Goal: Task Accomplishment & Management: Use online tool/utility

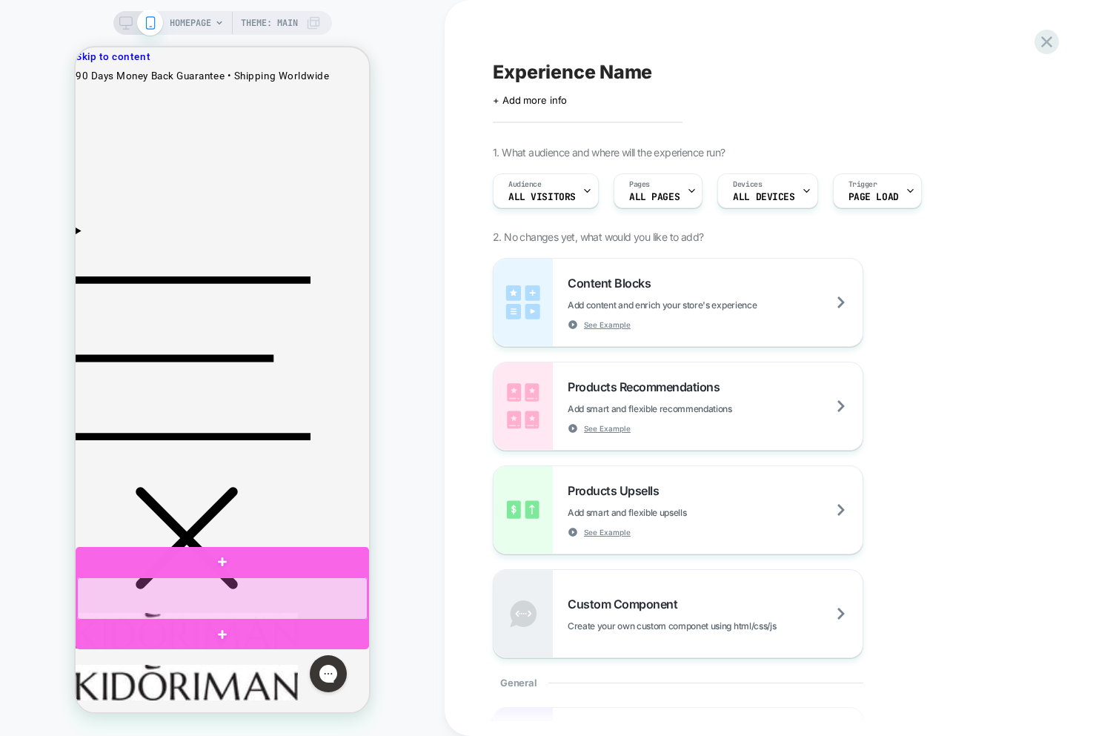
click at [277, 604] on div at bounding box center [222, 598] width 290 height 42
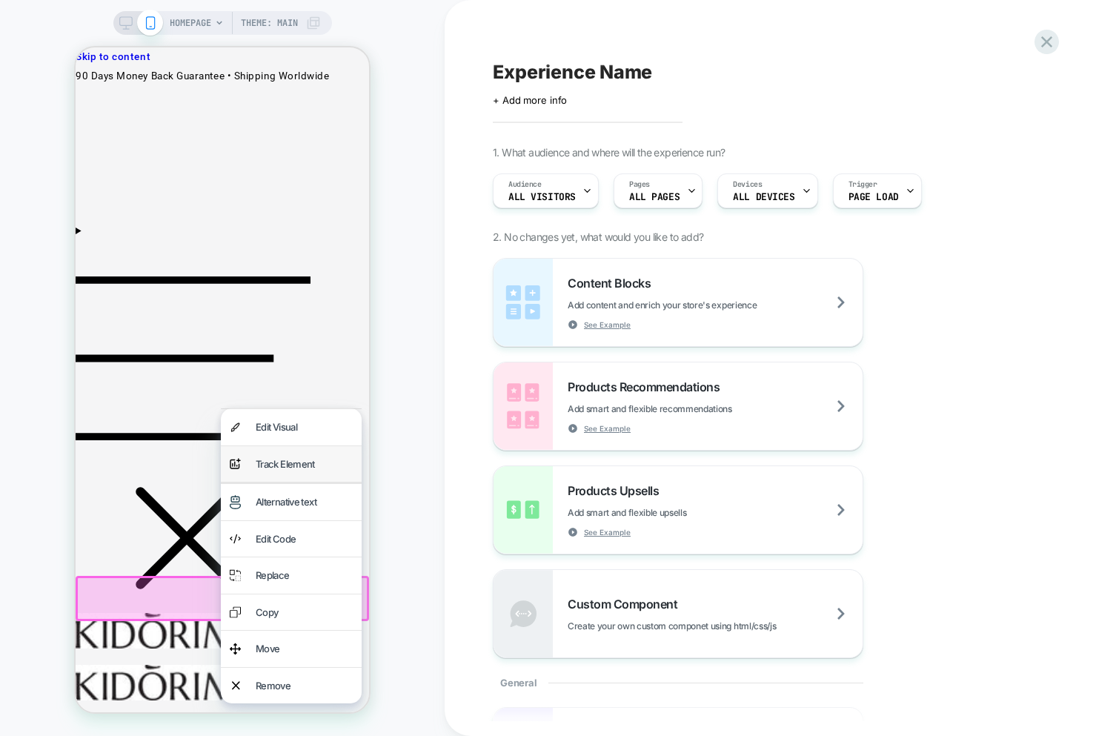
click at [289, 467] on div "Track Element" at bounding box center [304, 464] width 97 height 19
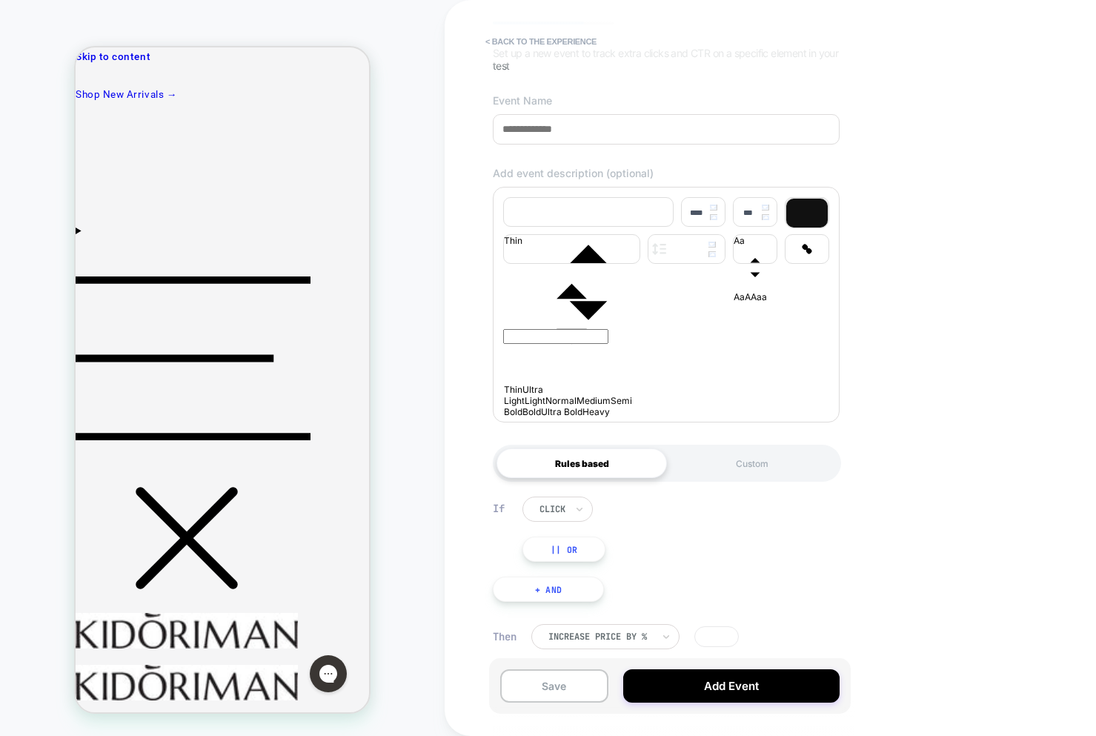
scroll to position [121, 0]
click at [581, 507] on icon at bounding box center [579, 506] width 10 height 15
click at [581, 507] on icon at bounding box center [579, 507] width 6 height 4
click at [549, 510] on div at bounding box center [552, 506] width 26 height 13
click at [568, 569] on div "hover" at bounding box center [585, 571] width 96 height 24
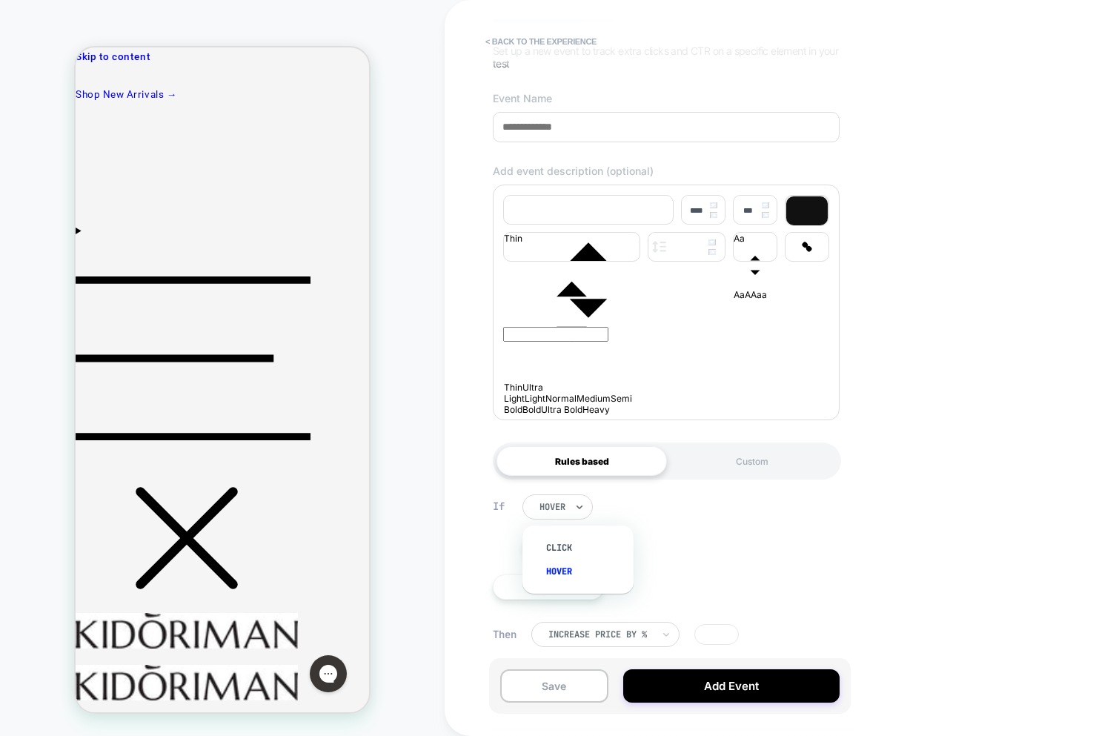
click at [563, 510] on div at bounding box center [552, 506] width 26 height 13
click at [560, 546] on div "click" at bounding box center [585, 548] width 96 height 24
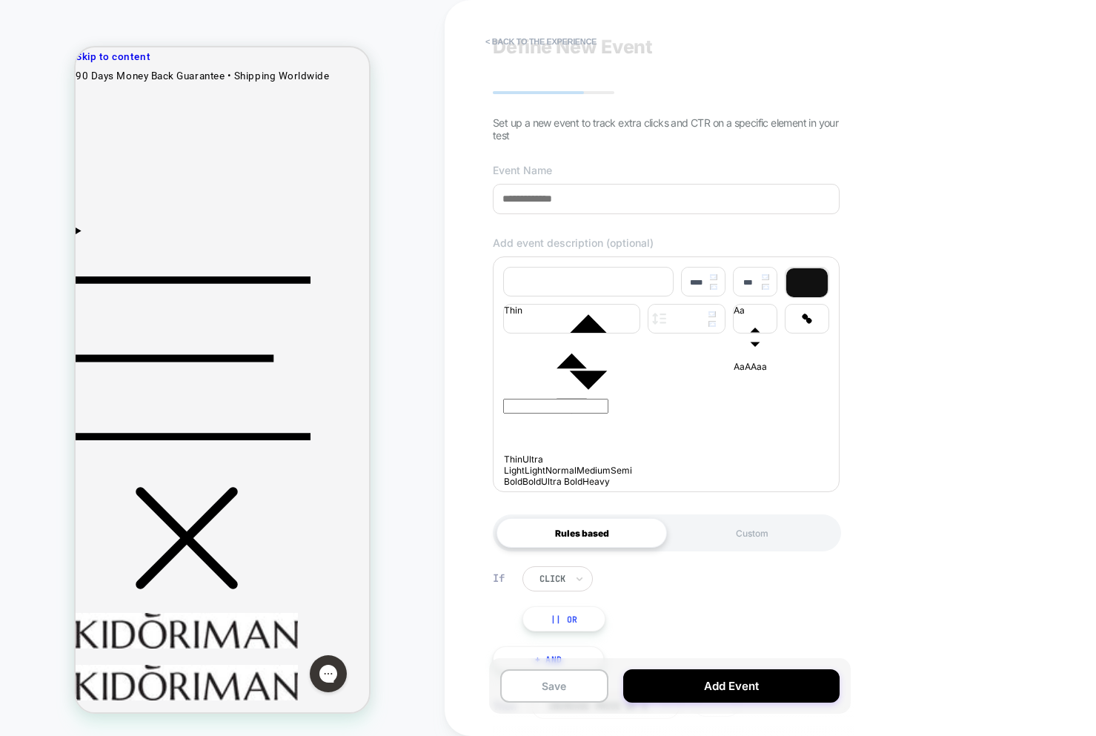
scroll to position [0, 0]
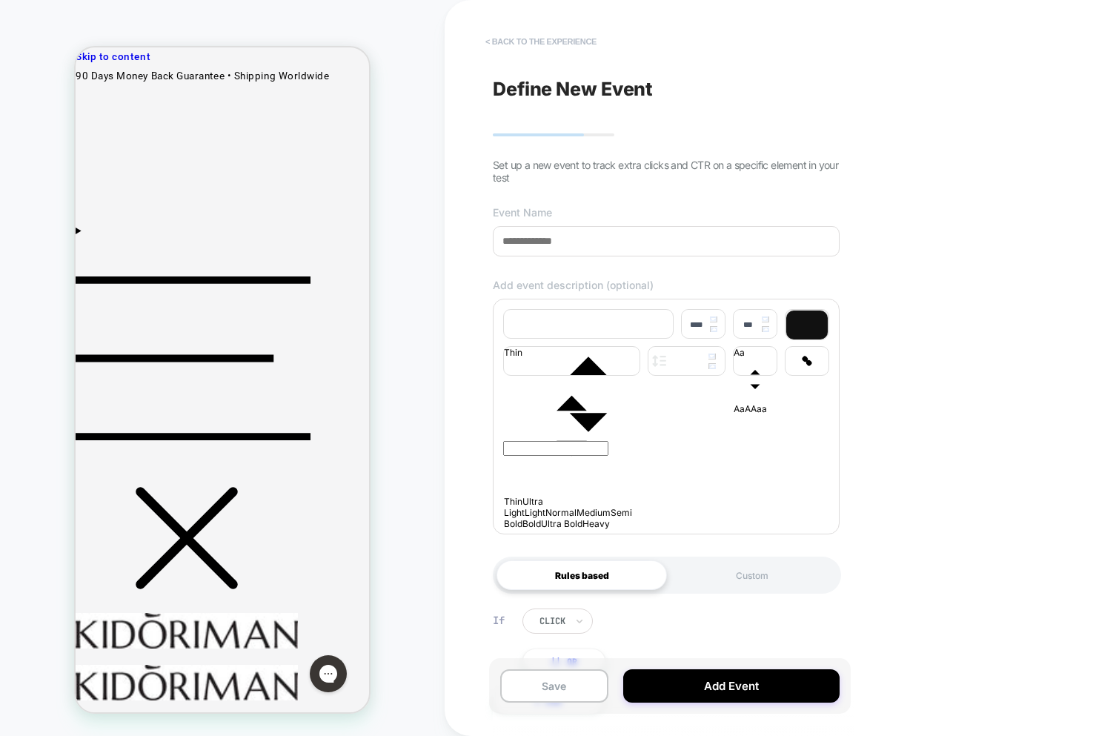
click at [522, 49] on button "< back to the experience" at bounding box center [541, 42] width 126 height 24
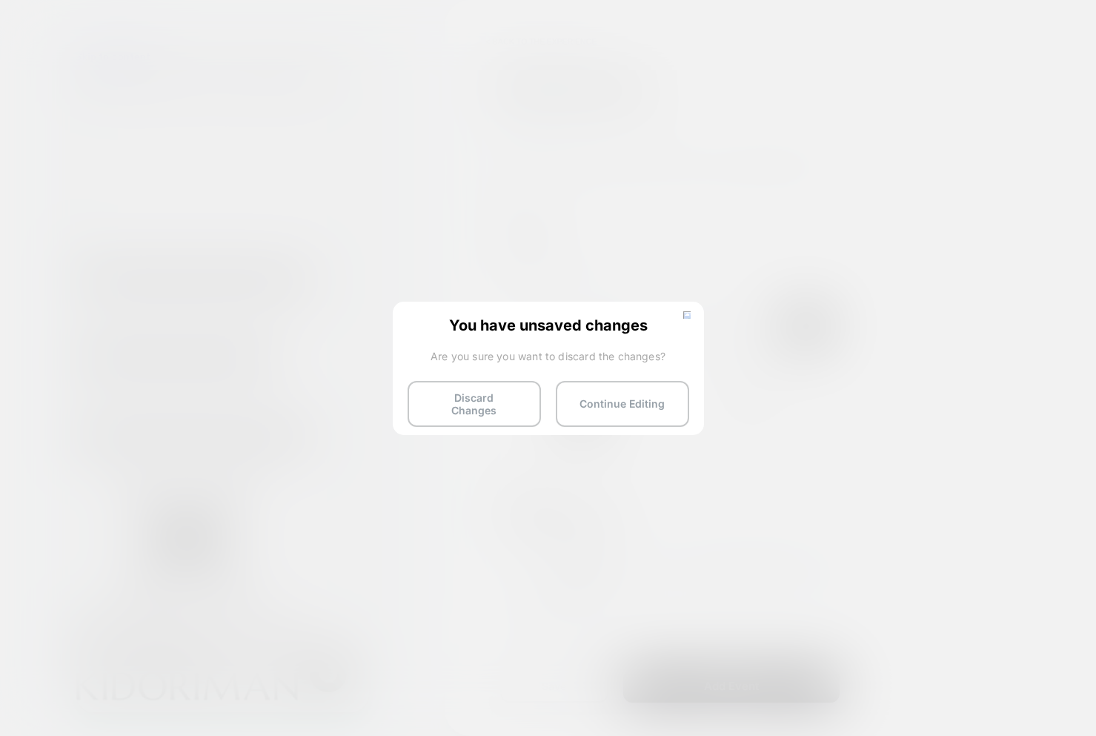
click at [462, 404] on button "Discard Changes" at bounding box center [473, 404] width 133 height 46
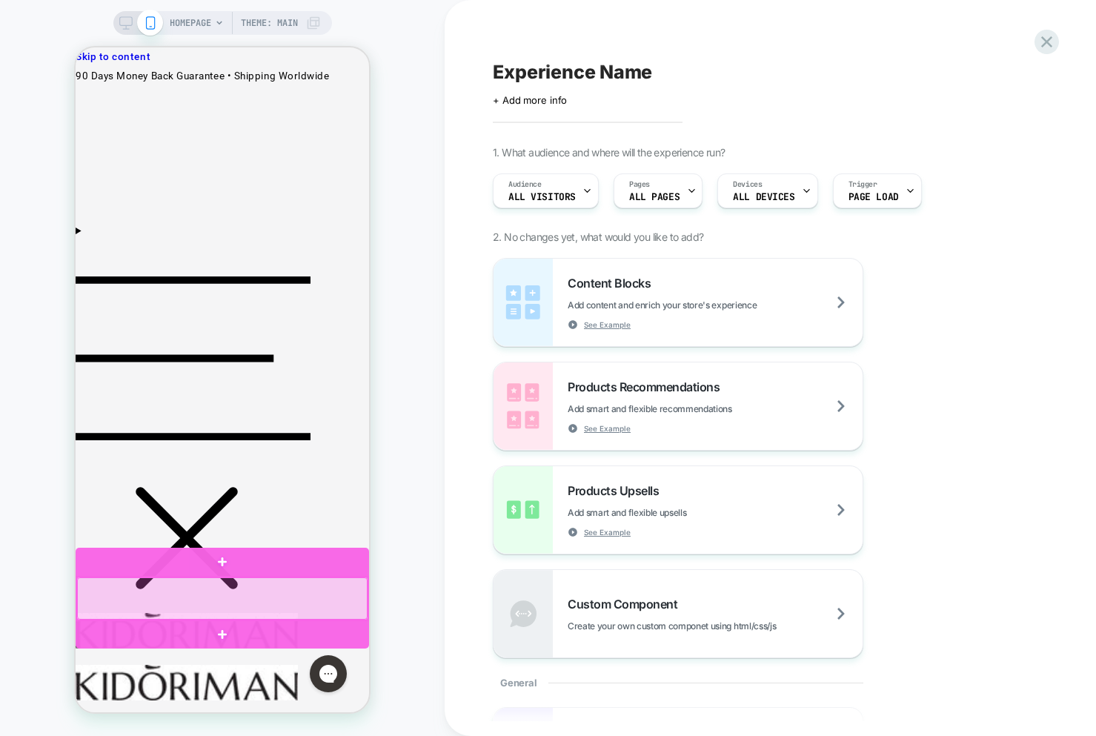
click at [314, 590] on div at bounding box center [222, 598] width 290 height 42
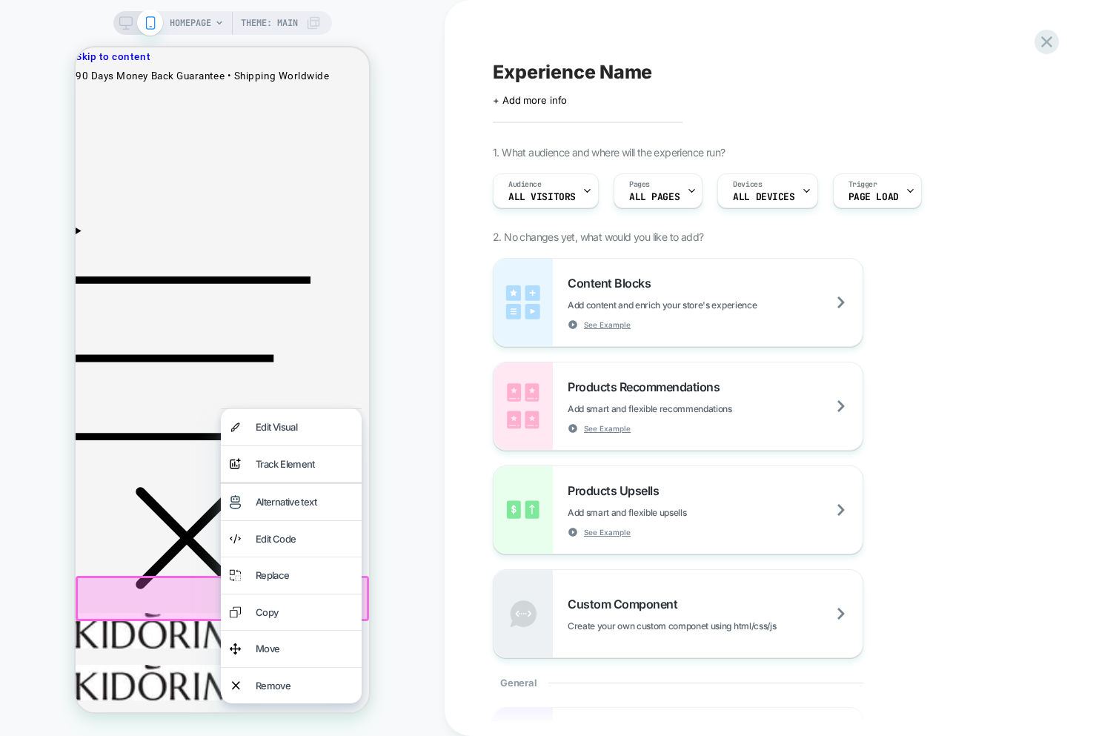
click at [287, 467] on div "Track Element" at bounding box center [304, 464] width 97 height 19
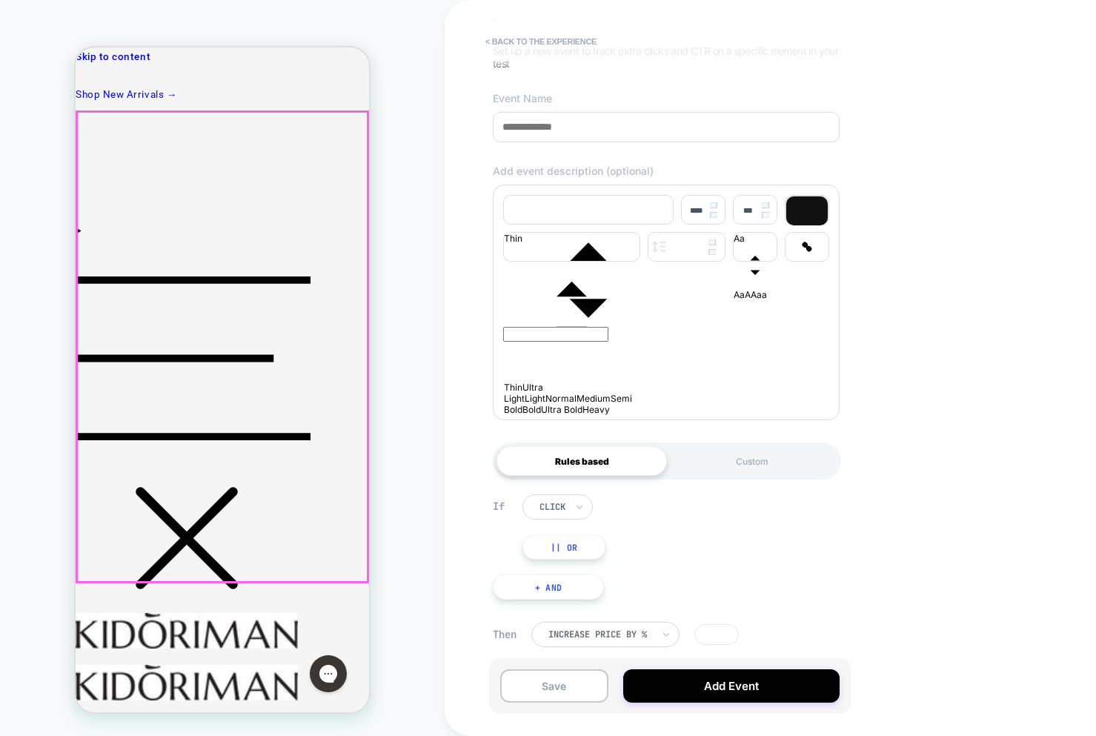
scroll to position [121, 0]
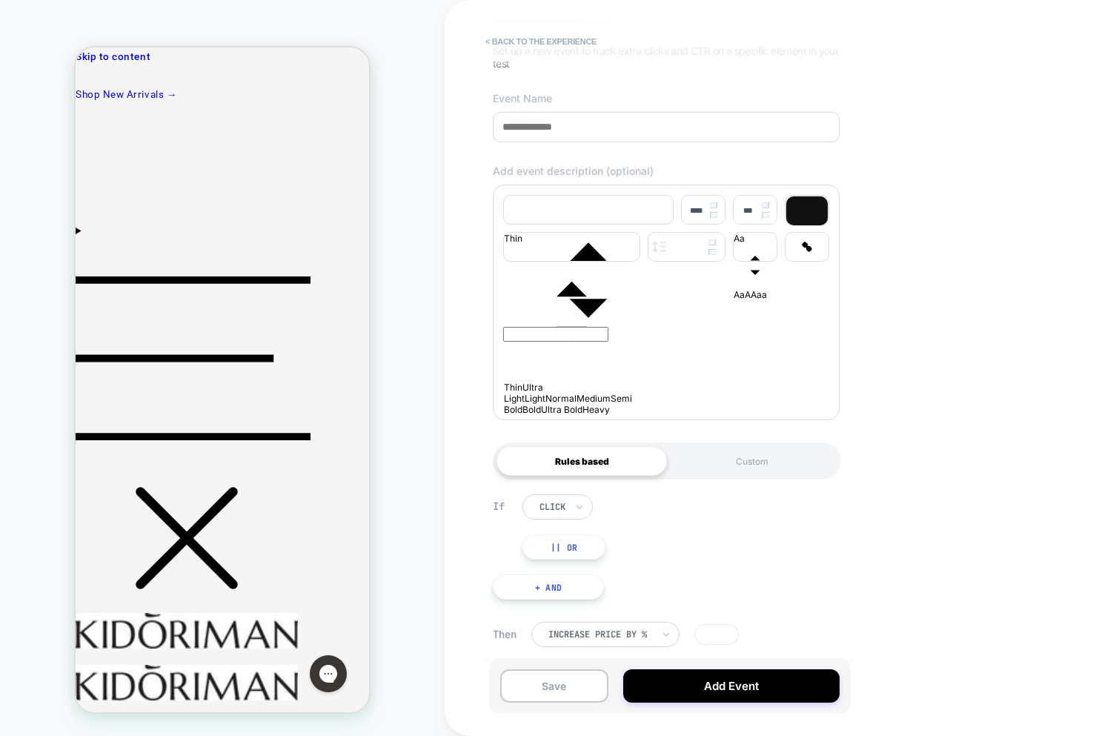
click at [739, 573] on div "If click || Or + And" at bounding box center [666, 547] width 362 height 150
drag, startPoint x: 619, startPoint y: 497, endPoint x: 602, endPoint y: 507, distance: 19.6
click at [619, 497] on div "click || Or" at bounding box center [683, 526] width 322 height 65
click at [568, 514] on div "click" at bounding box center [557, 506] width 70 height 25
click at [669, 507] on div "click || Or" at bounding box center [683, 526] width 322 height 65
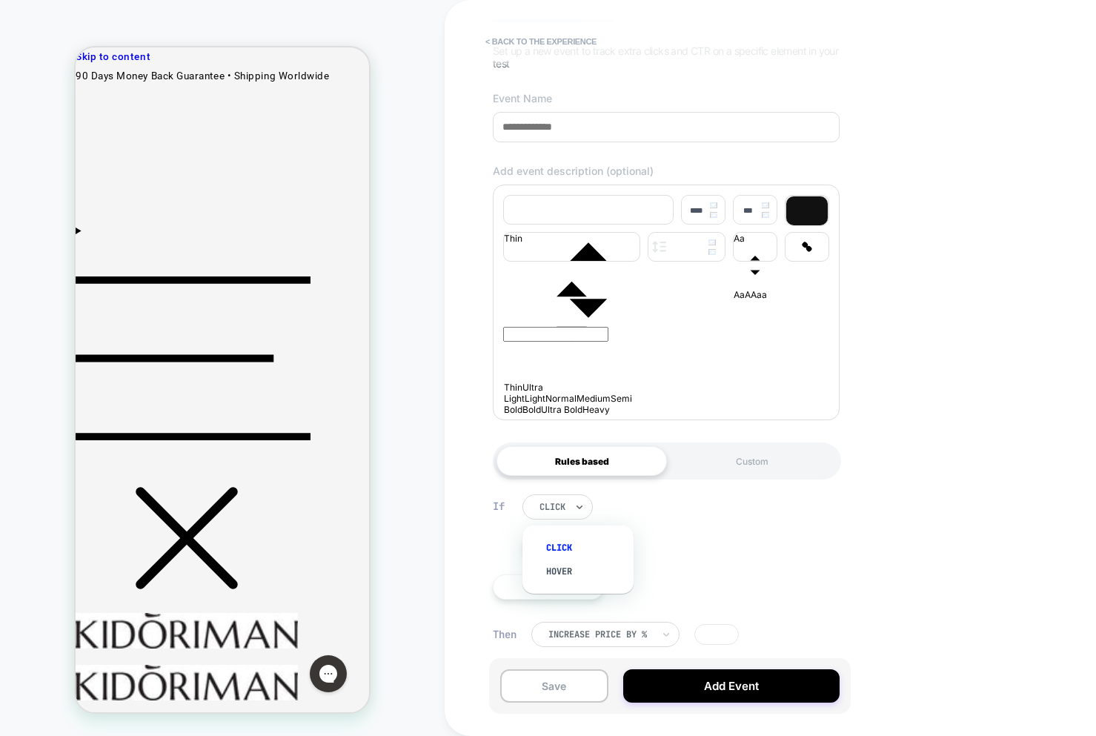
click at [573, 507] on div "click" at bounding box center [557, 506] width 70 height 25
click at [682, 511] on div "click || Or" at bounding box center [683, 526] width 322 height 65
click at [543, 40] on button "< back to the experience" at bounding box center [541, 42] width 126 height 24
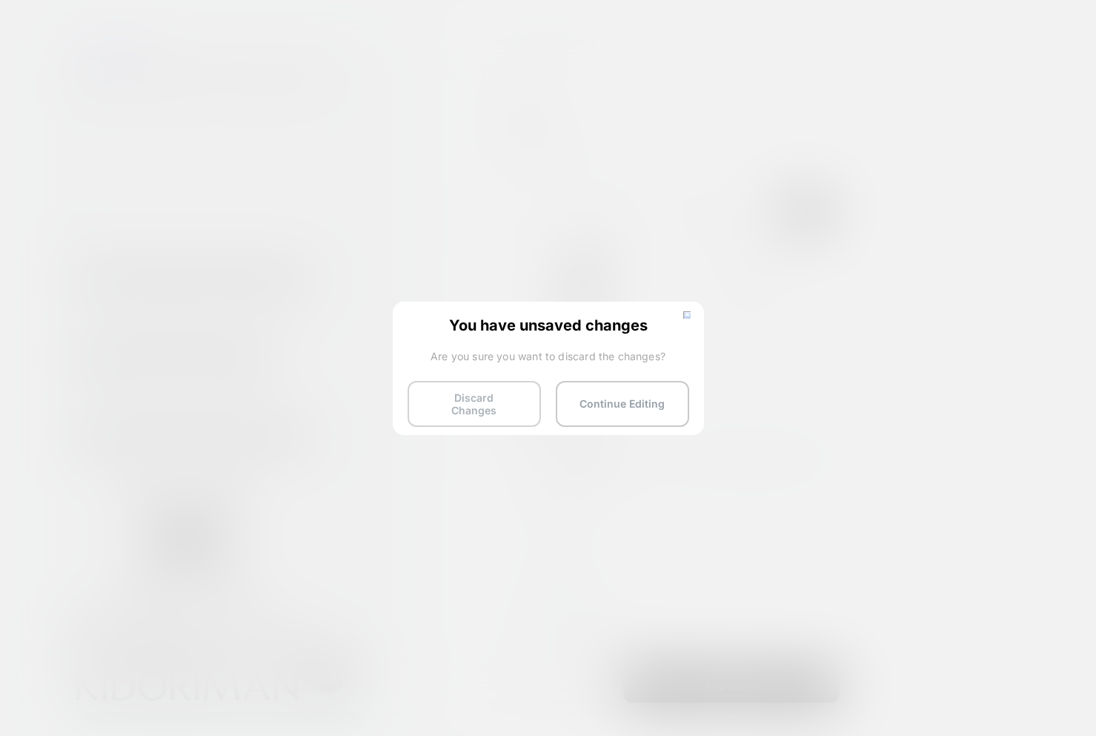
click at [495, 405] on button "Discard Changes" at bounding box center [473, 404] width 133 height 46
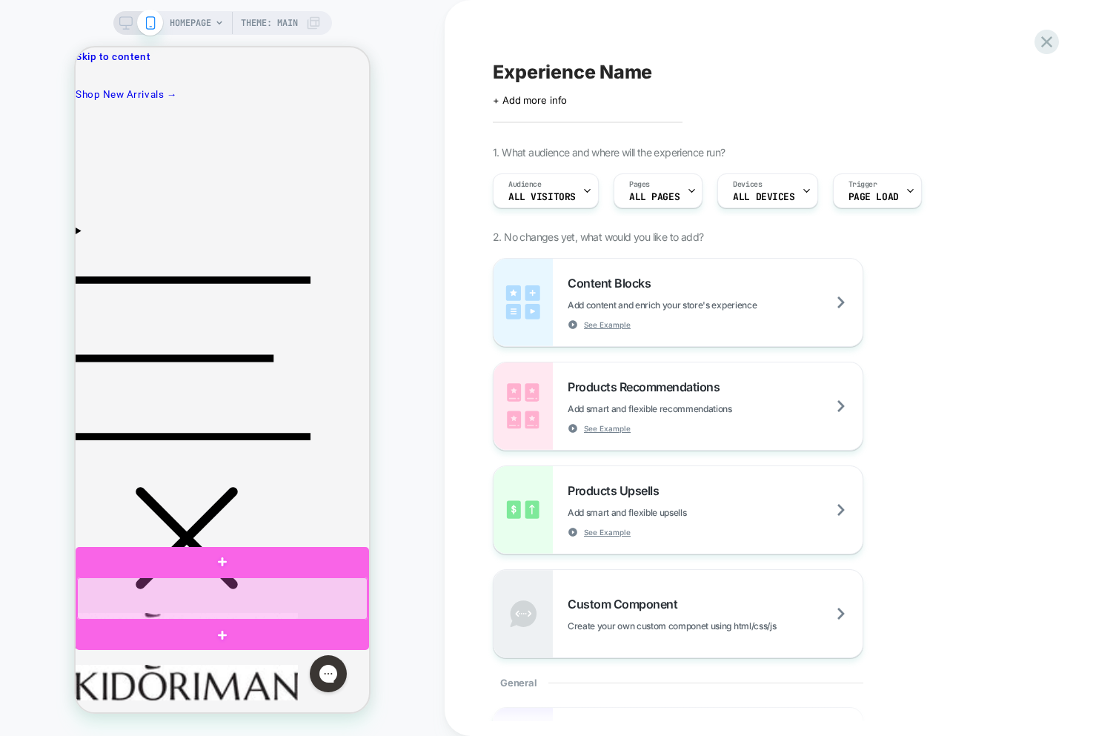
click at [273, 603] on div at bounding box center [222, 598] width 290 height 42
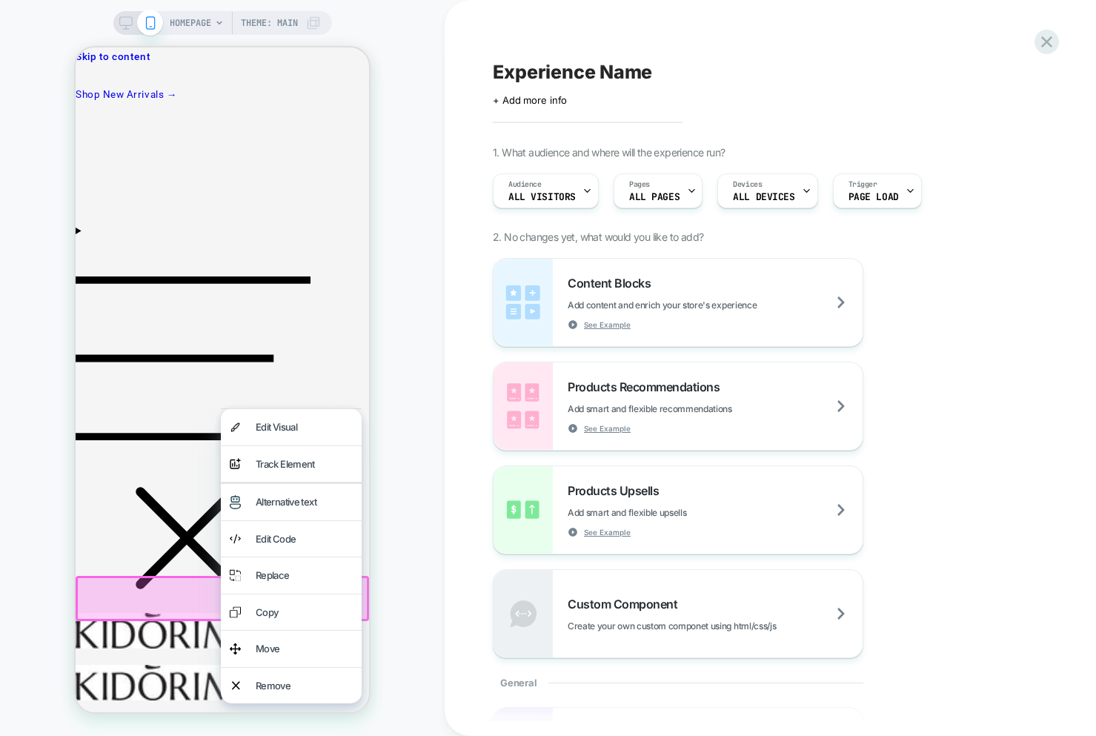
click at [296, 462] on div "Track Element" at bounding box center [304, 464] width 97 height 19
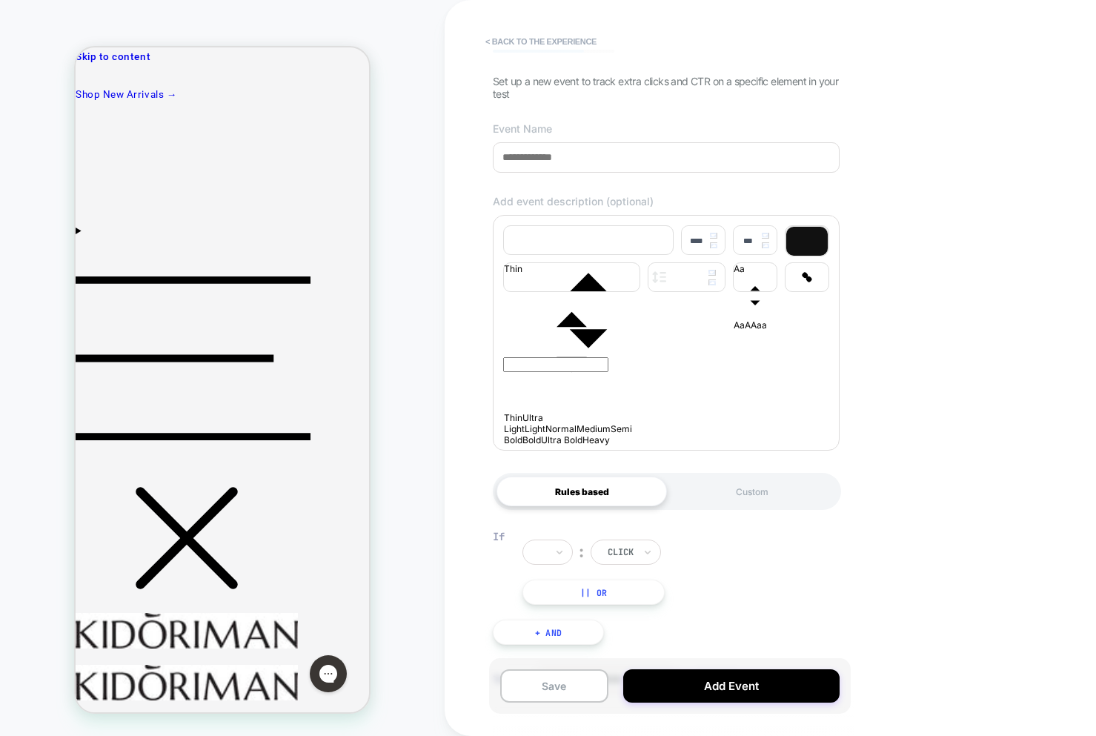
scroll to position [136, 0]
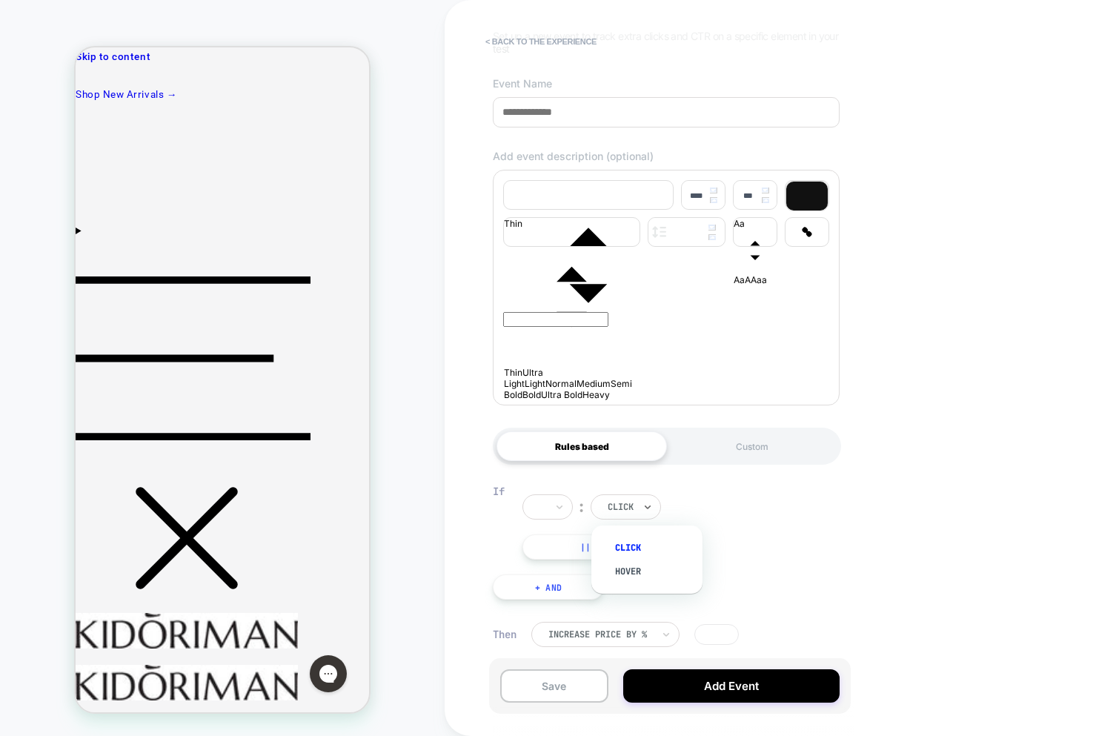
click at [627, 509] on div at bounding box center [620, 506] width 26 height 13
click at [550, 508] on div at bounding box center [547, 506] width 50 height 25
click at [673, 496] on div "︰ click" at bounding box center [604, 506] width 164 height 25
click at [549, 510] on div at bounding box center [547, 506] width 50 height 25
click at [789, 504] on div "option Is focused, 1 of 2. 2 results available. Use Up and Down to choose optio…" at bounding box center [683, 519] width 322 height 80
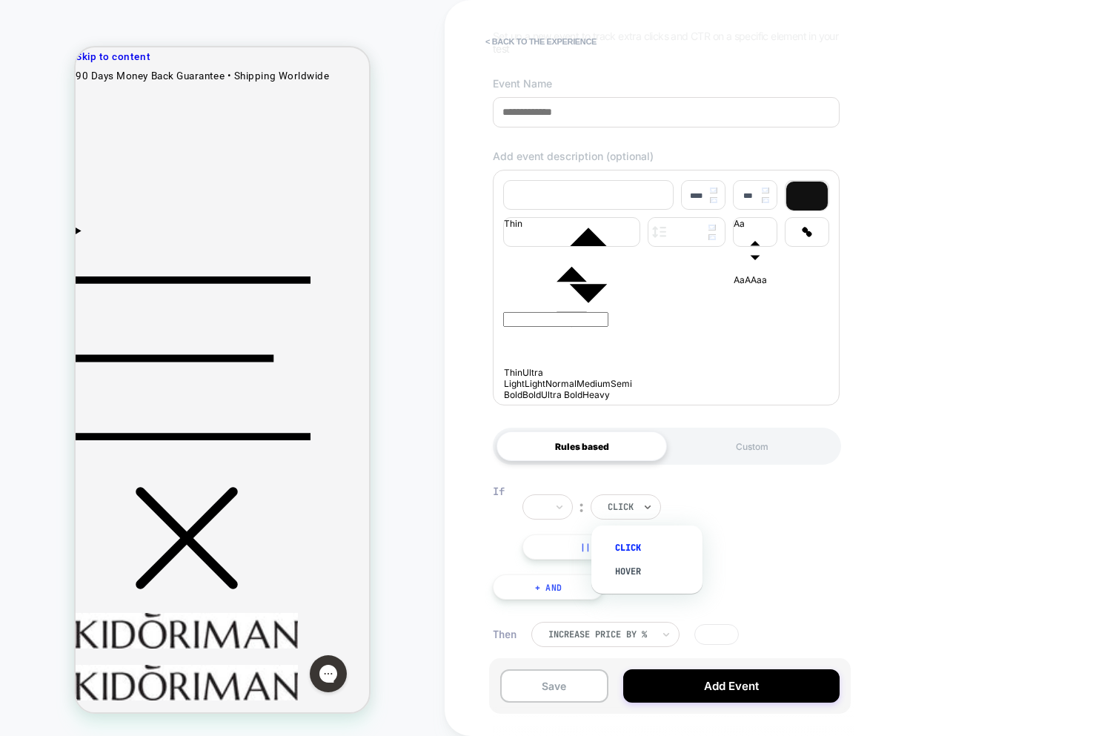
click at [623, 510] on div at bounding box center [620, 506] width 26 height 13
click at [564, 508] on icon at bounding box center [559, 506] width 10 height 15
click at [713, 530] on div "option Is focused, 1 of 2. 2 results available. Use Up and Down to choose optio…" at bounding box center [683, 519] width 322 height 80
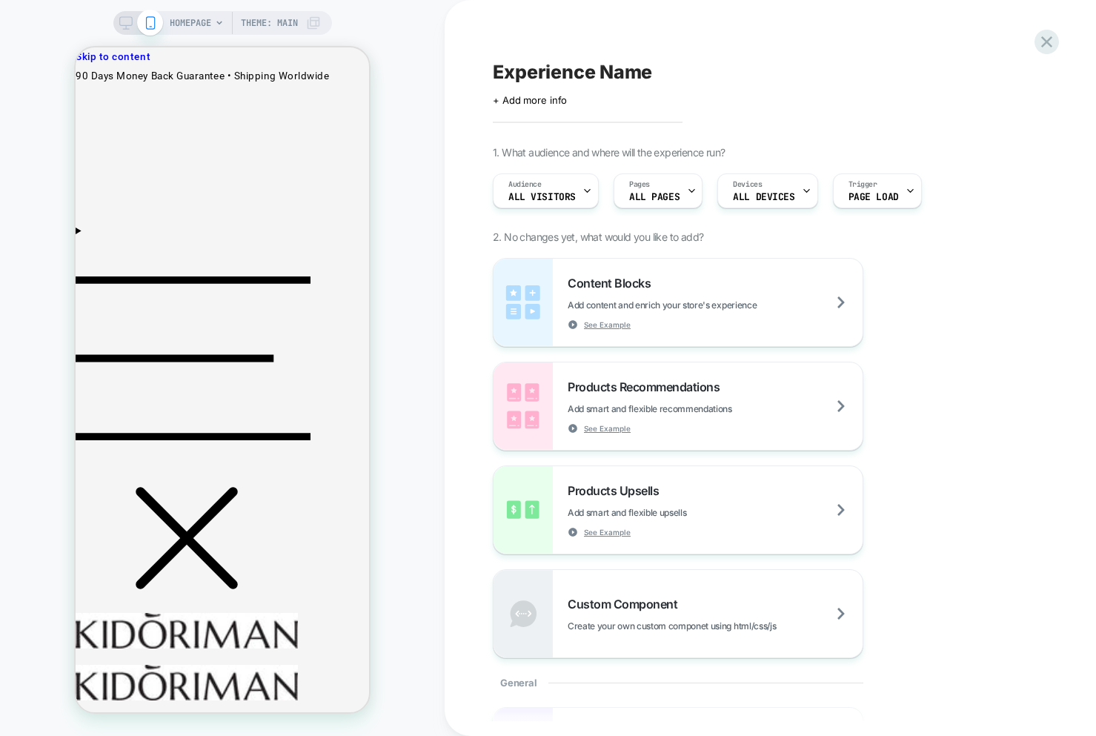
scroll to position [0, 0]
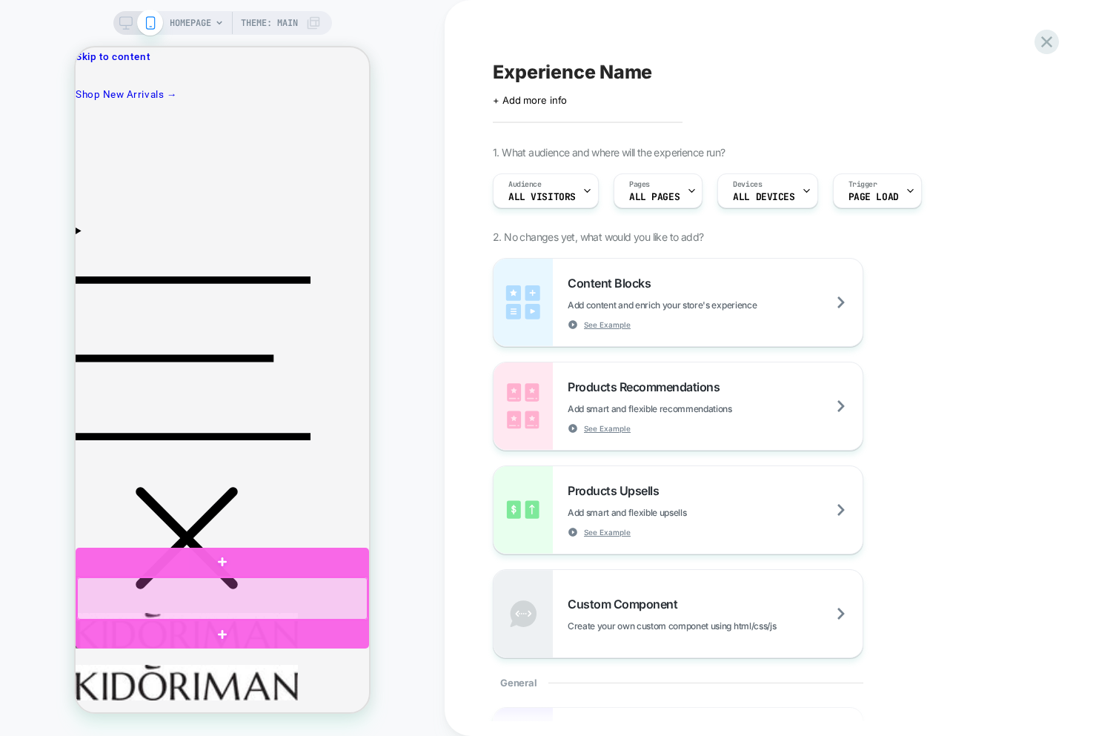
click at [204, 588] on div at bounding box center [222, 598] width 290 height 42
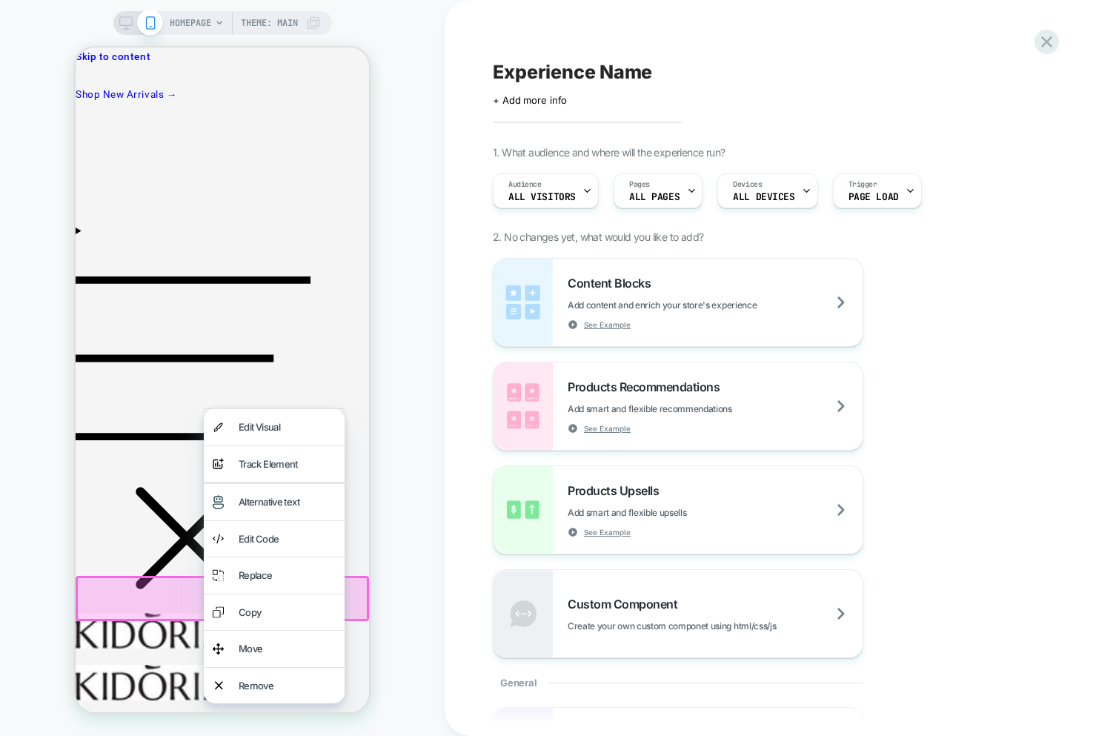
click at [275, 457] on div "Track Element" at bounding box center [287, 464] width 97 height 19
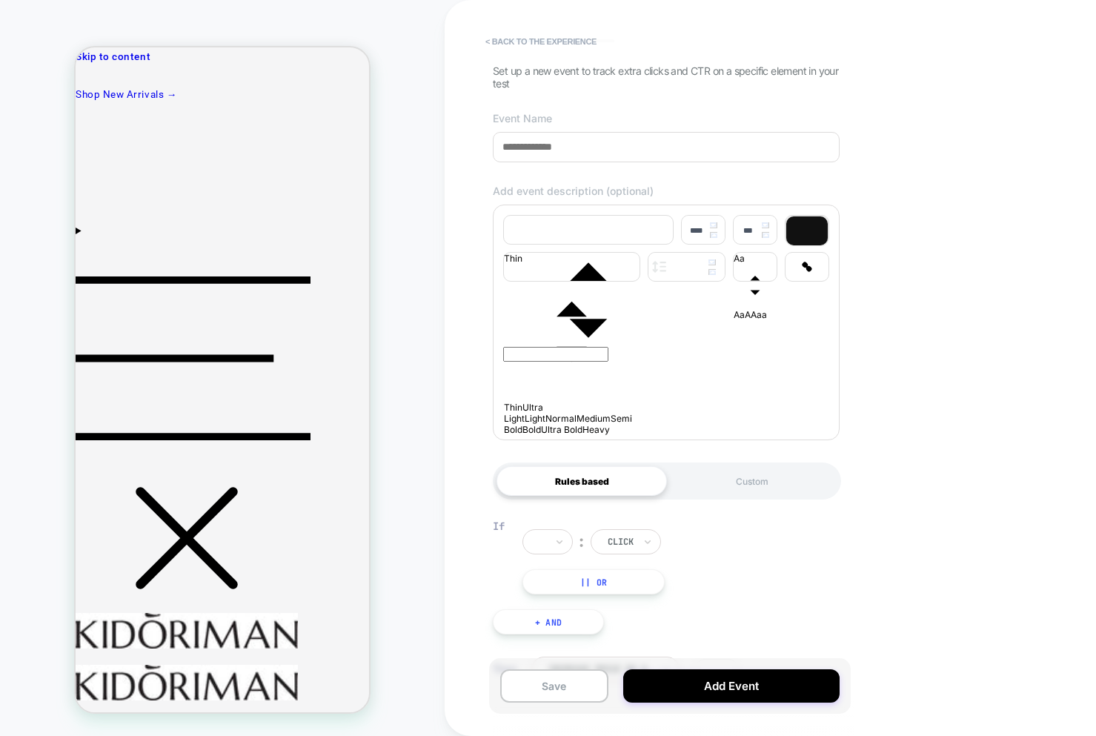
scroll to position [136, 0]
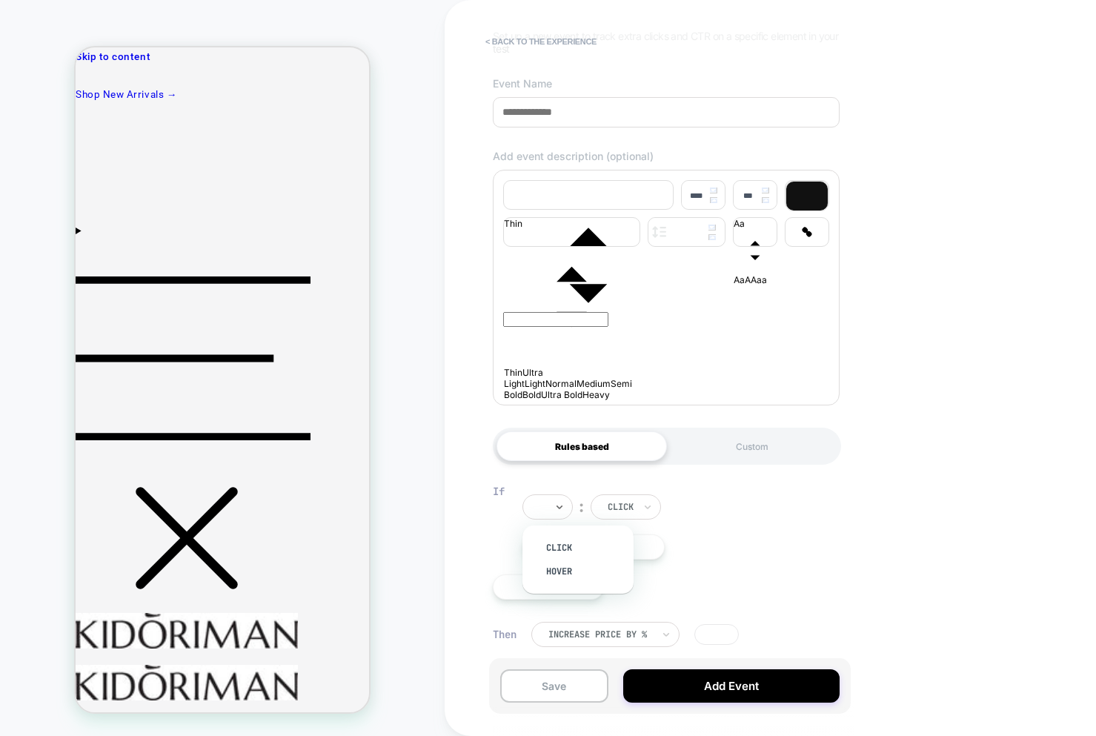
click at [544, 503] on input "text" at bounding box center [542, 506] width 6 height 13
drag, startPoint x: 810, startPoint y: 561, endPoint x: 791, endPoint y: 565, distance: 19.0
click at [808, 562] on div "If option hover focused, 2 of 2. 2 results available. Use Up and Down to choose…" at bounding box center [666, 539] width 362 height 164
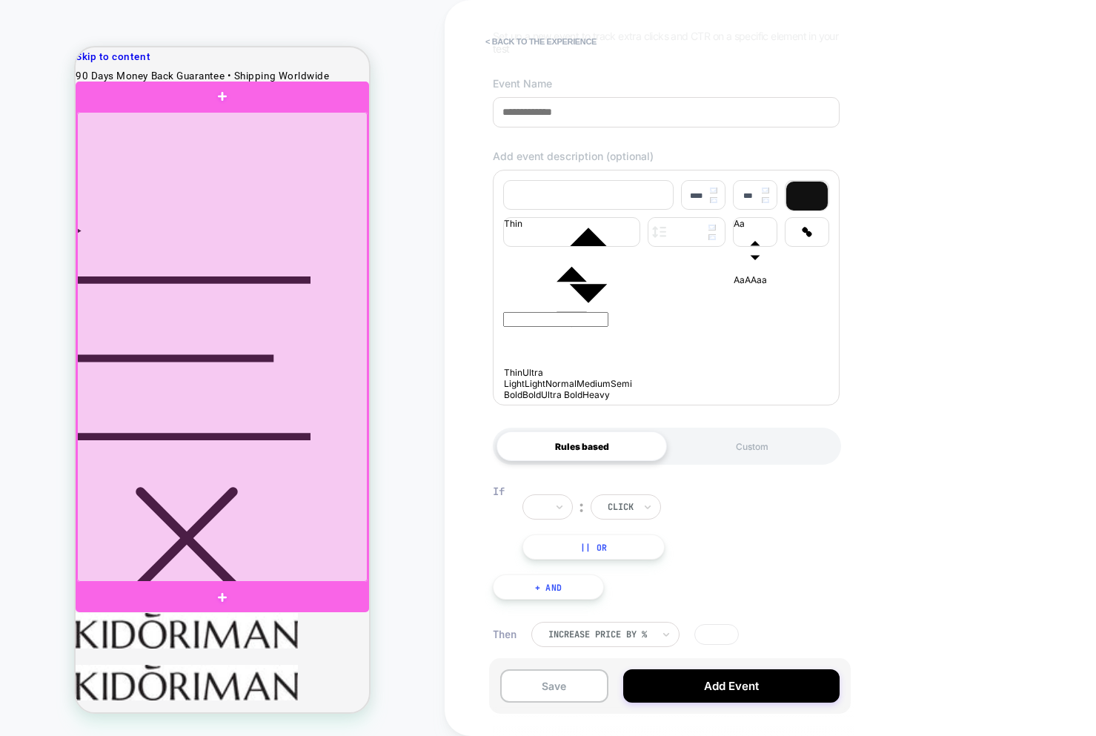
scroll to position [1, 0]
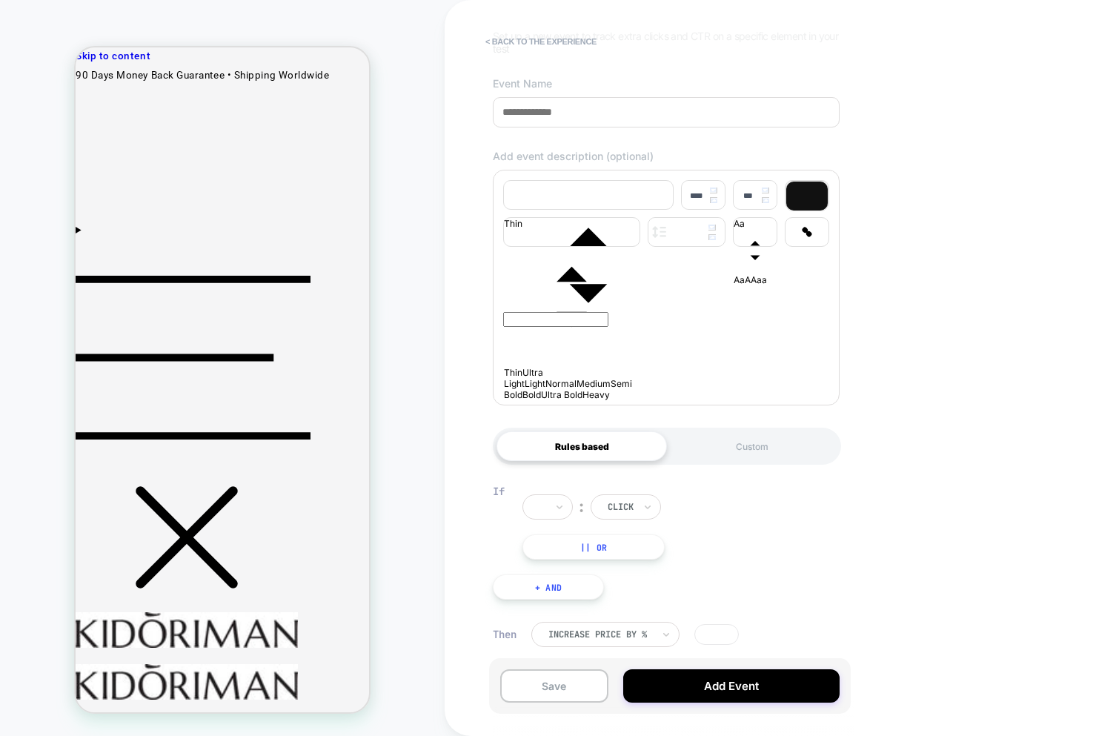
click at [636, 507] on div "click" at bounding box center [625, 506] width 70 height 25
click at [554, 503] on icon at bounding box center [559, 506] width 10 height 15
click at [727, 453] on div "Custom" at bounding box center [752, 446] width 170 height 30
click at [599, 443] on div "Rules based" at bounding box center [581, 446] width 170 height 30
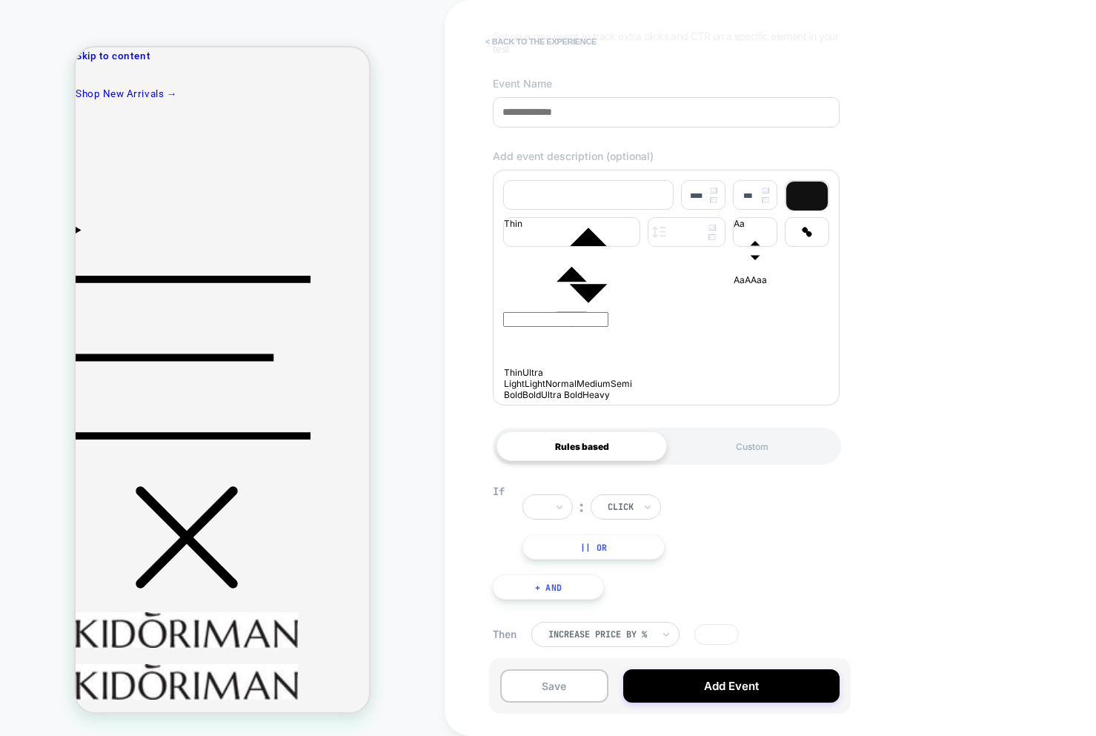
click at [547, 39] on button "< back to the experience" at bounding box center [541, 42] width 126 height 24
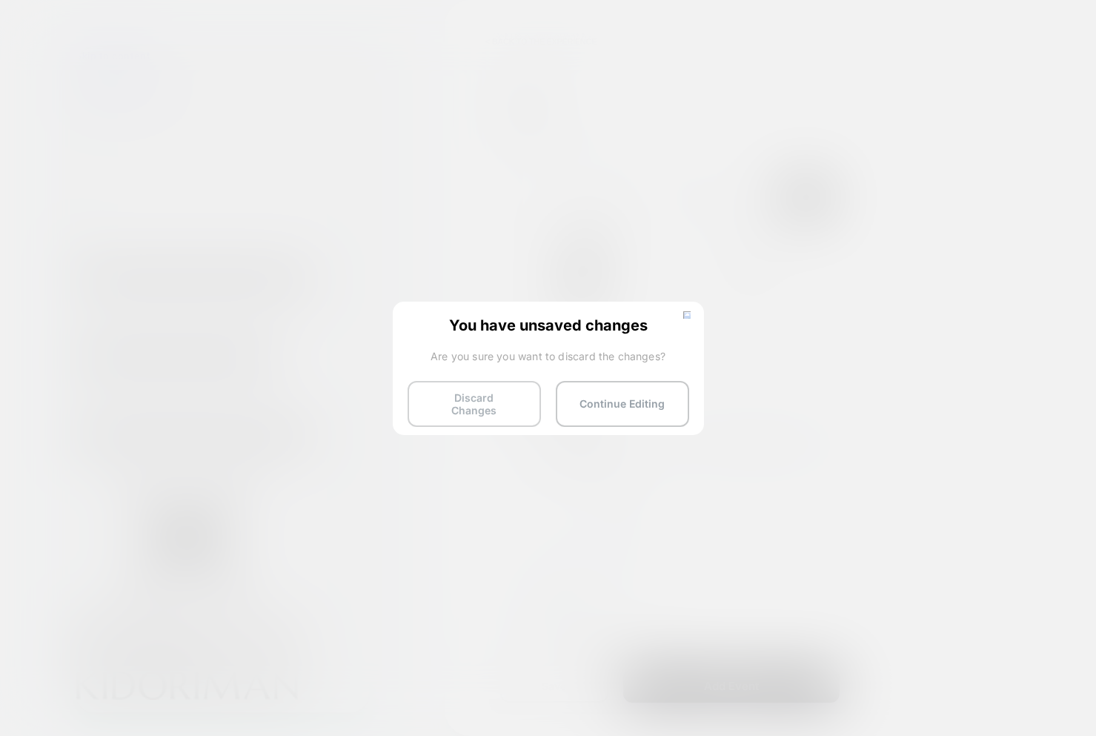
click at [462, 410] on button "Discard Changes" at bounding box center [473, 404] width 133 height 46
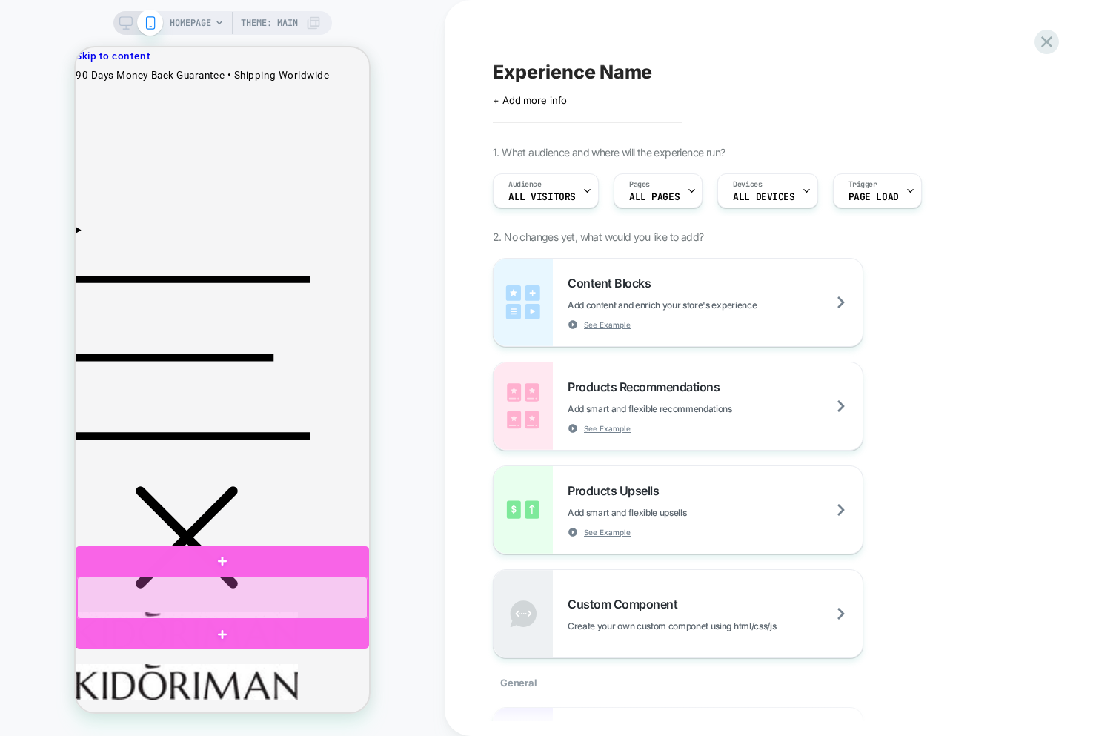
click at [197, 587] on div at bounding box center [222, 597] width 290 height 42
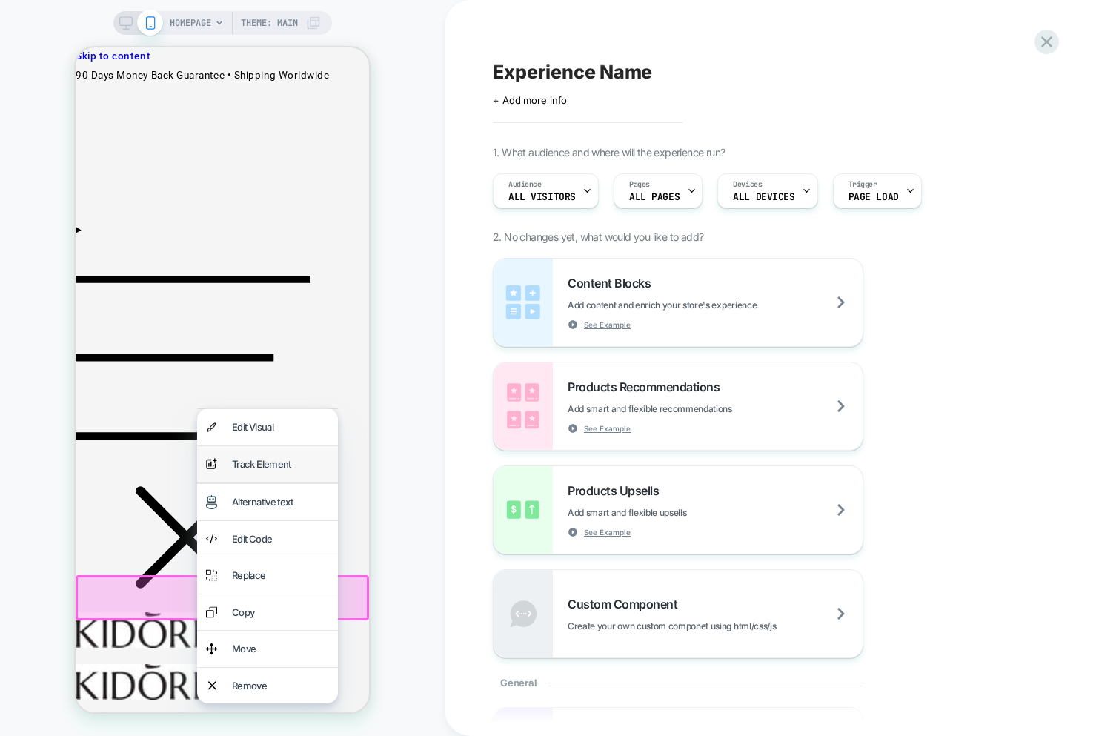
click at [244, 446] on div "analytics-plus-line-svgrepo-com Track Element" at bounding box center [267, 464] width 141 height 36
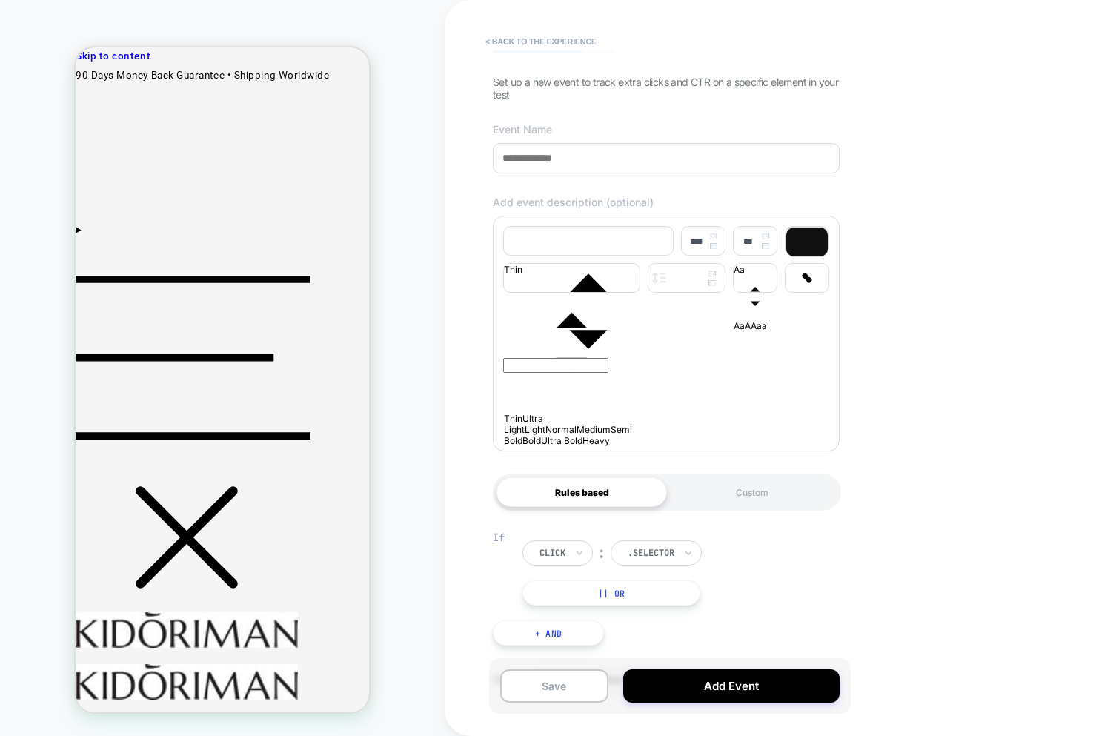
scroll to position [136, 0]
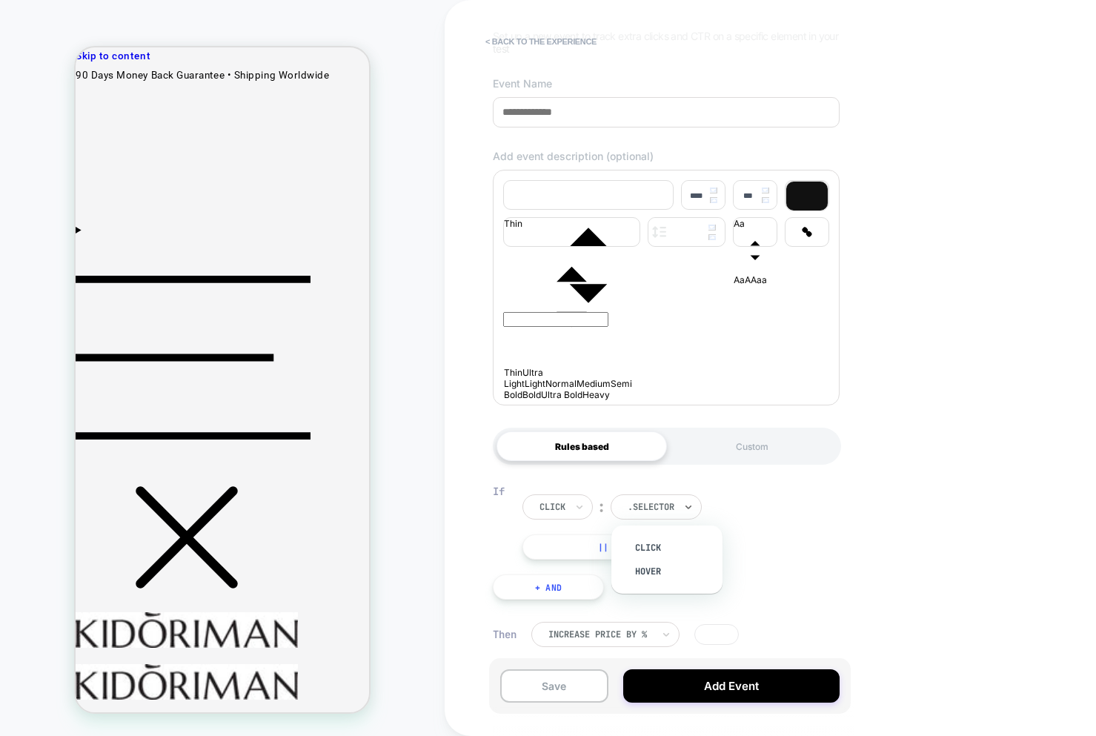
click at [671, 508] on div at bounding box center [650, 506] width 47 height 13
click at [536, 504] on div "click" at bounding box center [557, 506] width 70 height 25
click at [553, 504] on div at bounding box center [552, 506] width 26 height 13
click at [665, 502] on div at bounding box center [650, 506] width 47 height 13
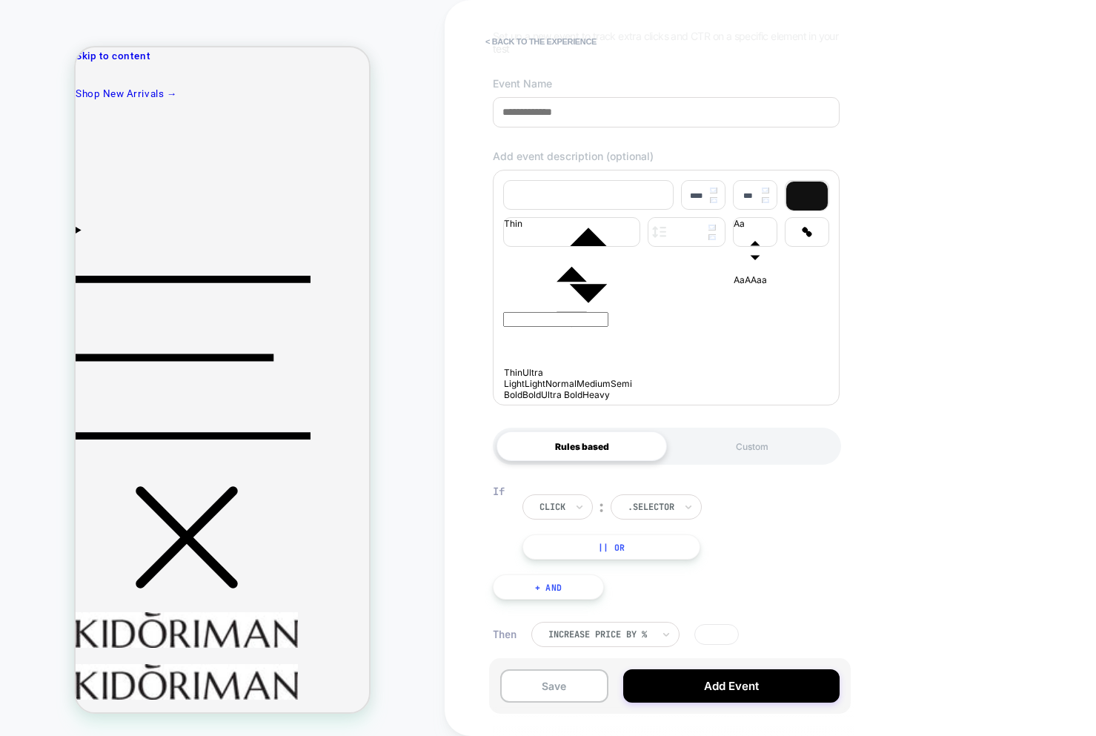
click at [668, 550] on button "|| Or" at bounding box center [611, 546] width 178 height 25
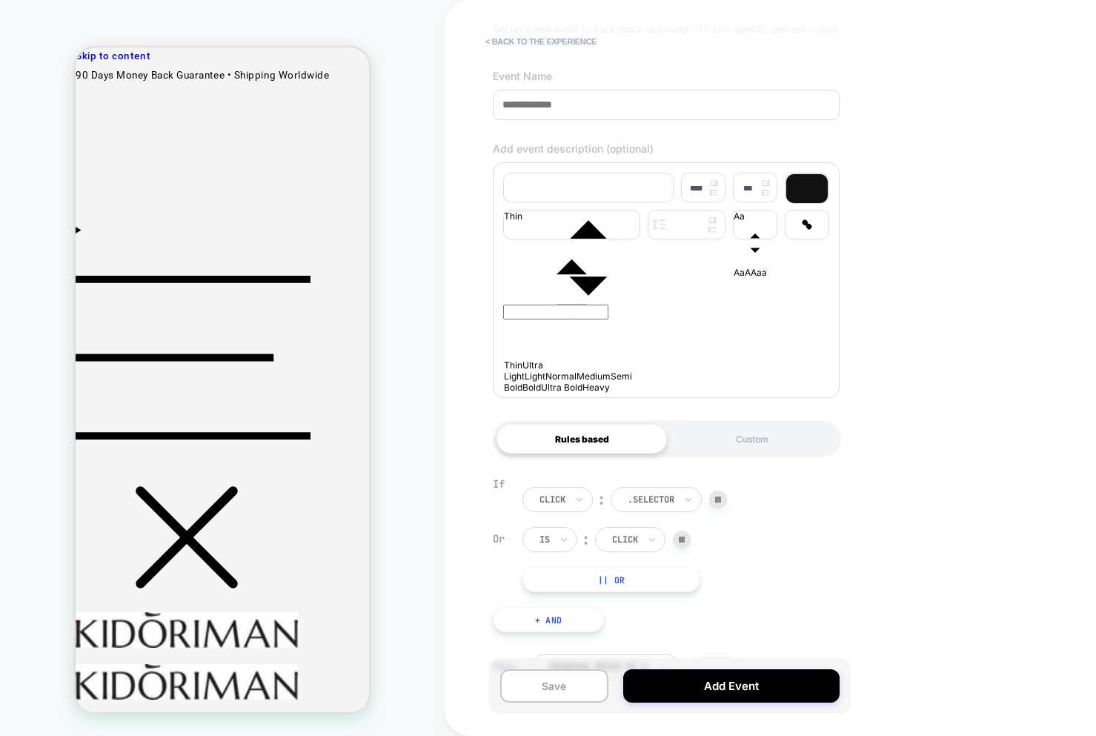
click at [688, 544] on div at bounding box center [682, 539] width 18 height 18
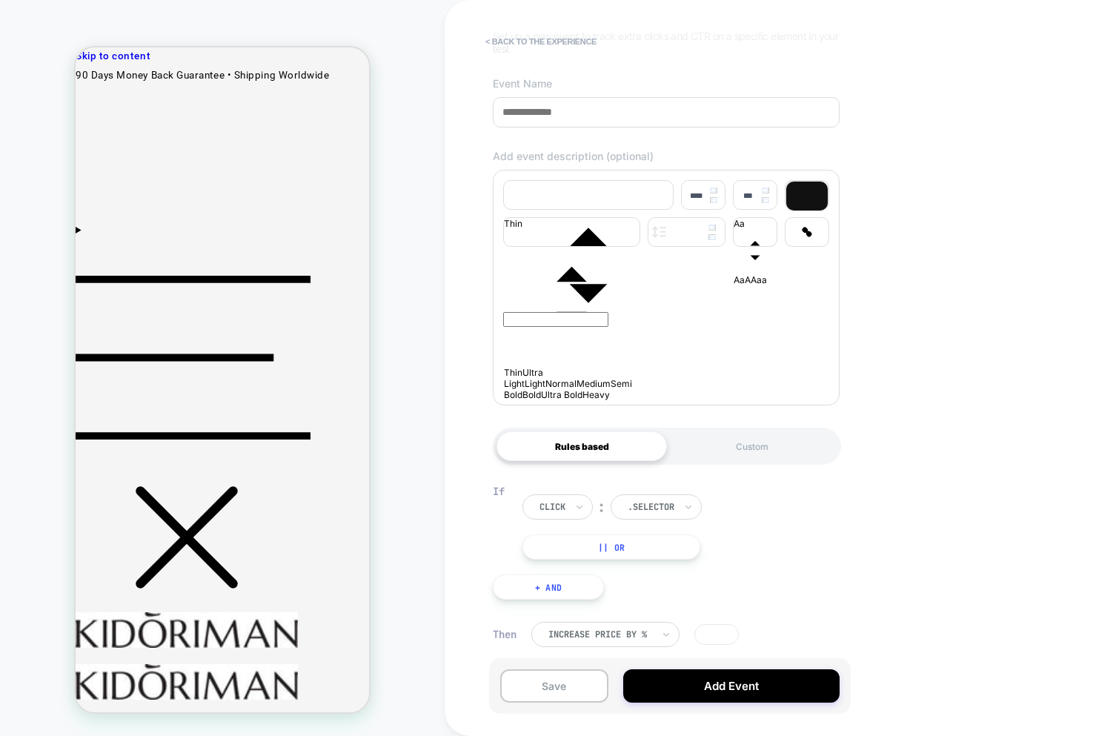
click at [663, 581] on div "If click ︰ .selector || Or + And" at bounding box center [666, 539] width 362 height 164
click at [565, 510] on div at bounding box center [552, 506] width 26 height 13
click at [656, 504] on div at bounding box center [650, 506] width 47 height 13
click at [537, 44] on button "< back to the experience" at bounding box center [541, 42] width 126 height 24
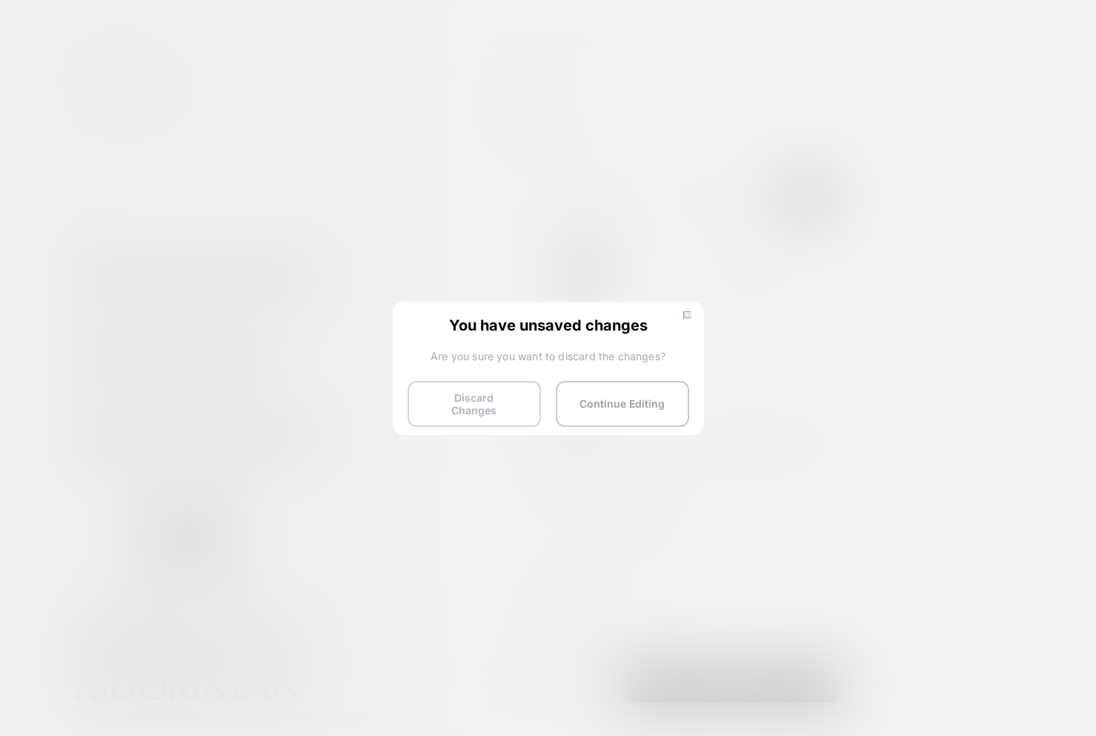
click at [491, 393] on button "Discard Changes" at bounding box center [473, 404] width 133 height 46
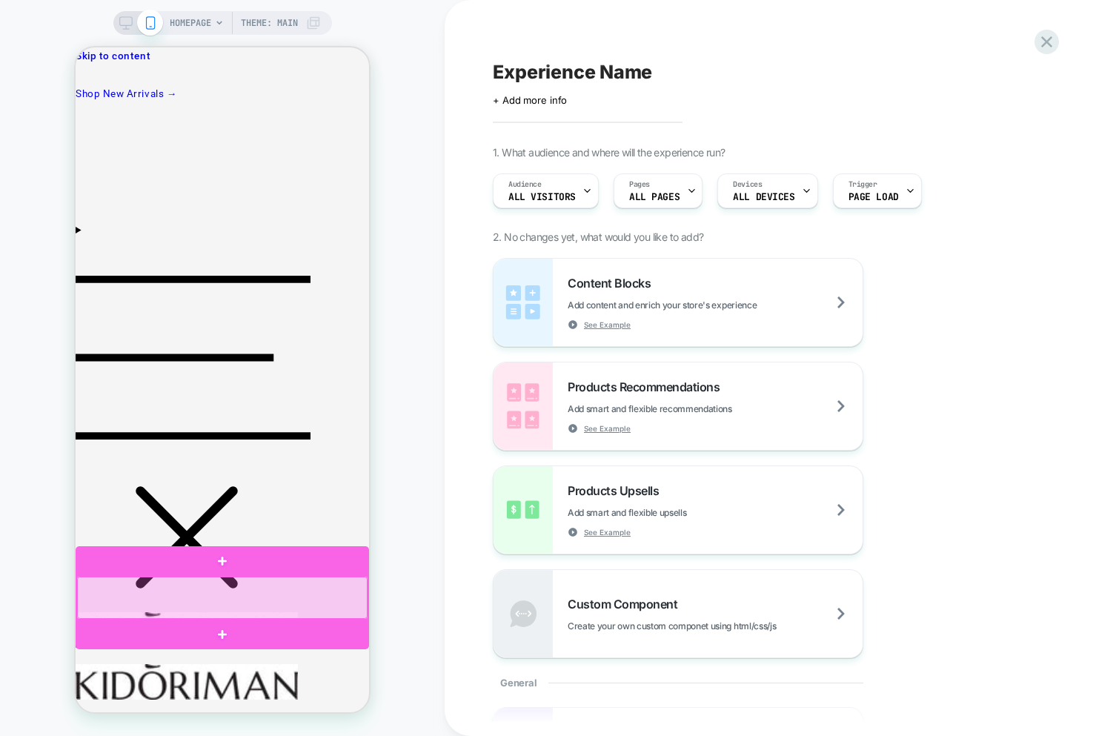
click at [275, 610] on div at bounding box center [222, 597] width 290 height 42
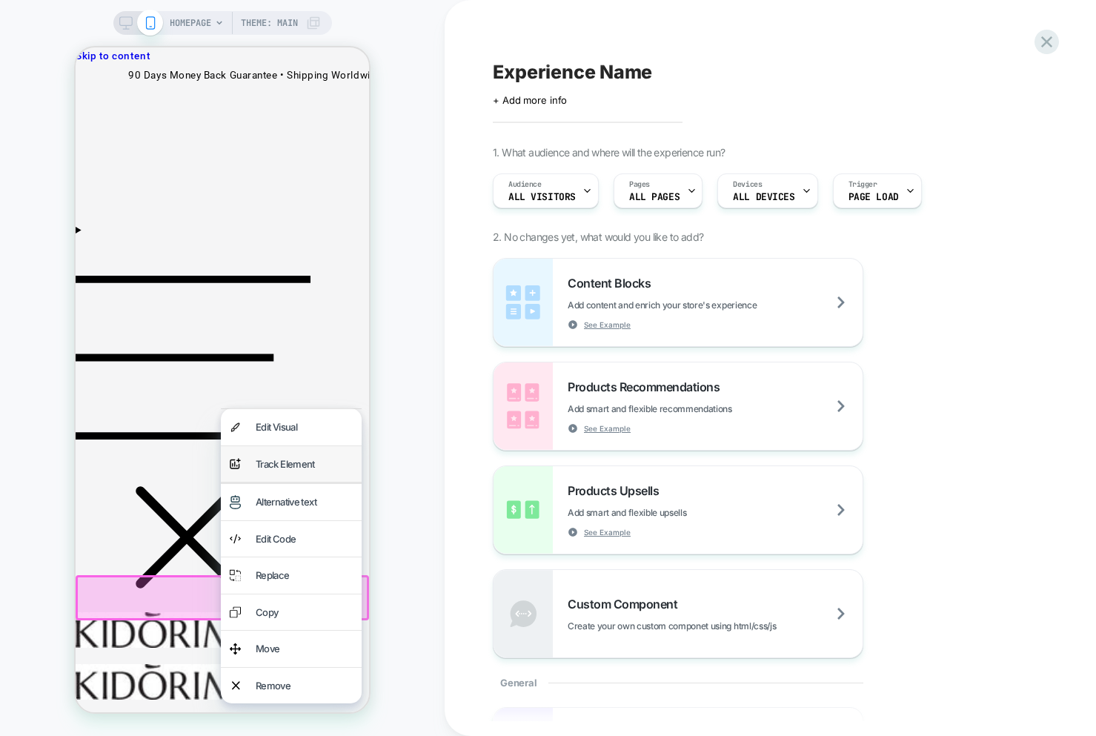
click at [288, 459] on div "Track Element" at bounding box center [304, 464] width 97 height 19
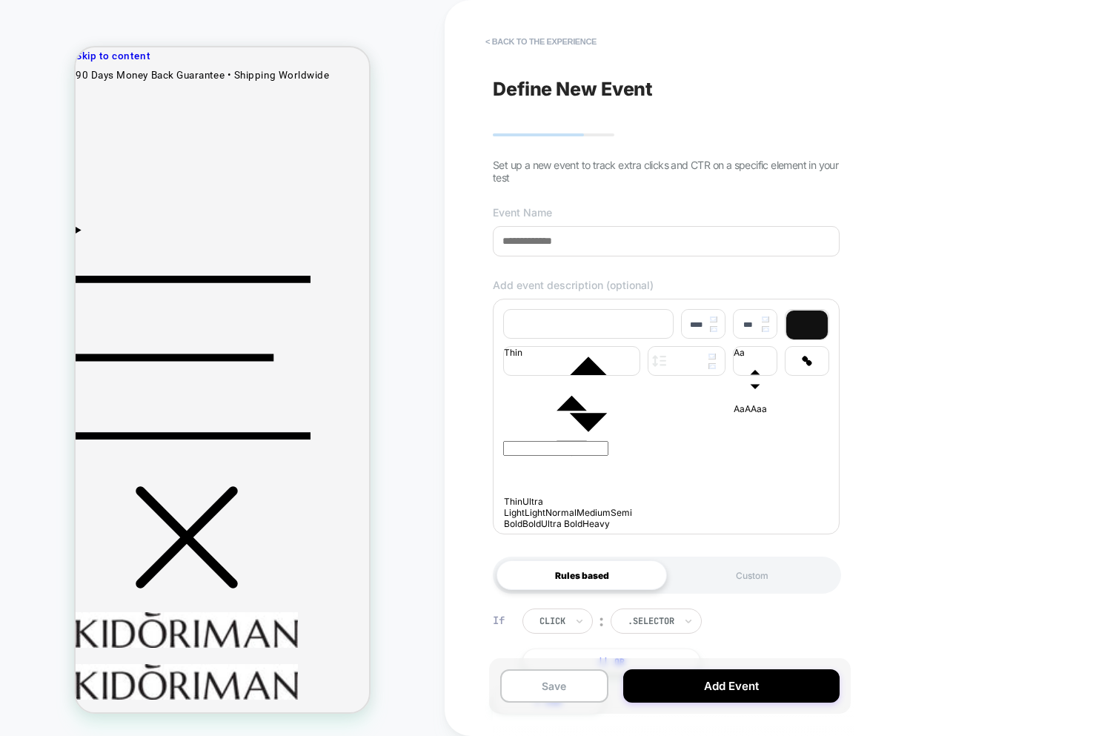
scroll to position [121, 0]
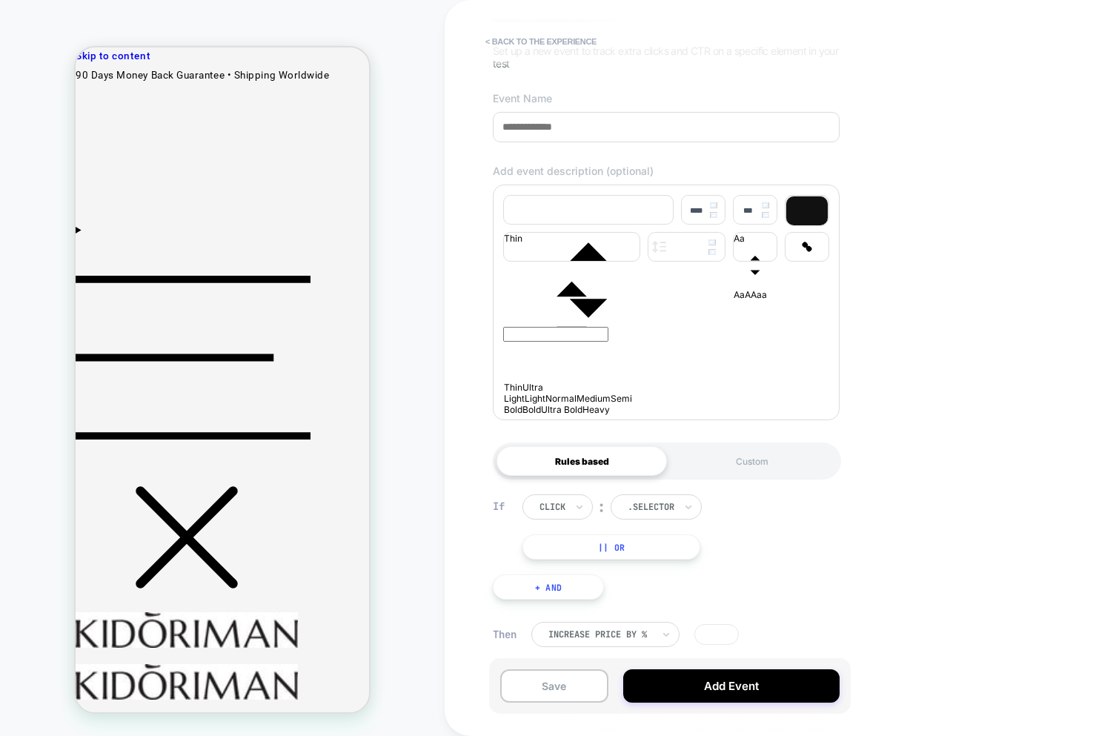
click at [706, 559] on div "click ︰ .selector || Or" at bounding box center [624, 526] width 204 height 65
click at [607, 630] on div at bounding box center [600, 634] width 104 height 9
drag, startPoint x: 745, startPoint y: 592, endPoint x: 645, endPoint y: 573, distance: 101.8
click at [742, 593] on div "If click ︰ .selector || Or + And" at bounding box center [666, 547] width 362 height 150
click at [656, 513] on div ".selector" at bounding box center [651, 507] width 50 height 16
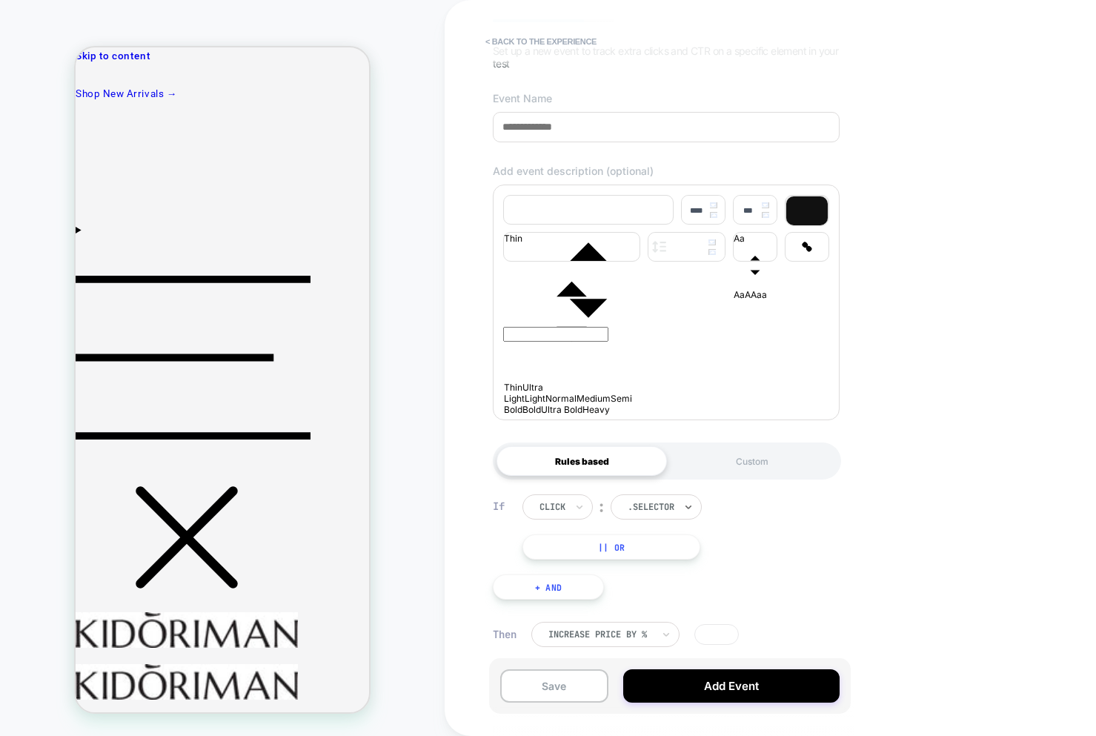
drag, startPoint x: 656, startPoint y: 513, endPoint x: 642, endPoint y: 513, distance: 13.4
click at [656, 513] on div ".selector" at bounding box center [651, 507] width 50 height 16
click at [527, 502] on div "click" at bounding box center [557, 506] width 70 height 25
drag, startPoint x: 530, startPoint y: 502, endPoint x: 633, endPoint y: 524, distance: 105.3
click at [531, 502] on div "click" at bounding box center [557, 506] width 70 height 25
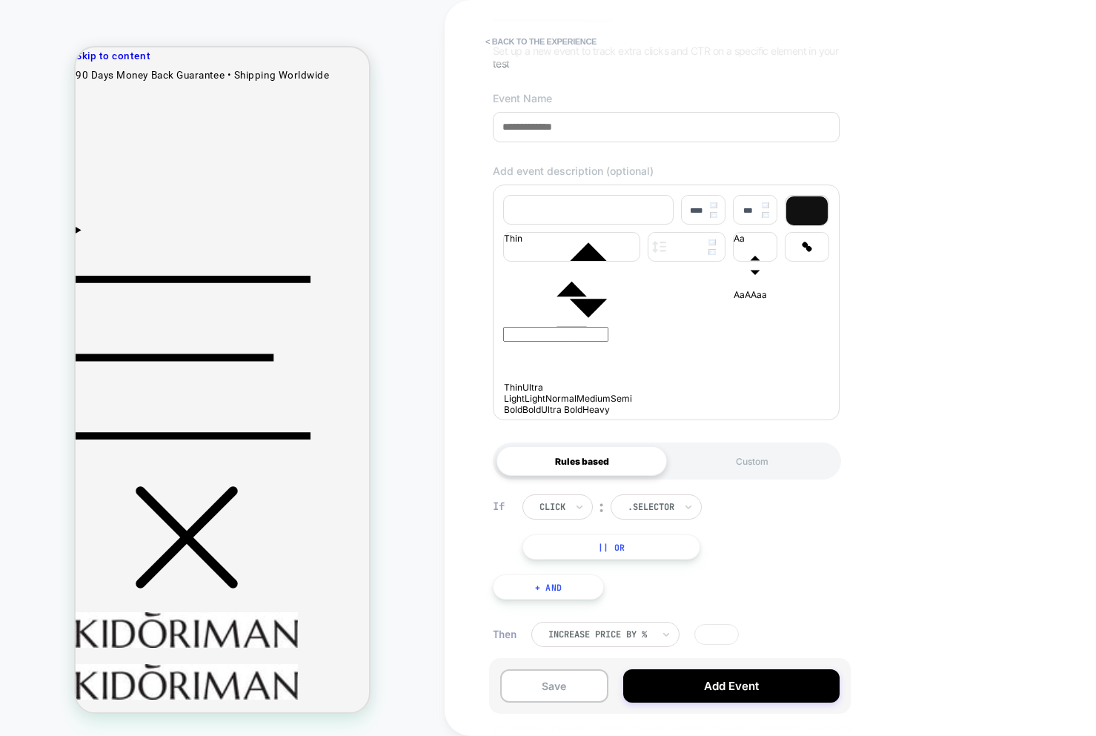
click at [630, 551] on button "|| Or" at bounding box center [611, 546] width 178 height 25
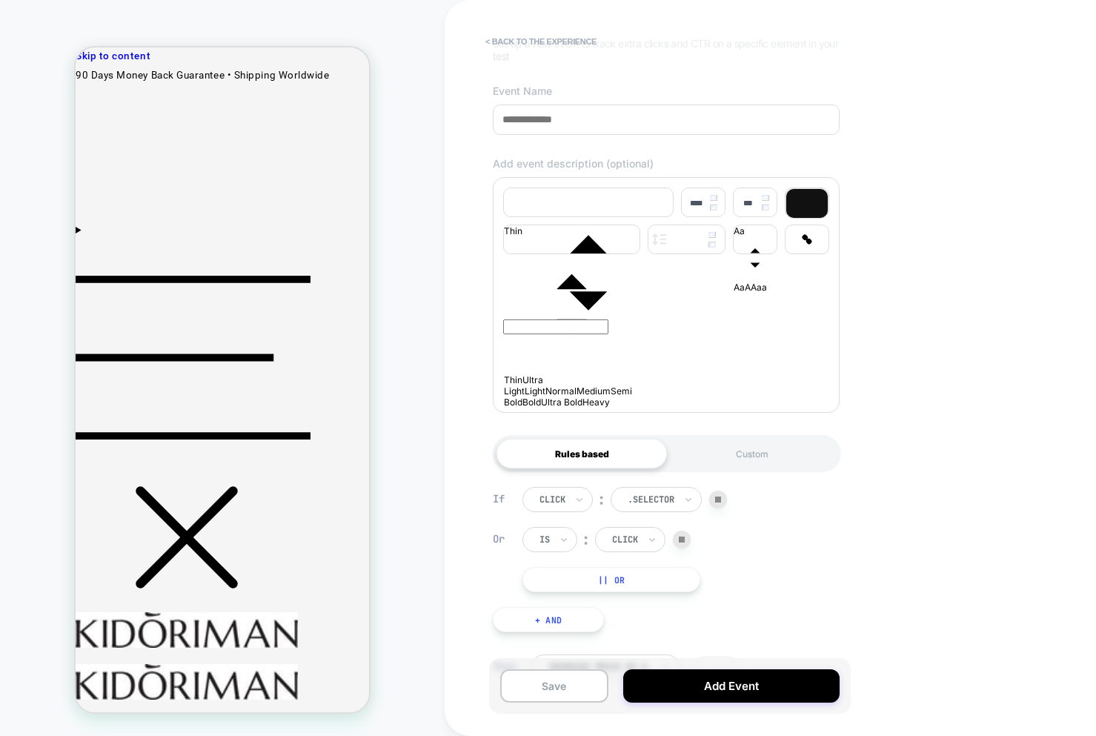
click at [686, 546] on div at bounding box center [682, 539] width 18 height 18
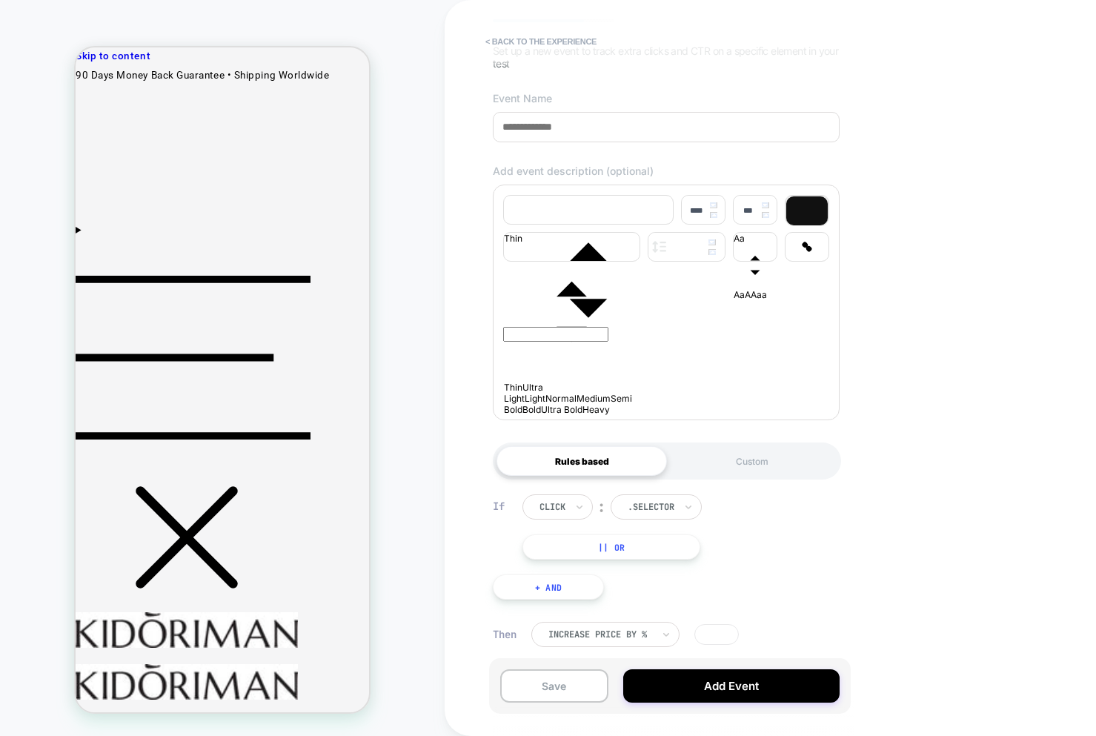
click at [608, 545] on button "|| Or" at bounding box center [611, 546] width 178 height 25
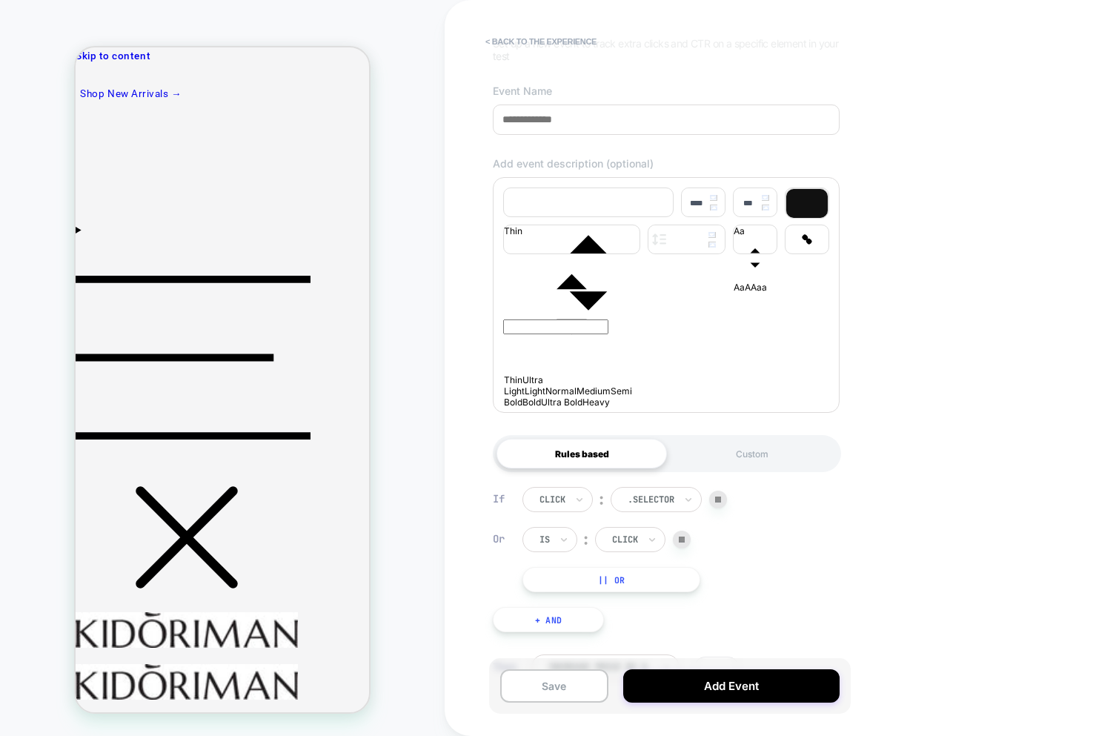
click at [684, 542] on img at bounding box center [682, 539] width 6 height 6
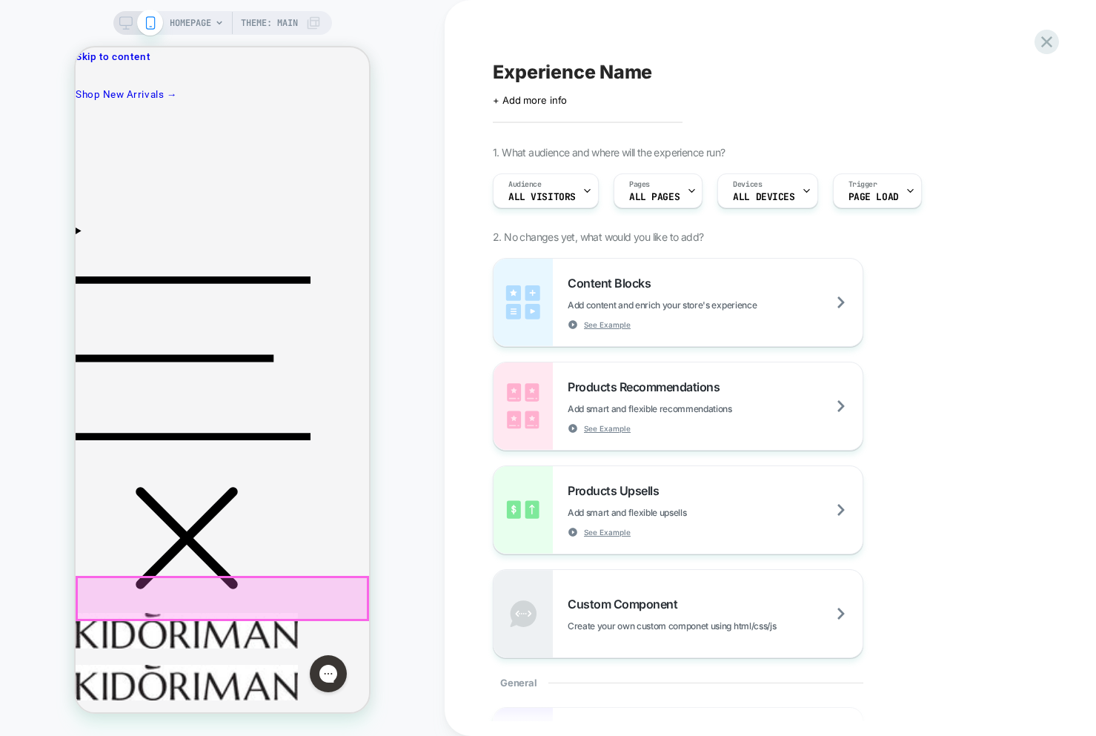
scroll to position [0, 0]
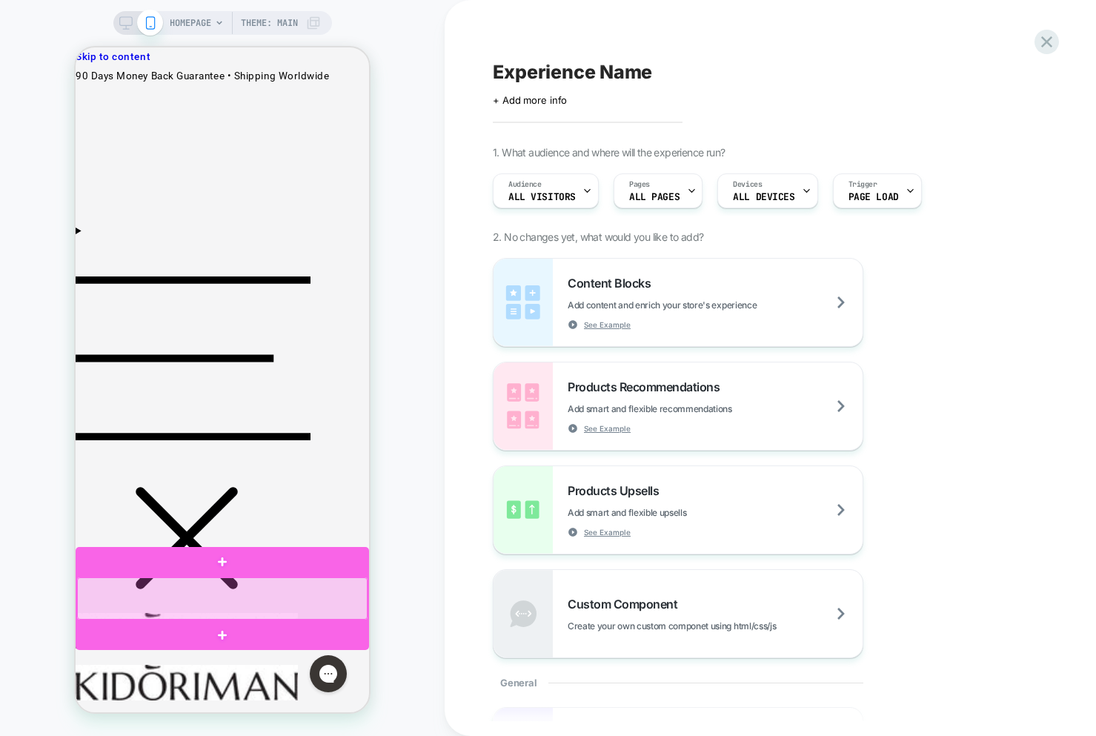
click at [219, 603] on div at bounding box center [222, 598] width 290 height 42
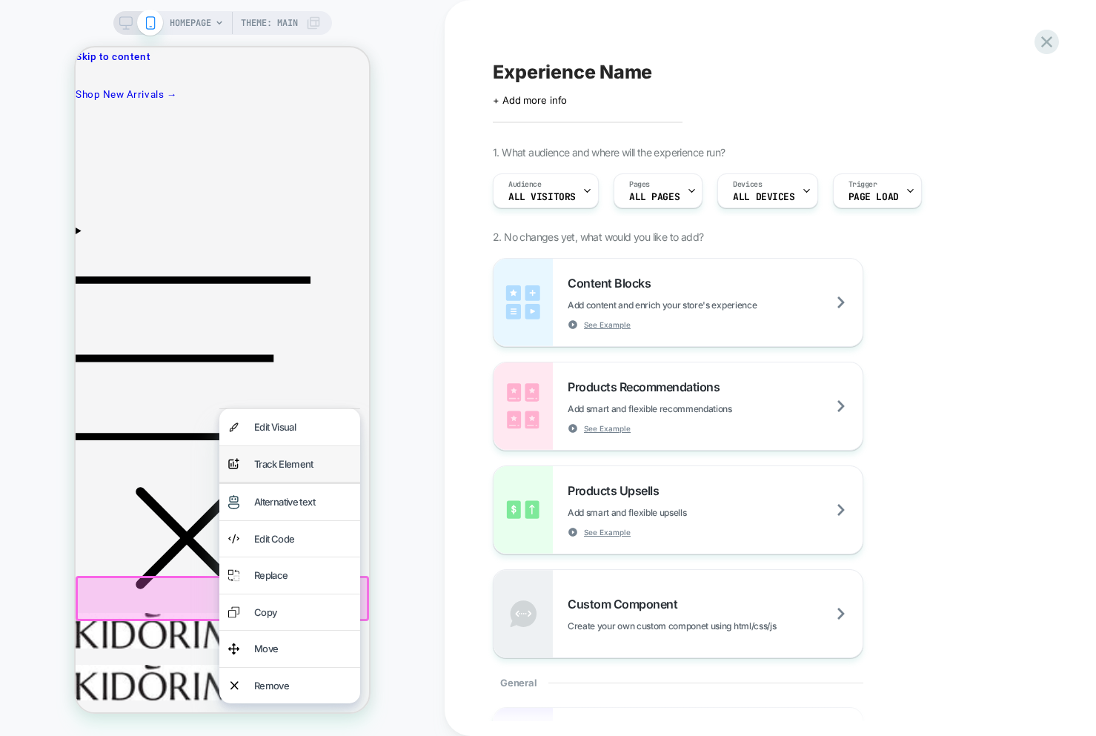
click at [284, 462] on div "Track Element" at bounding box center [302, 464] width 97 height 19
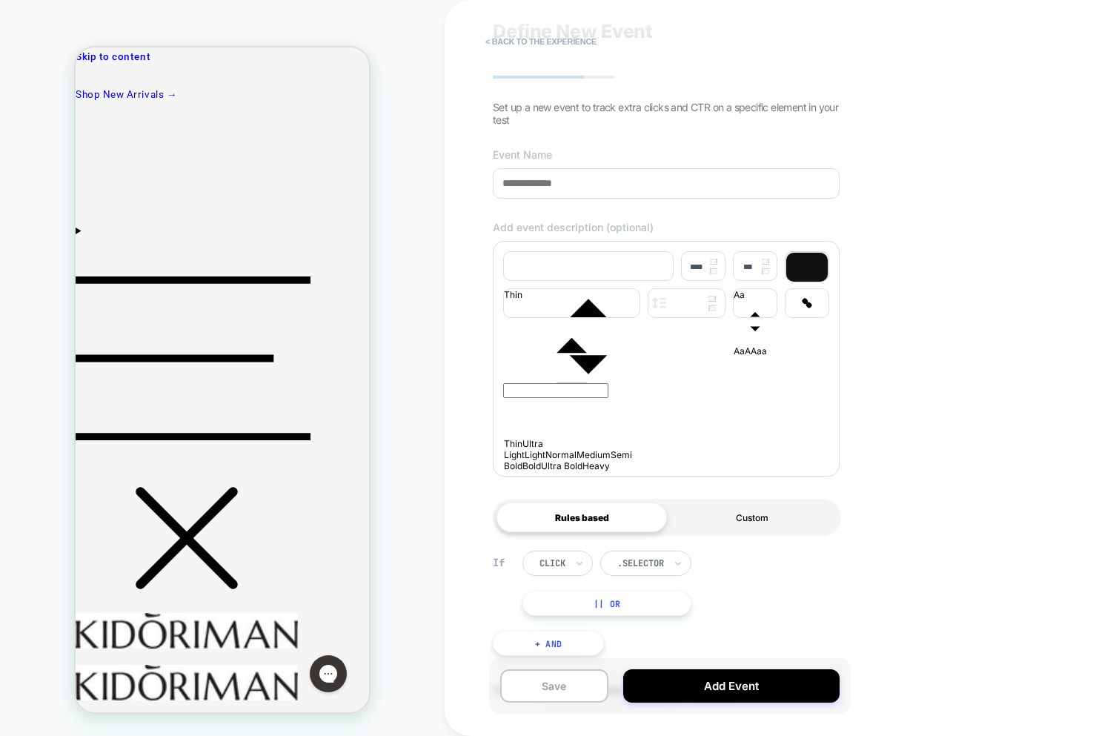
scroll to position [121, 0]
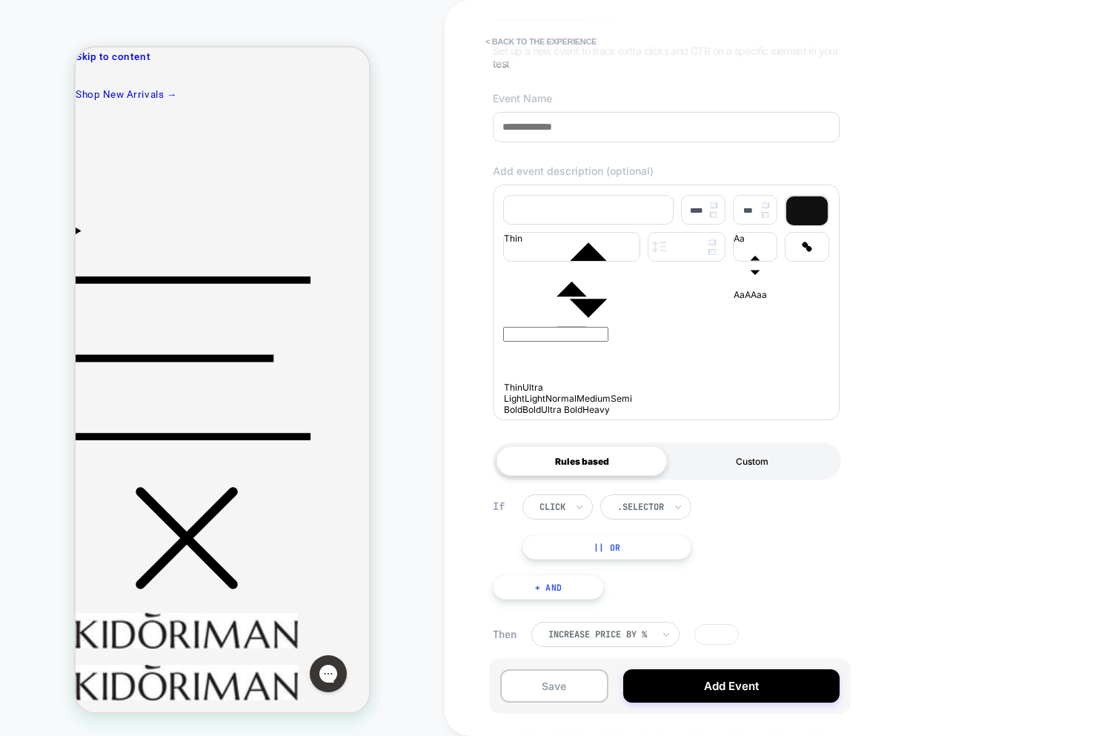
drag, startPoint x: 719, startPoint y: 470, endPoint x: 684, endPoint y: 467, distance: 34.9
click at [719, 470] on div "Custom" at bounding box center [752, 461] width 170 height 30
click at [576, 461] on div "Rules based" at bounding box center [581, 461] width 170 height 30
click at [633, 504] on div at bounding box center [640, 506] width 47 height 13
click at [782, 543] on div "click option click focused, 1 of 2. 2 results available. Use Up and Down to cho…" at bounding box center [683, 526] width 322 height 65
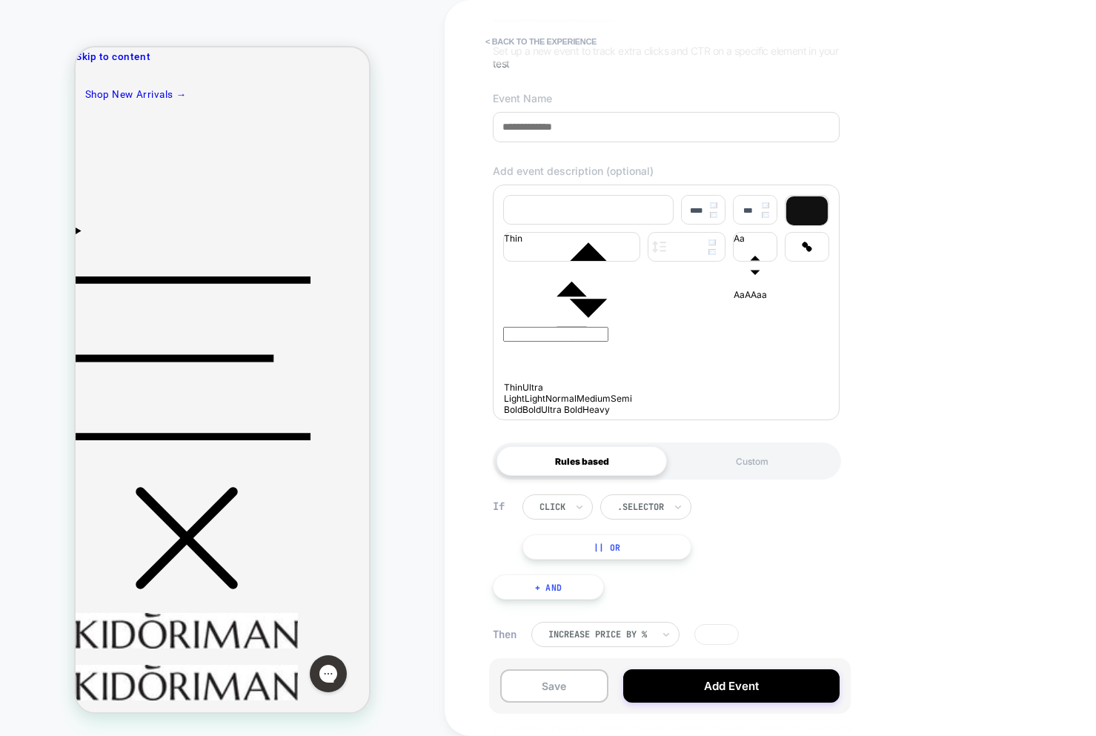
click at [573, 547] on button "|| Or" at bounding box center [606, 546] width 169 height 25
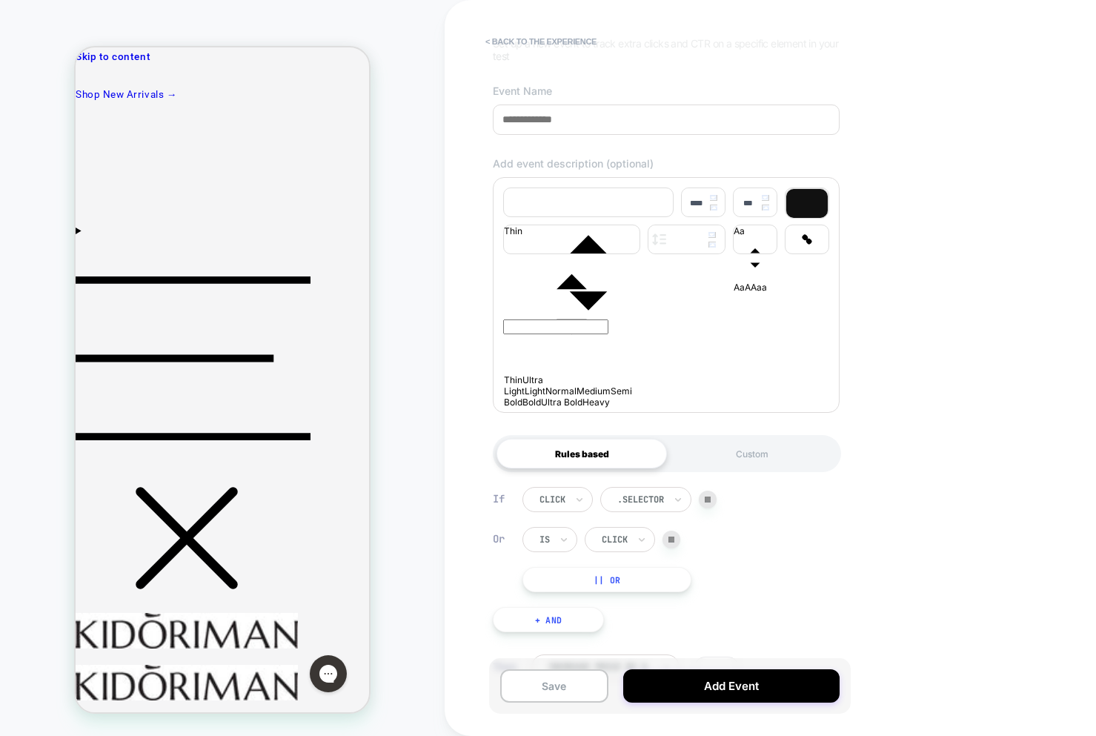
click at [675, 548] on div at bounding box center [671, 539] width 18 height 18
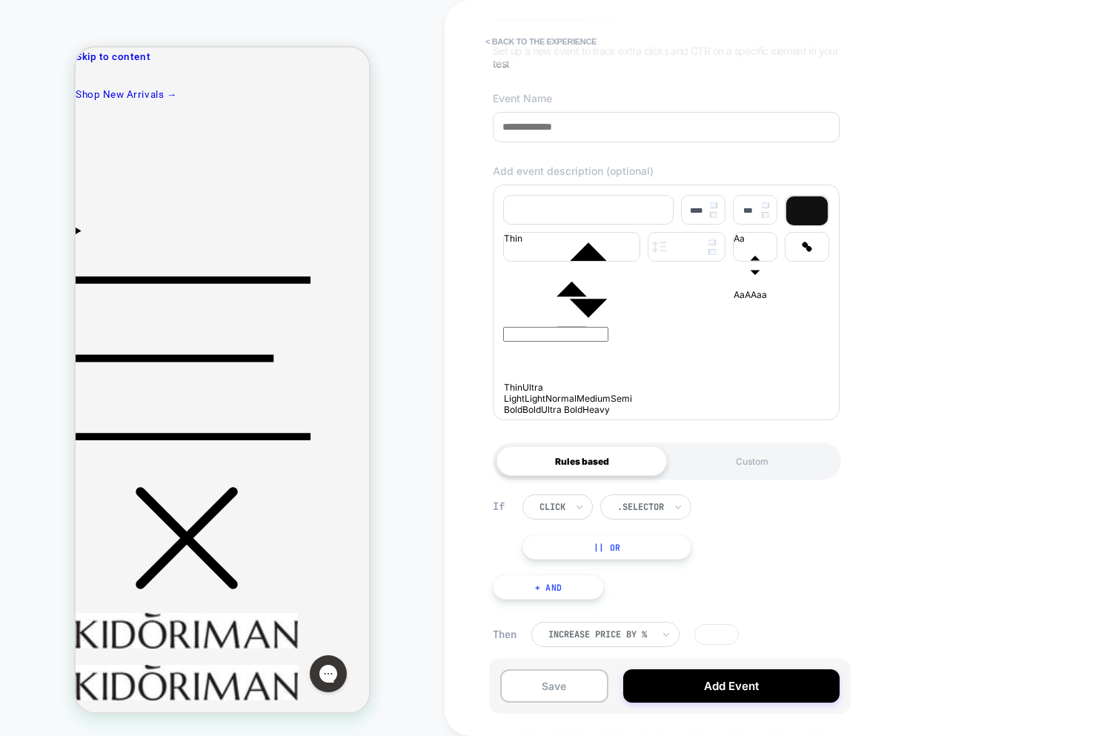
click at [634, 551] on button "|| Or" at bounding box center [606, 546] width 169 height 25
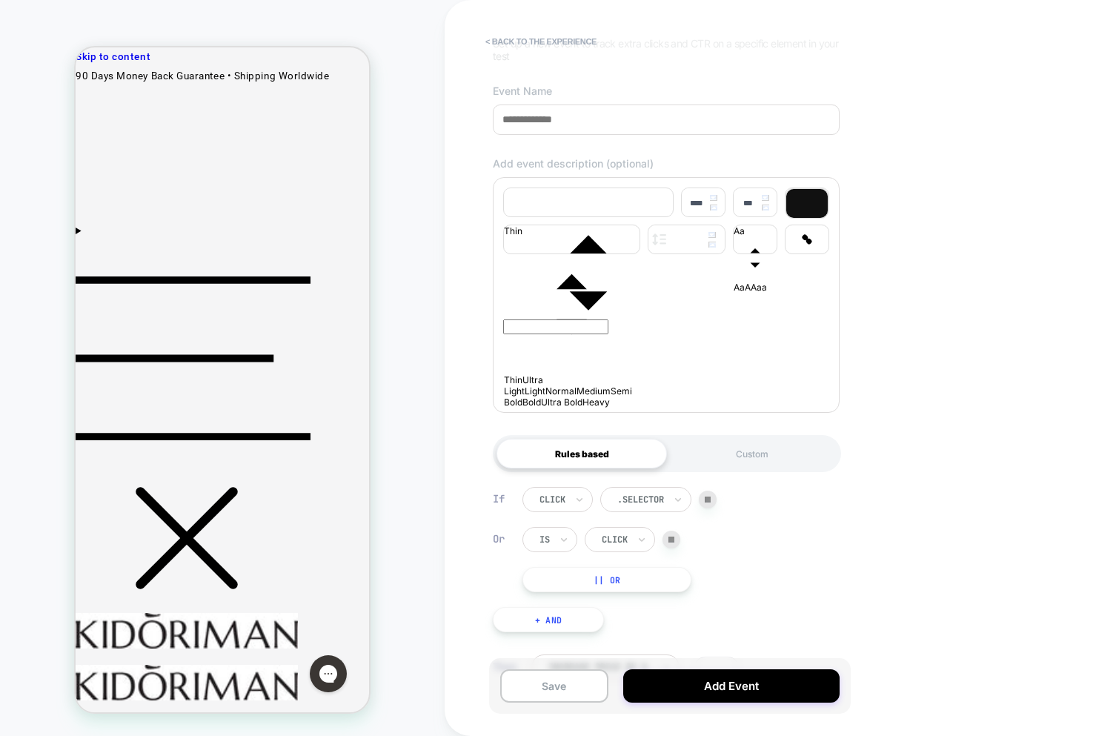
click at [672, 542] on img at bounding box center [671, 539] width 6 height 6
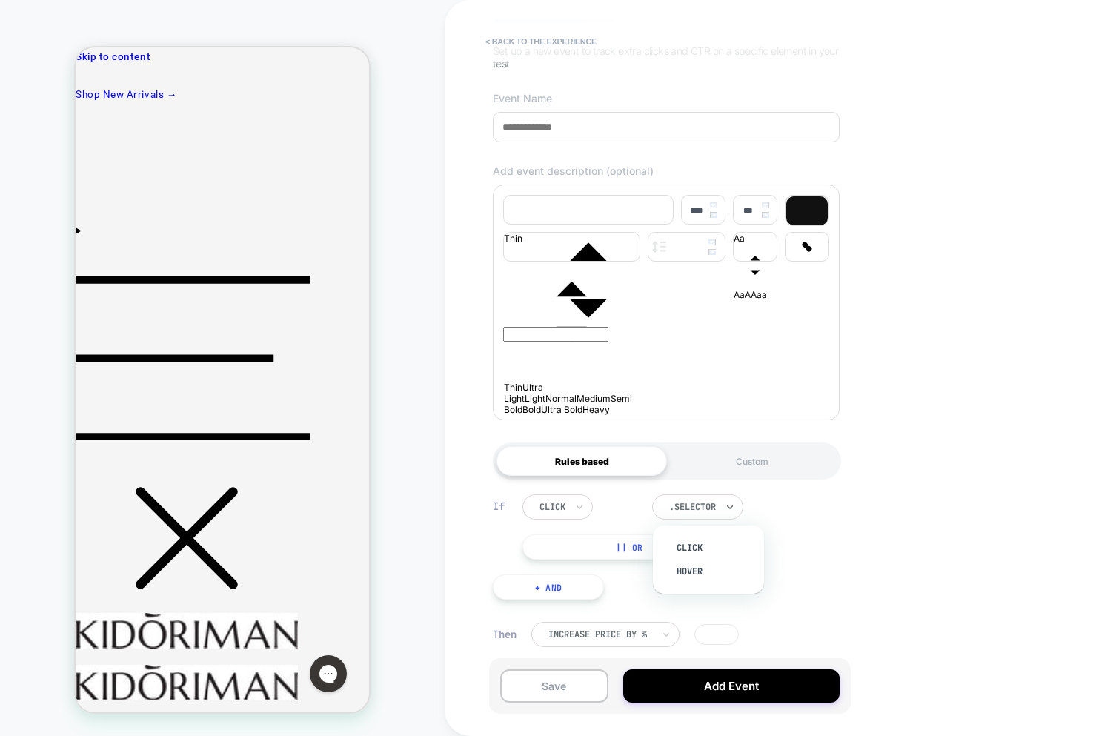
click at [692, 506] on div at bounding box center [692, 506] width 47 height 13
drag, startPoint x: 813, startPoint y: 502, endPoint x: 717, endPoint y: 511, distance: 96.8
click at [812, 502] on div "click option click focused, 1 of 2. 2 results available. Use Up and Down to cho…" at bounding box center [683, 526] width 322 height 65
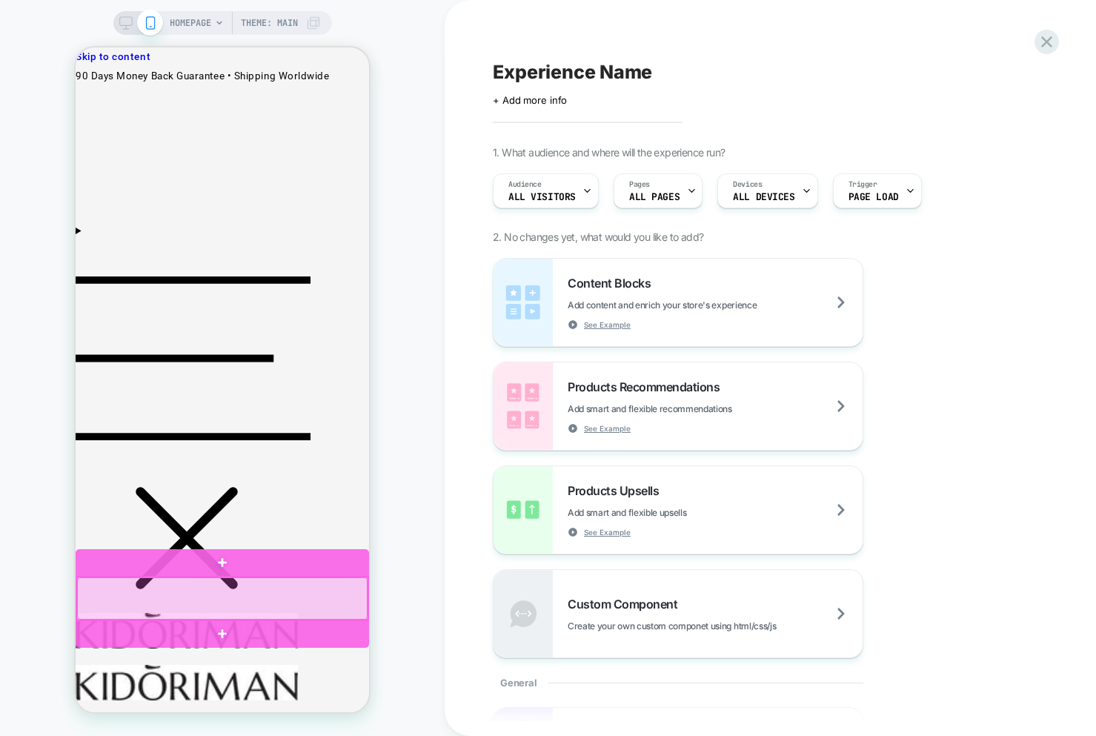
scroll to position [0, 0]
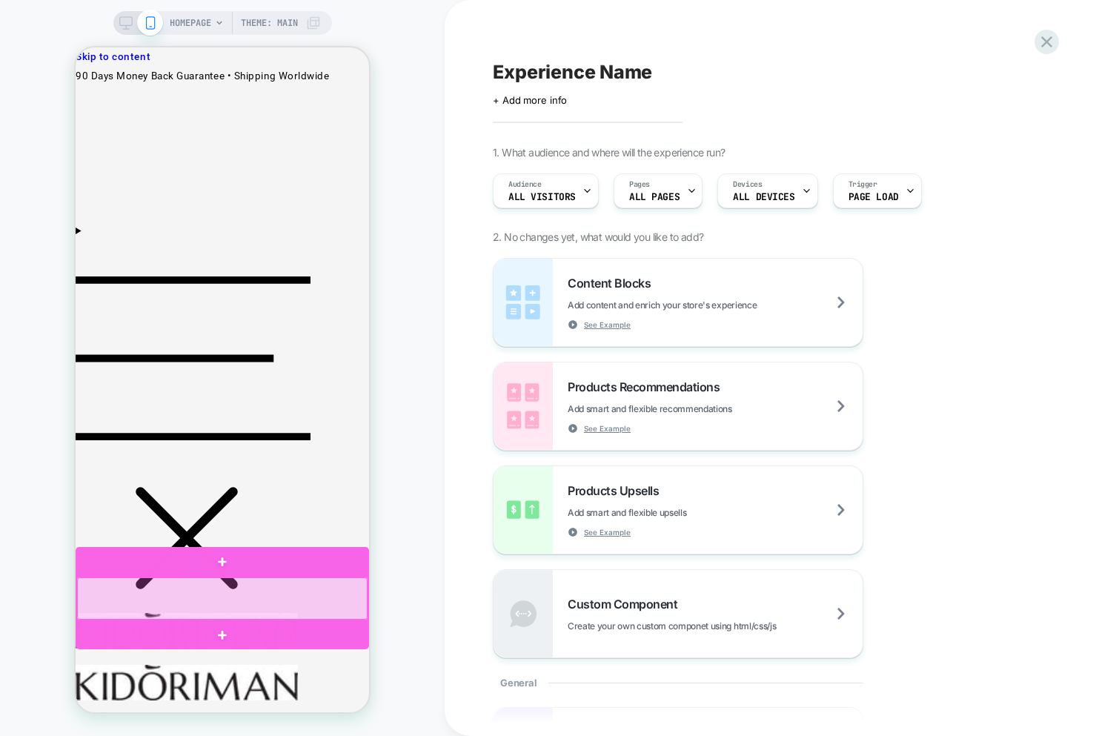
click at [224, 593] on div at bounding box center [222, 598] width 290 height 42
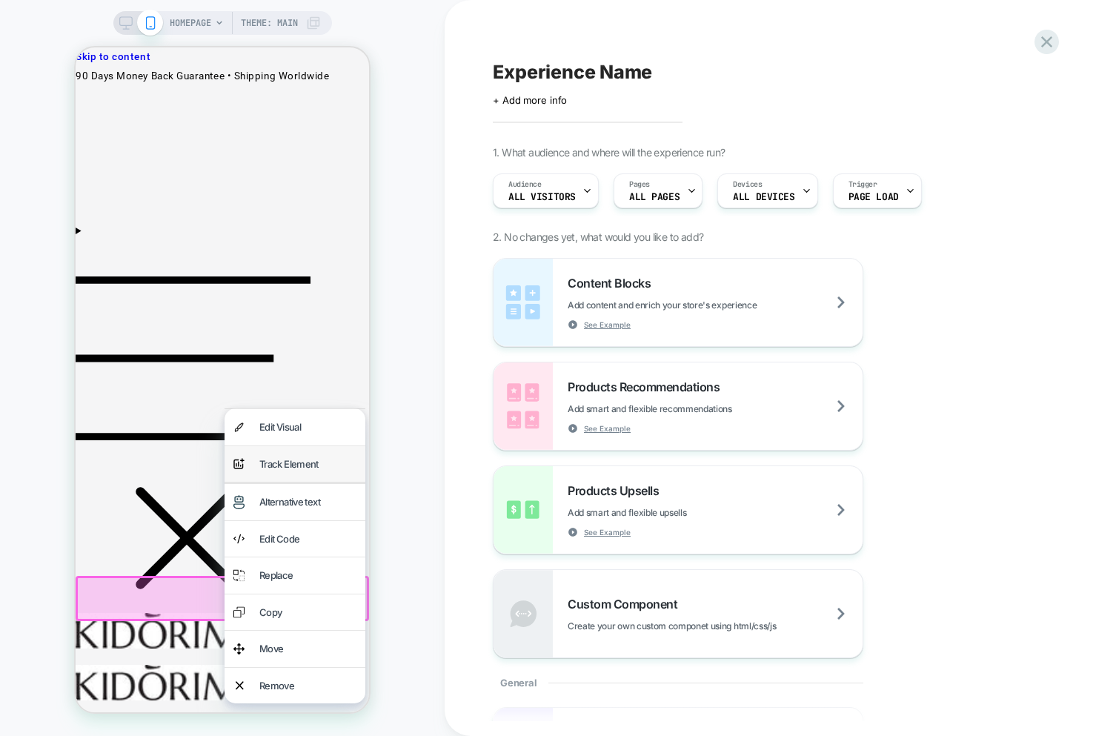
click at [276, 474] on div "analytics-plus-line-svgrepo-com Track Element" at bounding box center [294, 464] width 141 height 36
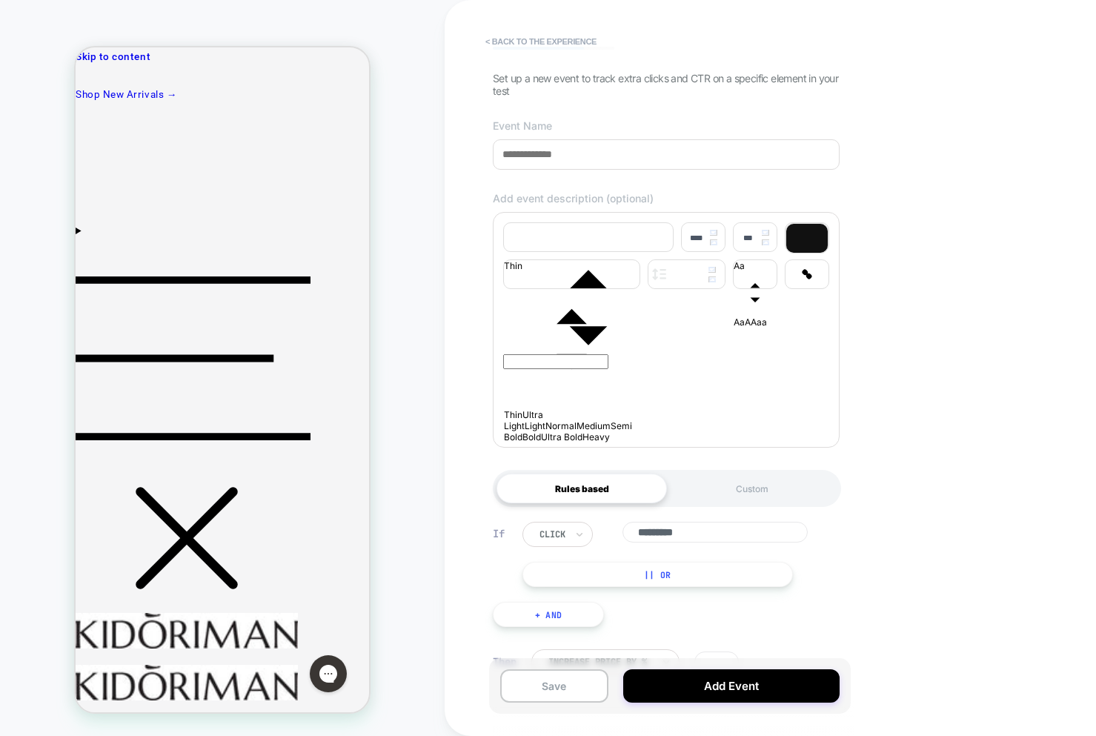
scroll to position [121, 0]
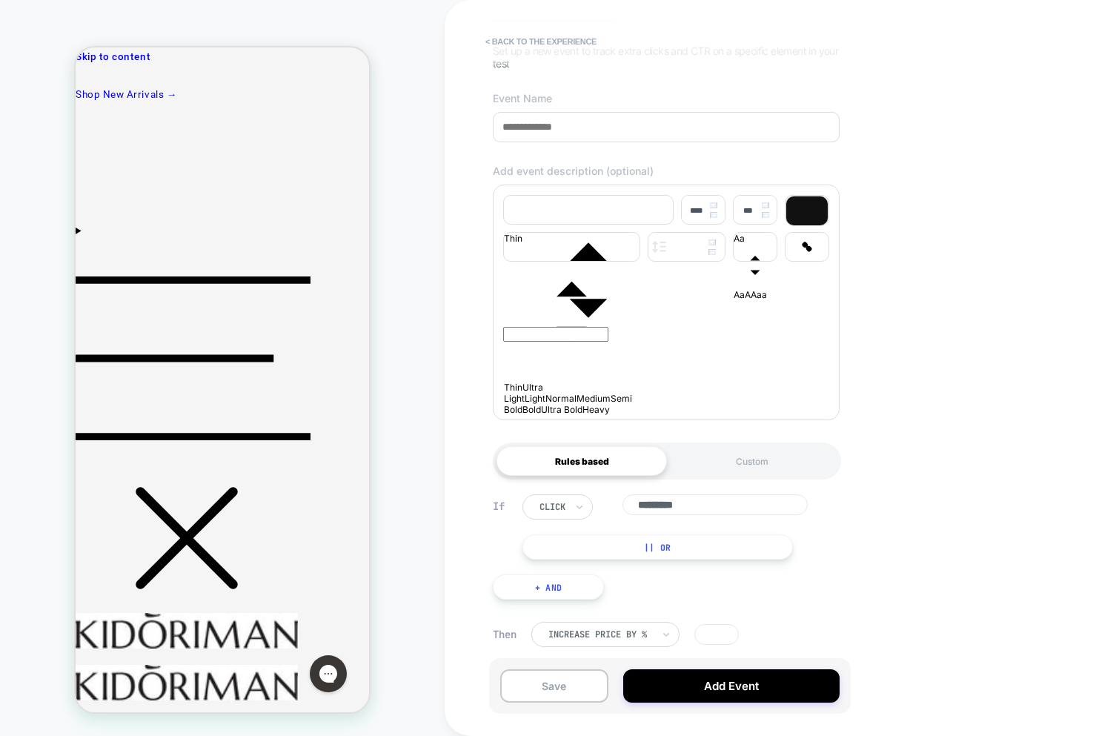
click at [647, 510] on input "*********" at bounding box center [714, 504] width 185 height 21
drag, startPoint x: 727, startPoint y: 507, endPoint x: 613, endPoint y: 495, distance: 114.0
click at [613, 495] on div "click *********" at bounding box center [677, 506] width 310 height 25
click at [607, 516] on div "click *********" at bounding box center [677, 506] width 310 height 25
click at [616, 542] on button "|| Or" at bounding box center [657, 546] width 270 height 25
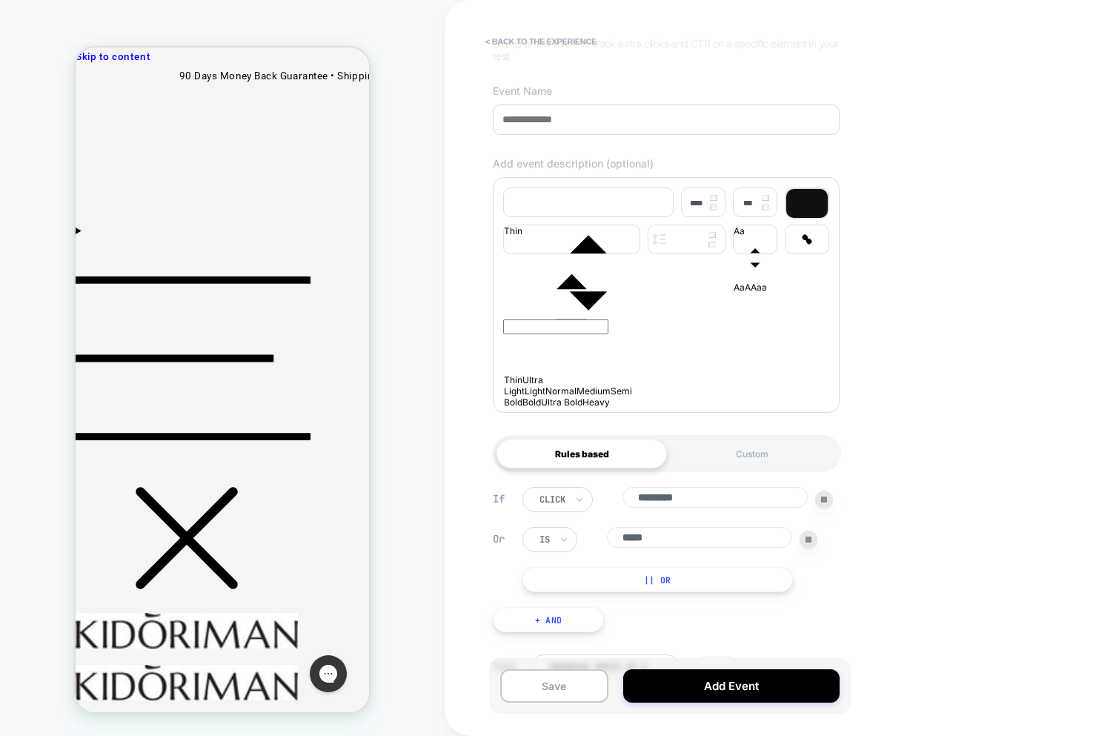
drag, startPoint x: 690, startPoint y: 550, endPoint x: 573, endPoint y: 542, distance: 117.3
click at [570, 543] on div "Or is *****" at bounding box center [669, 539] width 295 height 25
click at [807, 548] on div at bounding box center [808, 539] width 18 height 18
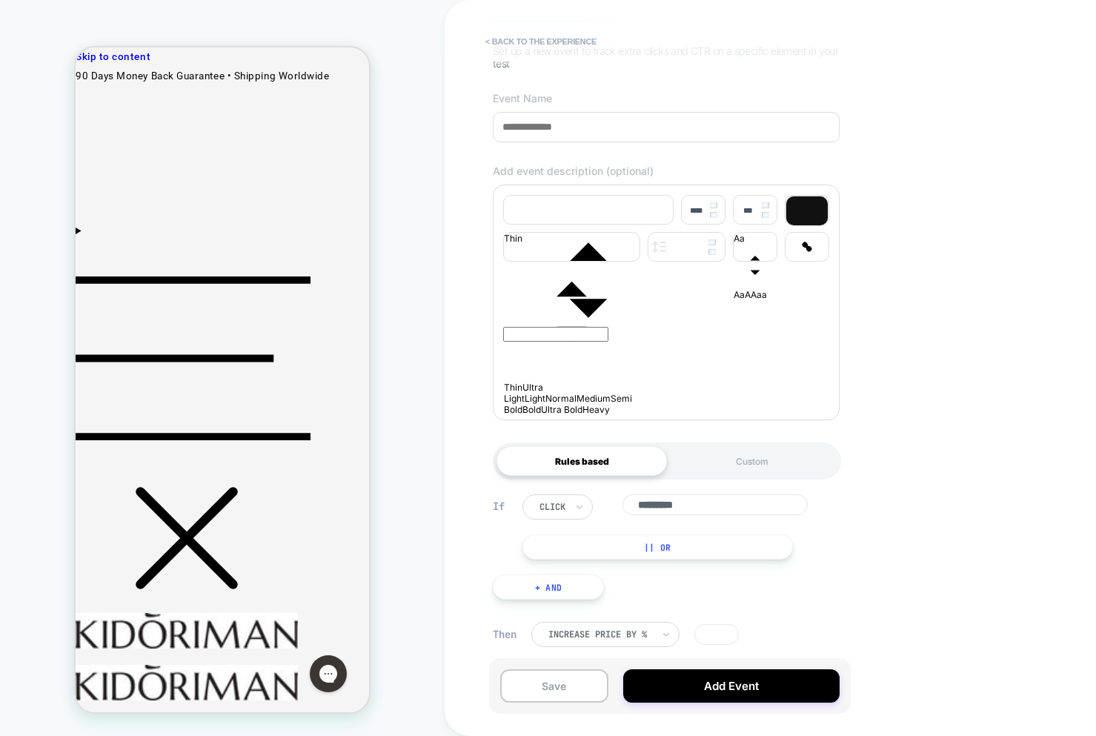
click at [596, 557] on button "|| Or" at bounding box center [657, 546] width 270 height 25
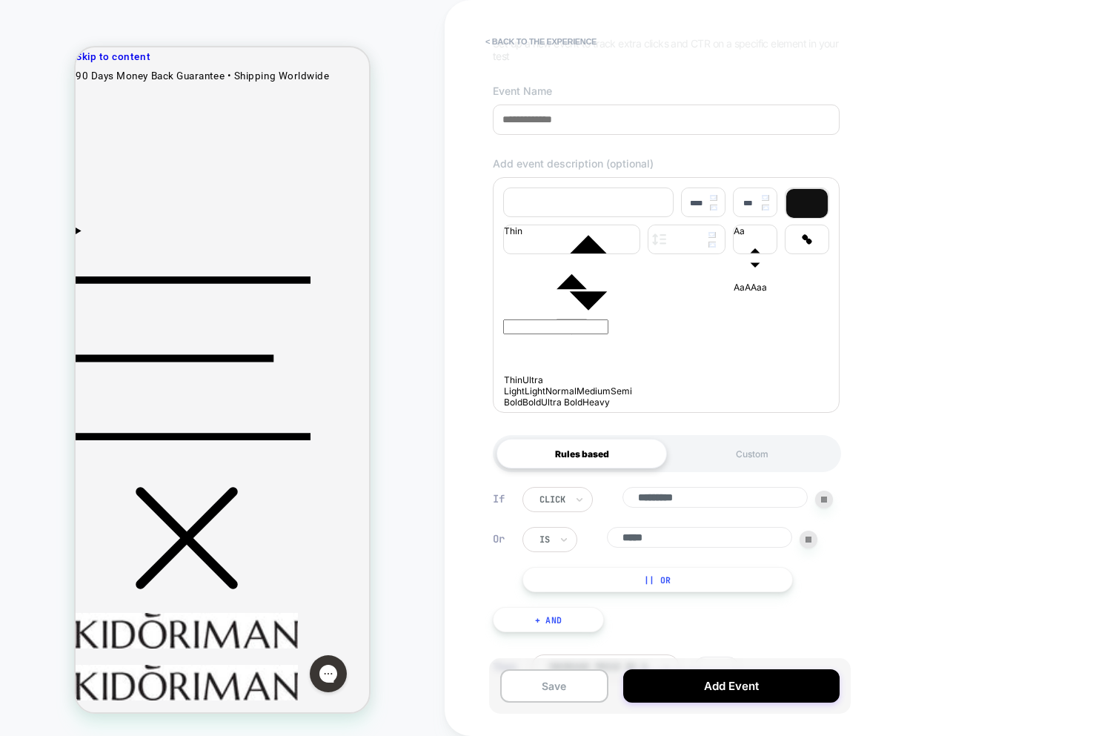
click at [804, 548] on div at bounding box center [808, 539] width 18 height 18
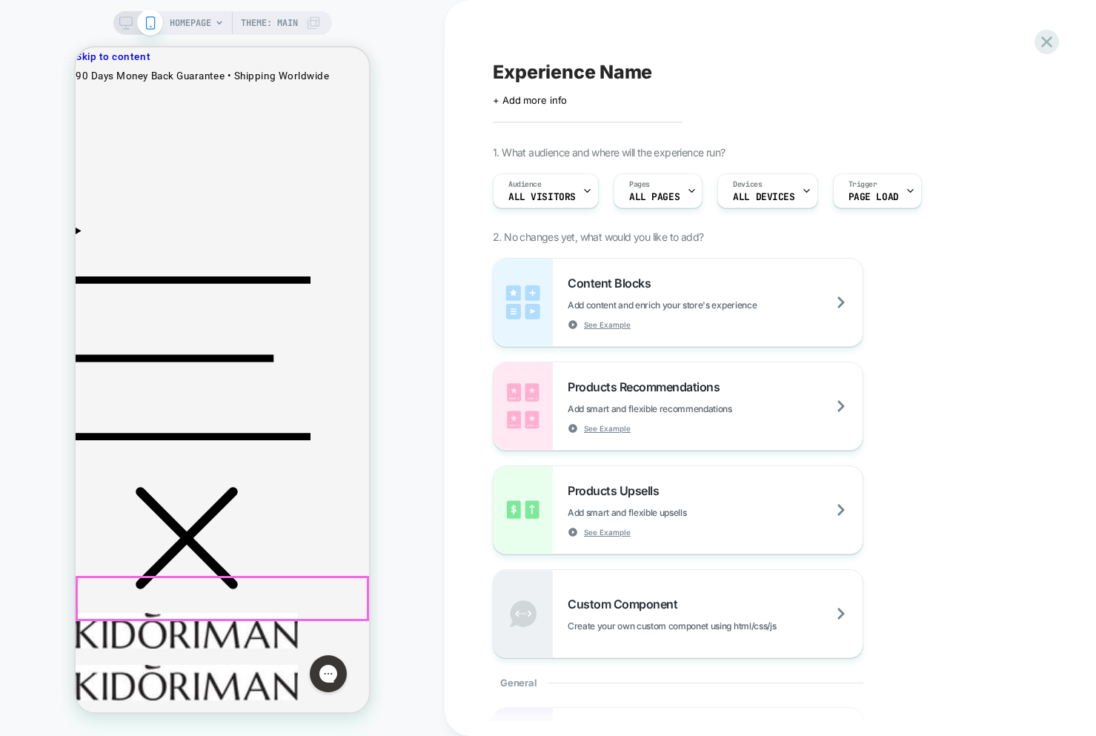
scroll to position [0, 0]
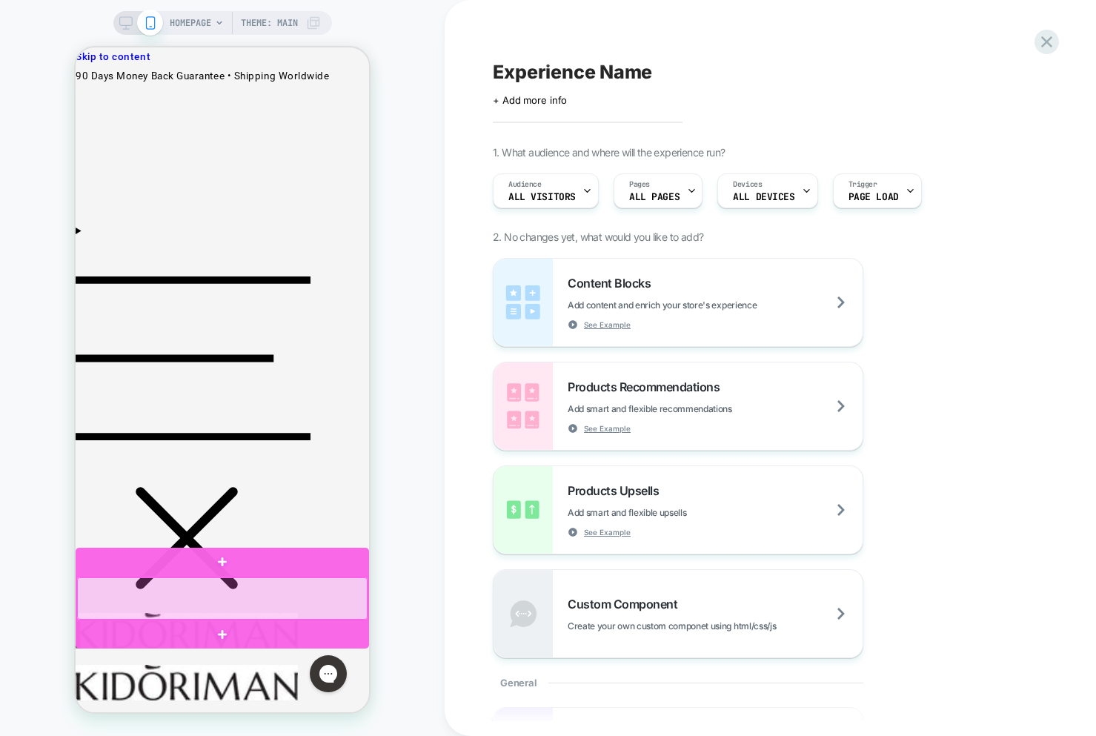
click at [286, 597] on div at bounding box center [222, 598] width 290 height 42
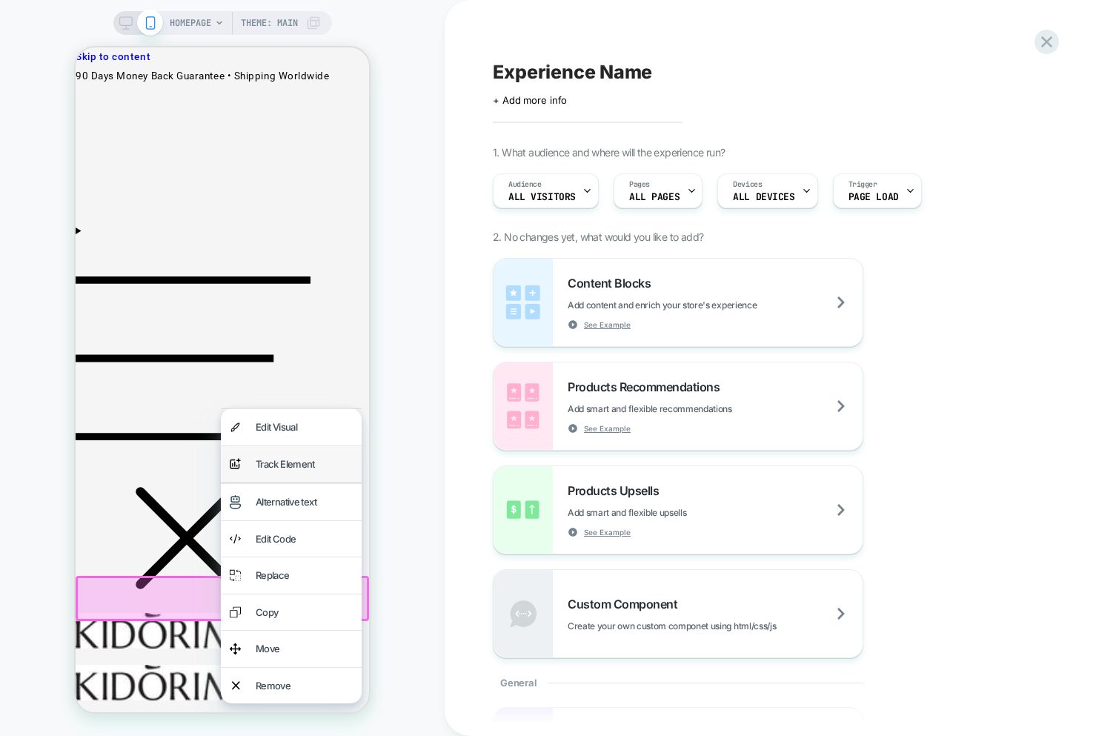
click at [256, 457] on div "Track Element" at bounding box center [304, 464] width 97 height 19
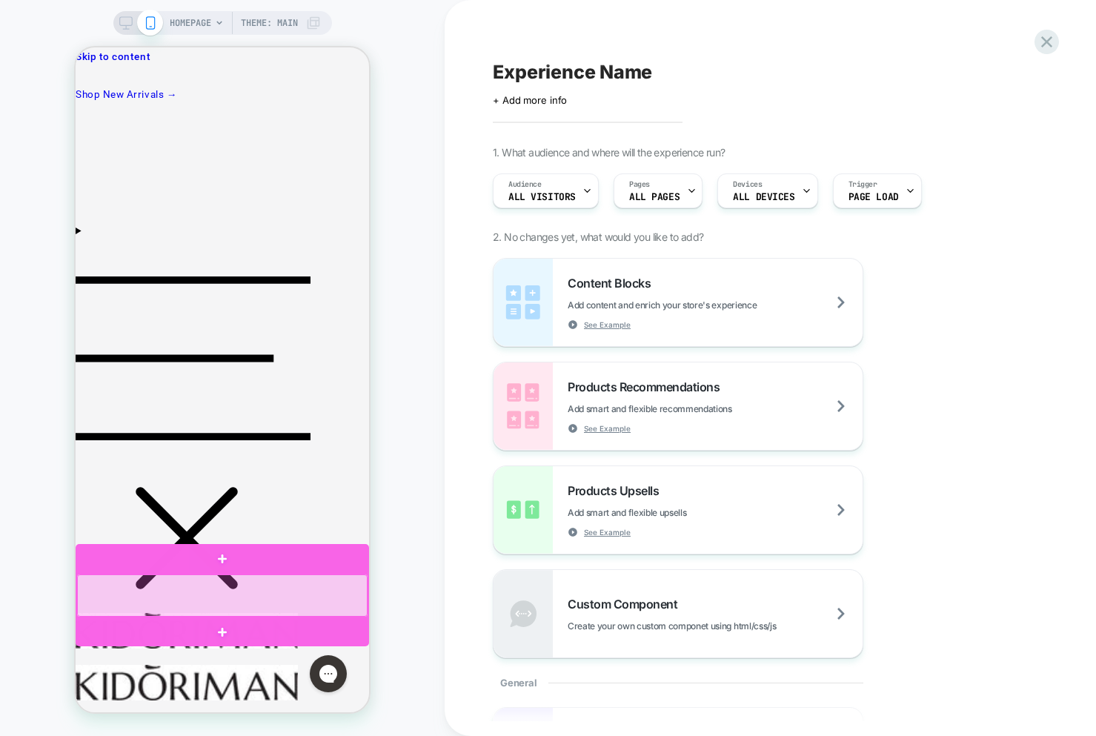
click at [276, 601] on div at bounding box center [222, 595] width 290 height 42
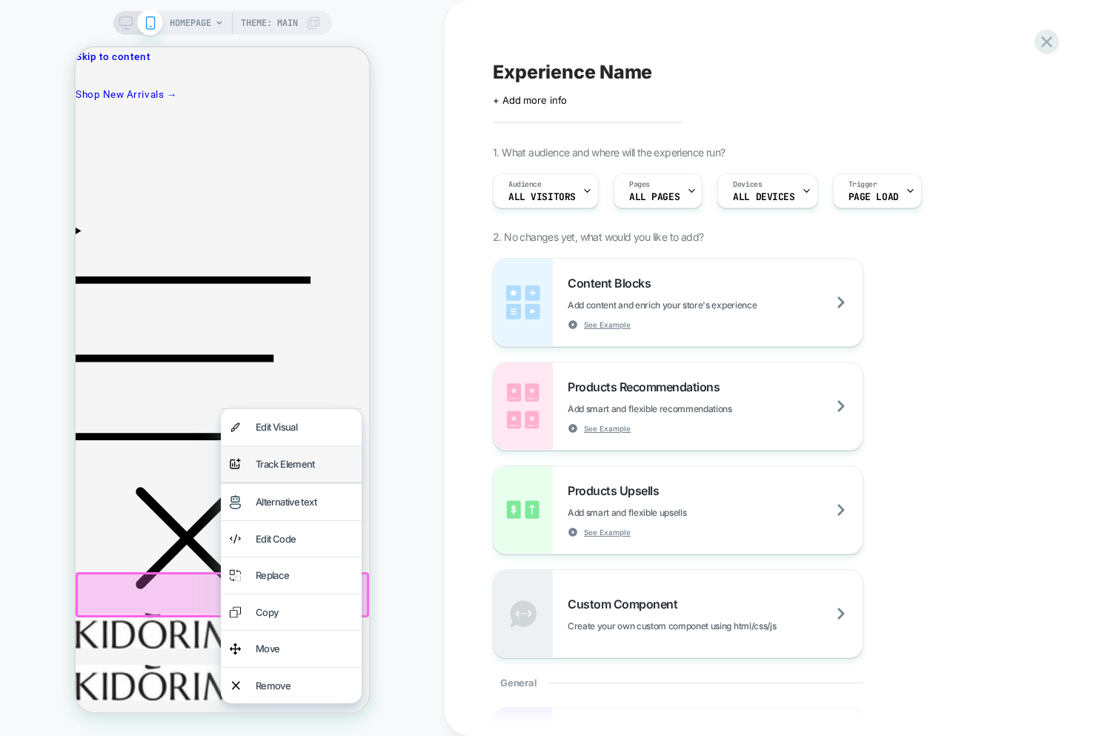
click at [281, 466] on div "Track Element" at bounding box center [304, 464] width 97 height 19
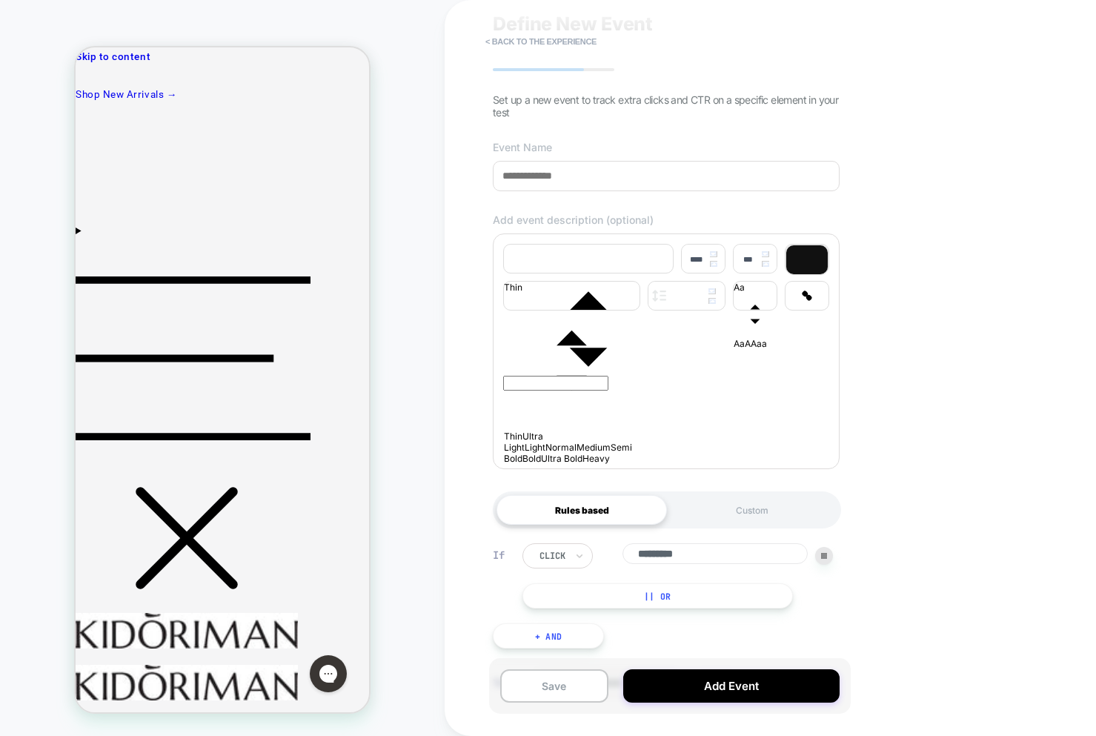
scroll to position [121, 0]
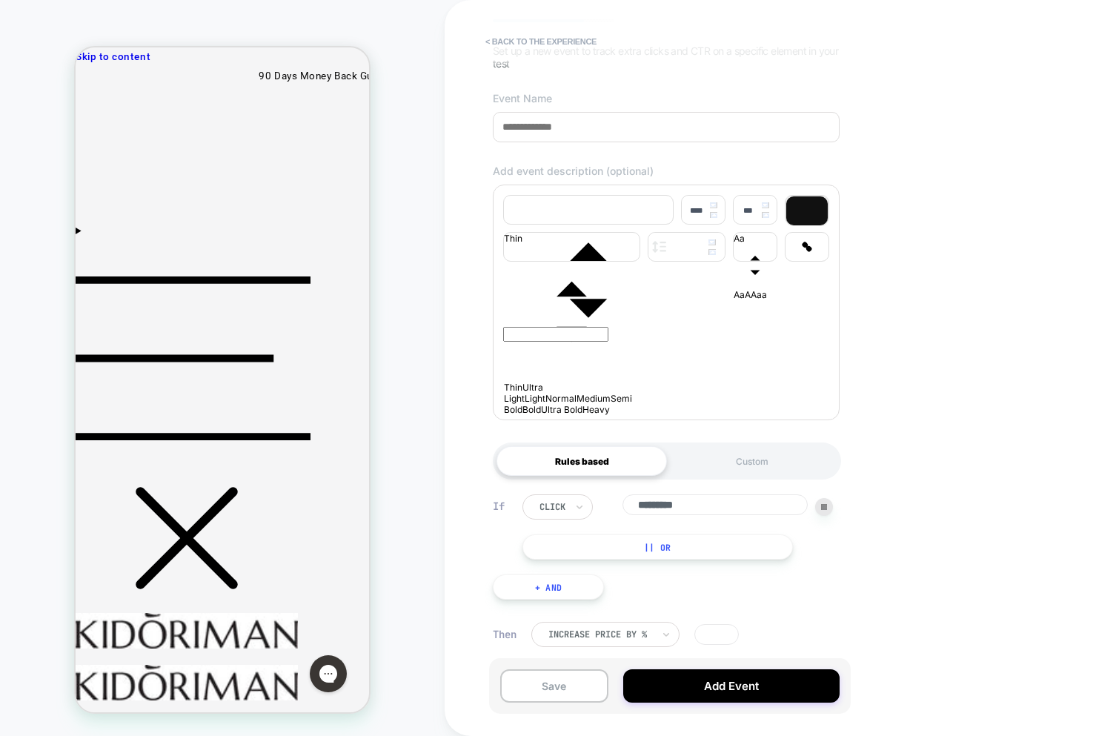
click at [612, 553] on button "|| Or" at bounding box center [657, 546] width 270 height 25
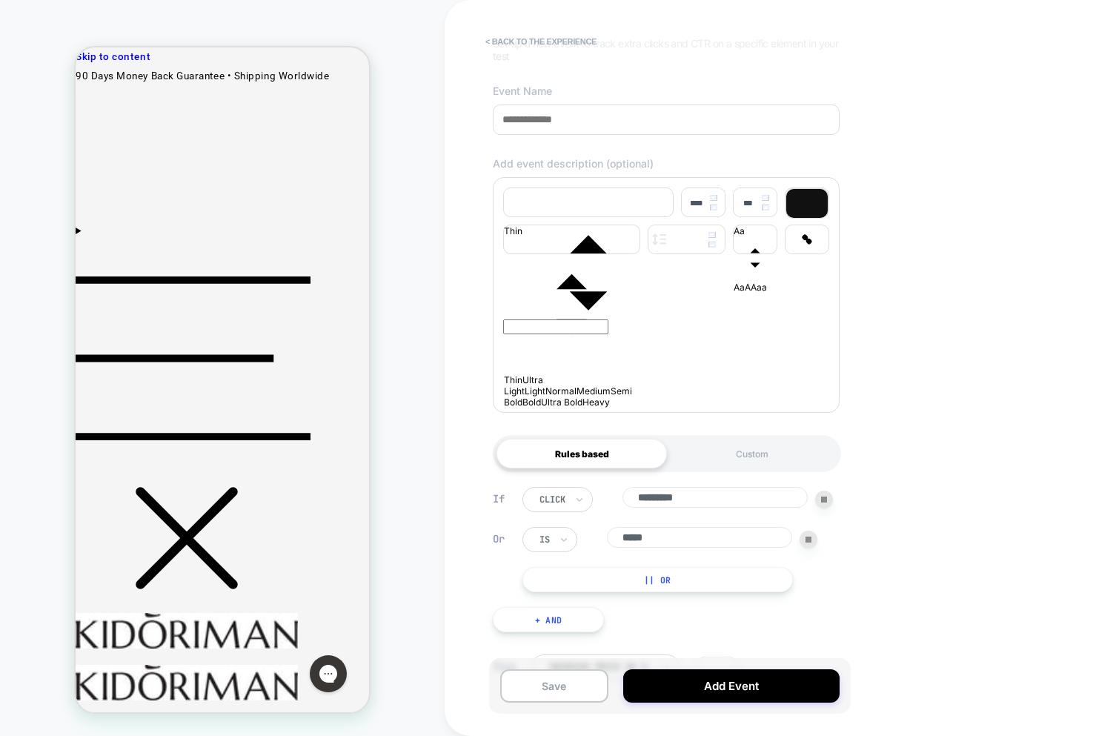
click at [808, 548] on div at bounding box center [808, 539] width 18 height 18
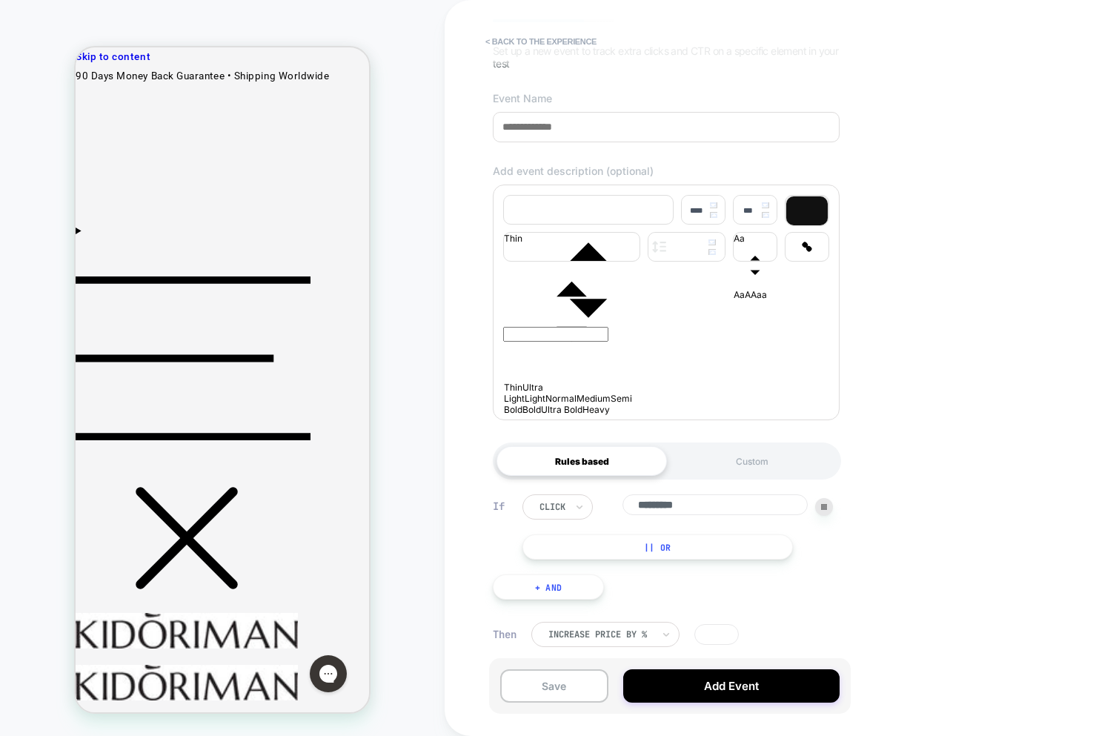
click at [790, 479] on div "If click ********* || Or + And" at bounding box center [666, 547] width 362 height 150
click at [773, 470] on div "Custom" at bounding box center [752, 461] width 170 height 30
drag, startPoint x: 602, startPoint y: 462, endPoint x: 613, endPoint y: 466, distance: 12.0
click at [602, 462] on div "Rules based" at bounding box center [581, 461] width 170 height 30
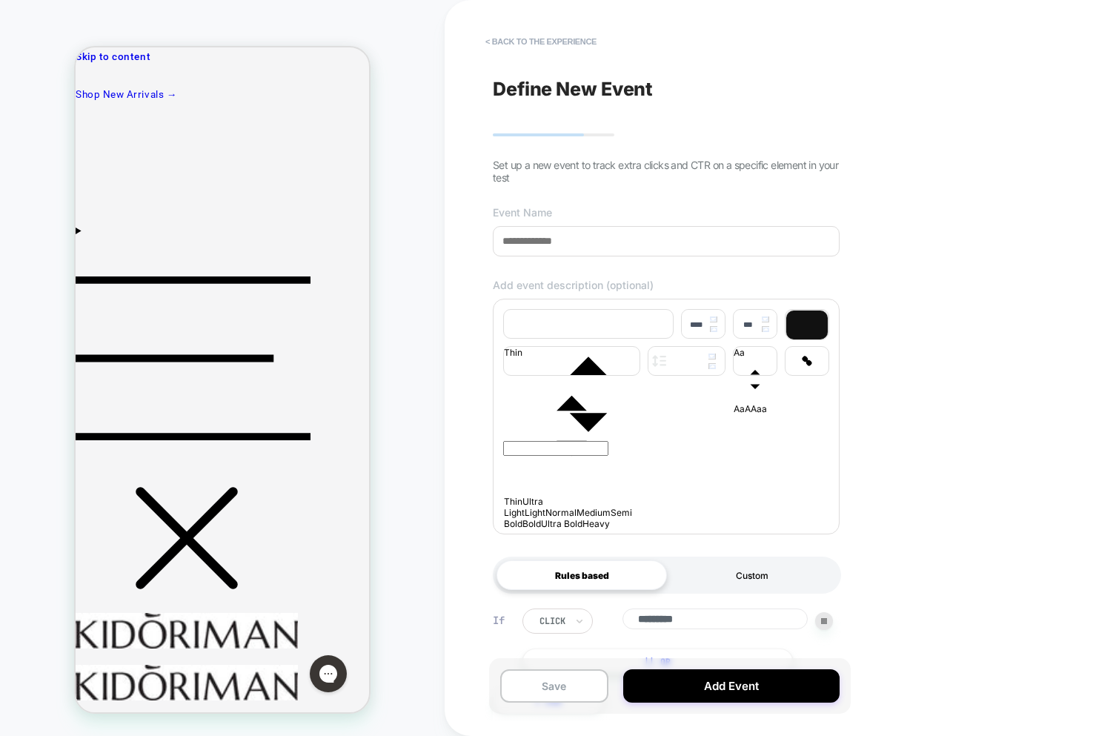
click at [766, 569] on div "Custom" at bounding box center [752, 575] width 170 height 30
click at [547, 588] on div "Rules based" at bounding box center [581, 575] width 170 height 30
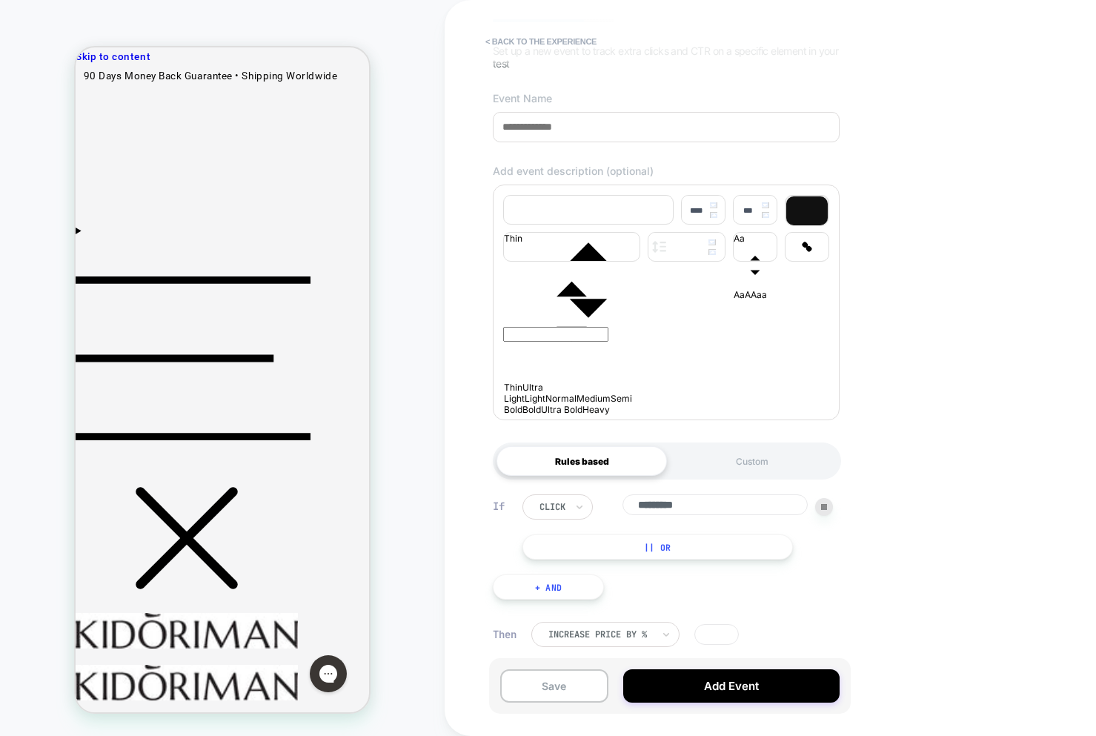
click at [587, 553] on button "|| Or" at bounding box center [657, 546] width 270 height 25
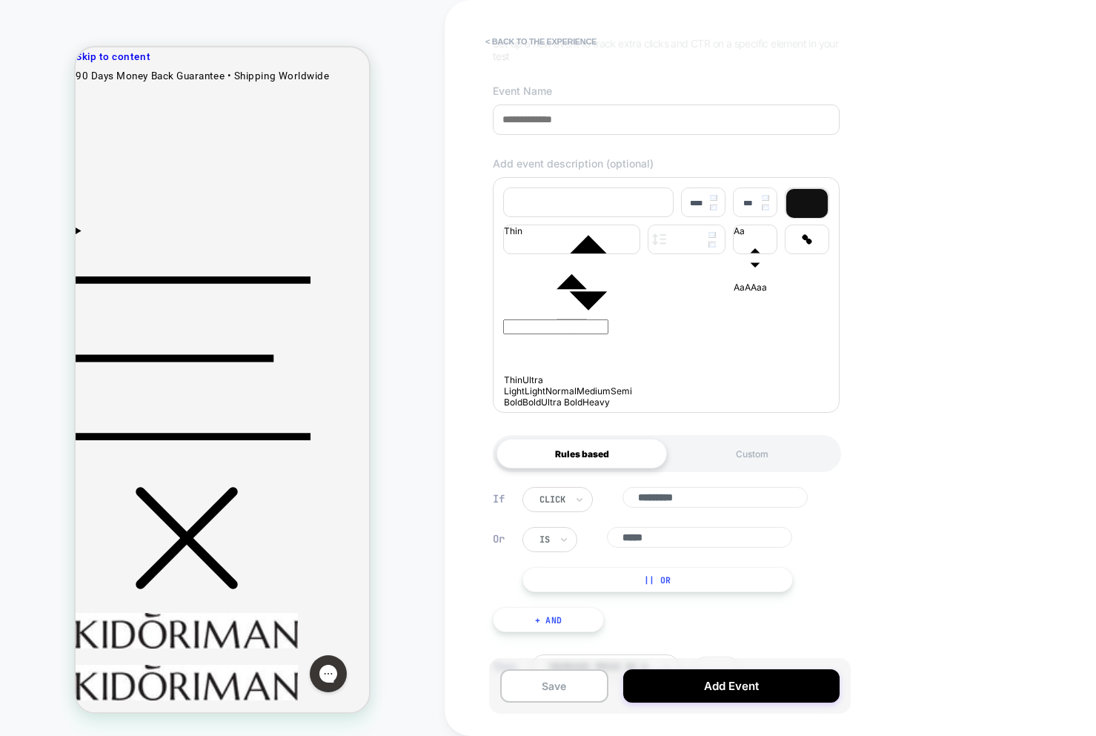
drag, startPoint x: 654, startPoint y: 557, endPoint x: 696, endPoint y: 554, distance: 42.3
click at [670, 552] on div "Or is *****" at bounding box center [669, 539] width 295 height 25
click at [590, 592] on button "|| Or" at bounding box center [657, 579] width 270 height 25
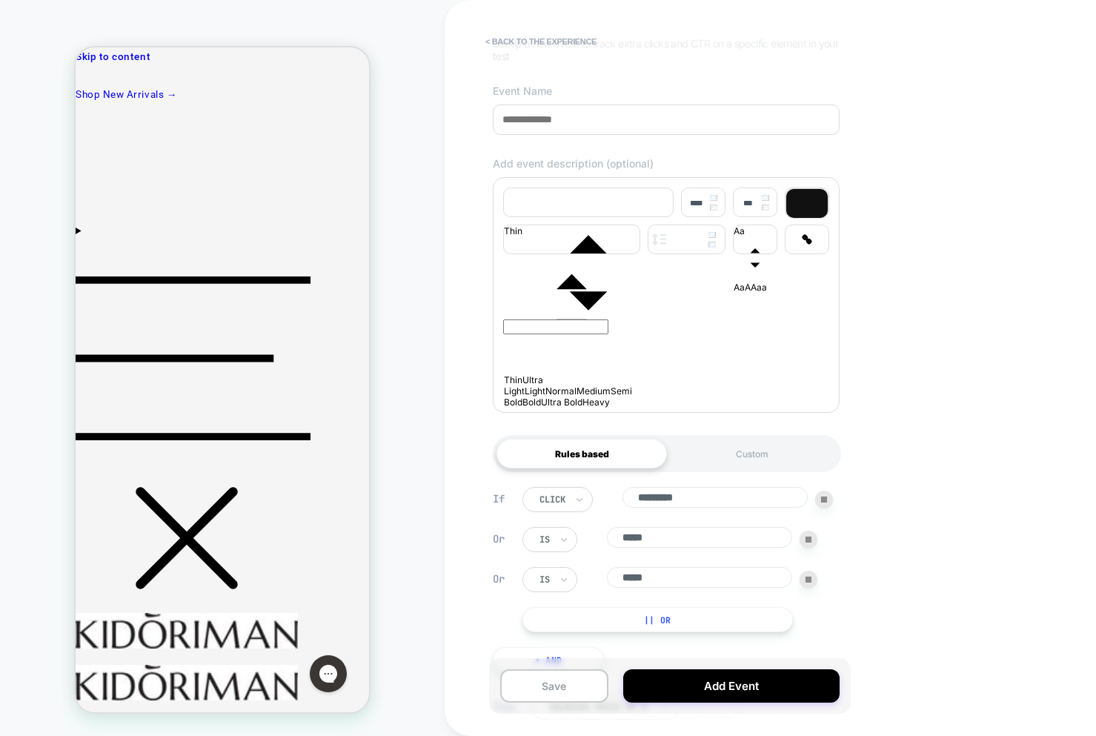
click at [805, 582] on img at bounding box center [808, 579] width 6 height 6
click at [820, 508] on div at bounding box center [824, 499] width 18 height 18
type input "*****"
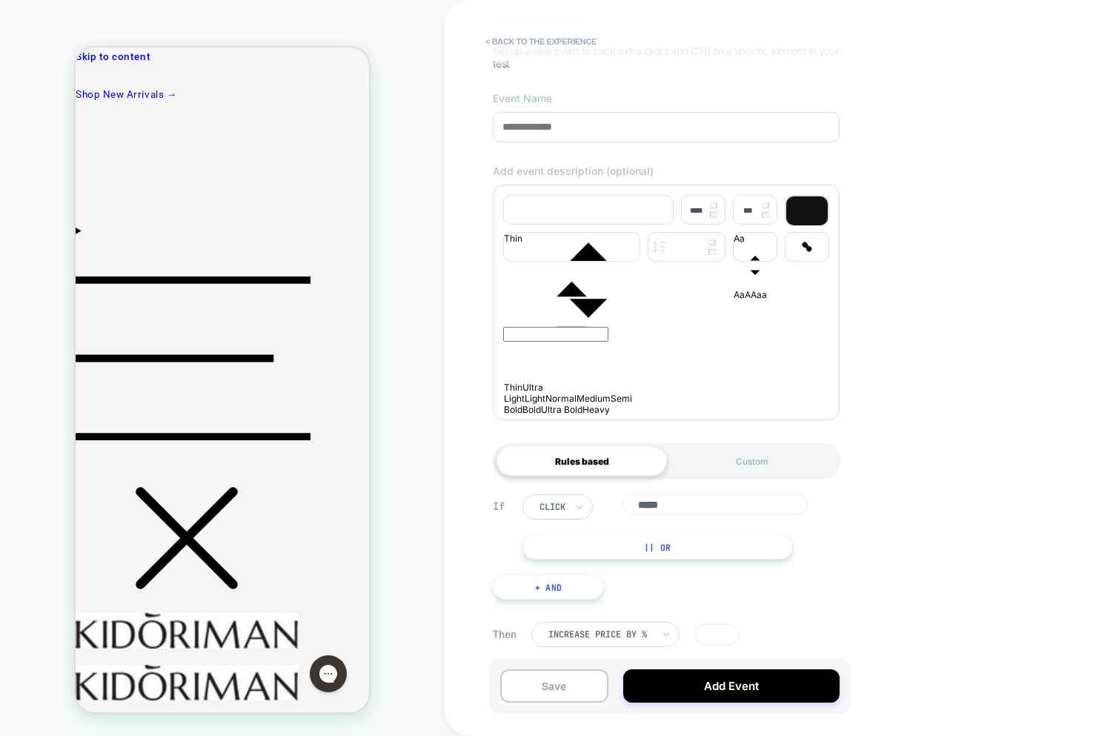
click at [592, 547] on button "|| Or" at bounding box center [657, 546] width 270 height 25
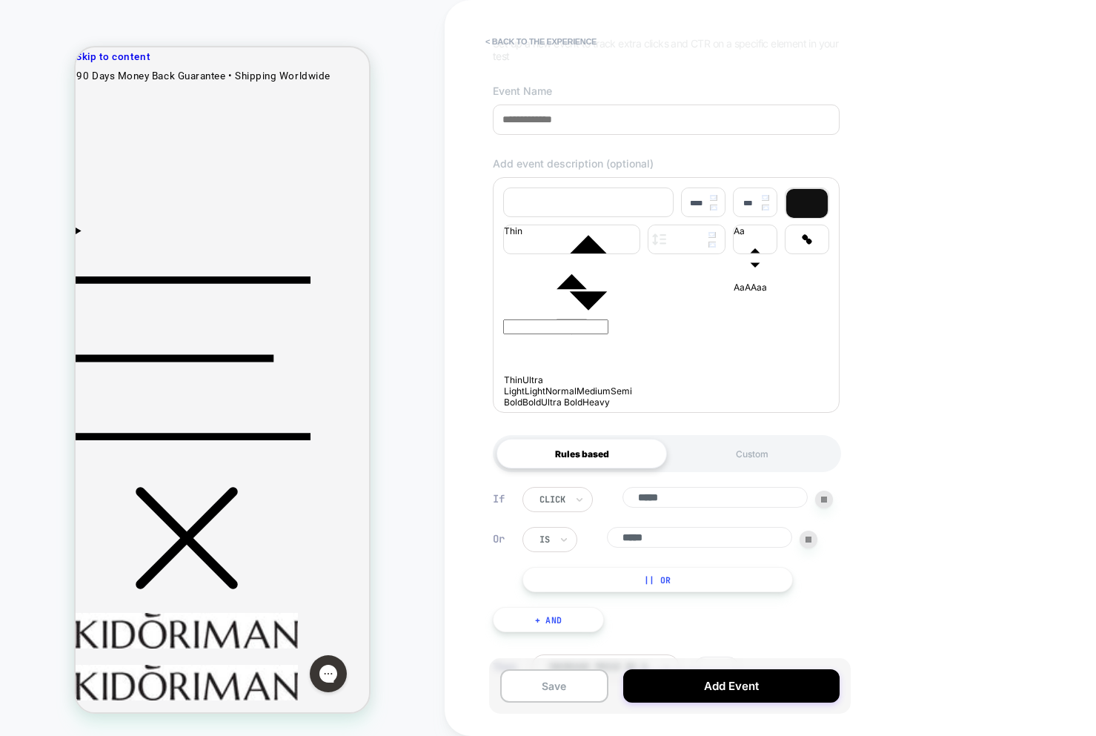
click at [810, 542] on img at bounding box center [808, 539] width 6 height 6
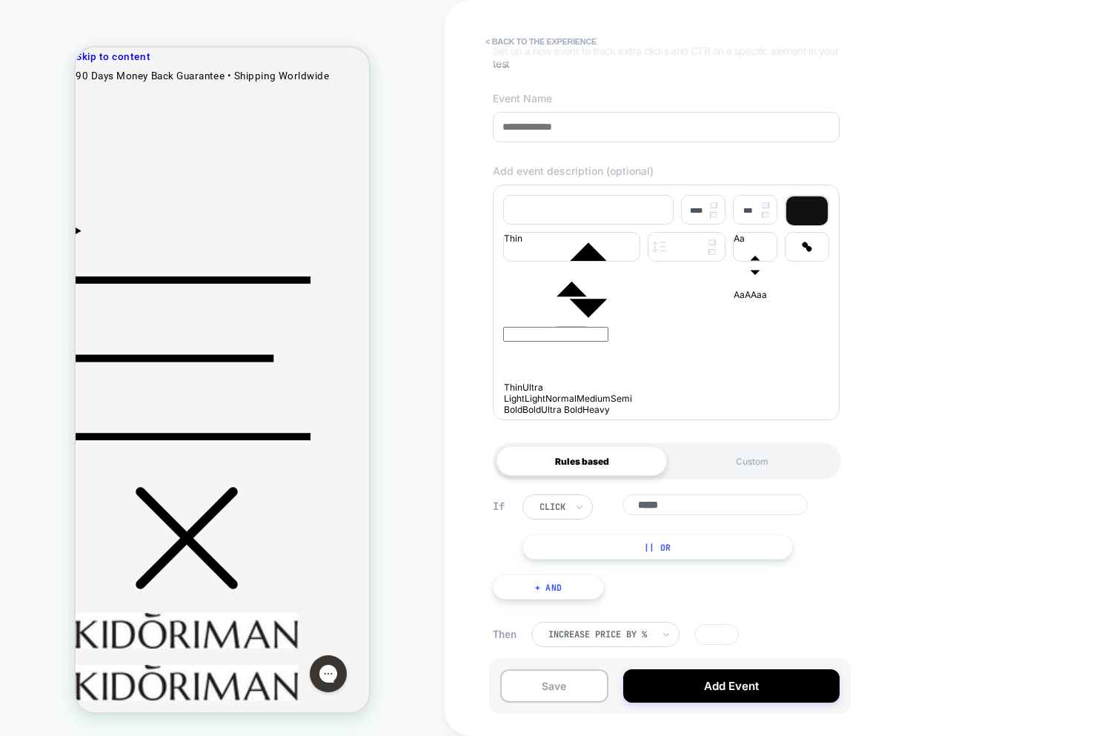
click at [690, 547] on button "|| Or" at bounding box center [657, 546] width 270 height 25
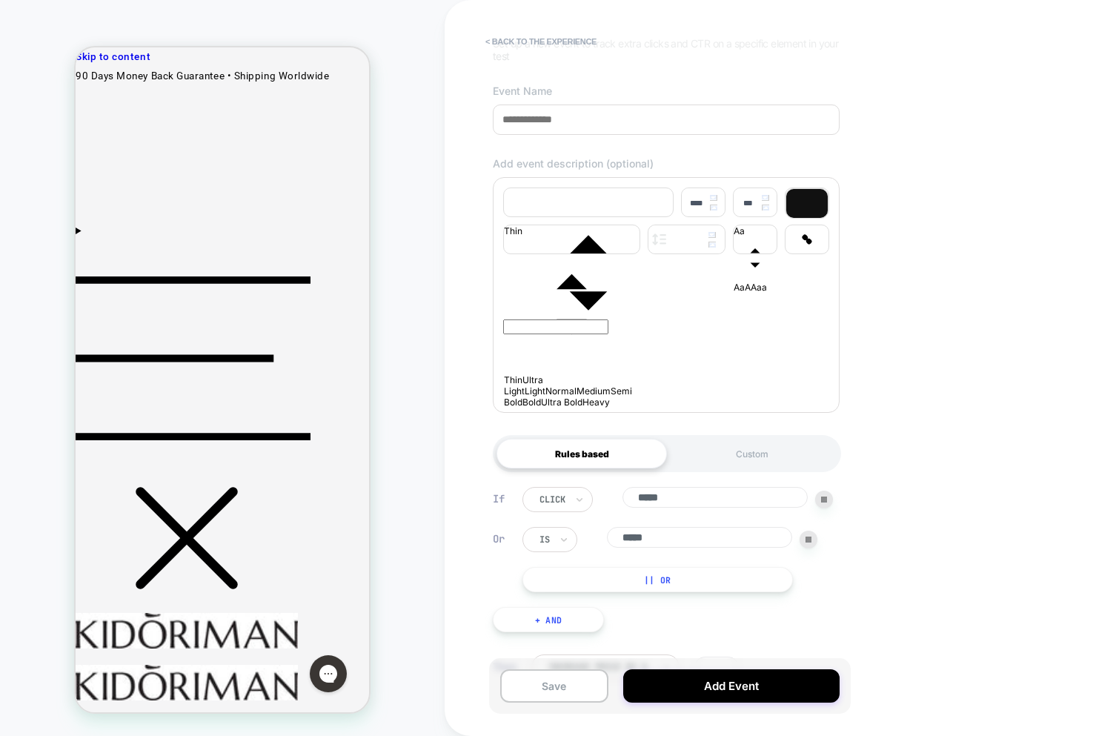
click at [811, 542] on img at bounding box center [808, 539] width 6 height 6
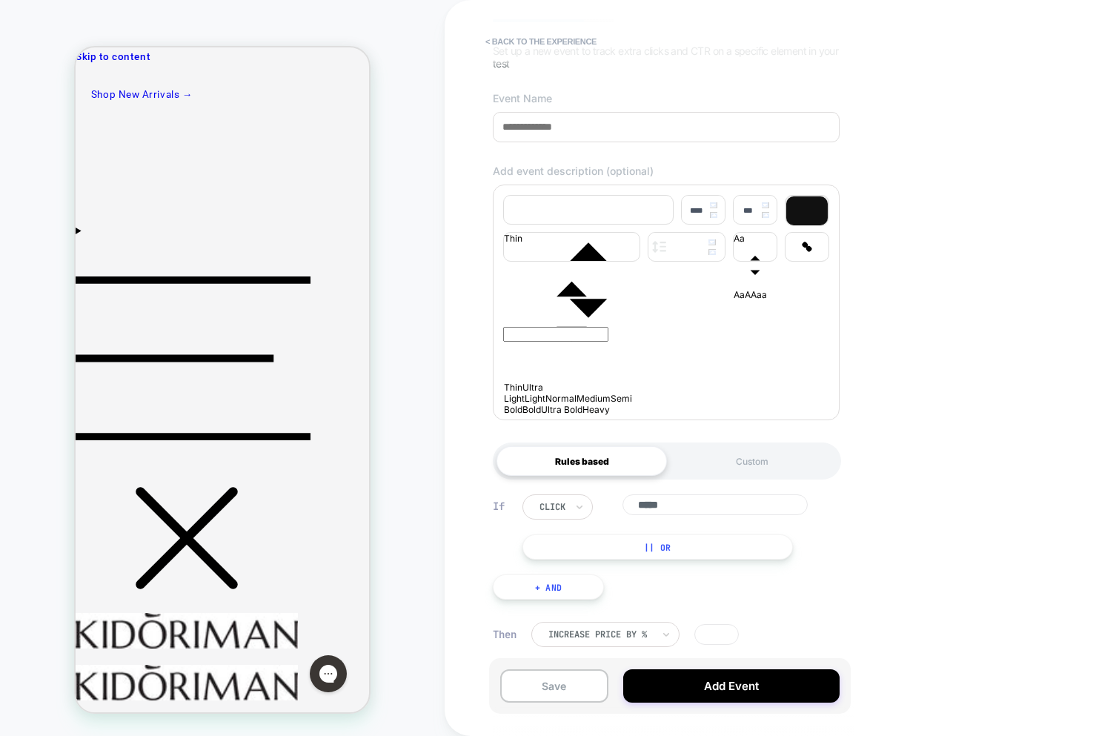
click at [747, 549] on button "|| Or" at bounding box center [657, 546] width 270 height 25
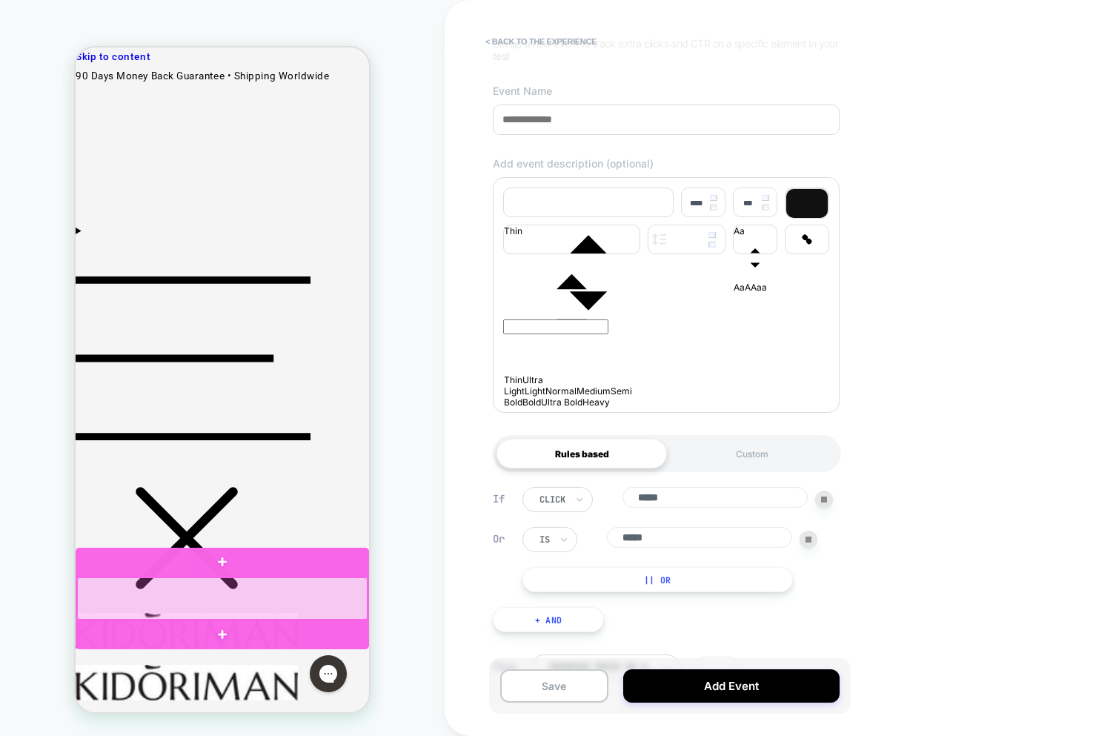
click at [296, 600] on div at bounding box center [222, 598] width 290 height 42
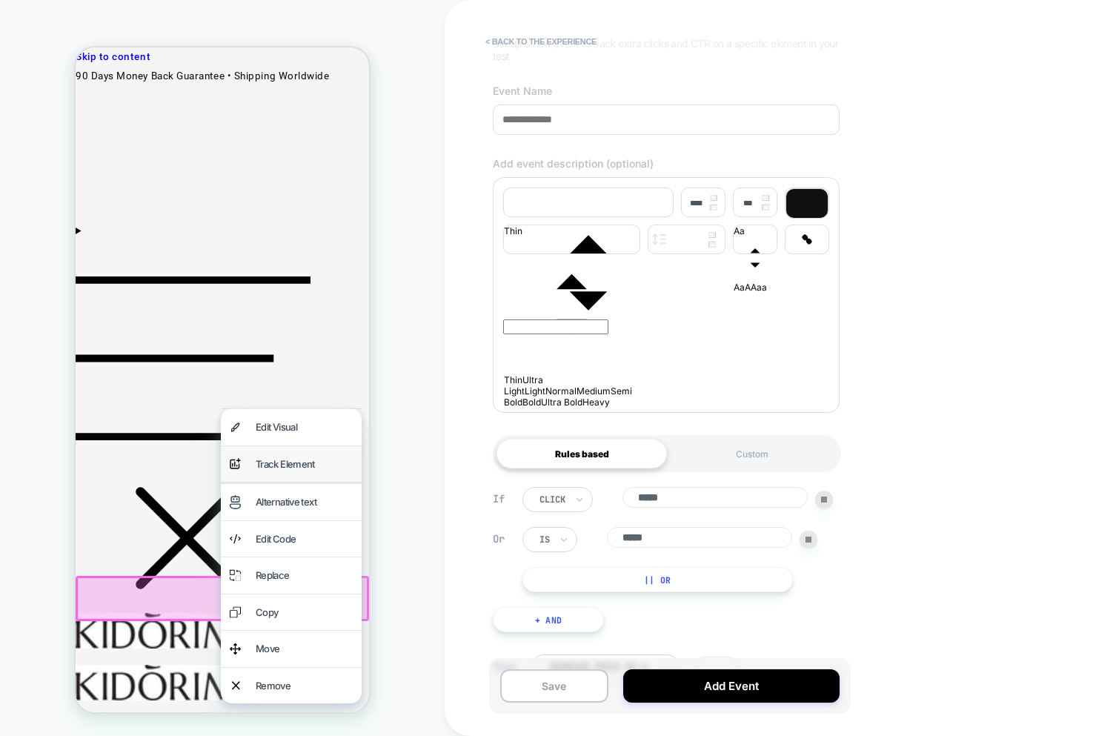
click at [289, 468] on div "Track Element" at bounding box center [304, 464] width 97 height 19
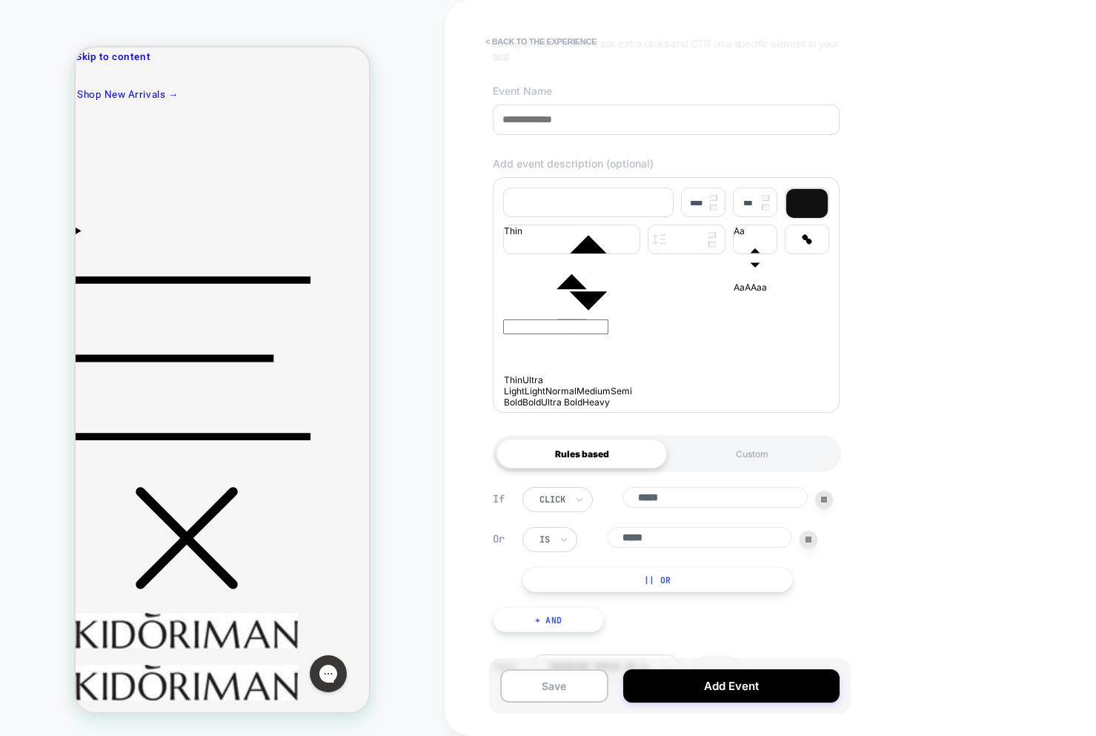
click at [813, 547] on div at bounding box center [808, 539] width 18 height 18
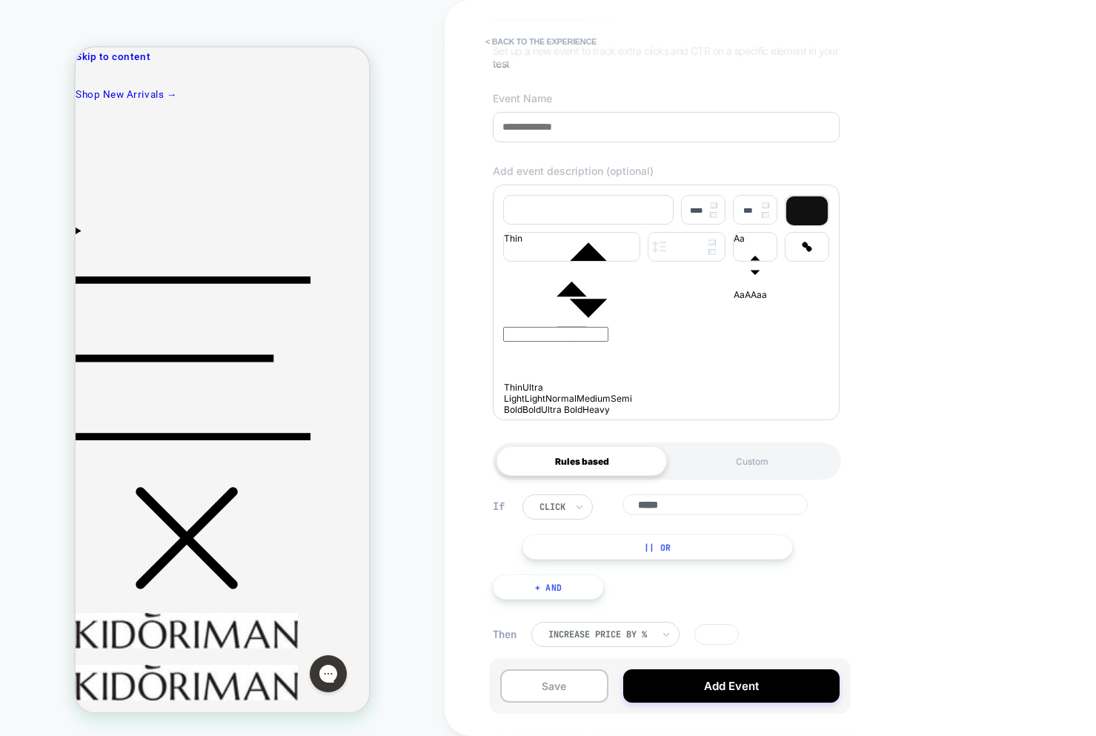
click at [682, 511] on input "*****" at bounding box center [714, 504] width 185 height 21
drag, startPoint x: 670, startPoint y: 505, endPoint x: 489, endPoint y: 516, distance: 181.8
click at [473, 500] on div "**********" at bounding box center [770, 368] width 652 height 736
click at [684, 506] on input "*****" at bounding box center [714, 504] width 185 height 21
click at [679, 450] on div "Custom" at bounding box center [752, 461] width 170 height 30
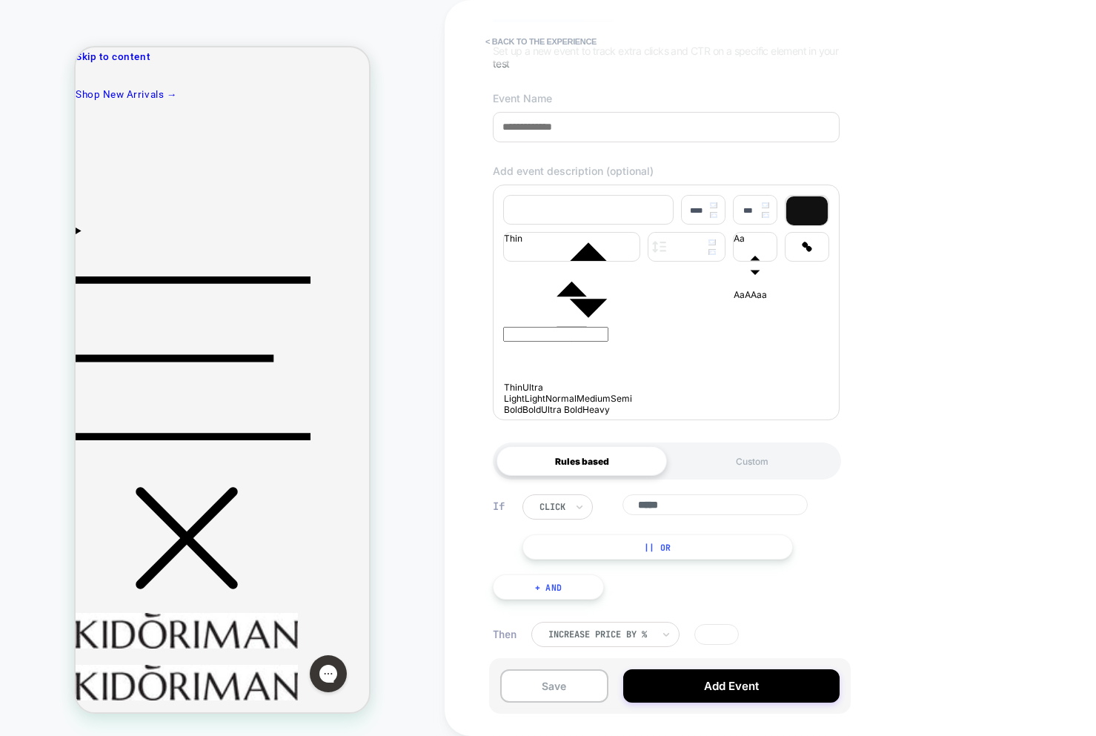
scroll to position [0, 0]
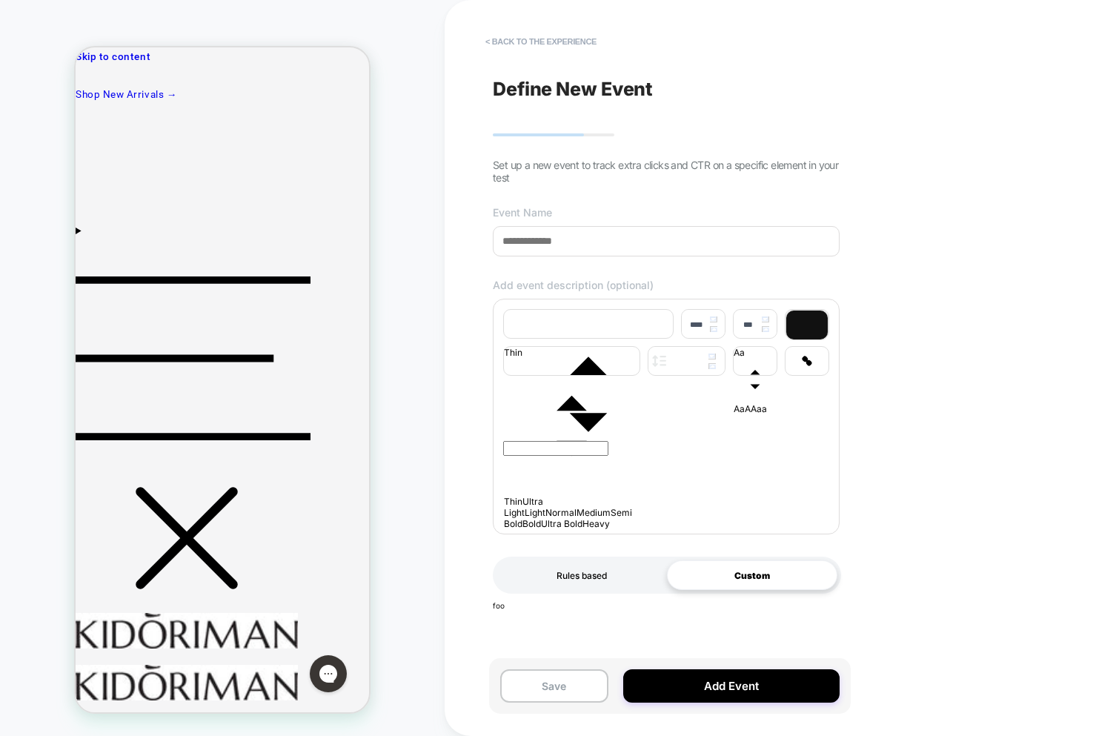
click at [580, 570] on div "Rules based" at bounding box center [581, 575] width 170 height 30
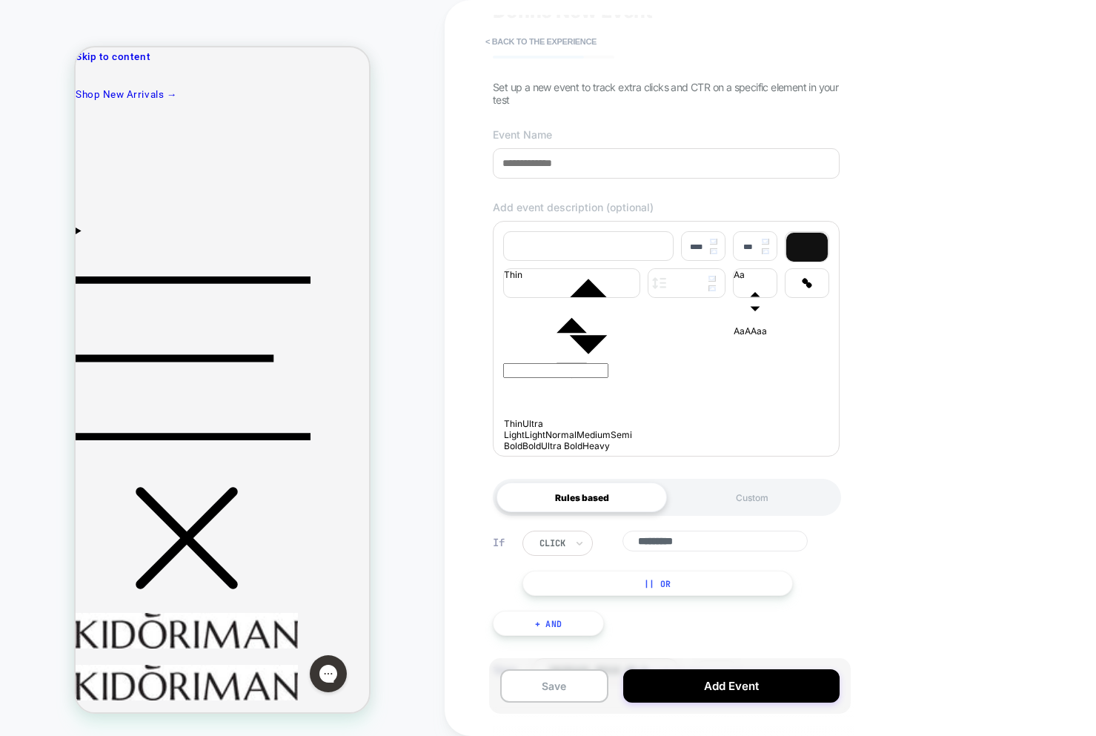
scroll to position [121, 0]
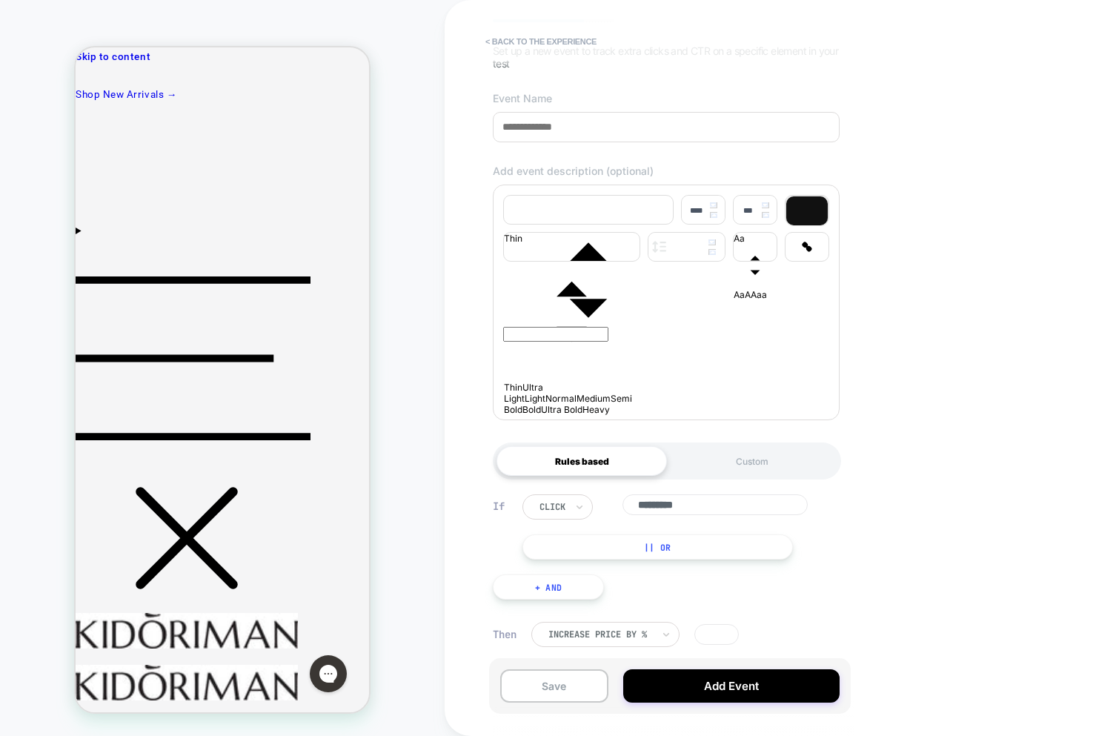
click at [687, 539] on button "|| Or" at bounding box center [657, 546] width 270 height 25
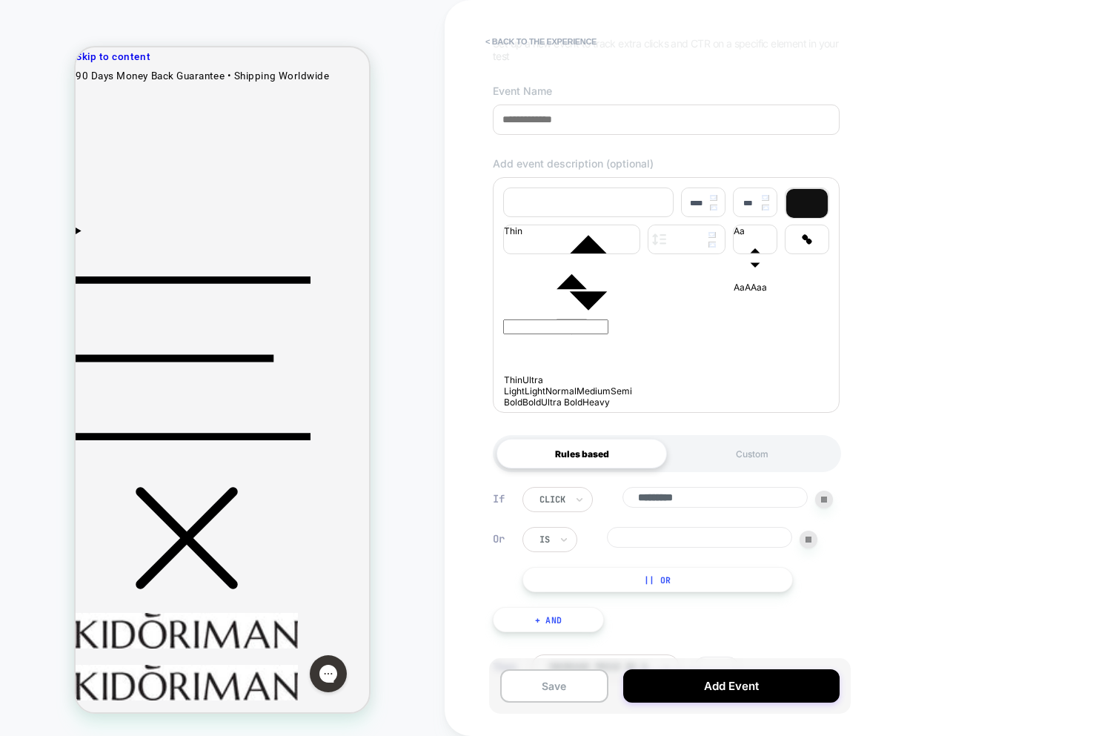
click at [825, 502] on img at bounding box center [824, 499] width 6 height 6
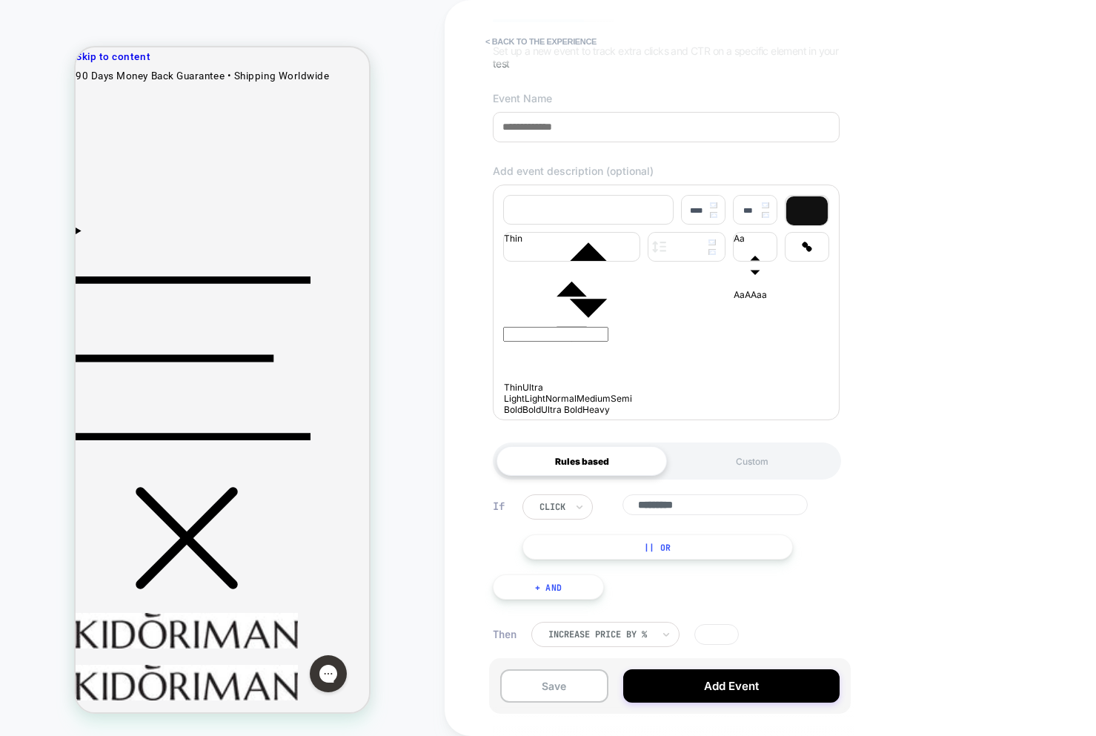
click at [662, 550] on button "|| Or" at bounding box center [657, 546] width 270 height 25
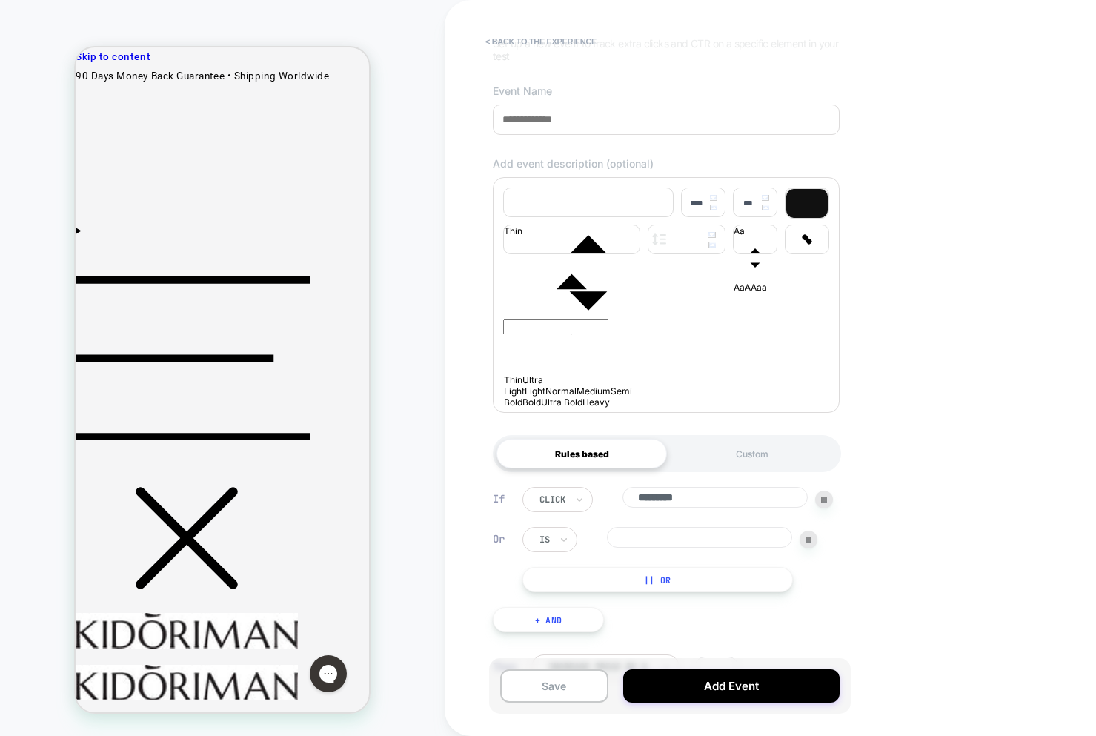
click at [810, 542] on img at bounding box center [808, 539] width 6 height 6
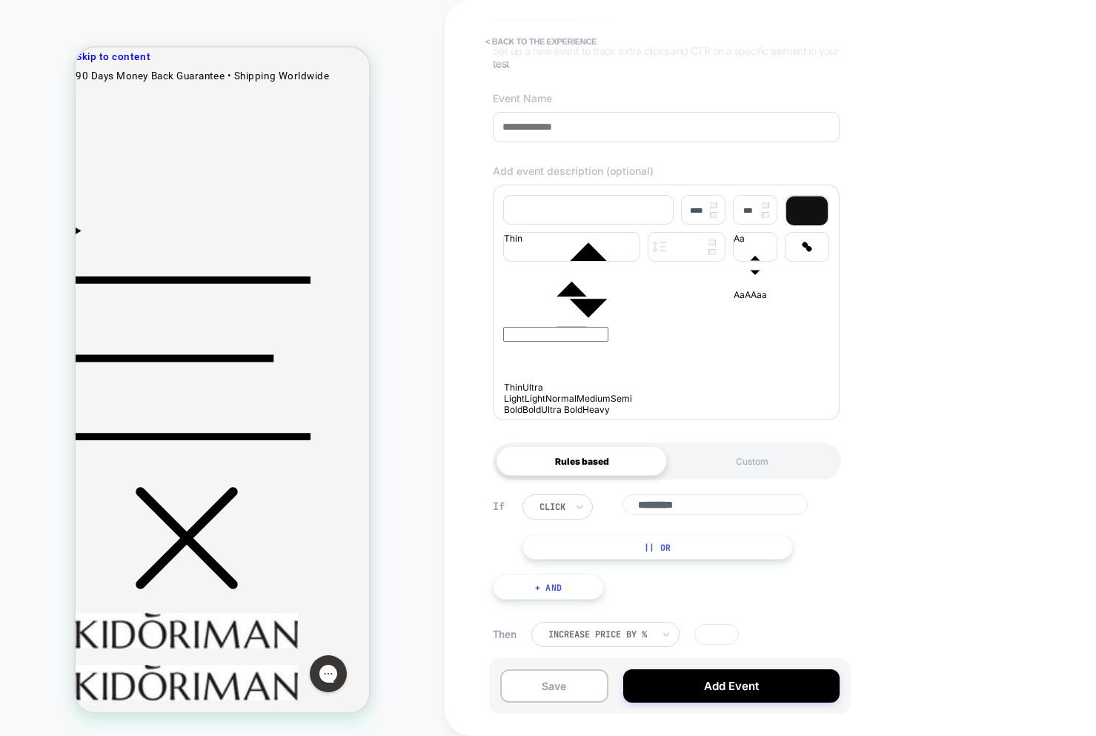
click at [673, 556] on button "|| Or" at bounding box center [657, 546] width 270 height 25
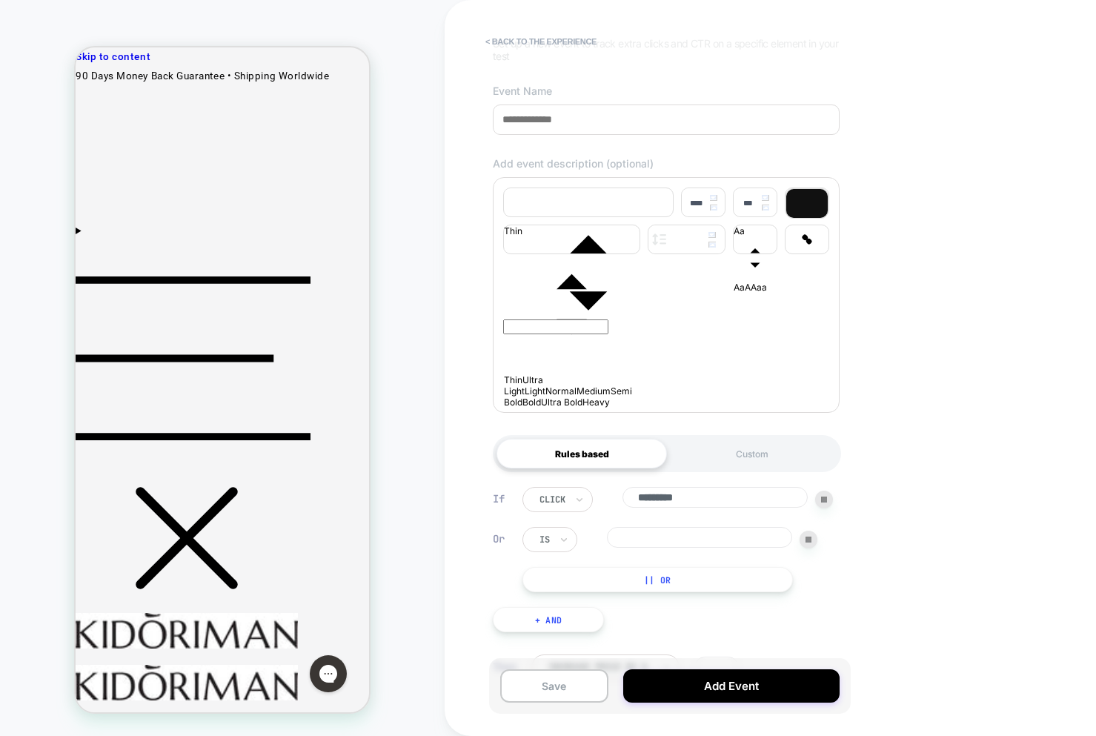
click at [825, 502] on img at bounding box center [824, 499] width 6 height 6
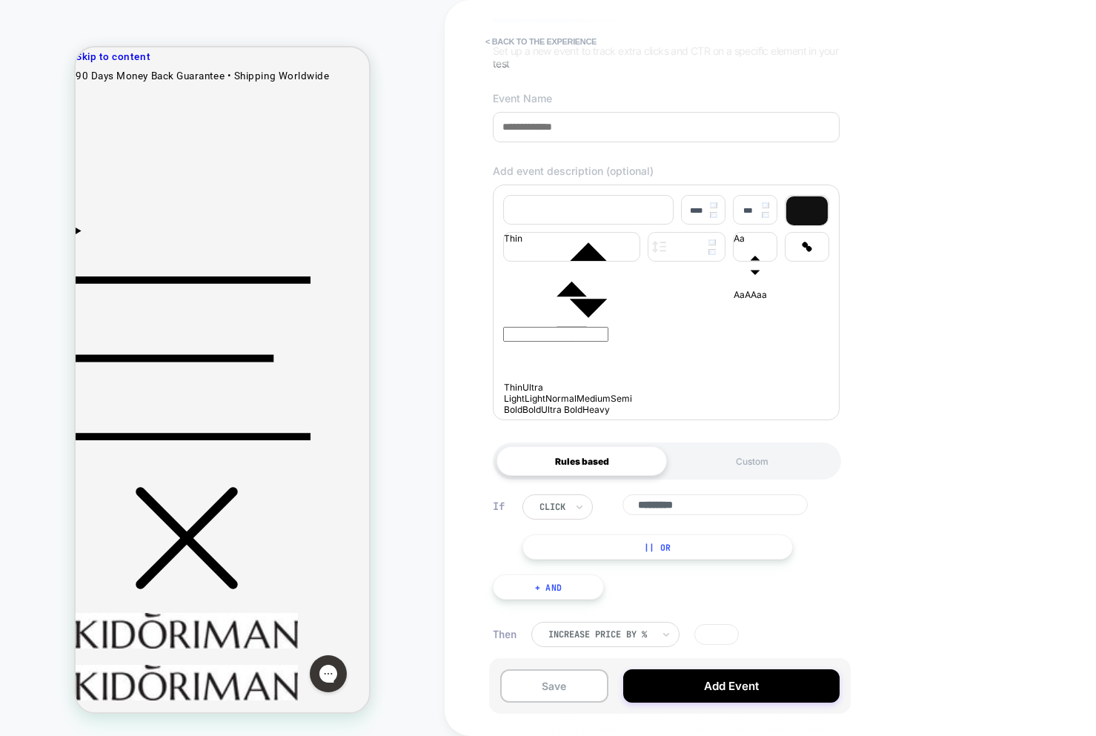
click at [697, 549] on button "|| Or" at bounding box center [657, 546] width 270 height 25
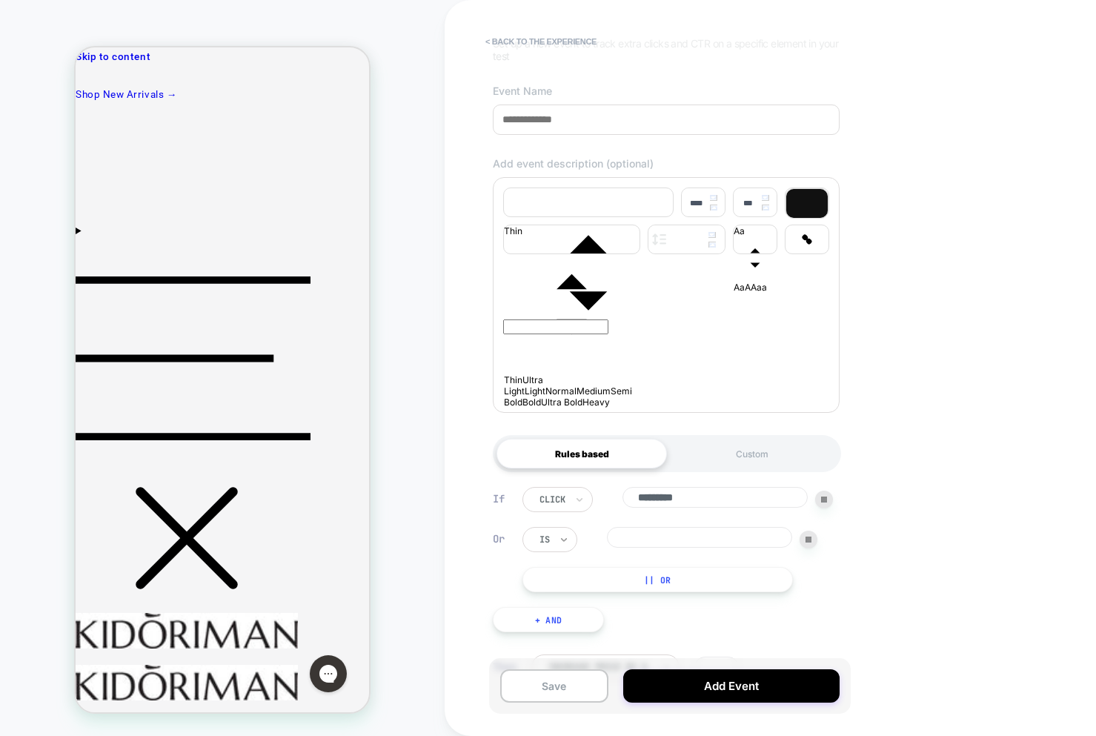
click at [564, 544] on icon at bounding box center [564, 539] width 10 height 15
click at [603, 527] on div at bounding box center [592, 527] width 30 height 1
click at [811, 542] on img at bounding box center [808, 539] width 6 height 6
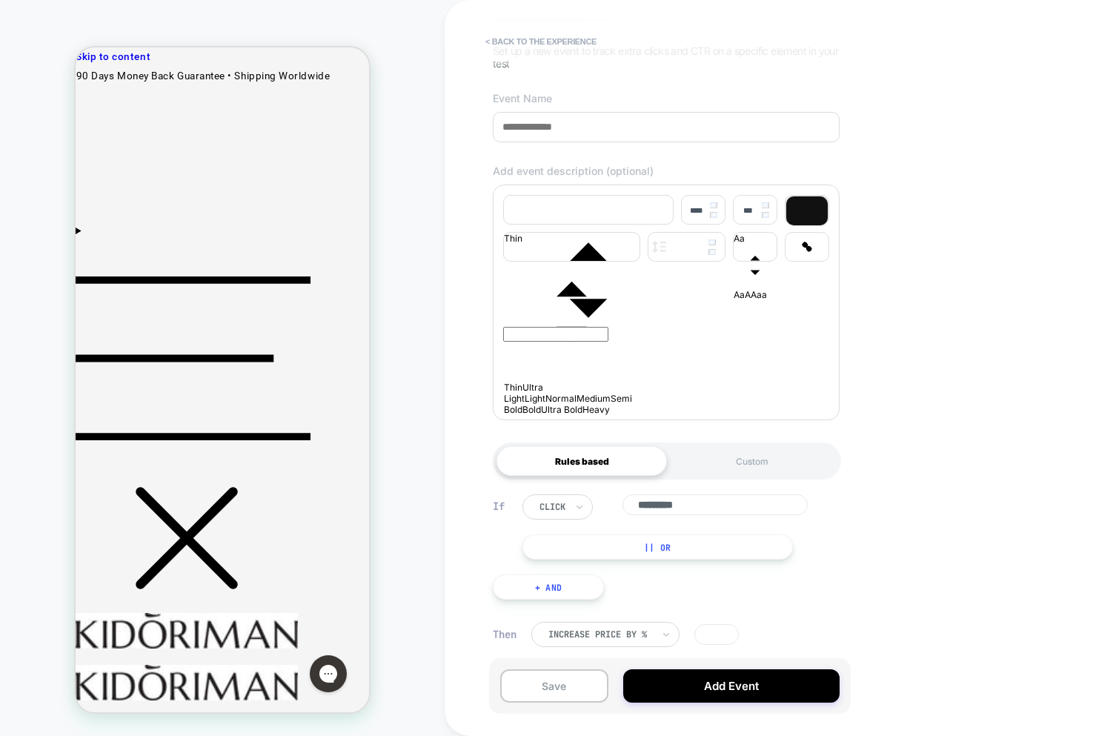
click at [637, 545] on button "|| Or" at bounding box center [657, 546] width 270 height 25
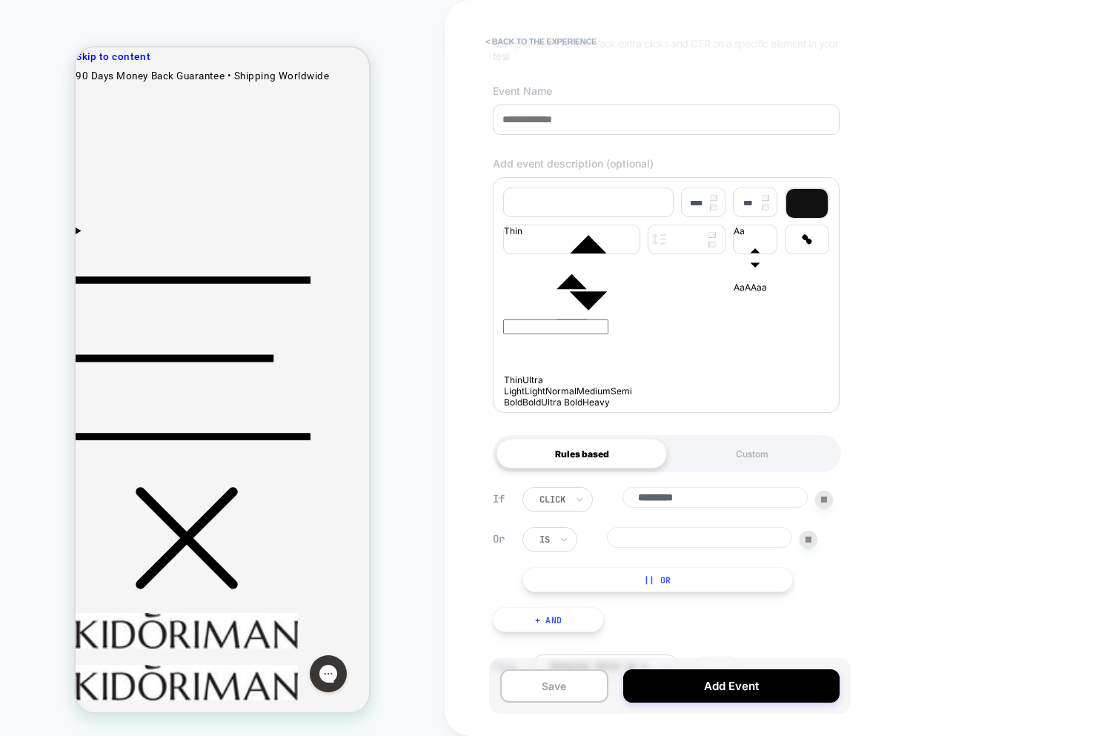
drag, startPoint x: 807, startPoint y: 548, endPoint x: 762, endPoint y: 577, distance: 54.3
click at [807, 542] on img at bounding box center [808, 539] width 6 height 6
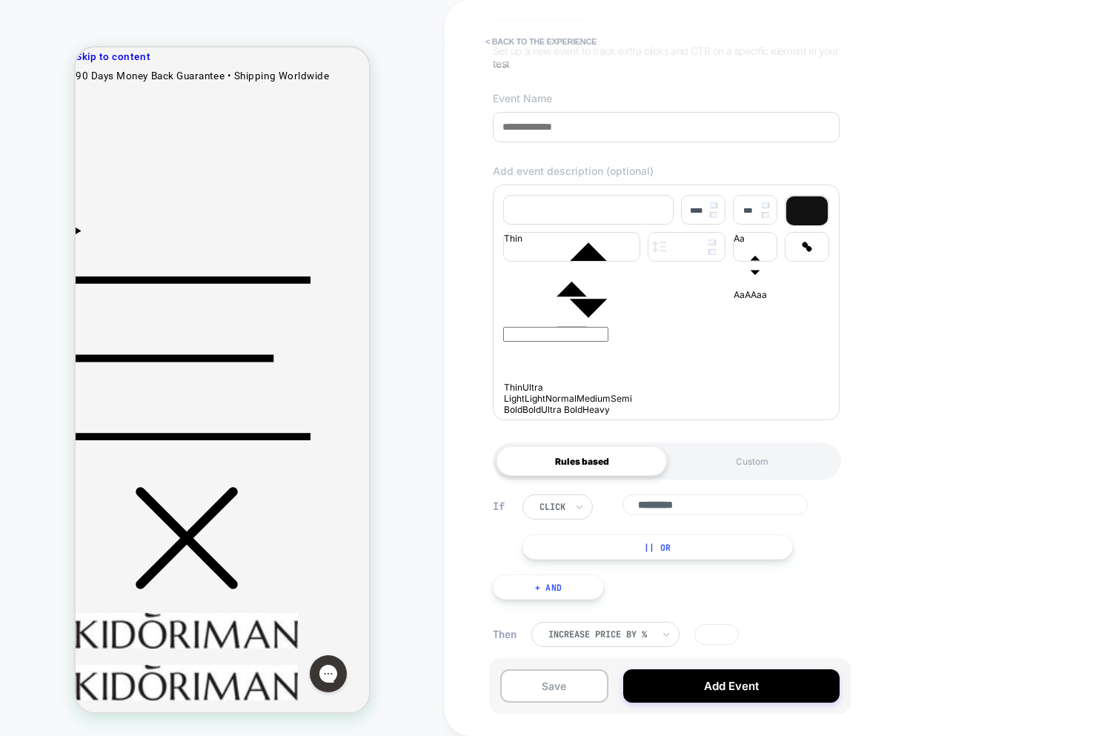
click at [669, 552] on button "|| Or" at bounding box center [657, 546] width 270 height 25
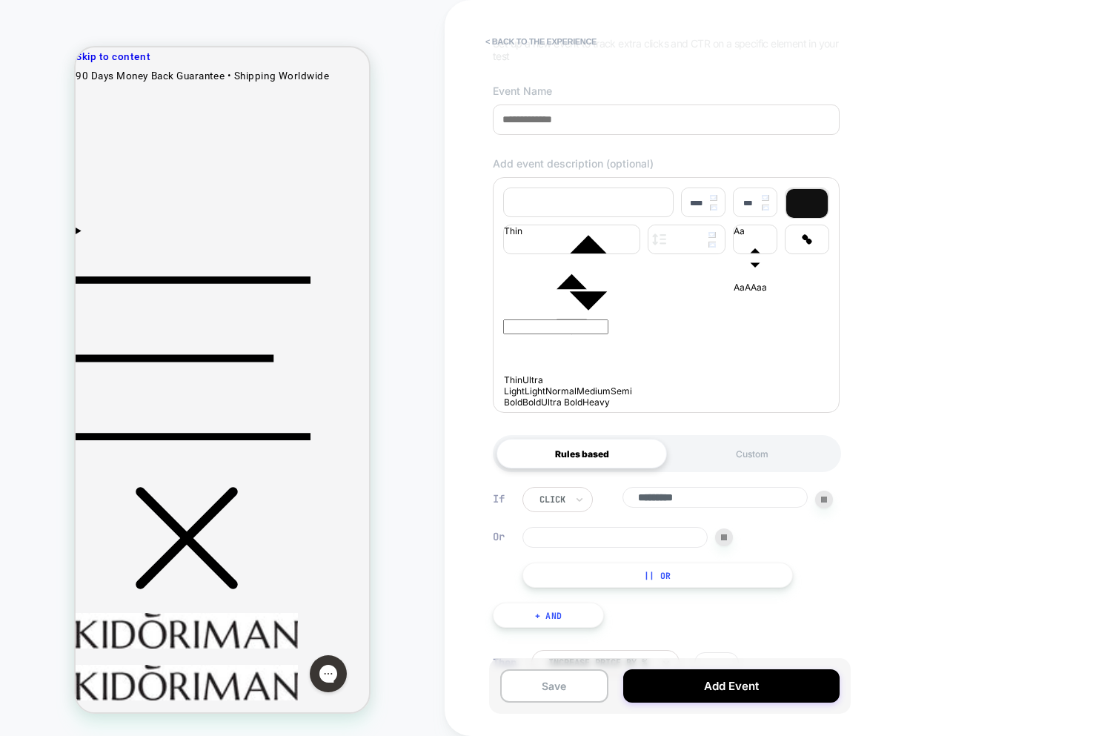
click at [703, 585] on button "|| Or" at bounding box center [657, 574] width 270 height 25
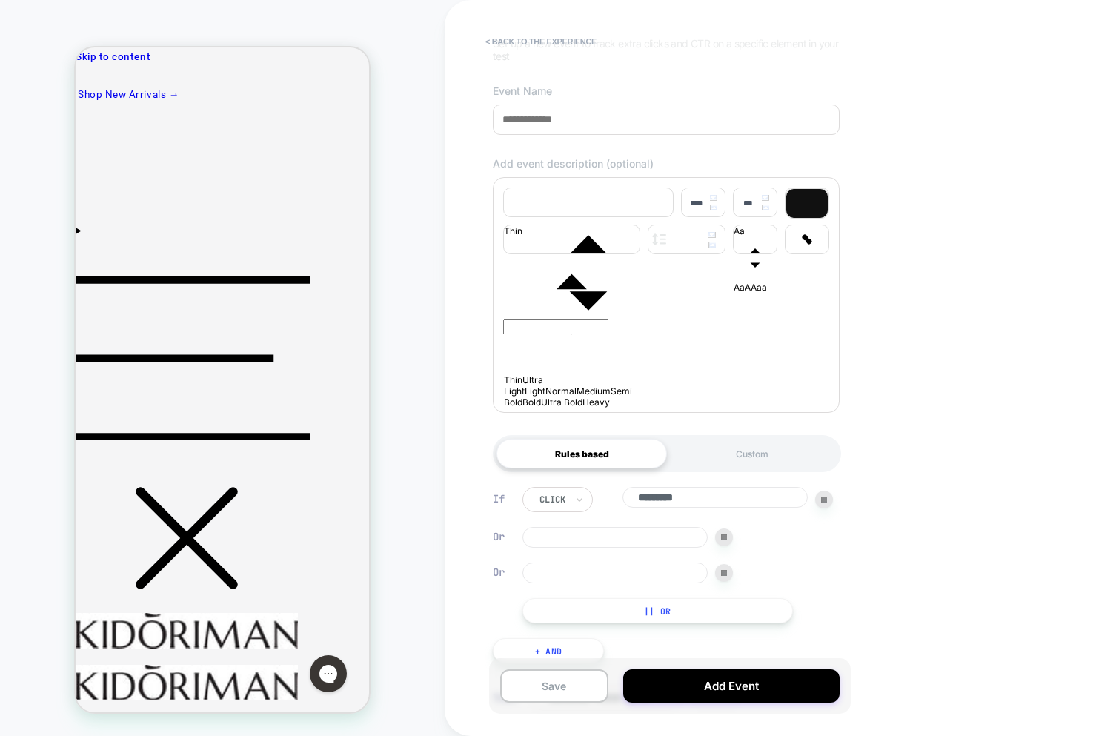
drag, startPoint x: 725, startPoint y: 576, endPoint x: 725, endPoint y: 557, distance: 19.3
click at [725, 576] on div at bounding box center [724, 573] width 18 height 18
click at [723, 540] on img at bounding box center [724, 537] width 6 height 6
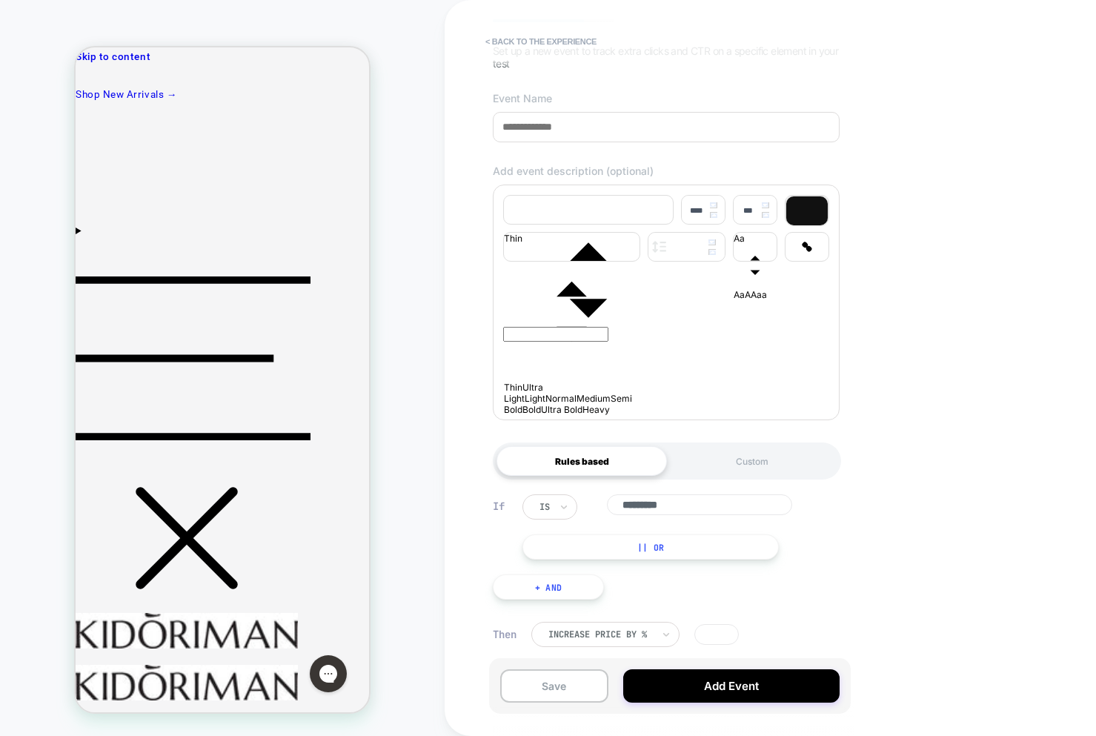
click at [753, 466] on div "Custom" at bounding box center [752, 461] width 170 height 30
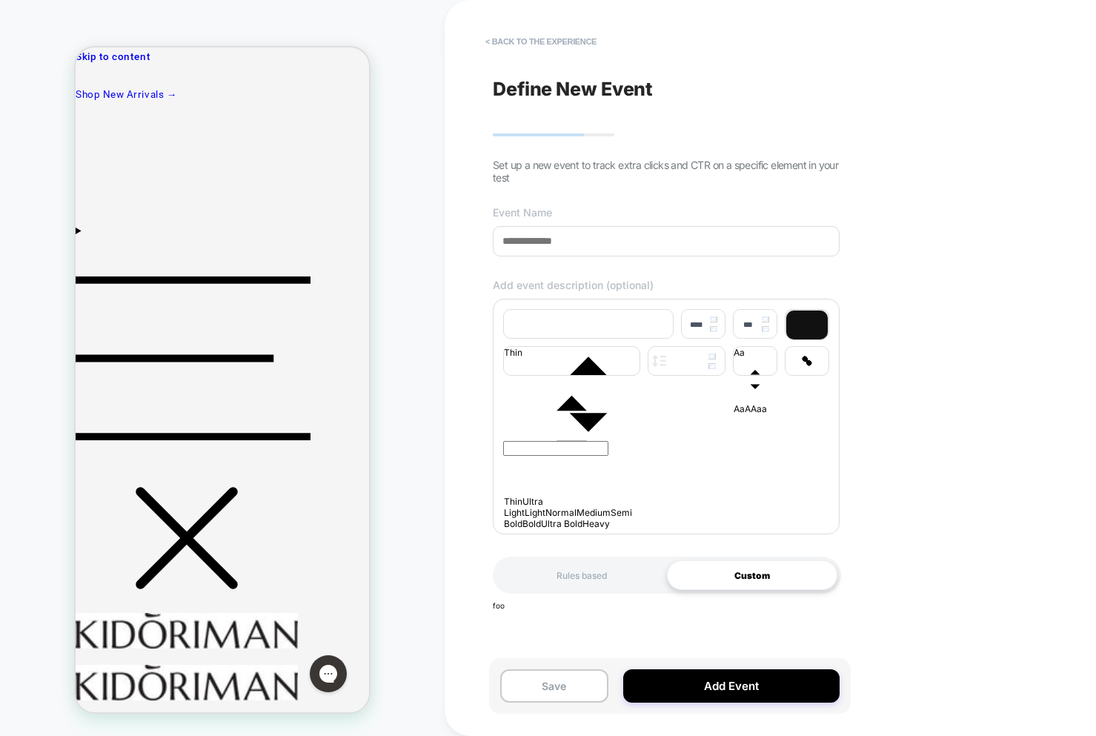
scroll to position [0, 0]
click at [602, 584] on div "Rules based" at bounding box center [581, 575] width 170 height 30
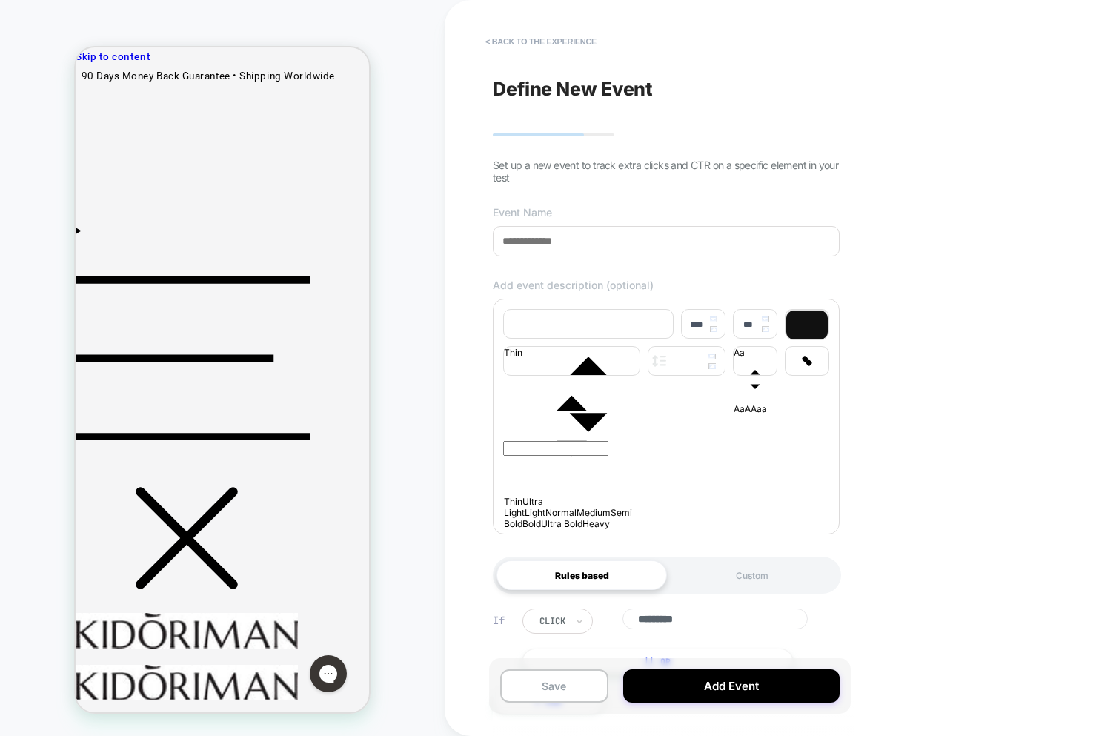
scroll to position [121, 0]
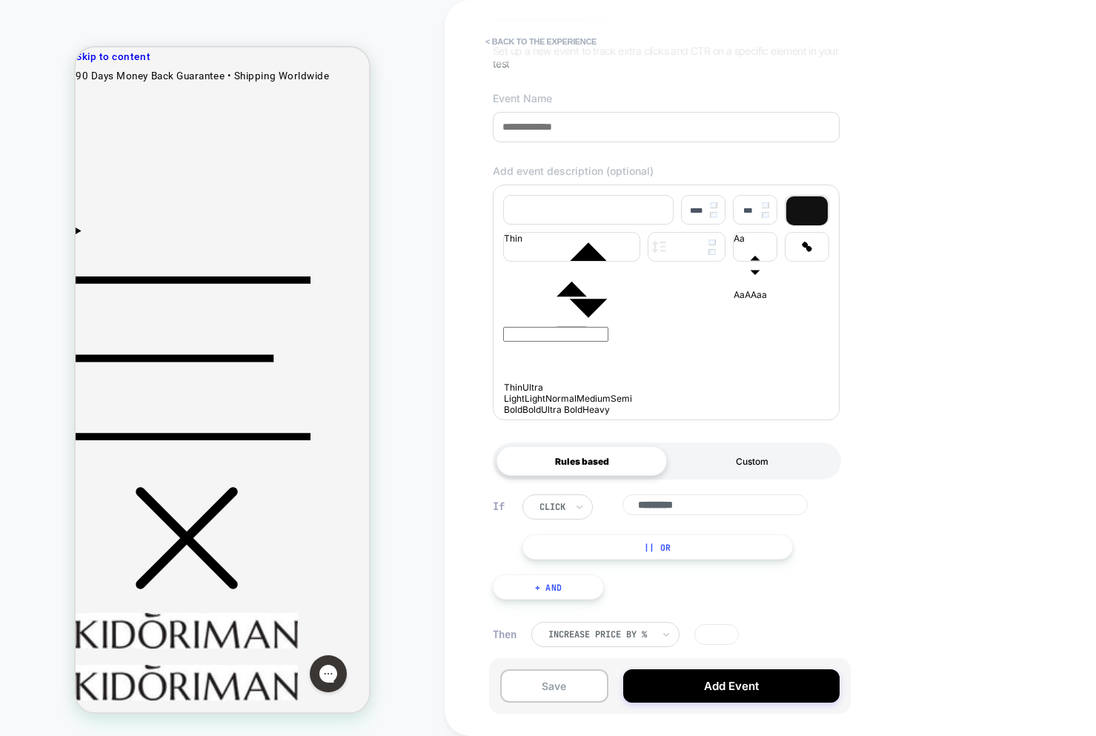
click at [770, 461] on div "Custom" at bounding box center [752, 461] width 170 height 30
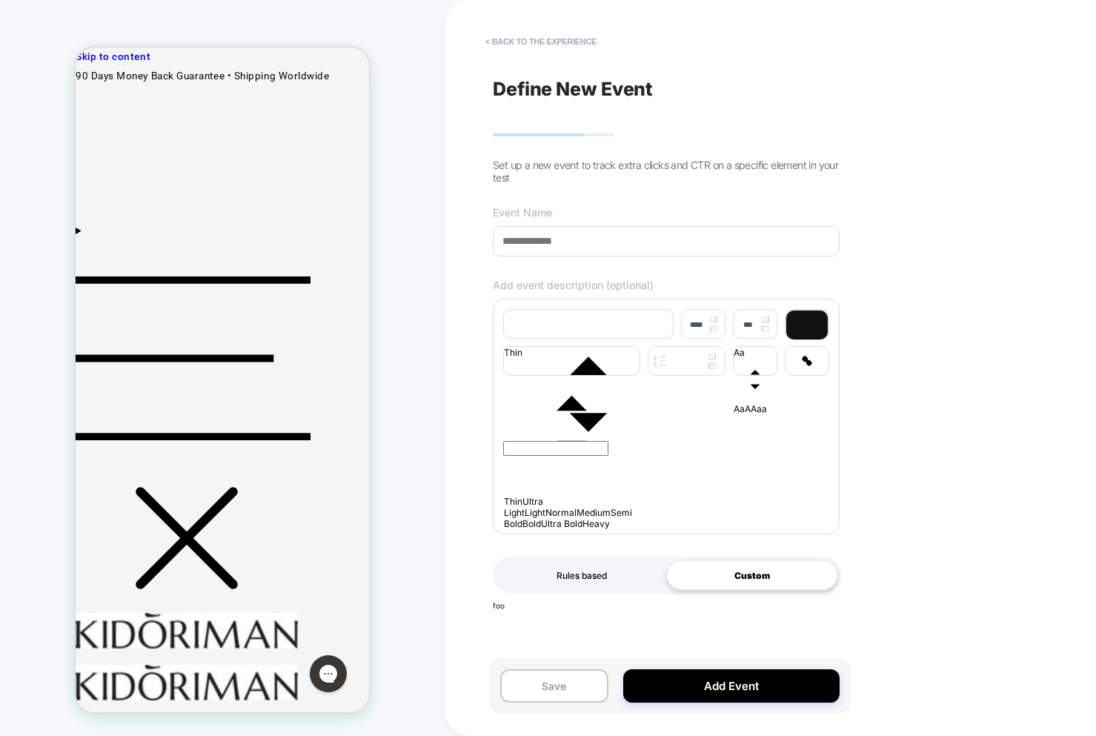
click at [587, 587] on div "Rules based" at bounding box center [581, 575] width 170 height 30
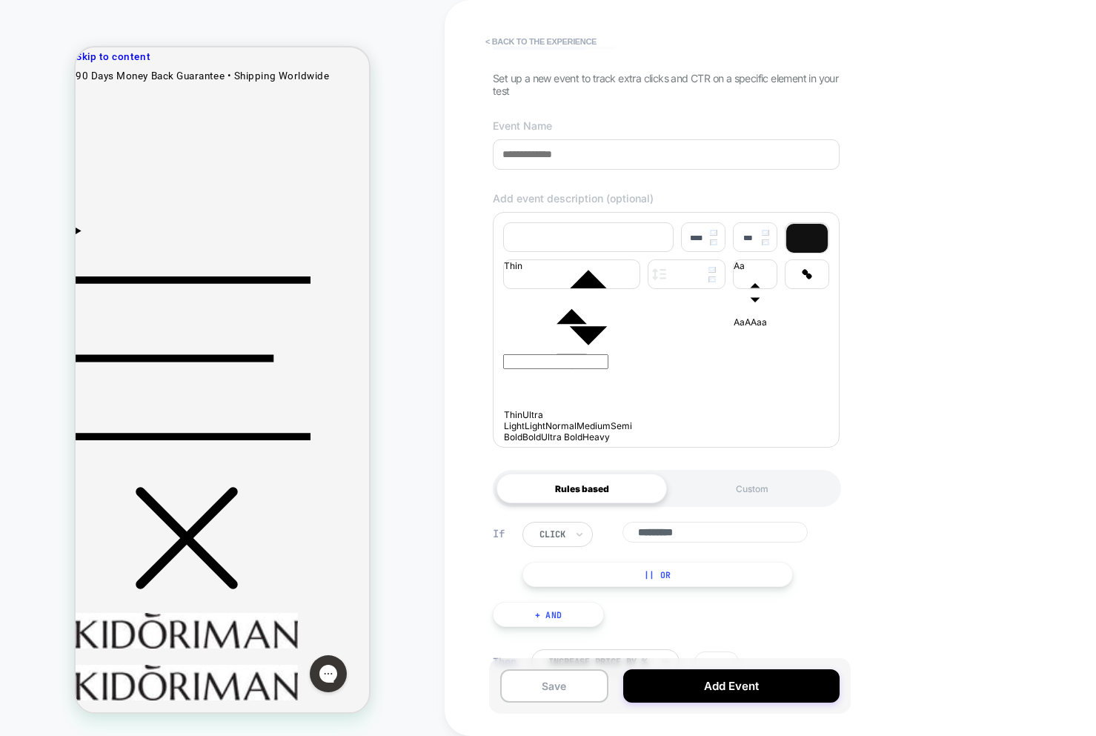
scroll to position [121, 0]
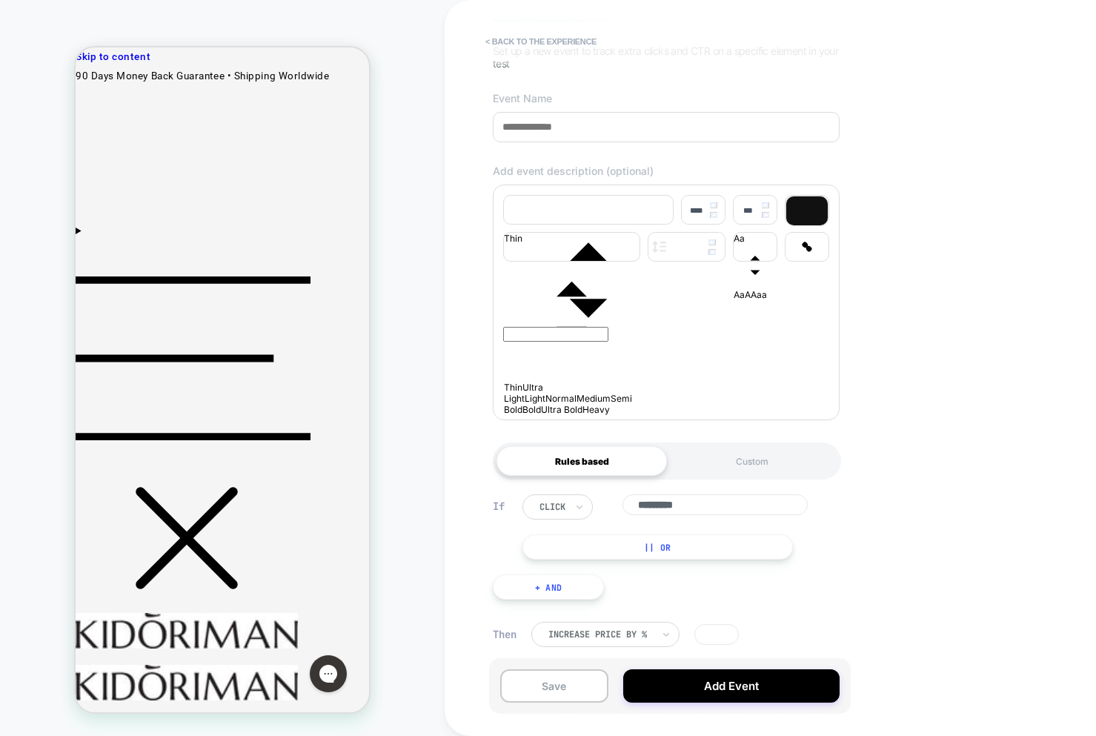
click at [603, 540] on button "|| Or" at bounding box center [657, 546] width 270 height 25
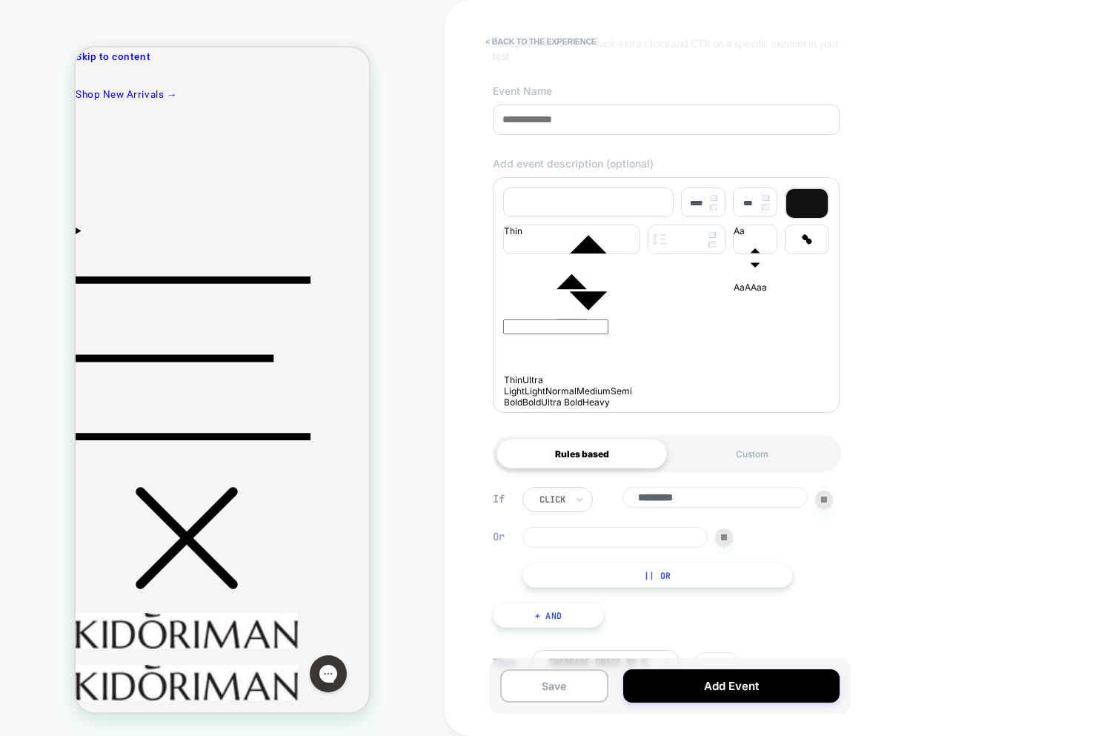
click at [721, 540] on img at bounding box center [724, 537] width 6 height 6
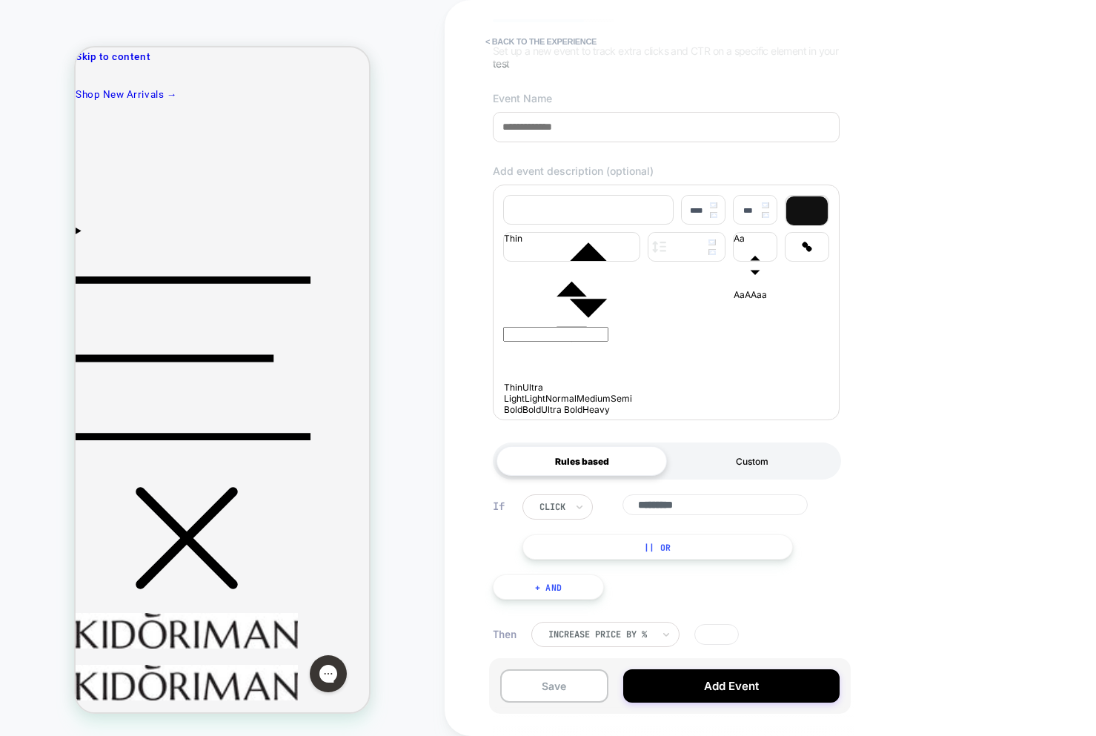
click at [732, 463] on div "Custom" at bounding box center [752, 461] width 170 height 30
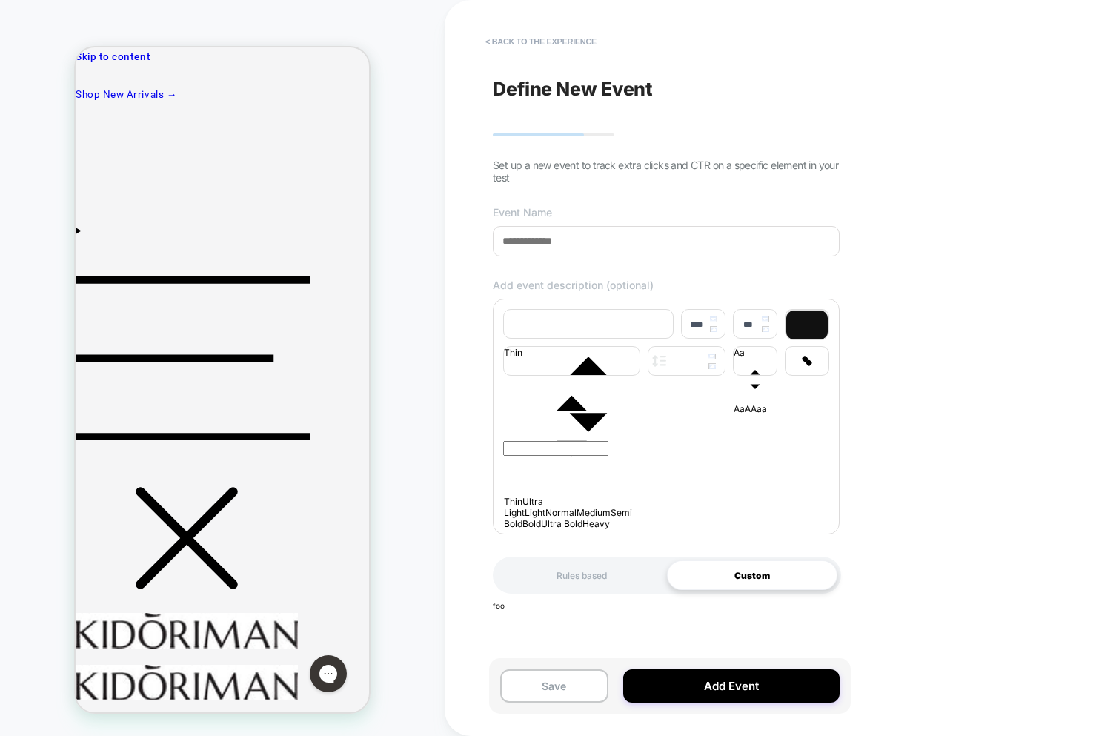
scroll to position [0, 0]
click at [567, 572] on div "Rules based" at bounding box center [581, 575] width 170 height 30
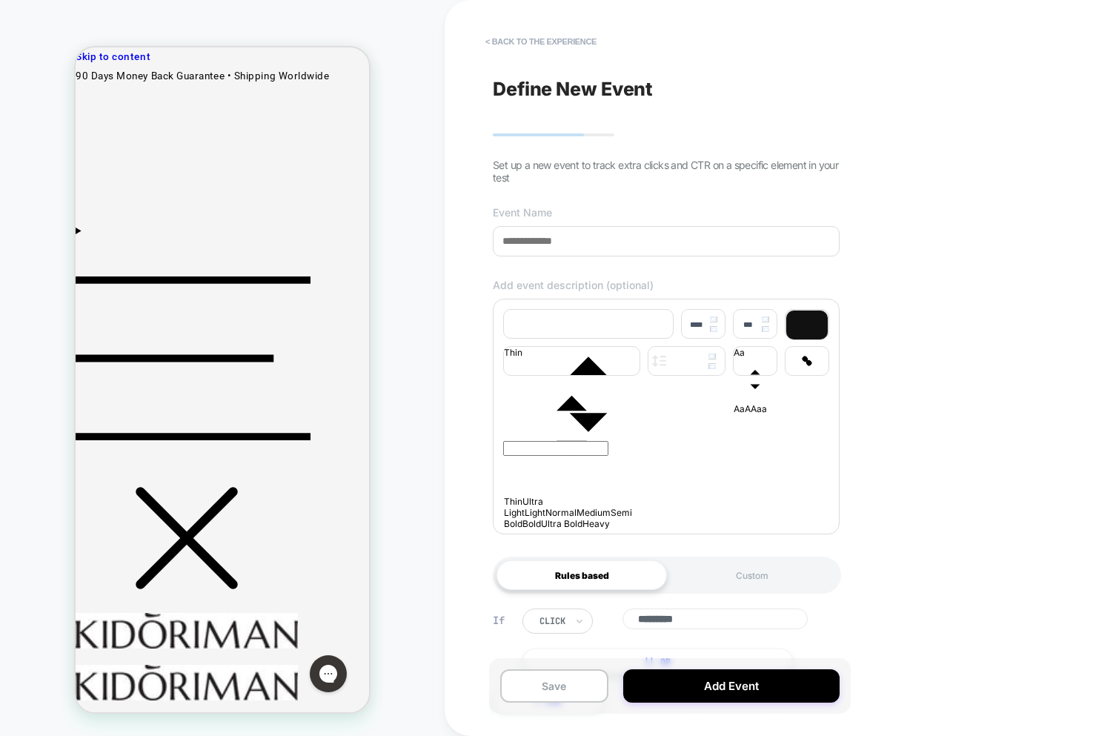
click at [567, 649] on div "click ********* || Or" at bounding box center [677, 640] width 310 height 65
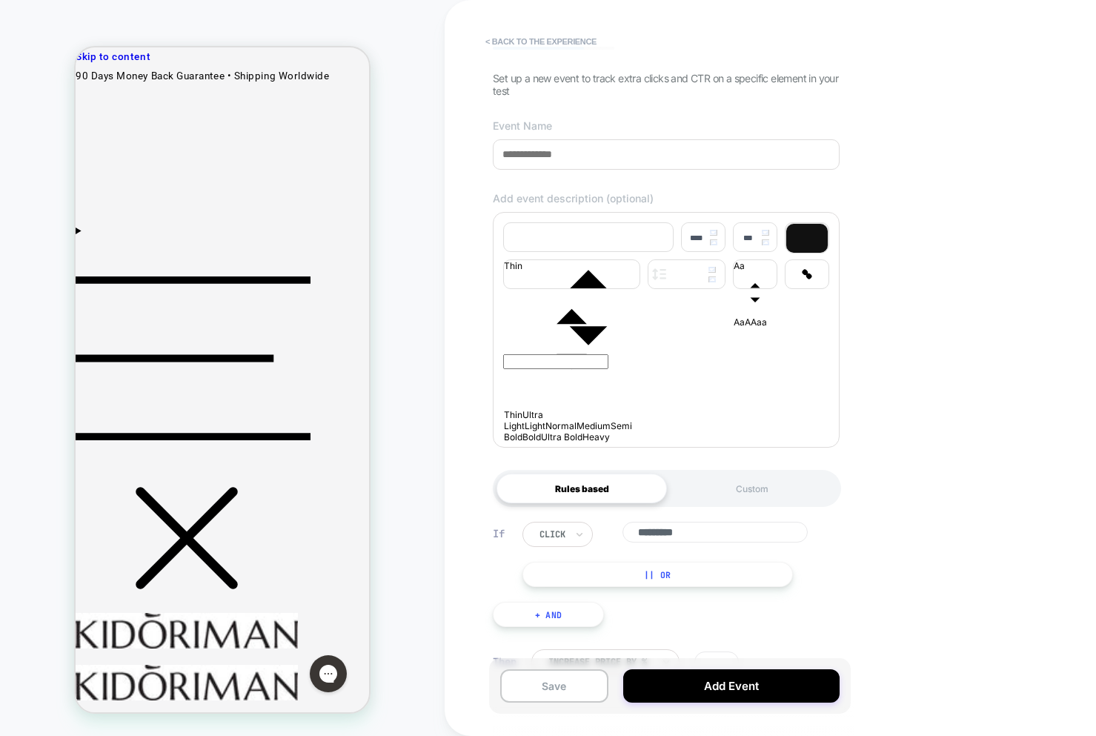
scroll to position [121, 0]
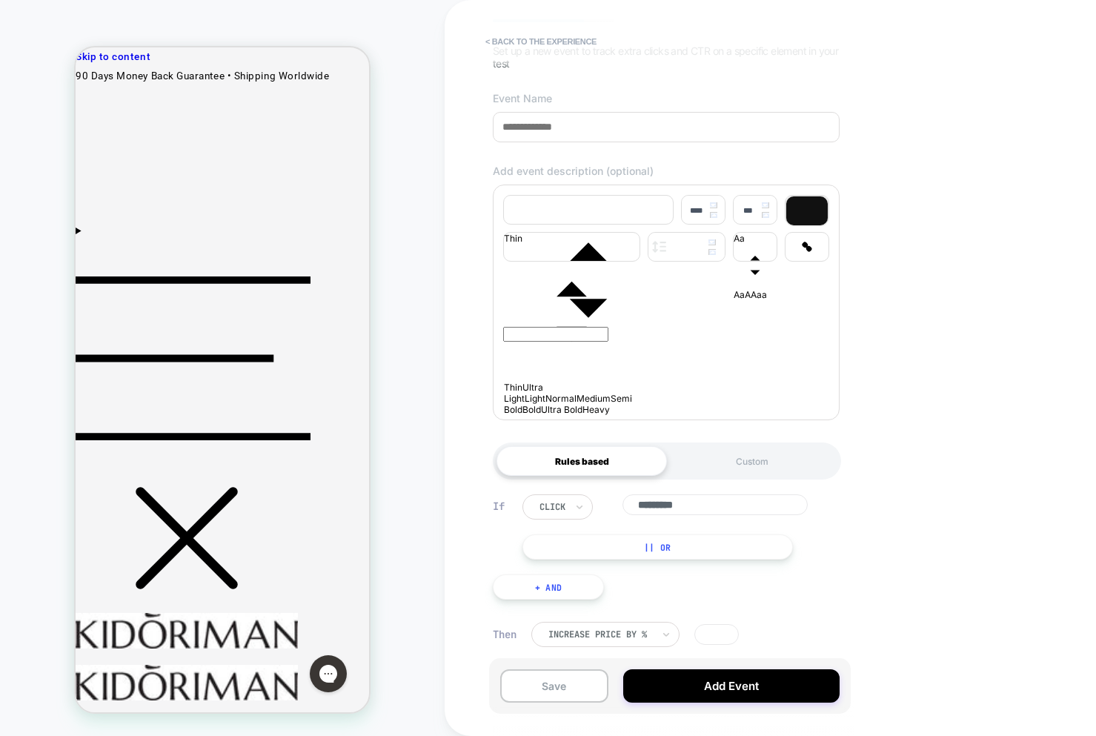
click at [617, 550] on button "|| Or" at bounding box center [657, 546] width 270 height 25
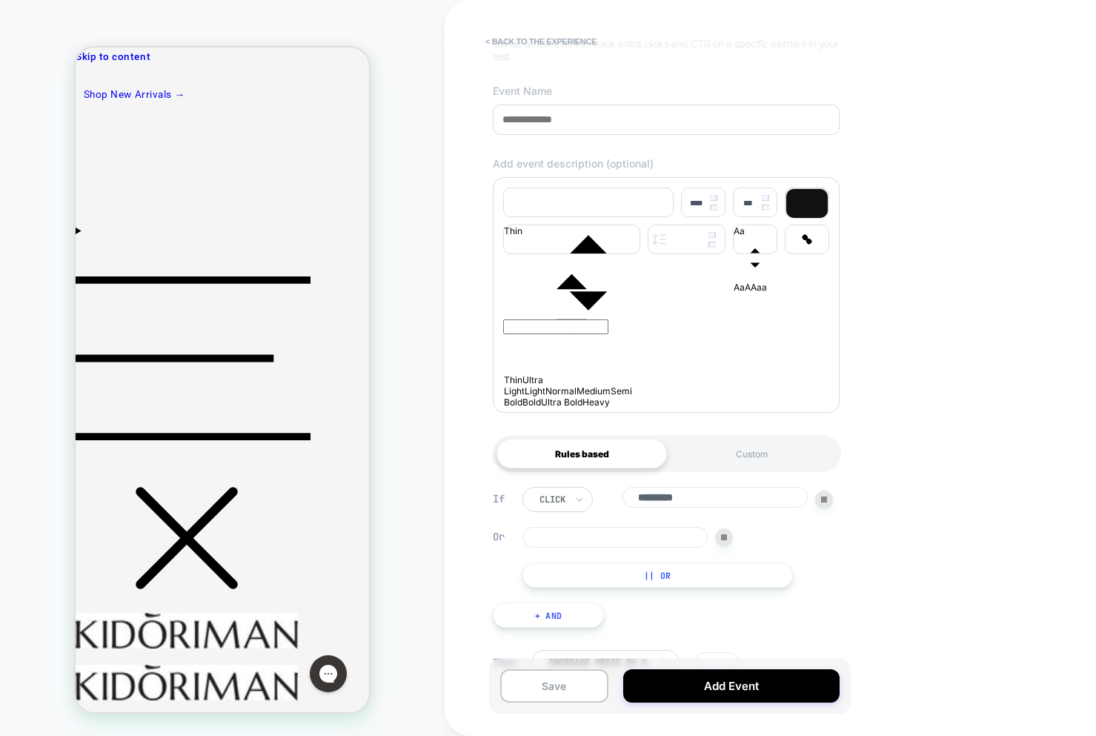
click at [786, 468] on div "Custom" at bounding box center [752, 454] width 170 height 30
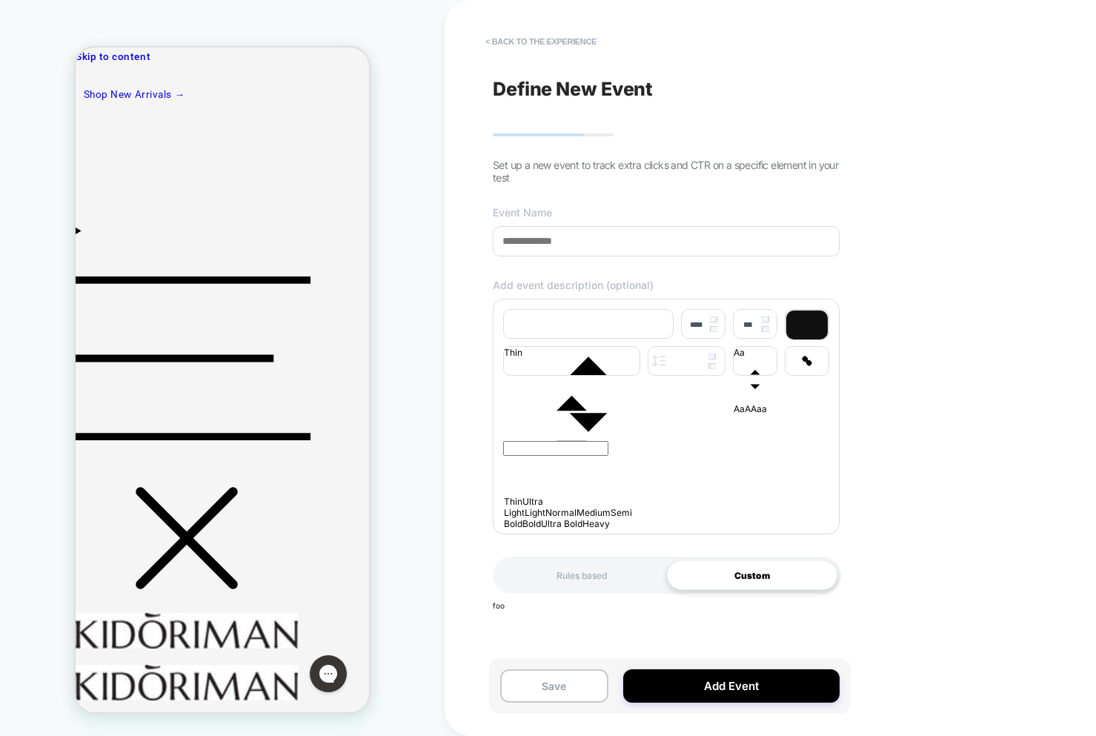
scroll to position [0, 0]
click at [591, 590] on div "Rules based" at bounding box center [581, 575] width 170 height 30
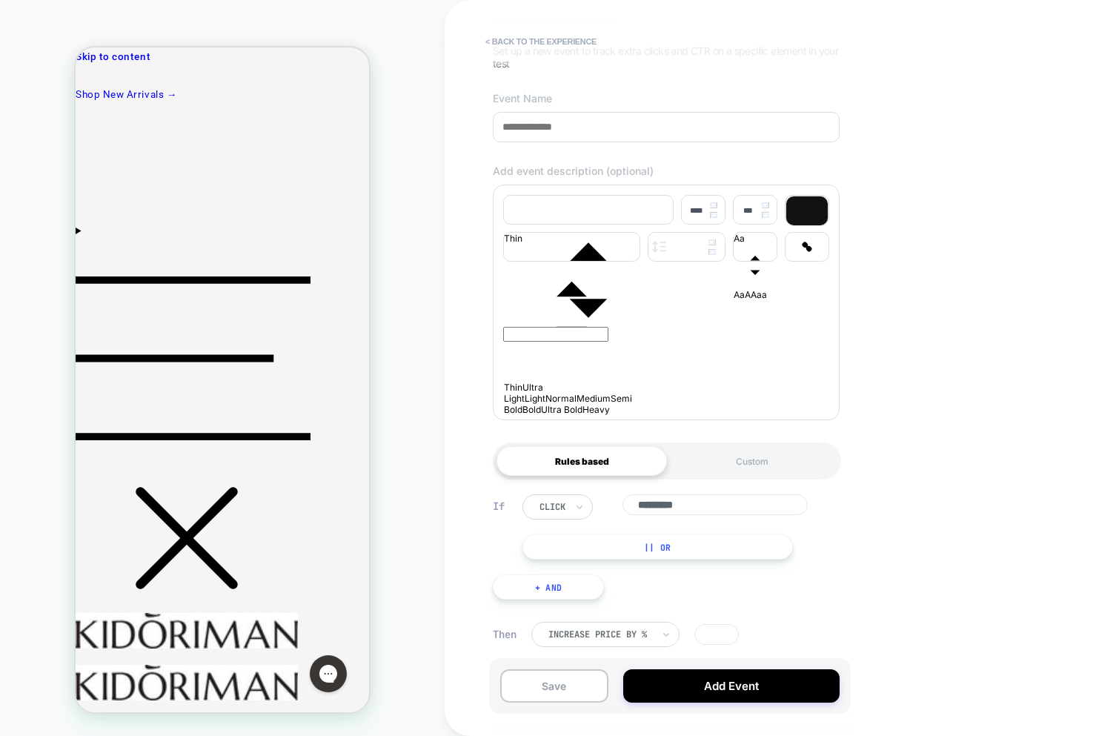
click at [605, 556] on button "|| Or" at bounding box center [657, 546] width 270 height 25
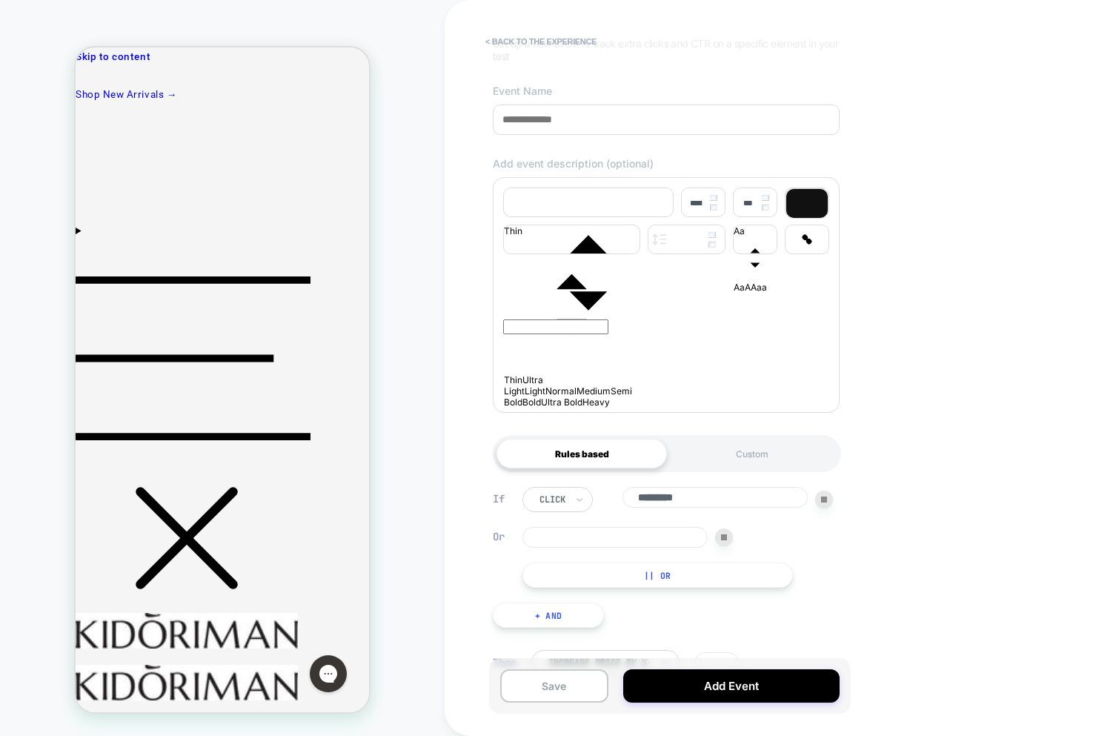
click at [544, 546] on input at bounding box center [614, 537] width 185 height 21
click at [805, 559] on div "click ********* Or is || Or" at bounding box center [677, 537] width 310 height 101
click at [693, 579] on button "|| Or" at bounding box center [657, 574] width 270 height 25
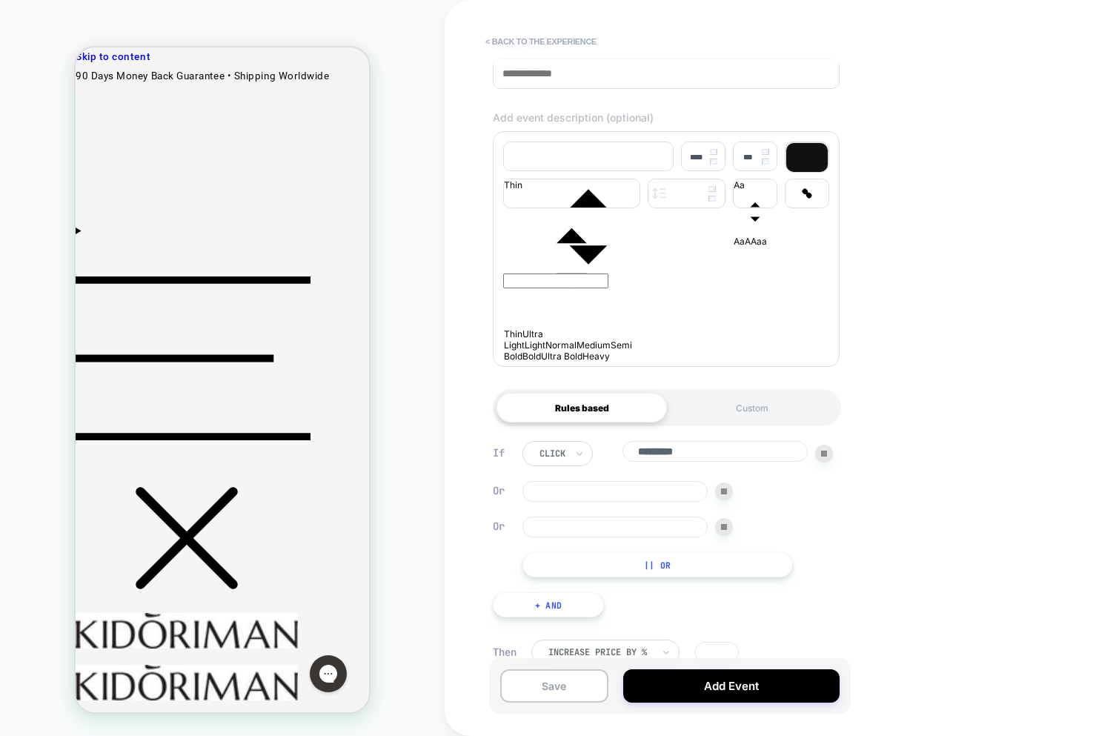
scroll to position [173, 0]
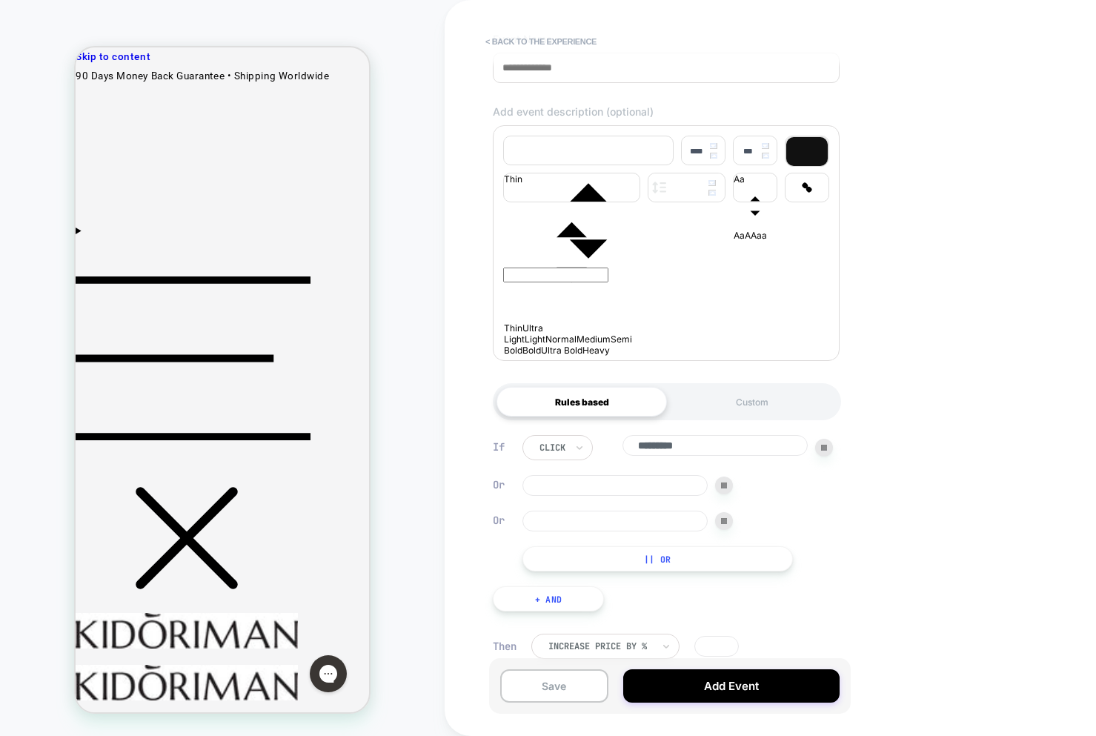
click at [730, 530] on div at bounding box center [724, 521] width 18 height 18
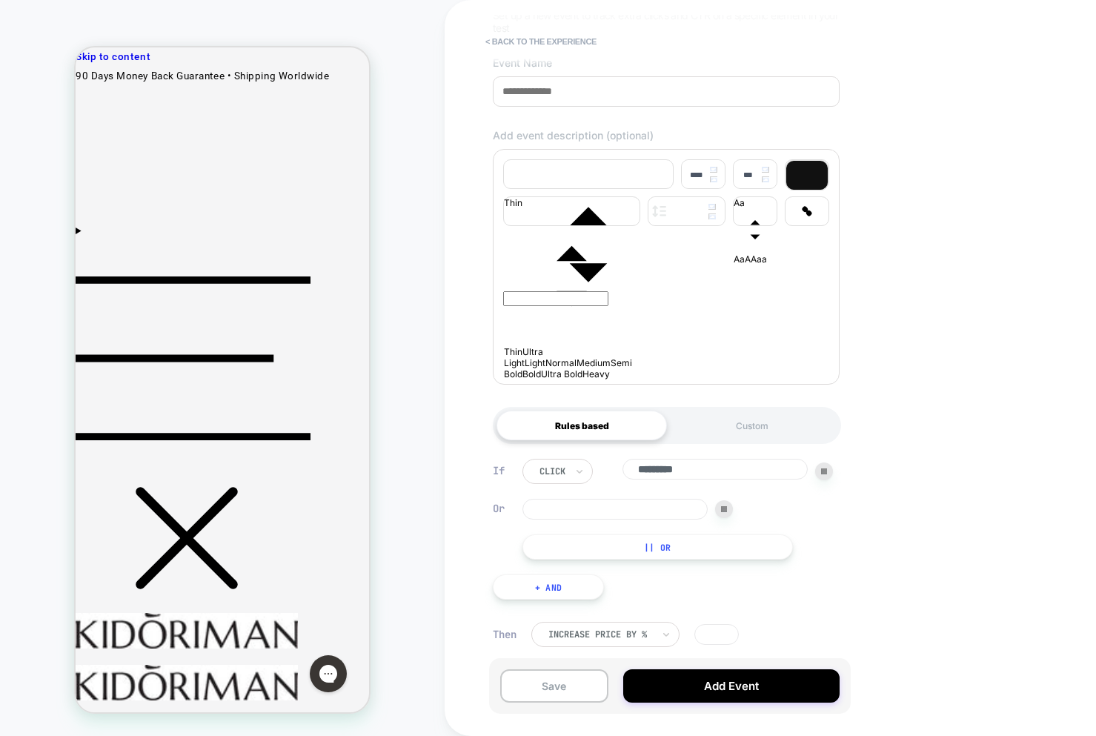
click at [725, 506] on img at bounding box center [724, 509] width 6 height 6
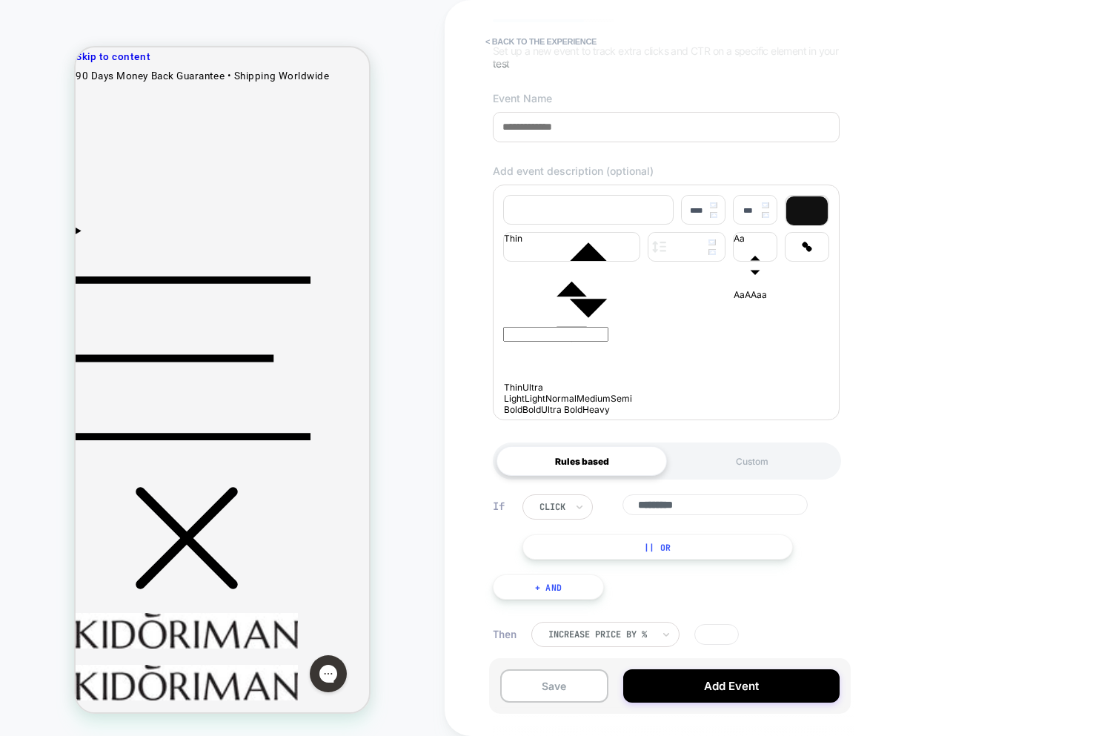
click at [705, 538] on button "|| Or" at bounding box center [657, 546] width 270 height 25
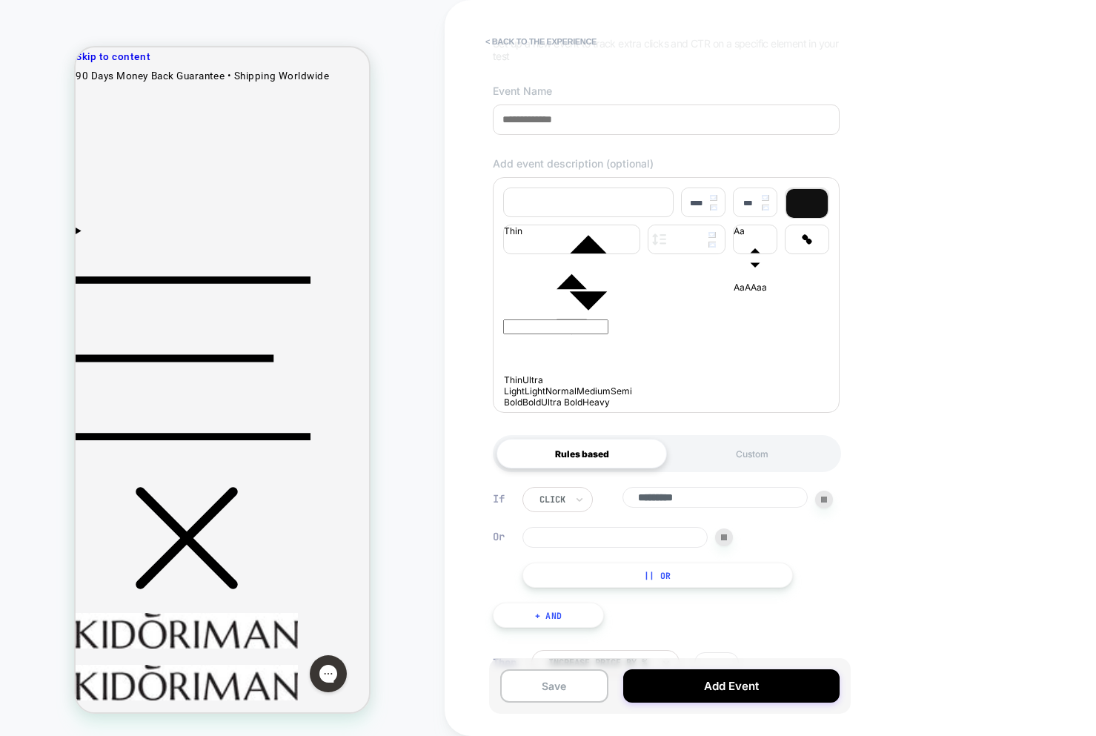
drag, startPoint x: 685, startPoint y: 579, endPoint x: 705, endPoint y: 565, distance: 24.5
click at [685, 579] on button "|| Or" at bounding box center [657, 574] width 270 height 25
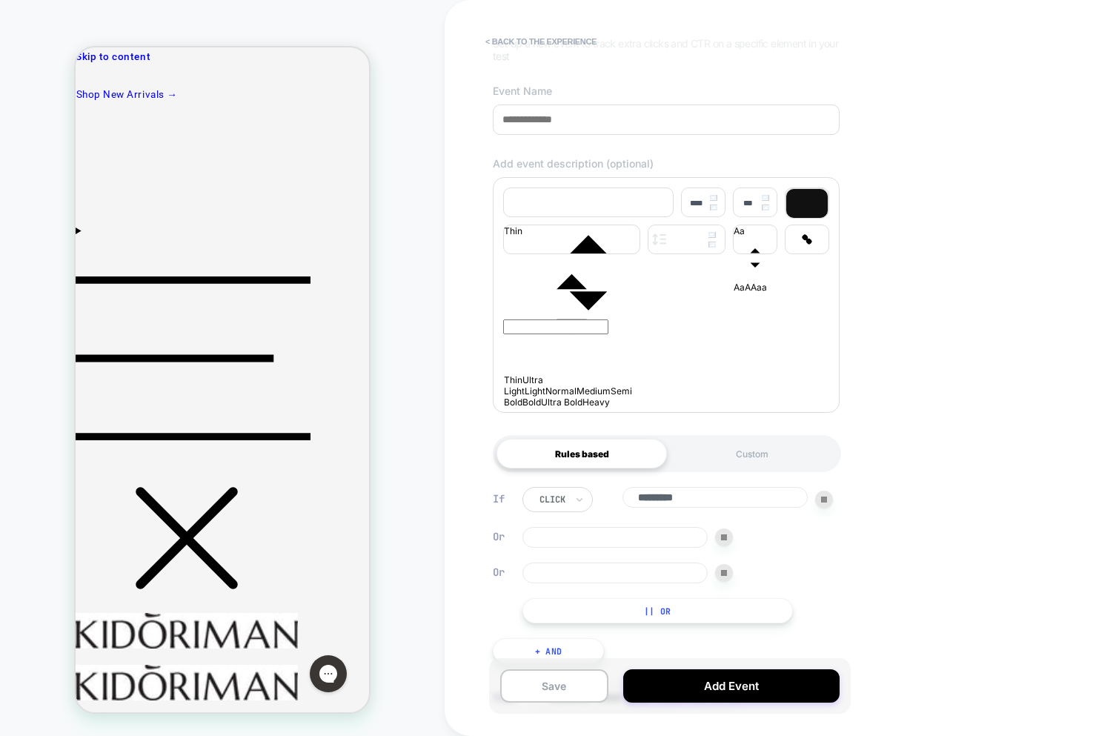
drag, startPoint x: 723, startPoint y: 577, endPoint x: 725, endPoint y: 564, distance: 12.7
click at [724, 574] on div at bounding box center [724, 573] width 18 height 18
click at [724, 546] on div at bounding box center [724, 537] width 18 height 18
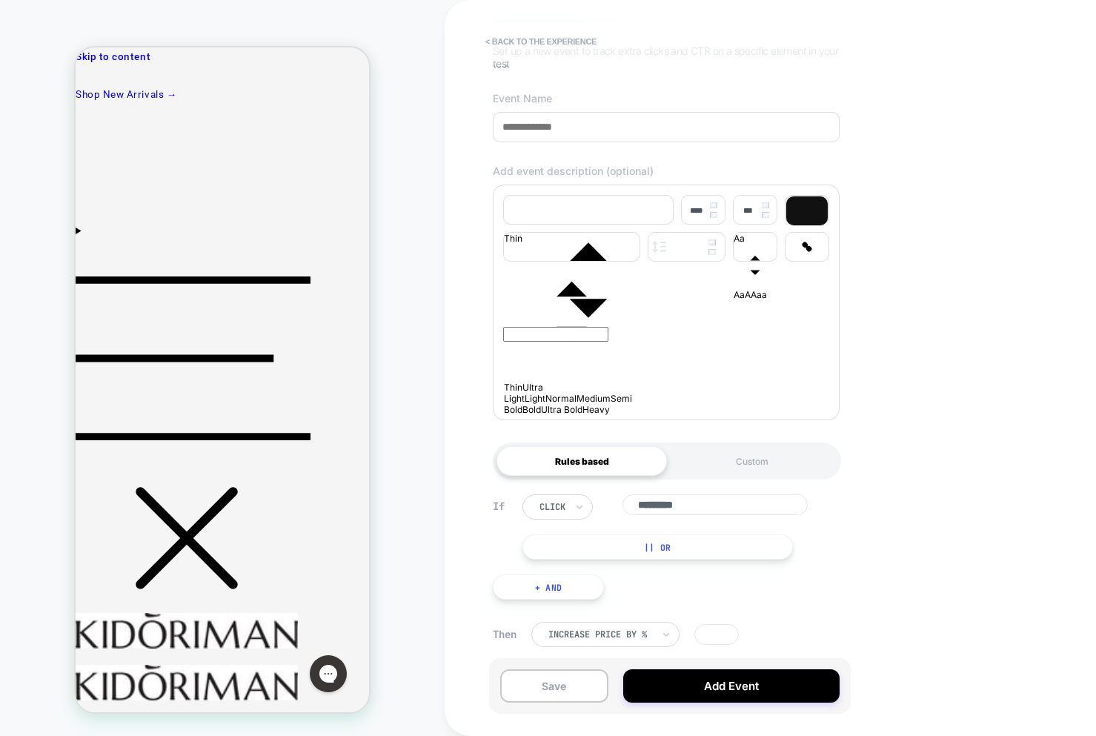
click at [702, 547] on button "|| Or" at bounding box center [657, 546] width 270 height 25
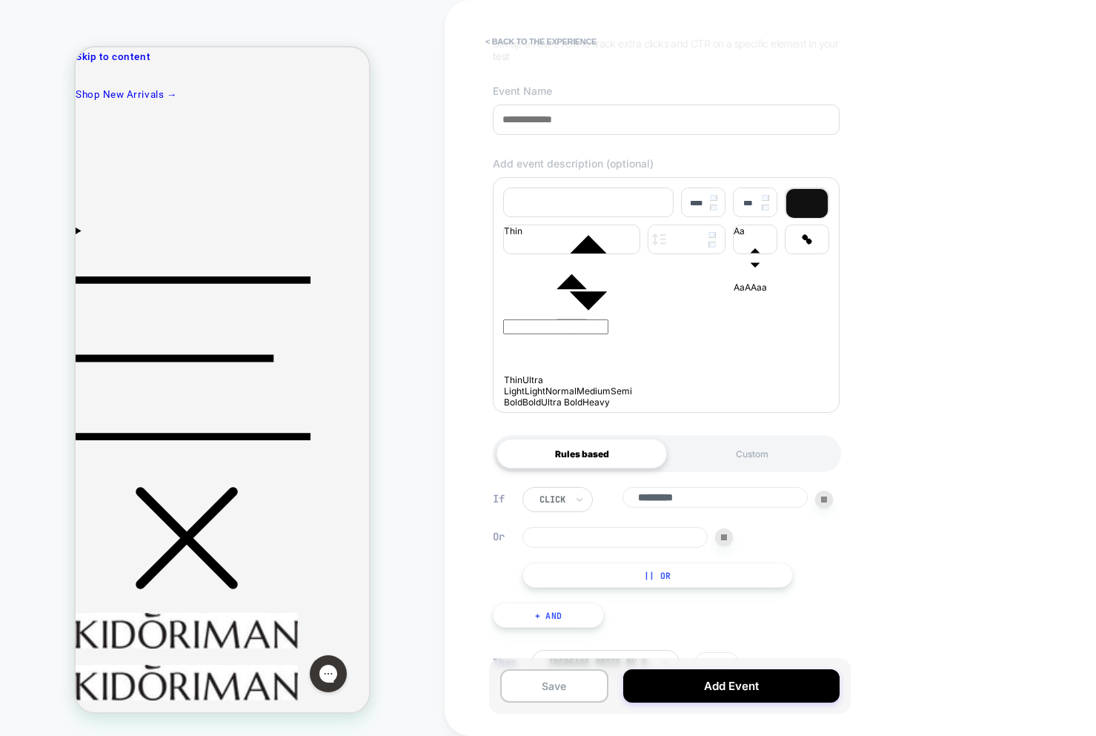
click at [722, 584] on button "|| Or" at bounding box center [657, 574] width 270 height 25
click at [722, 576] on img at bounding box center [724, 573] width 6 height 6
click at [723, 546] on div at bounding box center [724, 537] width 18 height 18
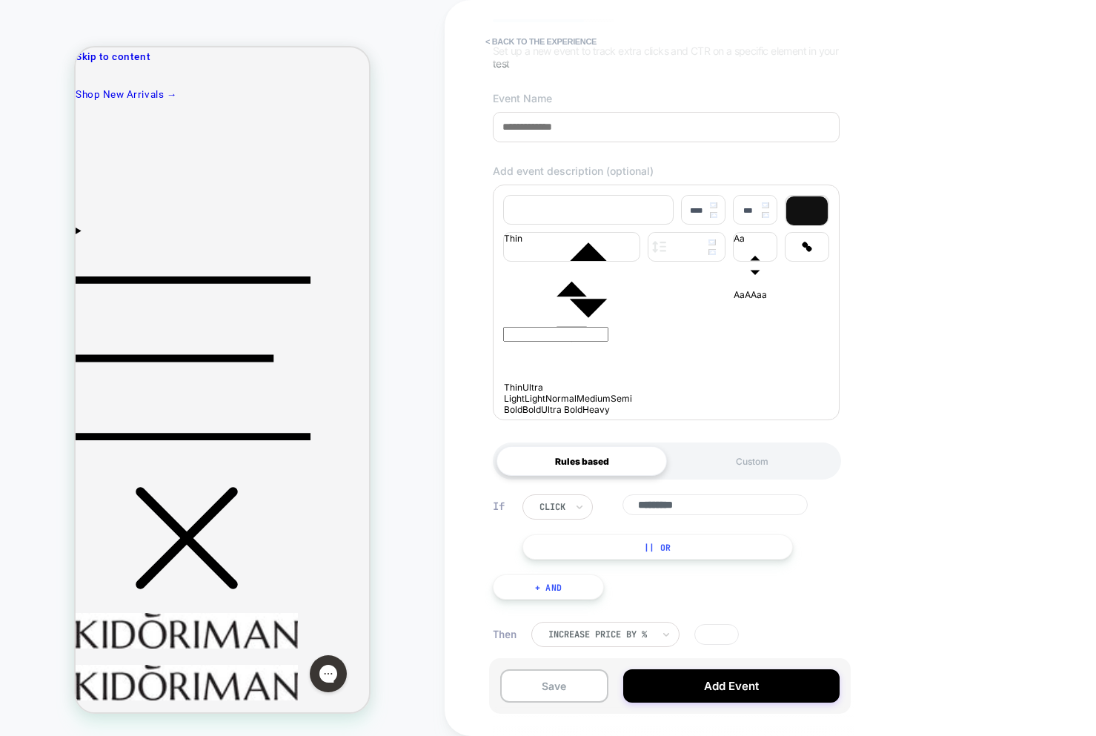
click at [707, 513] on input "*********" at bounding box center [714, 504] width 185 height 21
click at [704, 542] on button "|| Or" at bounding box center [657, 546] width 270 height 25
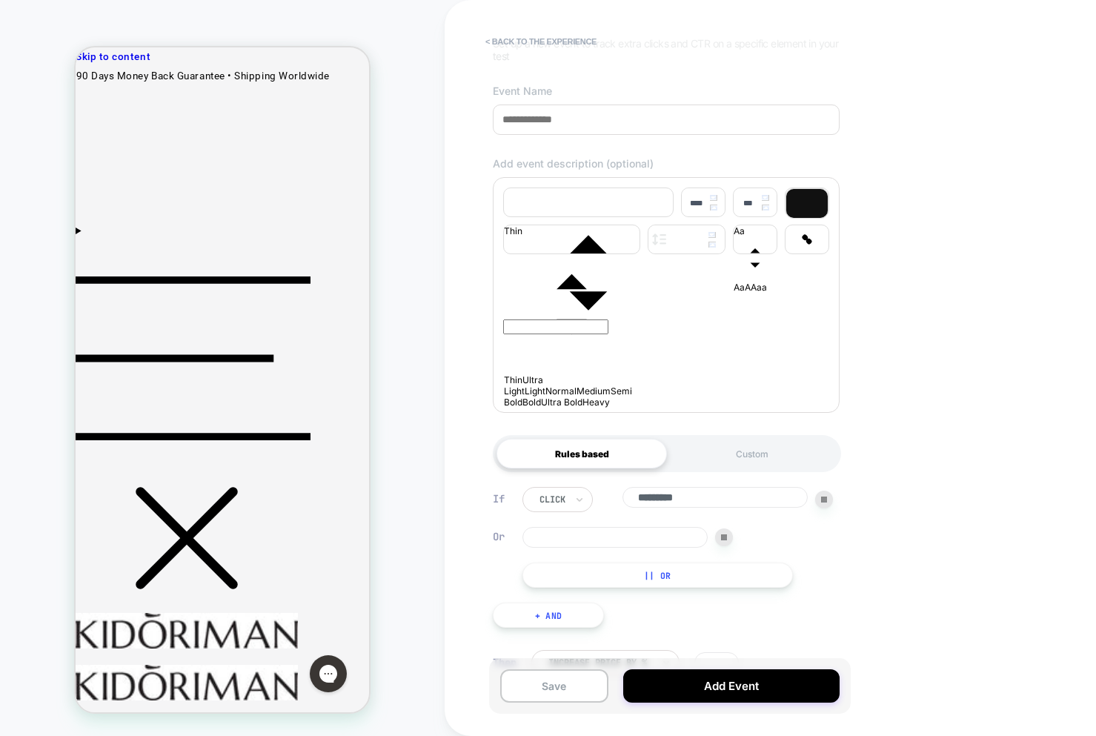
click at [648, 538] on input at bounding box center [614, 537] width 185 height 21
click at [744, 501] on input "*********" at bounding box center [714, 497] width 185 height 21
drag, startPoint x: 664, startPoint y: 541, endPoint x: 689, endPoint y: 539, distance: 25.3
click at [664, 541] on input at bounding box center [614, 537] width 185 height 21
click at [542, 43] on button "< back to the experience" at bounding box center [541, 42] width 126 height 24
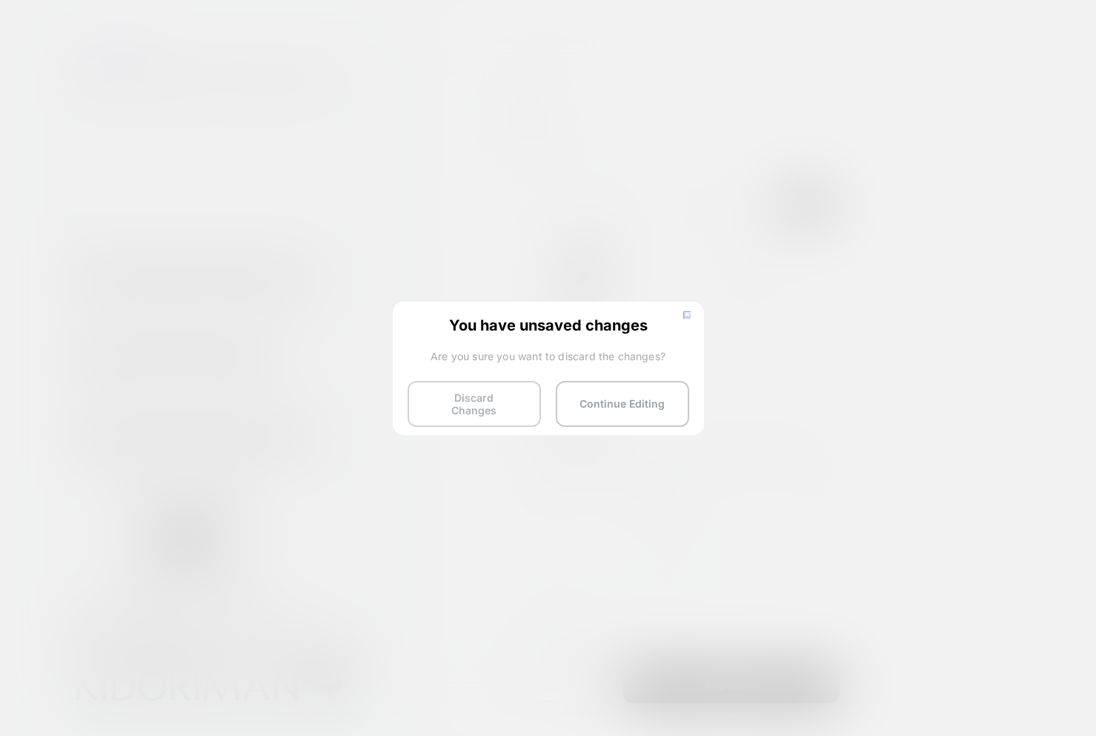
click at [476, 385] on button "Discard Changes" at bounding box center [473, 404] width 133 height 46
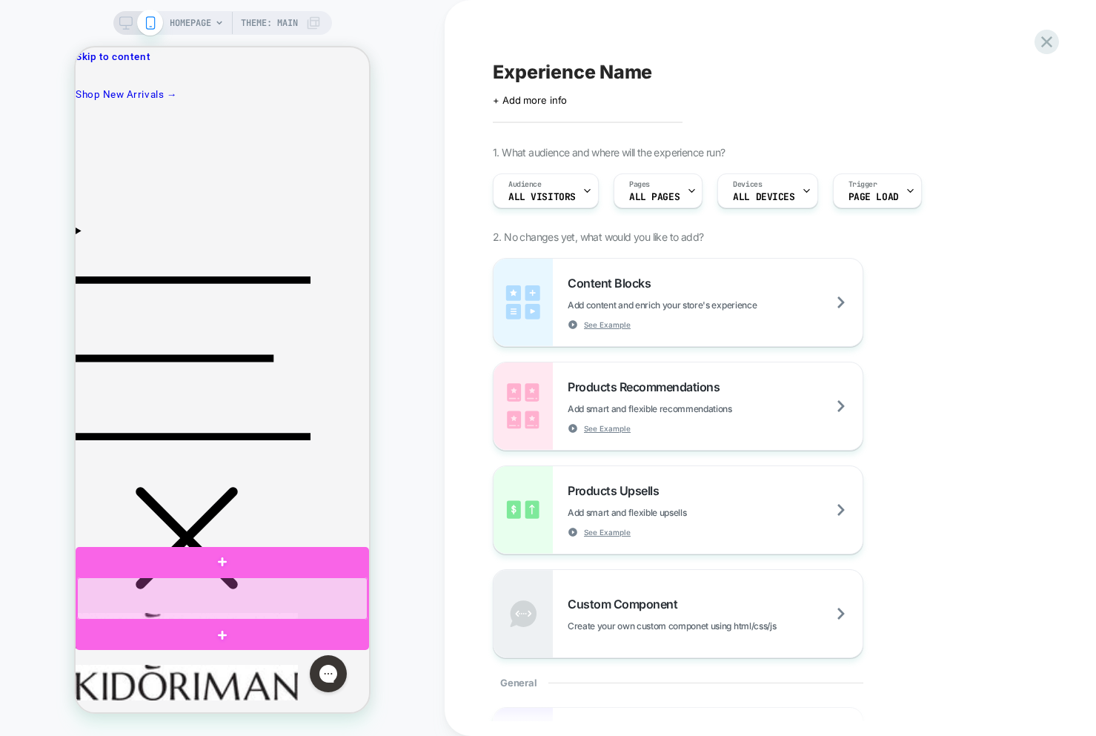
click at [274, 606] on div at bounding box center [222, 598] width 290 height 42
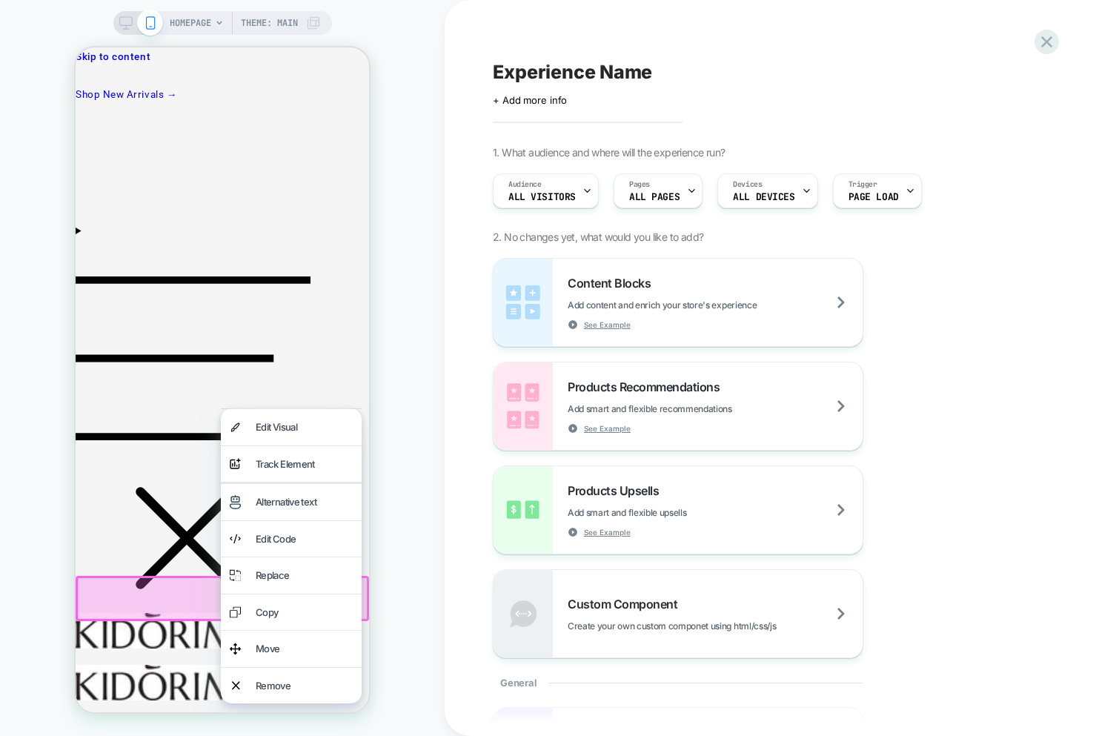
click at [293, 464] on div "Track Element" at bounding box center [304, 464] width 97 height 19
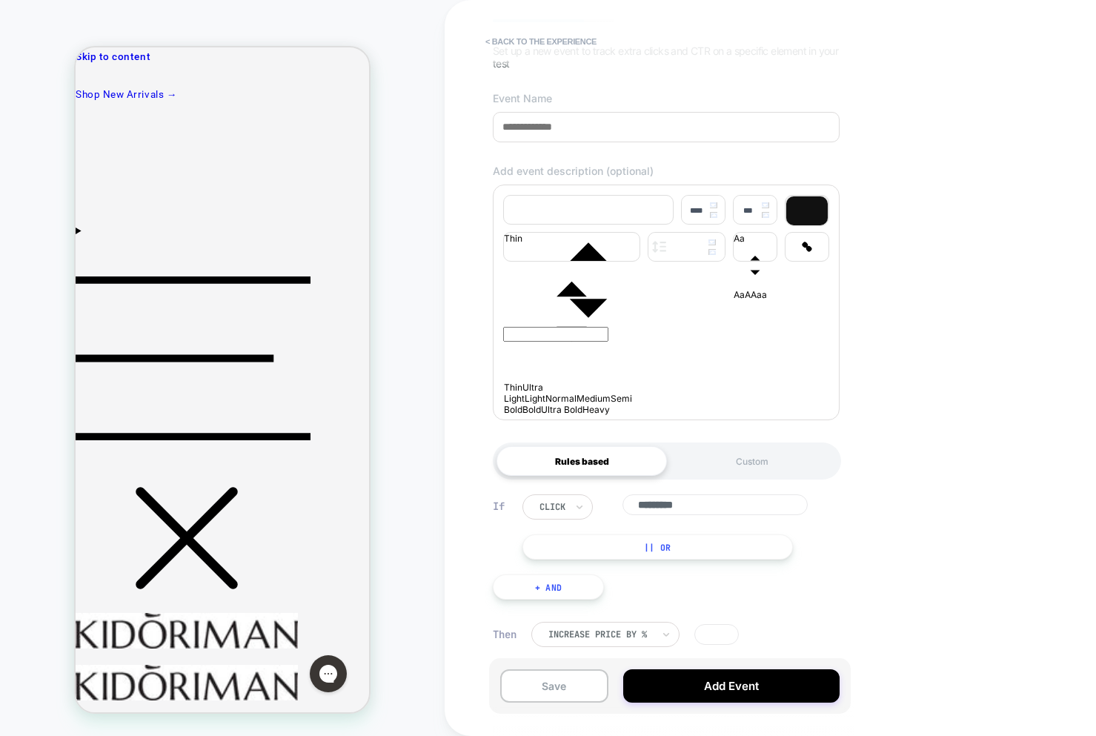
click at [593, 555] on button "|| Or" at bounding box center [657, 546] width 270 height 25
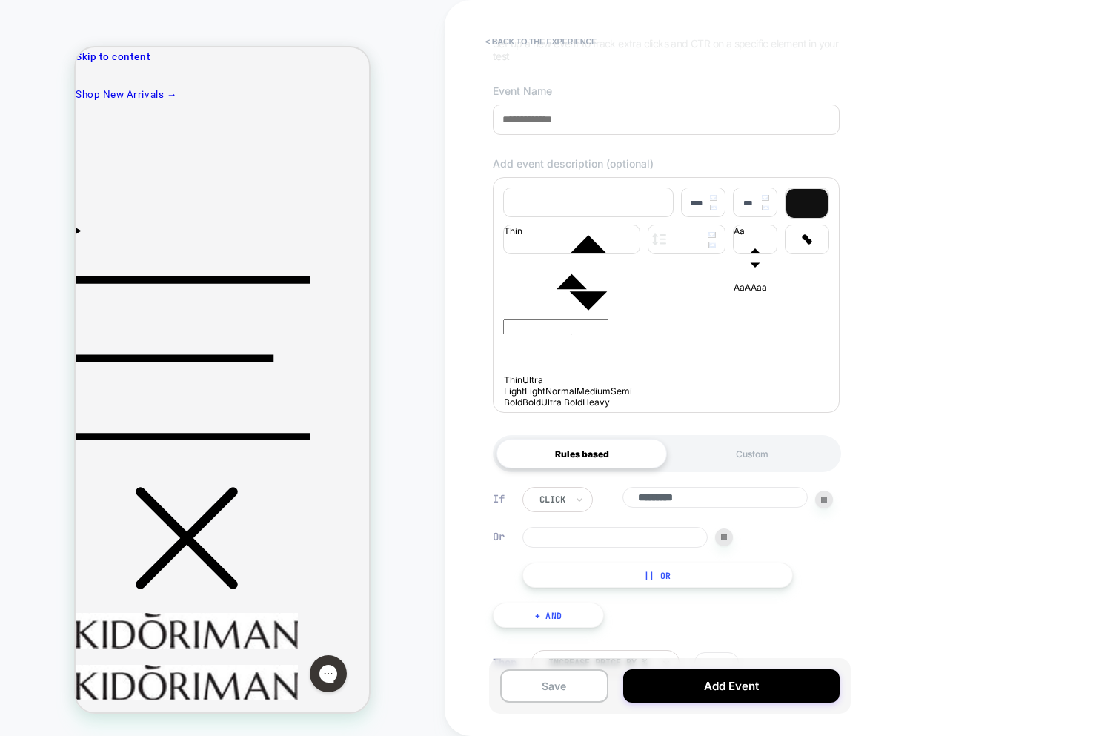
click at [573, 547] on input at bounding box center [614, 537] width 185 height 21
click at [610, 512] on div "click *********" at bounding box center [677, 499] width 310 height 25
click at [510, 550] on div "If click ********* Or is || Or" at bounding box center [666, 539] width 347 height 105
click at [629, 581] on button "|| Or" at bounding box center [657, 574] width 270 height 25
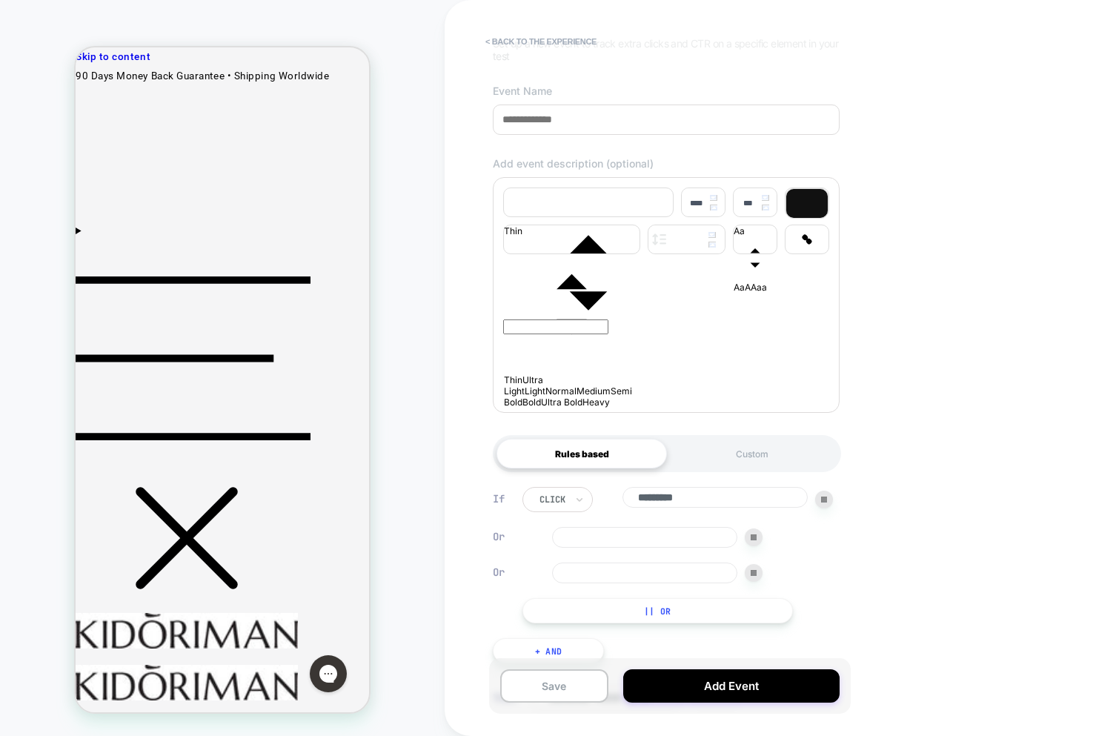
click at [756, 582] on div at bounding box center [754, 573] width 18 height 18
click at [756, 546] on div at bounding box center [754, 537] width 18 height 18
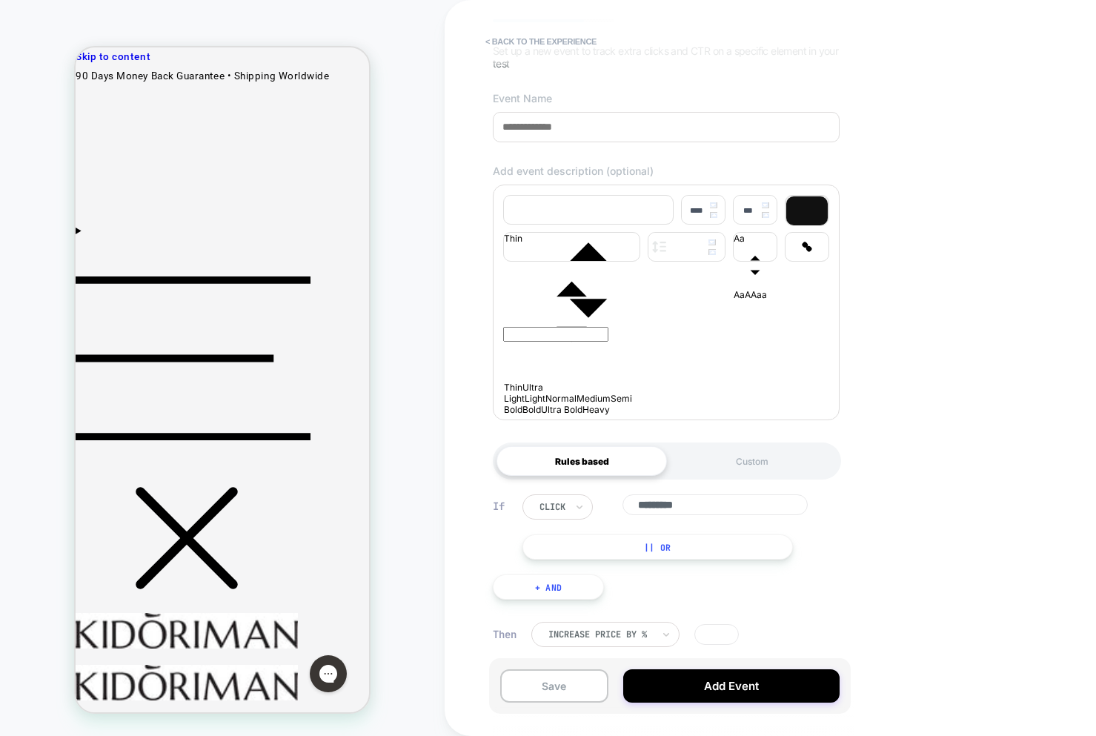
click at [705, 554] on button "|| Or" at bounding box center [657, 546] width 270 height 25
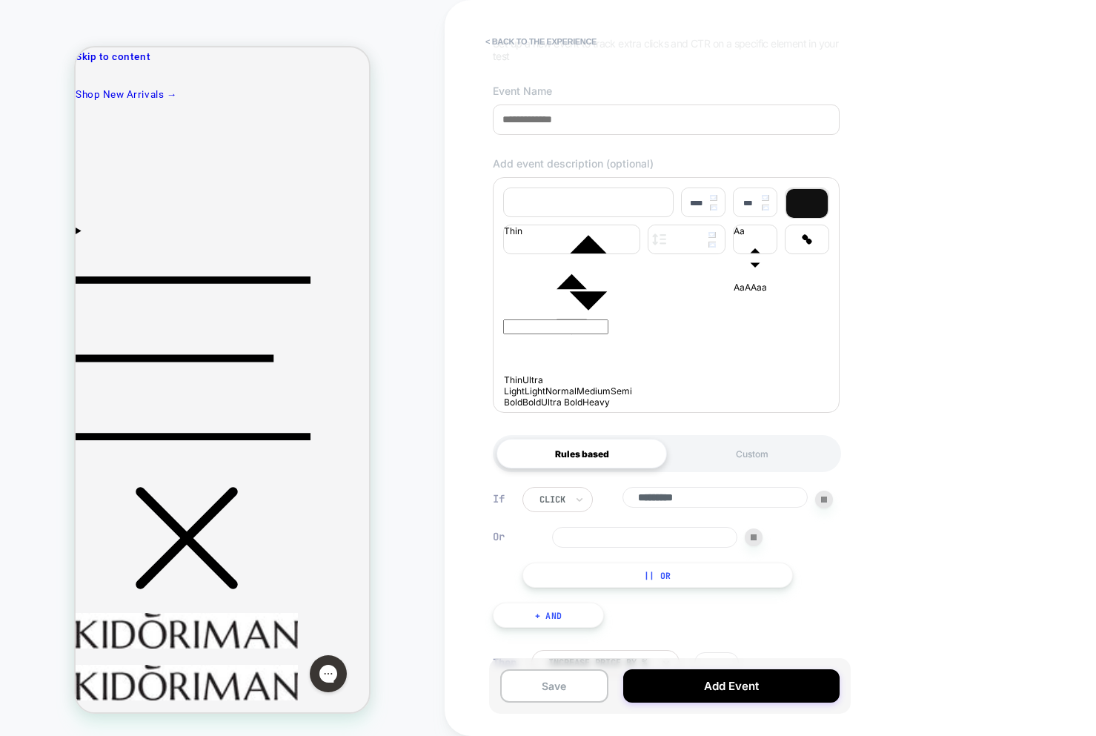
click at [741, 585] on button "|| Or" at bounding box center [657, 574] width 270 height 25
drag, startPoint x: 757, startPoint y: 578, endPoint x: 756, endPoint y: 552, distance: 25.9
click at [757, 576] on div at bounding box center [754, 573] width 18 height 18
click at [756, 537] on div at bounding box center [754, 537] width 18 height 18
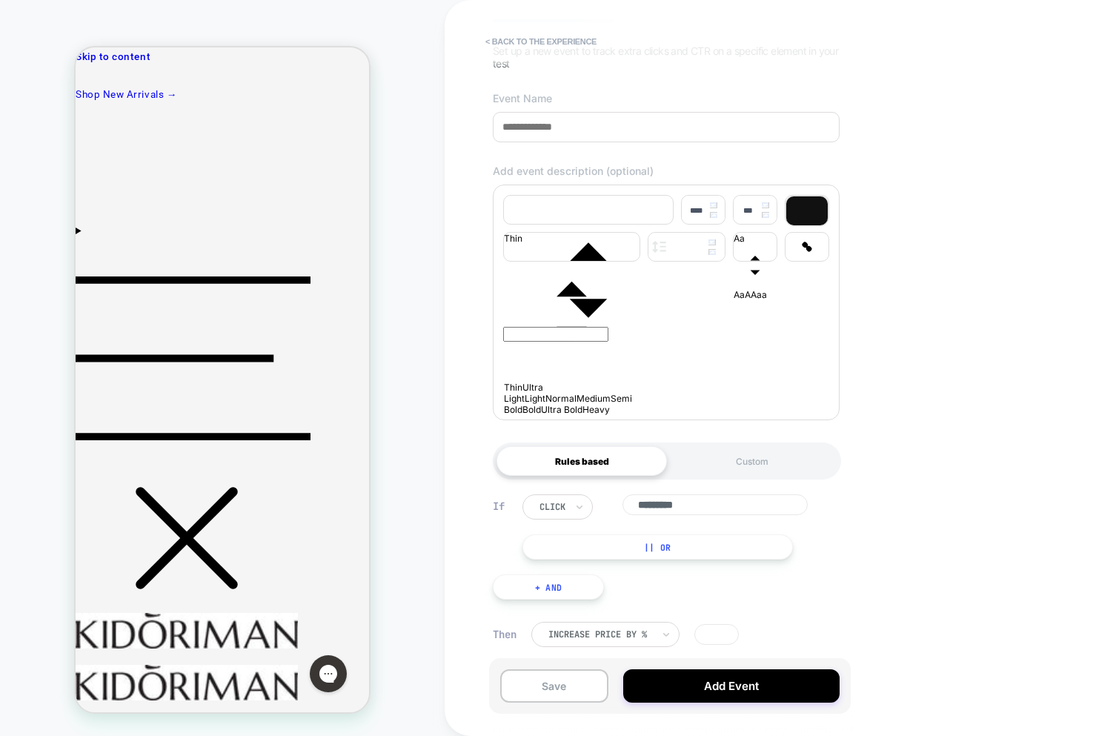
click at [725, 558] on button "|| Or" at bounding box center [657, 546] width 270 height 25
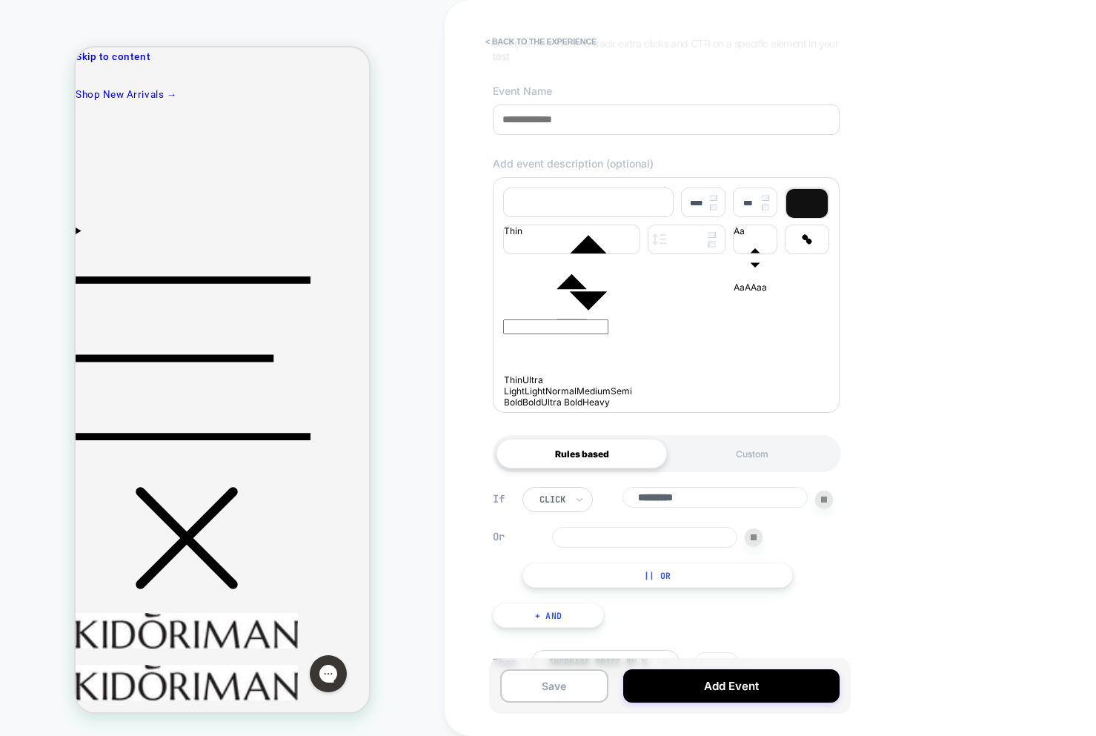
click at [704, 600] on div "If click ********* Or || Or + And" at bounding box center [666, 556] width 362 height 185
click at [707, 587] on button "|| Or" at bounding box center [657, 574] width 270 height 25
drag, startPoint x: 748, startPoint y: 590, endPoint x: 751, endPoint y: 564, distance: 25.4
click at [748, 582] on div at bounding box center [754, 573] width 18 height 18
click at [750, 540] on div at bounding box center [754, 537] width 18 height 18
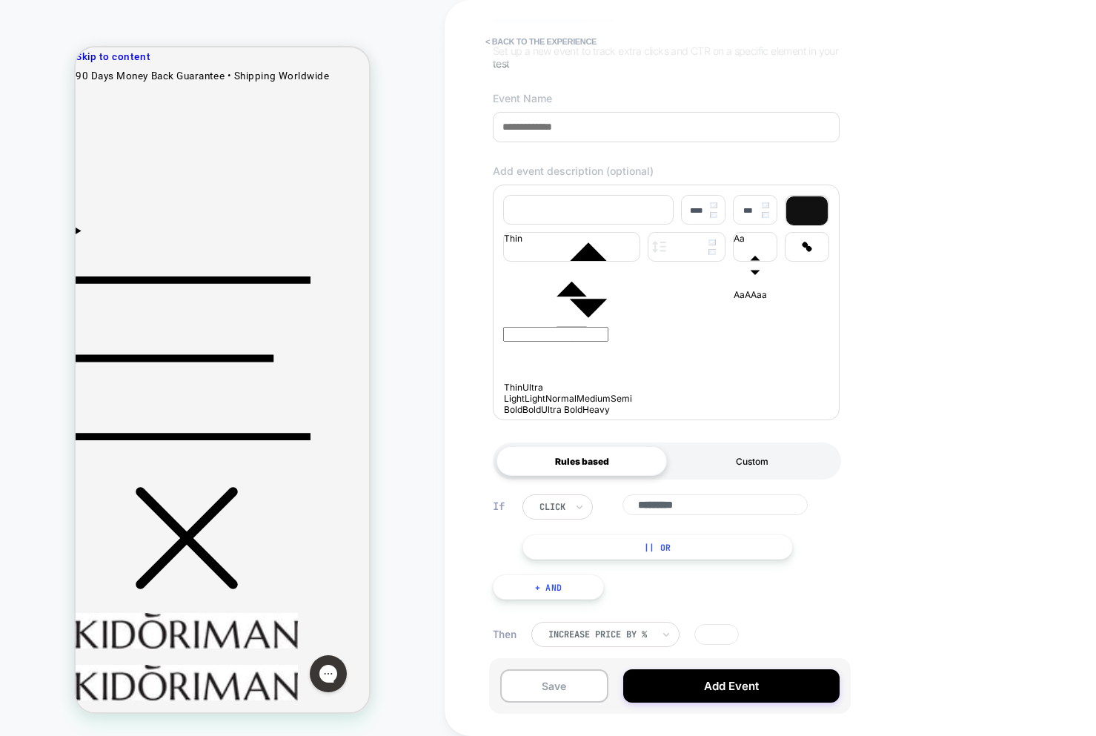
click at [750, 471] on div "Custom" at bounding box center [752, 461] width 170 height 30
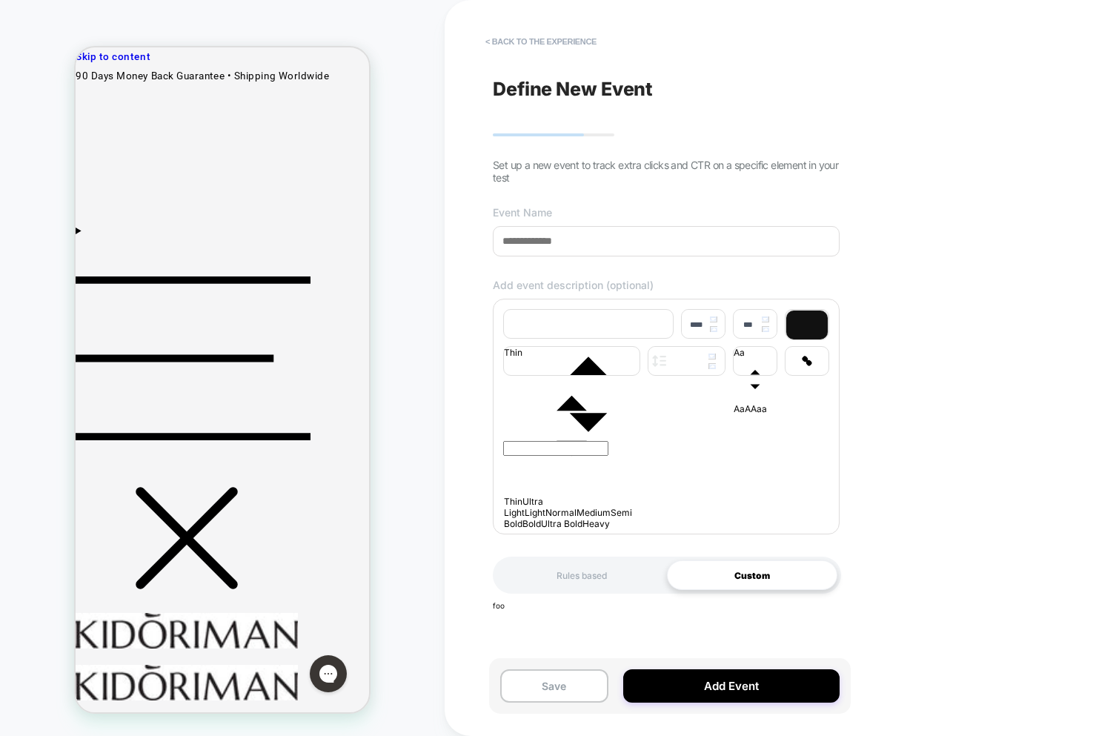
scroll to position [0, 0]
click at [608, 581] on div "Rules based" at bounding box center [581, 575] width 170 height 30
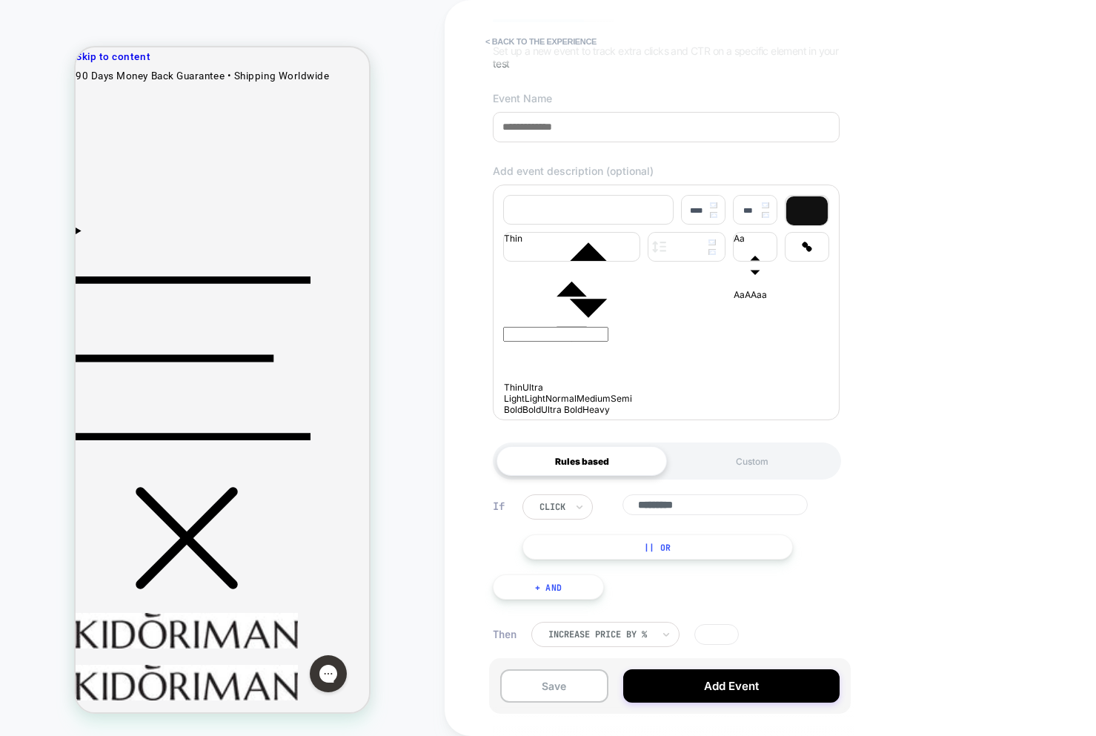
click at [667, 554] on button "|| Or" at bounding box center [657, 546] width 270 height 25
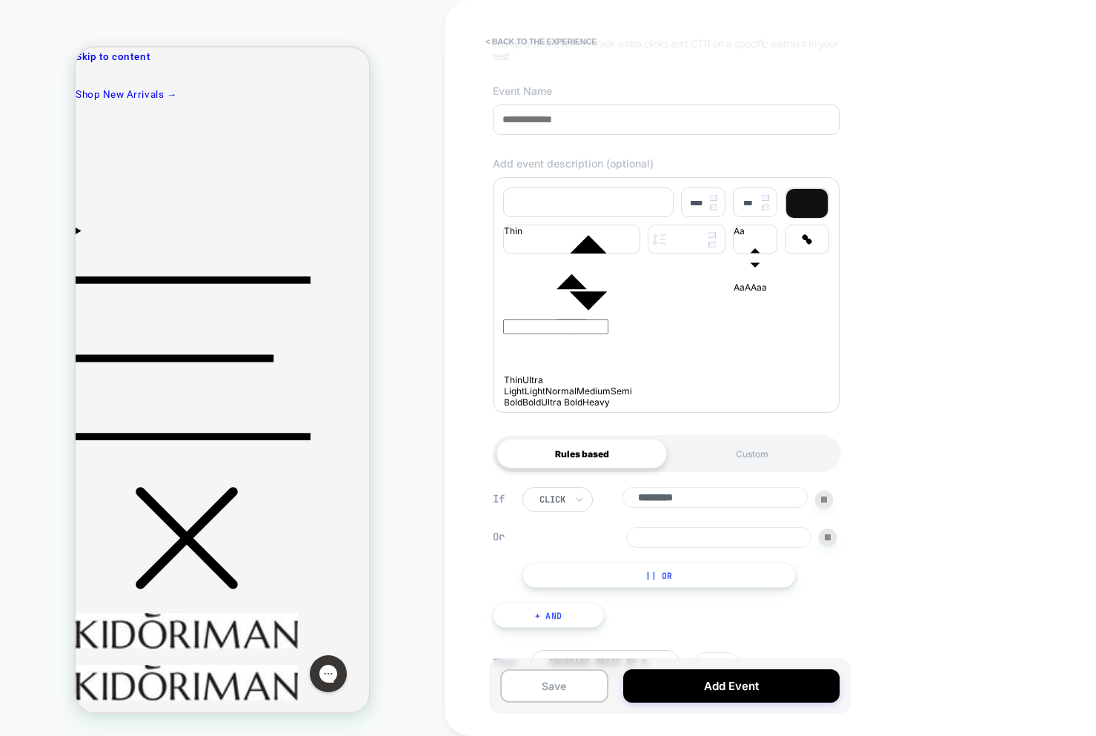
click at [711, 472] on div "Rules based Custom" at bounding box center [667, 453] width 348 height 37
click at [722, 459] on div "Custom" at bounding box center [752, 454] width 170 height 30
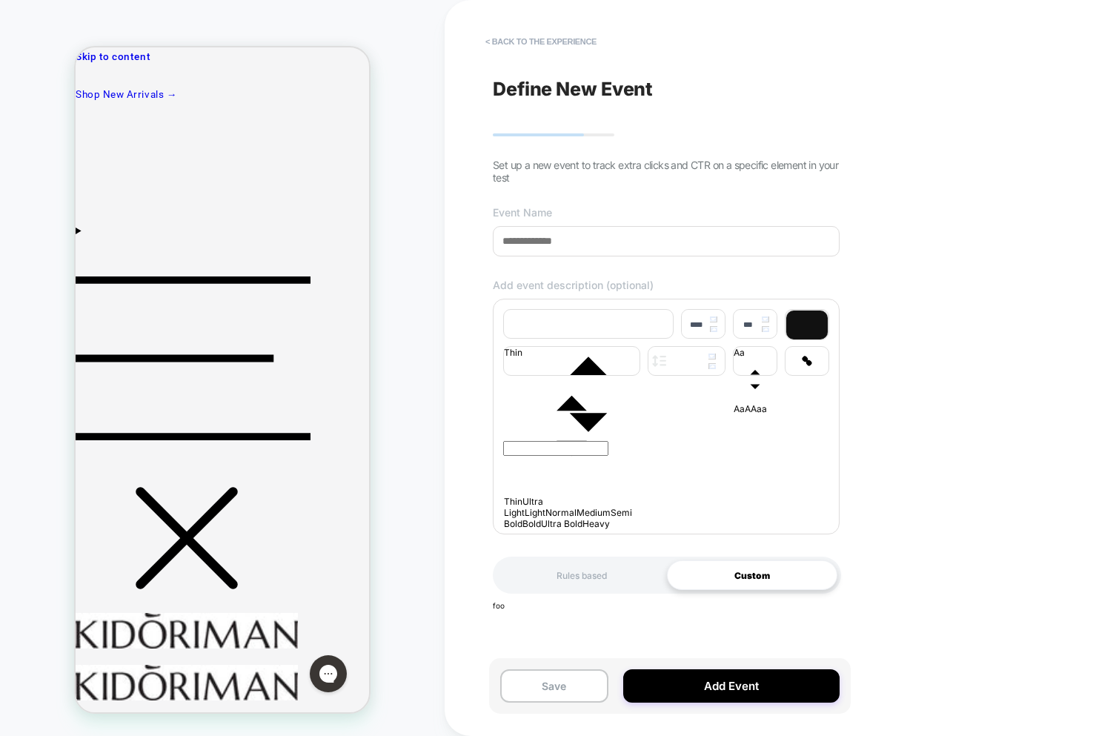
scroll to position [0, 0]
click at [582, 578] on div "Rules based" at bounding box center [581, 575] width 170 height 30
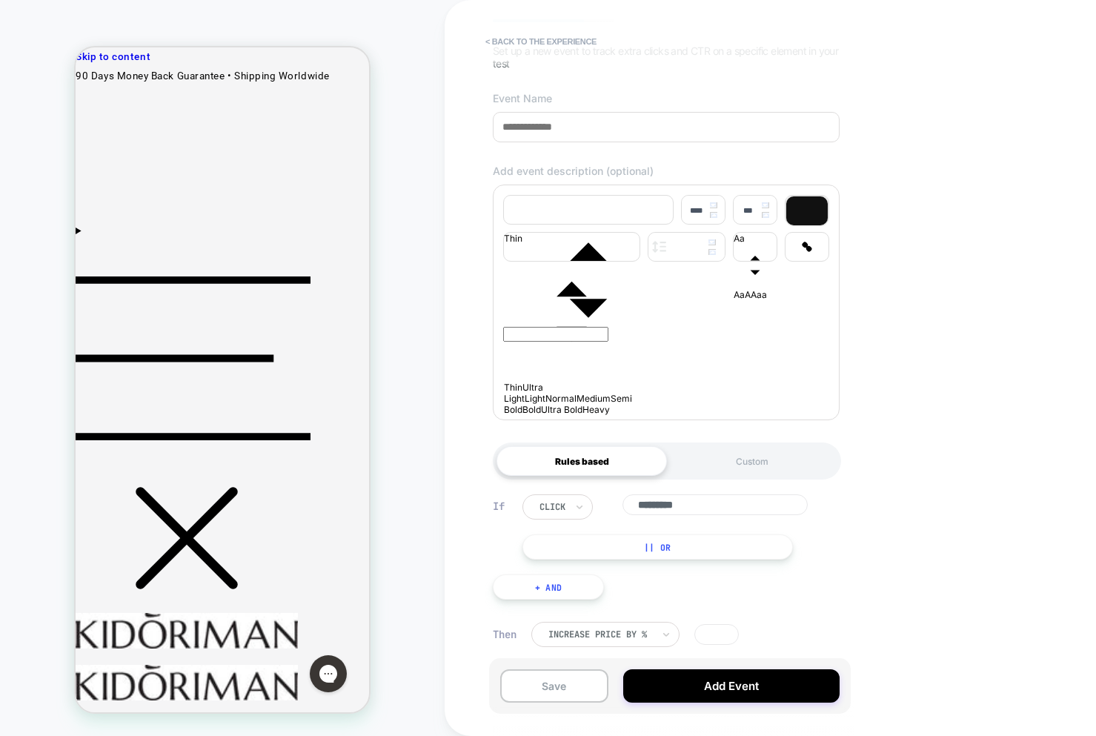
drag, startPoint x: 588, startPoint y: 552, endPoint x: 598, endPoint y: 566, distance: 17.1
click at [589, 553] on button "|| Or" at bounding box center [657, 546] width 270 height 25
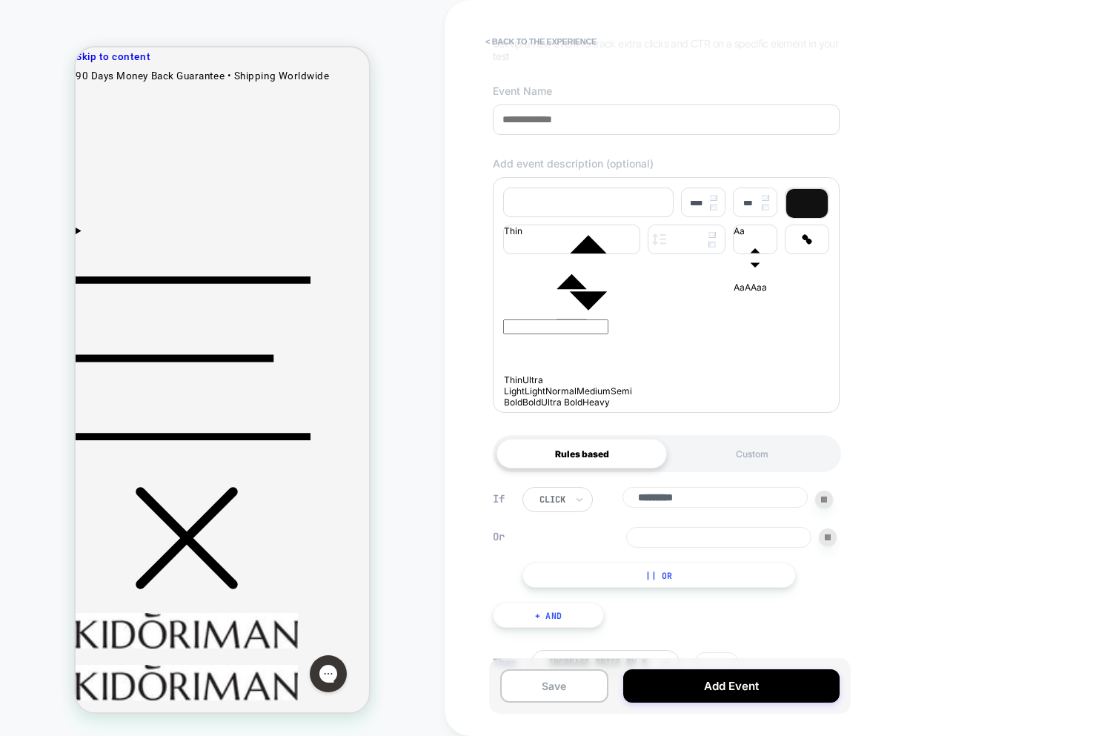
click at [602, 587] on button "|| Or" at bounding box center [658, 574] width 273 height 25
click at [603, 623] on button "|| Or" at bounding box center [658, 610] width 273 height 25
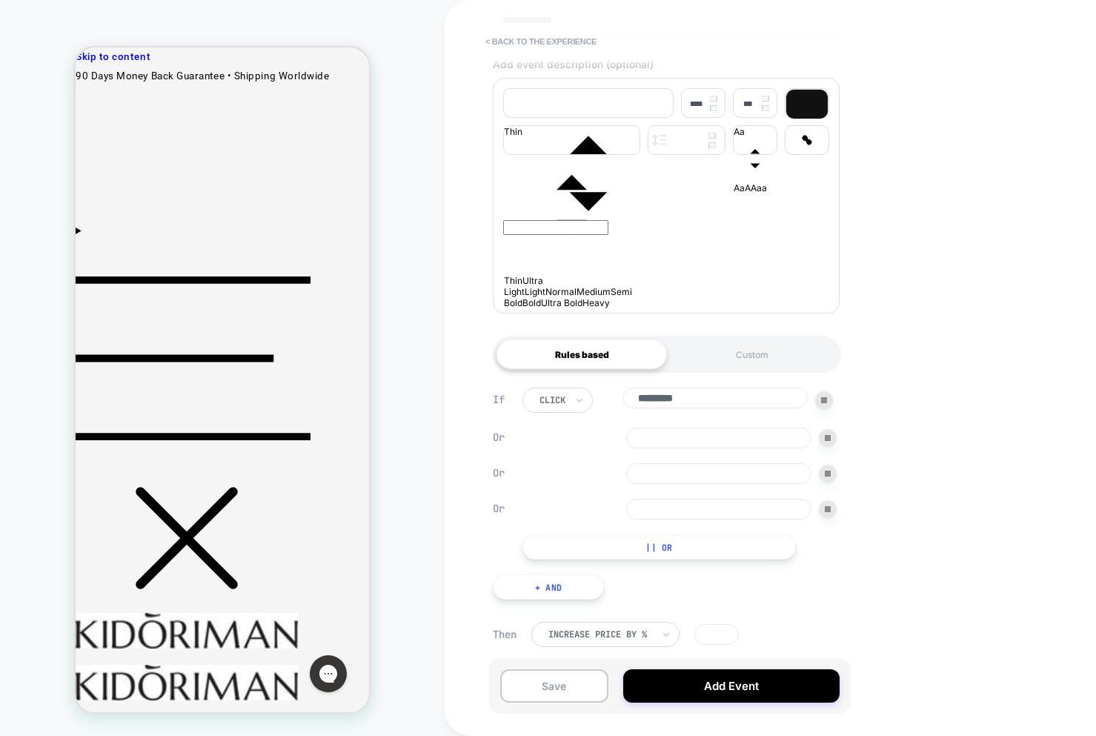
click at [827, 506] on img at bounding box center [828, 509] width 6 height 6
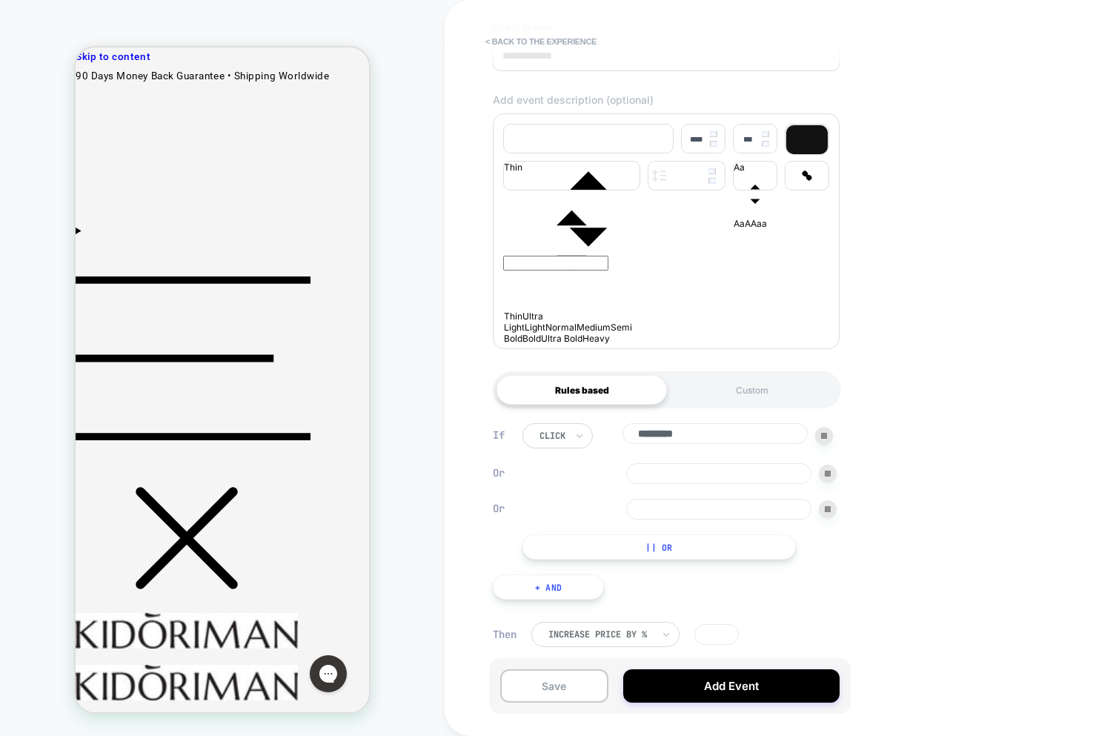
click at [825, 477] on div at bounding box center [828, 473] width 18 height 18
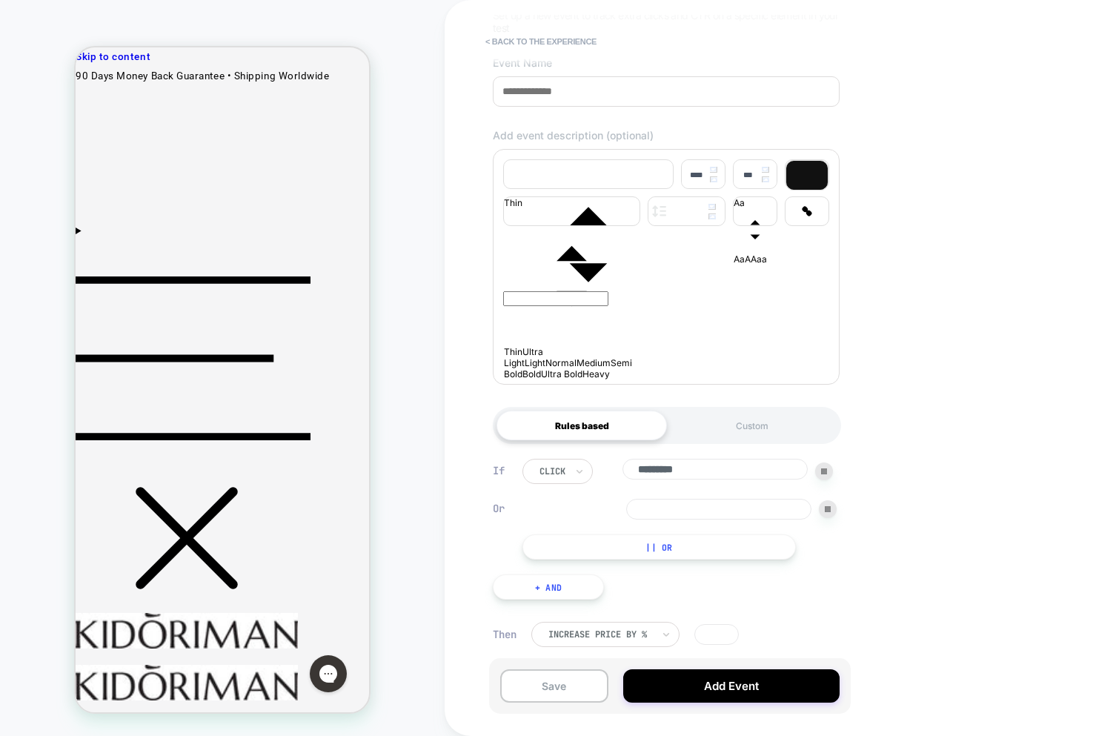
click at [828, 506] on img at bounding box center [828, 509] width 6 height 6
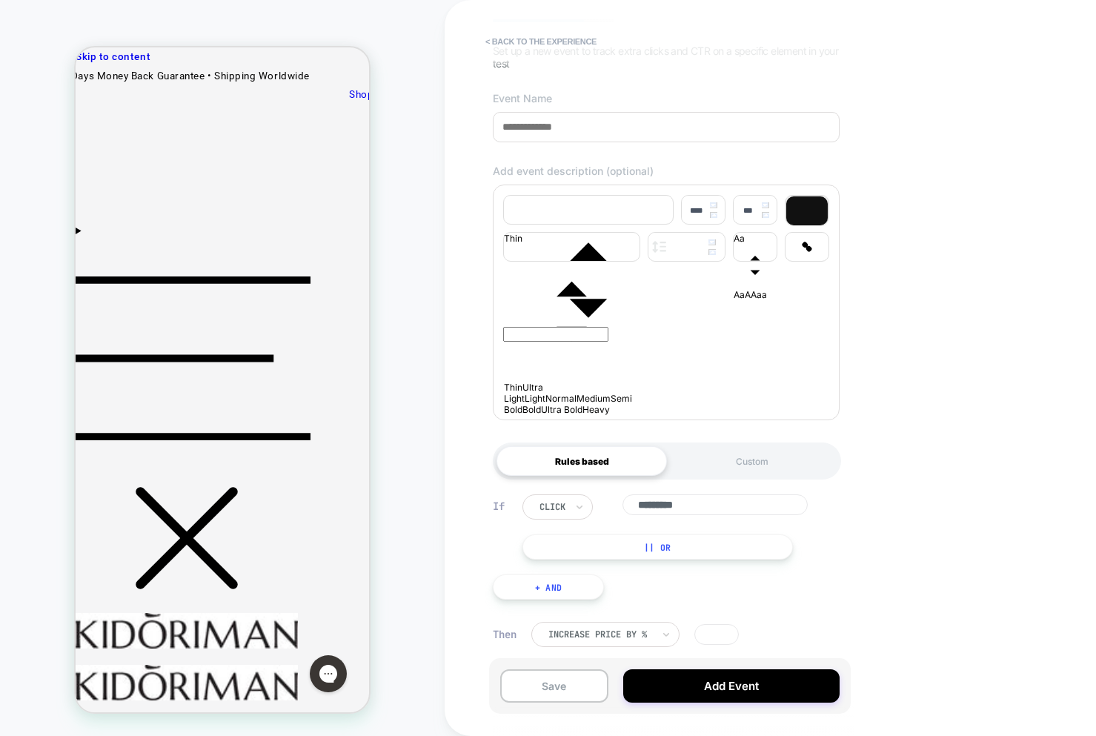
click at [690, 557] on button "|| Or" at bounding box center [657, 546] width 270 height 25
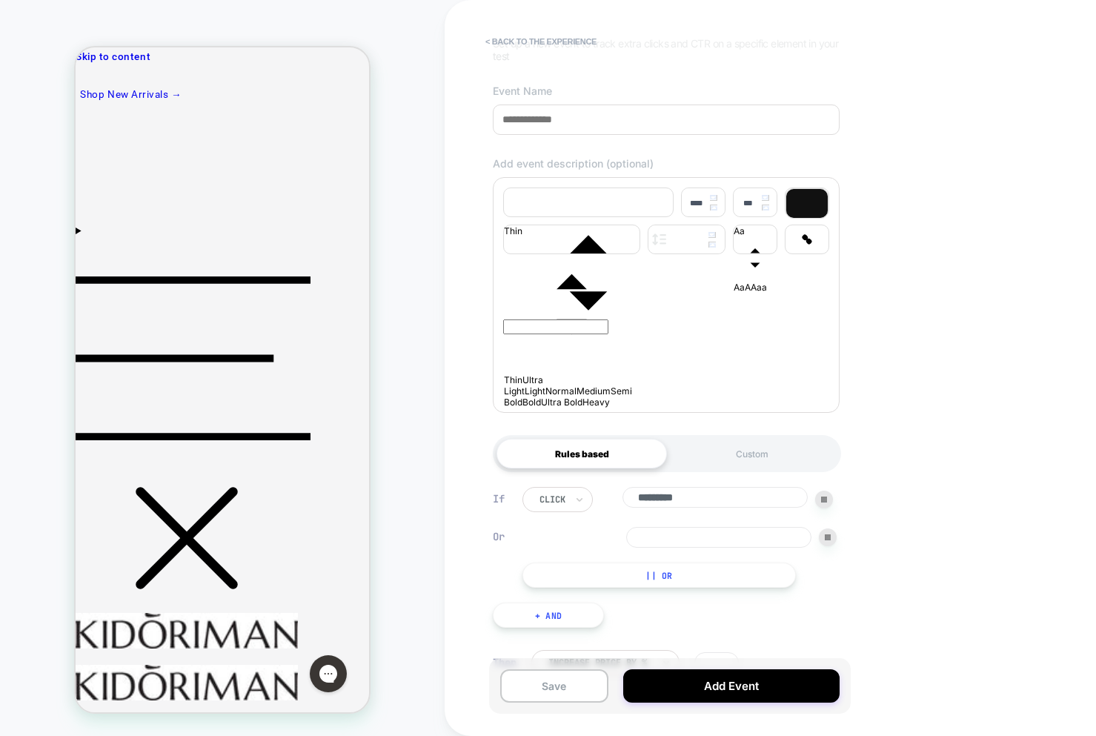
drag, startPoint x: 726, startPoint y: 588, endPoint x: 776, endPoint y: 563, distance: 55.7
click at [727, 587] on button "|| Or" at bounding box center [658, 574] width 273 height 25
drag, startPoint x: 821, startPoint y: 579, endPoint x: 825, endPoint y: 567, distance: 12.7
click at [822, 577] on div at bounding box center [828, 573] width 18 height 18
click at [825, 546] on div at bounding box center [828, 537] width 18 height 18
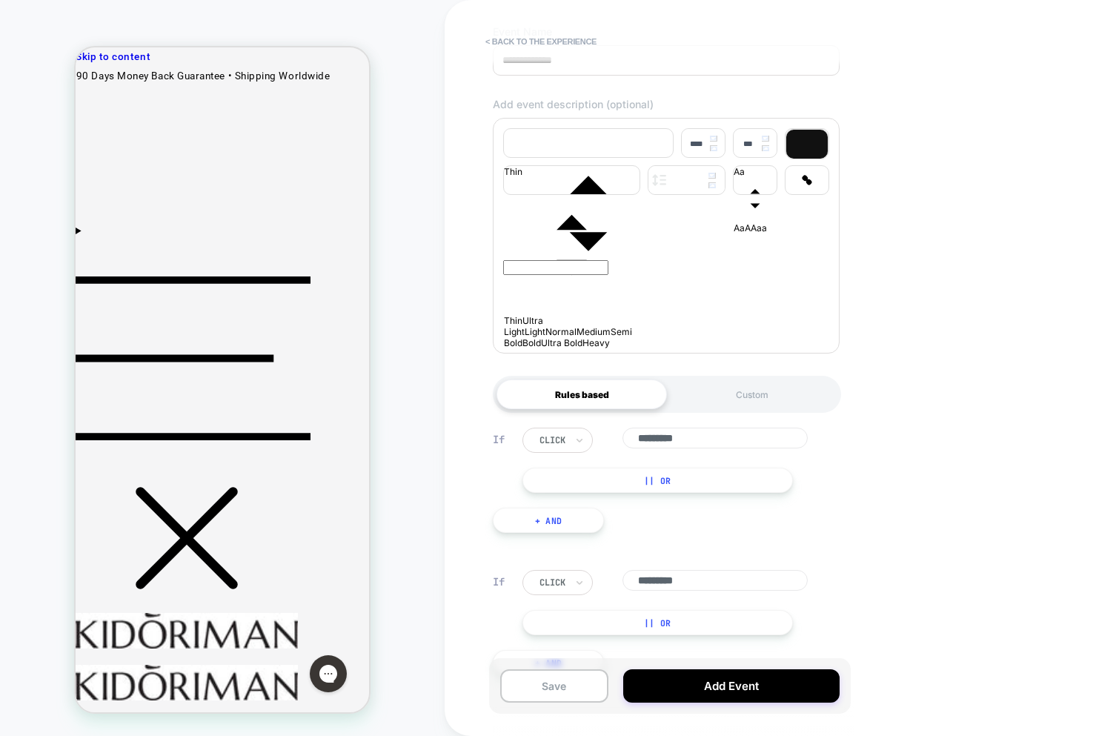
scroll to position [231, 0]
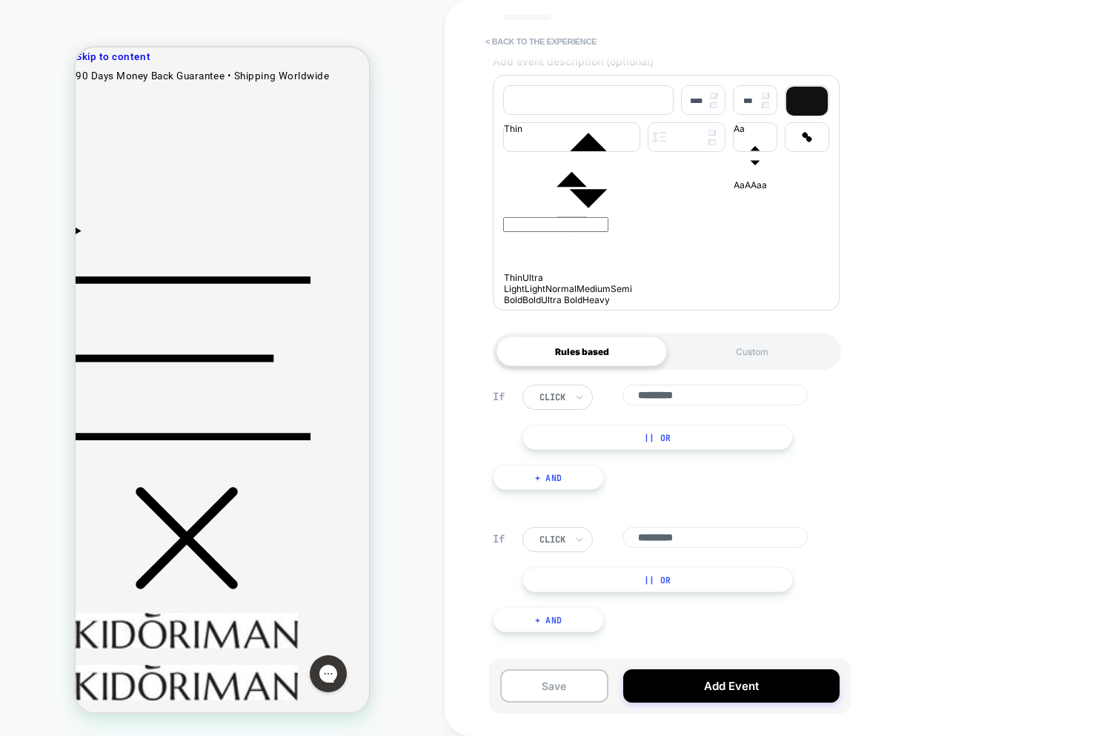
click at [547, 512] on div "If click ********* || Or + And" at bounding box center [666, 579] width 362 height 150
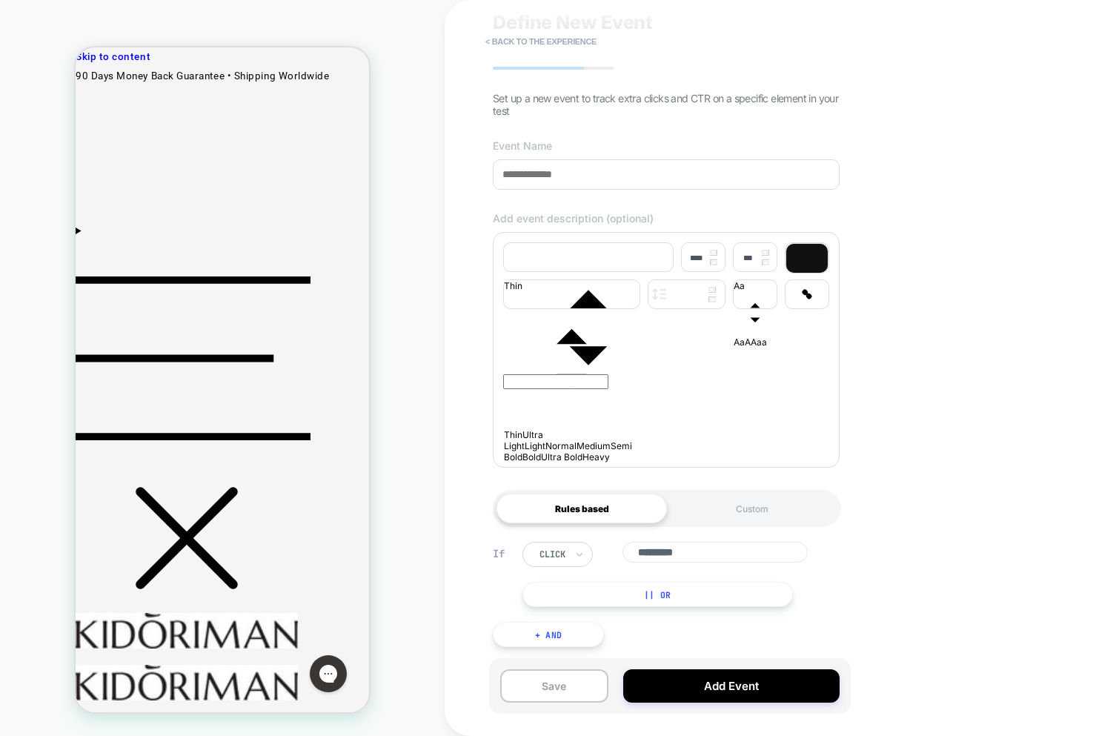
scroll to position [74, 0]
click at [584, 628] on button "+ And" at bounding box center [548, 634] width 111 height 25
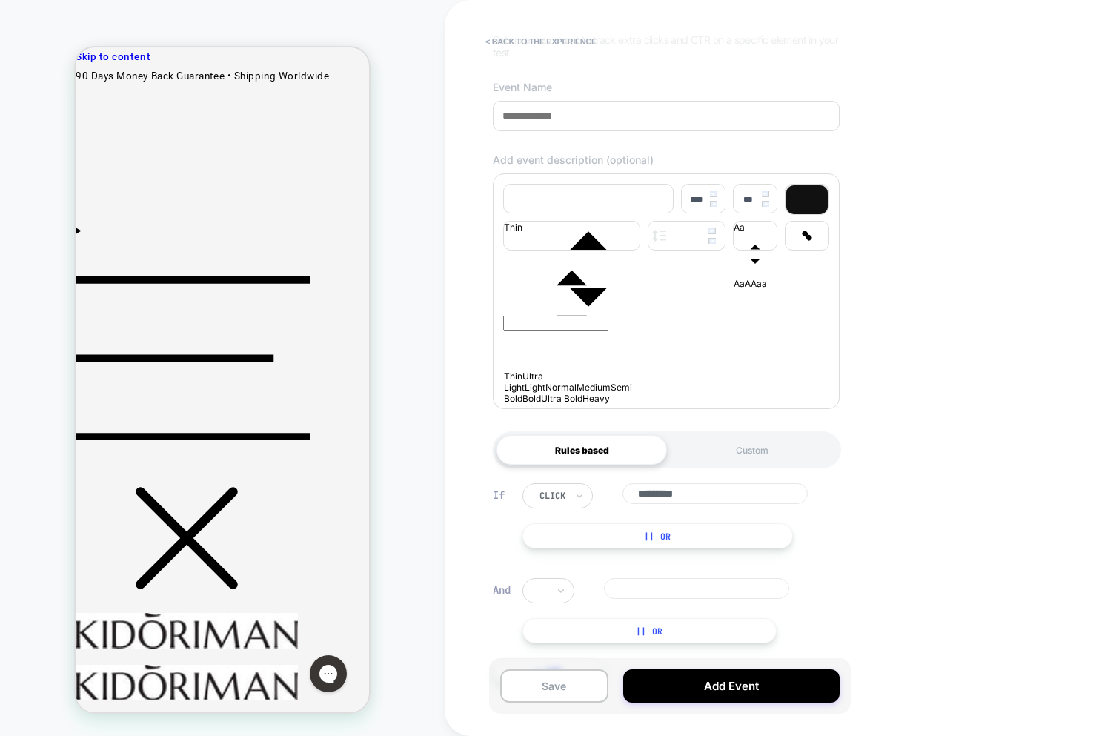
scroll to position [169, 0]
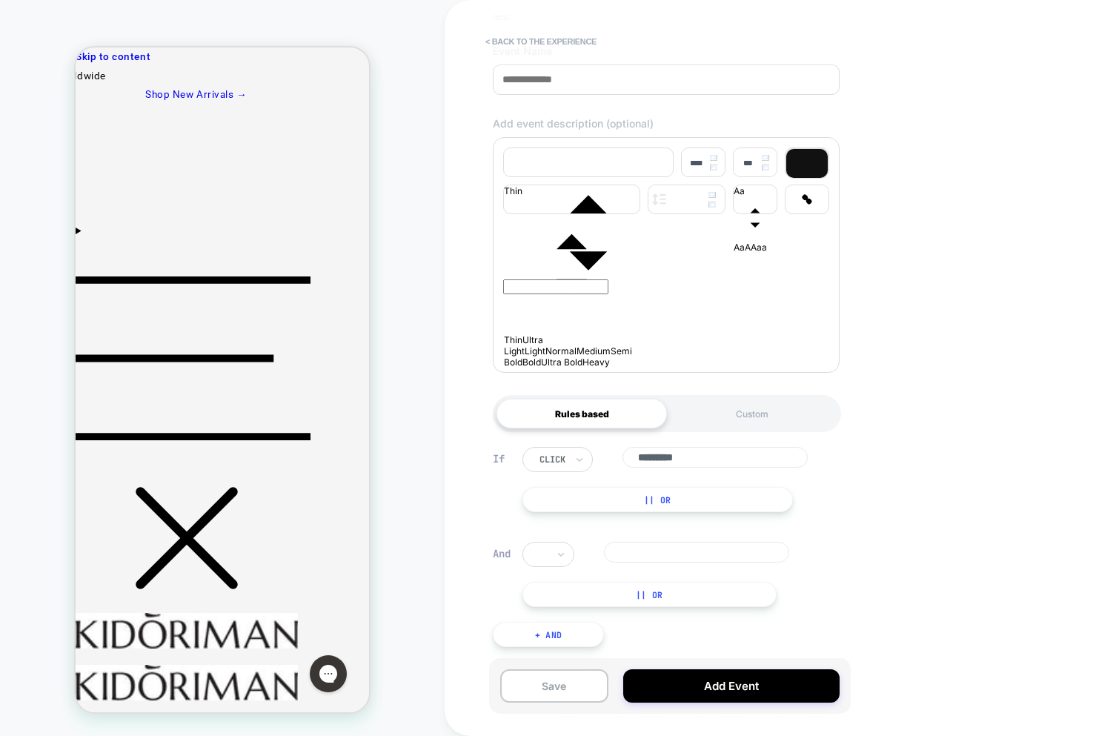
click at [576, 560] on div at bounding box center [668, 554] width 292 height 25
click at [559, 559] on icon at bounding box center [561, 554] width 10 height 15
click at [561, 596] on div "click" at bounding box center [585, 595] width 96 height 24
click at [675, 559] on input at bounding box center [714, 552] width 185 height 21
click at [684, 600] on button "|| Or" at bounding box center [657, 594] width 270 height 25
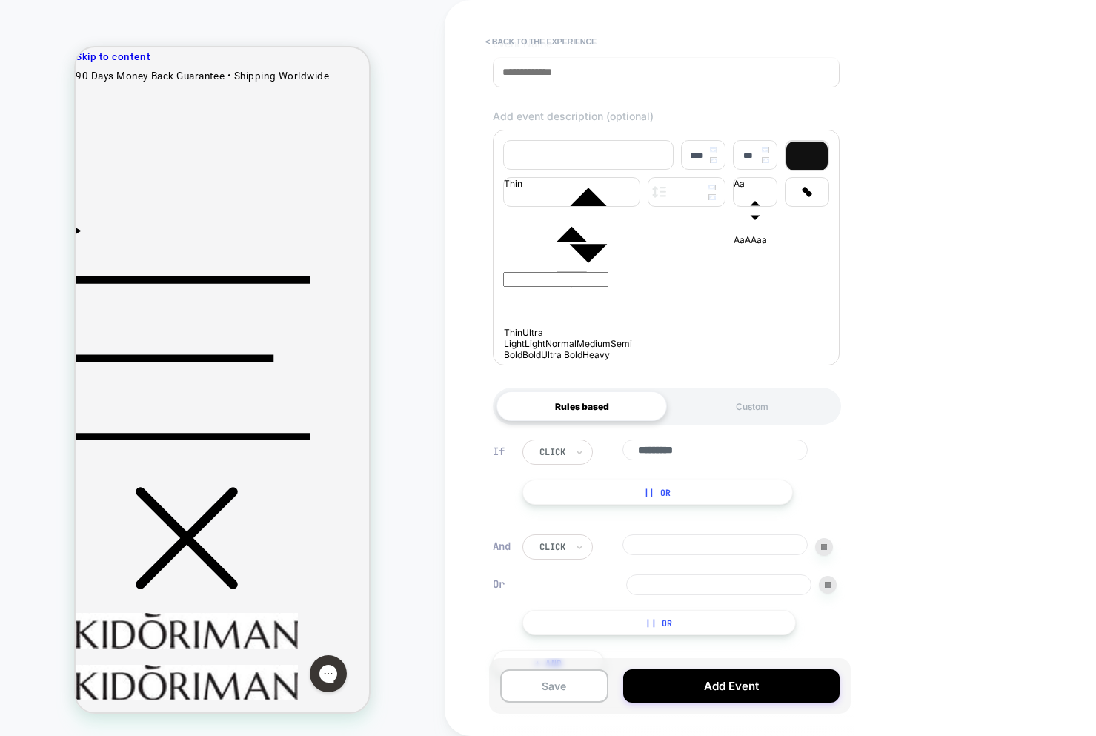
click at [827, 587] on img at bounding box center [828, 585] width 6 height 6
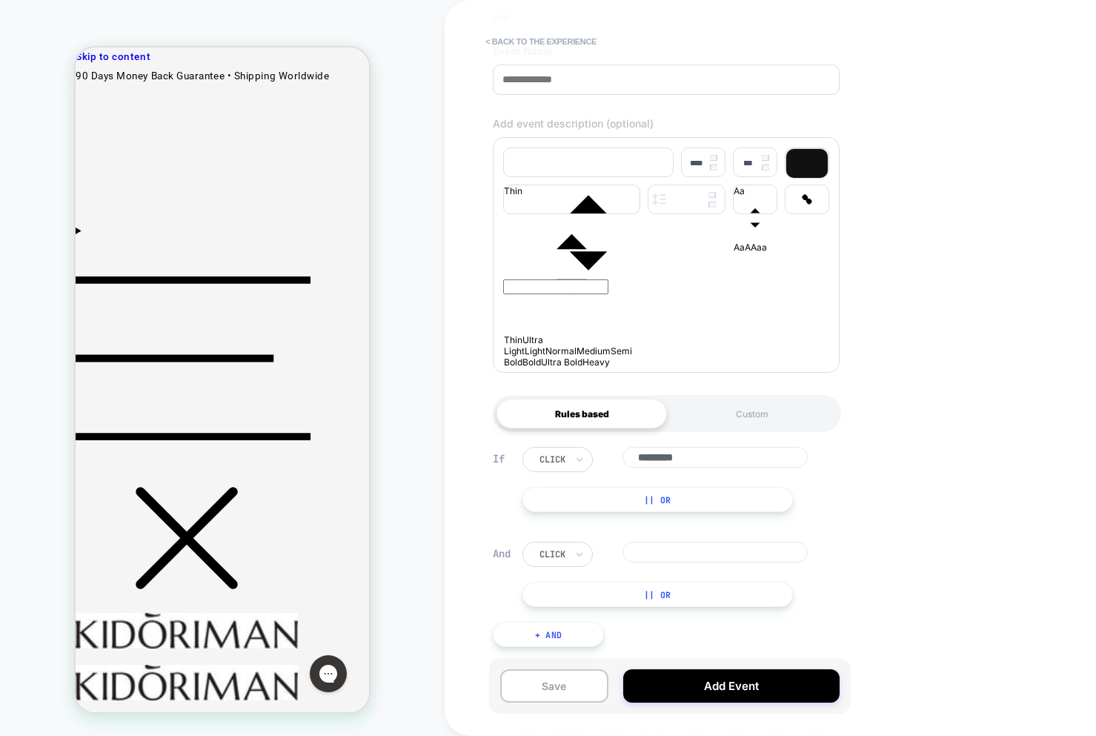
click at [827, 554] on div "click" at bounding box center [677, 554] width 310 height 25
click at [755, 551] on input at bounding box center [714, 552] width 185 height 21
click at [759, 633] on div "If click ********* || Or And click || Or + And" at bounding box center [666, 546] width 362 height 244
click at [601, 632] on button "+ And" at bounding box center [548, 634] width 111 height 25
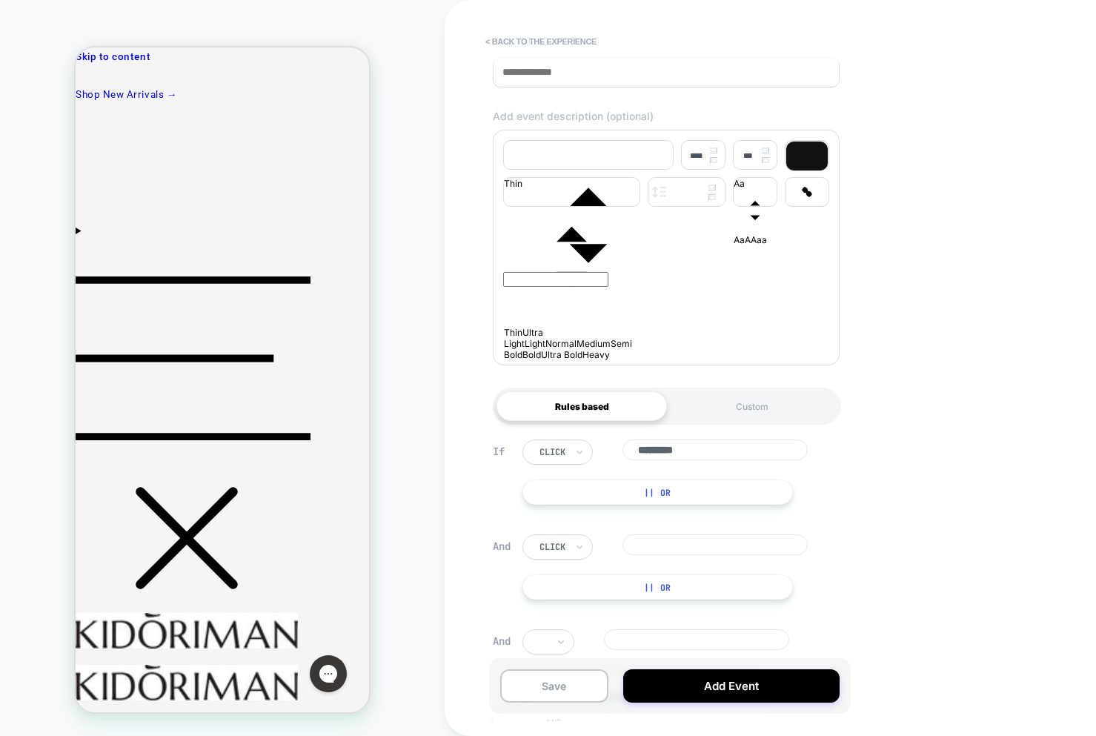
scroll to position [264, 0]
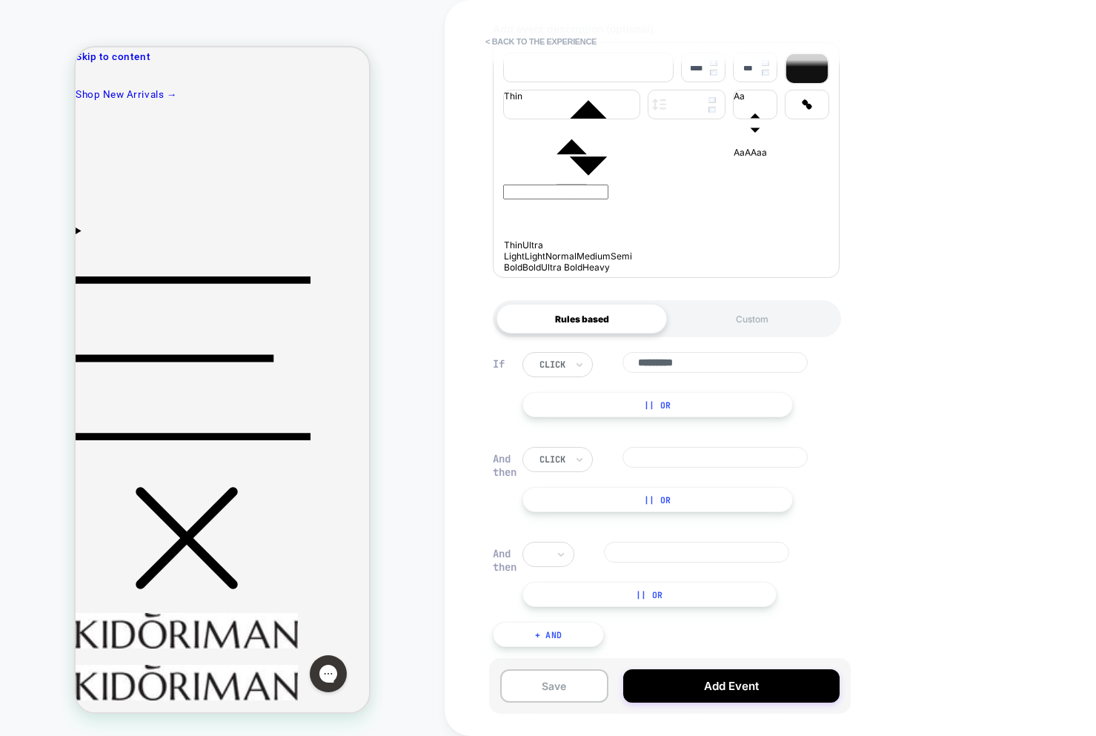
click at [759, 304] on div "Custom" at bounding box center [752, 319] width 170 height 30
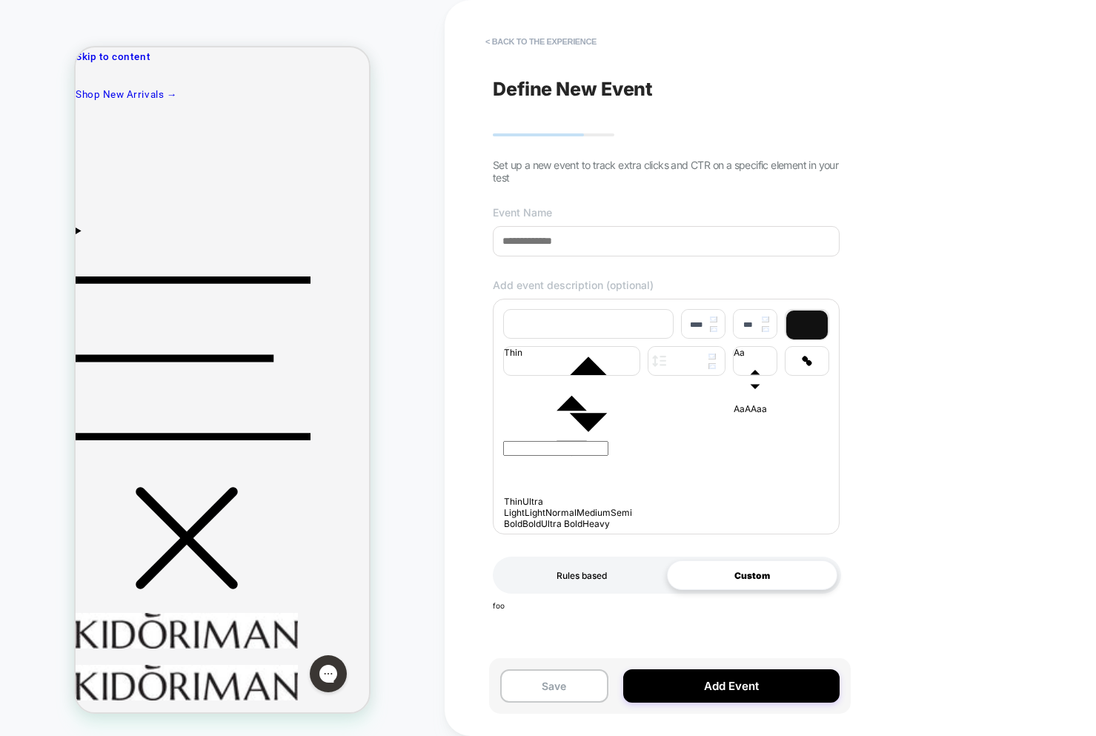
drag, startPoint x: 573, startPoint y: 606, endPoint x: 576, endPoint y: 595, distance: 11.5
click at [571, 607] on div "**********" at bounding box center [666, 368] width 362 height 706
click at [580, 575] on div "Rules based" at bounding box center [581, 575] width 170 height 30
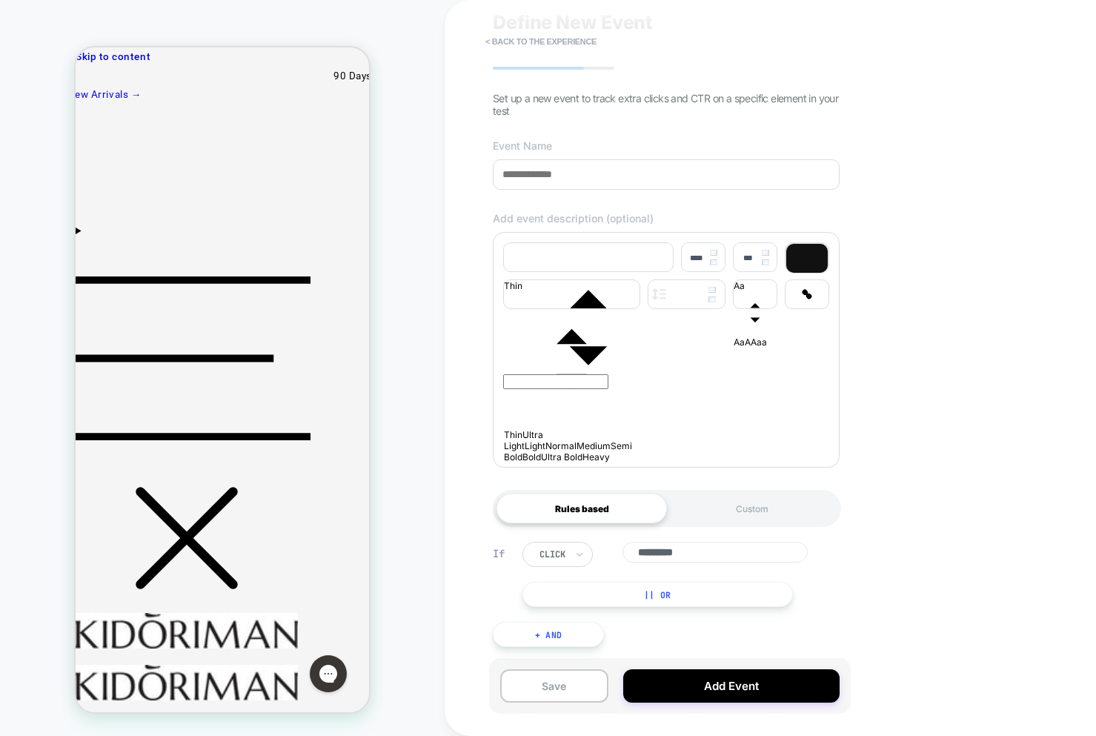
click at [557, 637] on button "+ And" at bounding box center [548, 634] width 111 height 25
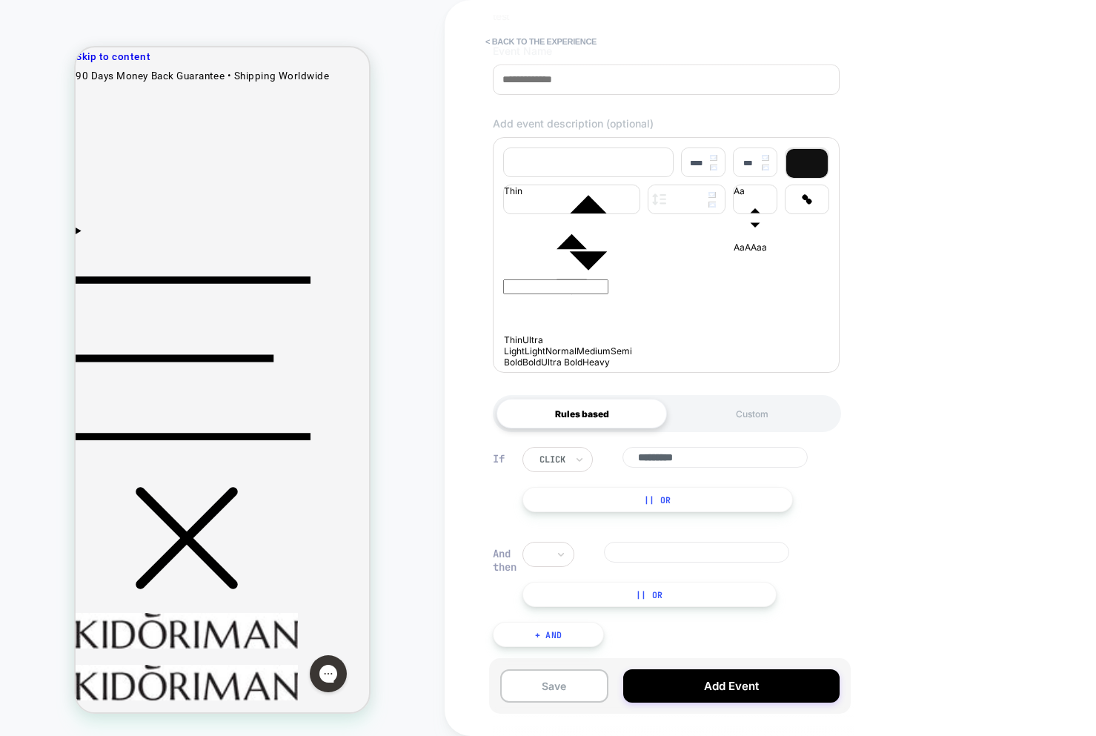
scroll to position [169, 0]
click at [764, 421] on div "Custom" at bounding box center [752, 414] width 170 height 30
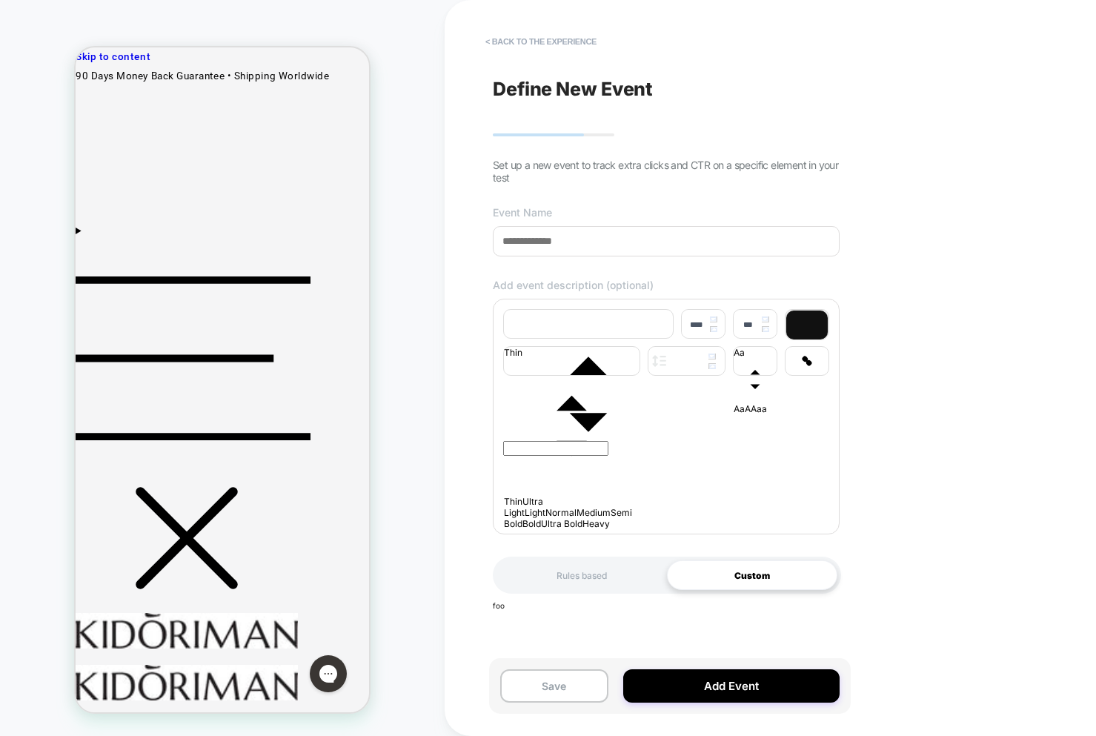
scroll to position [0, 0]
click at [540, 586] on div "Rules based" at bounding box center [581, 575] width 170 height 30
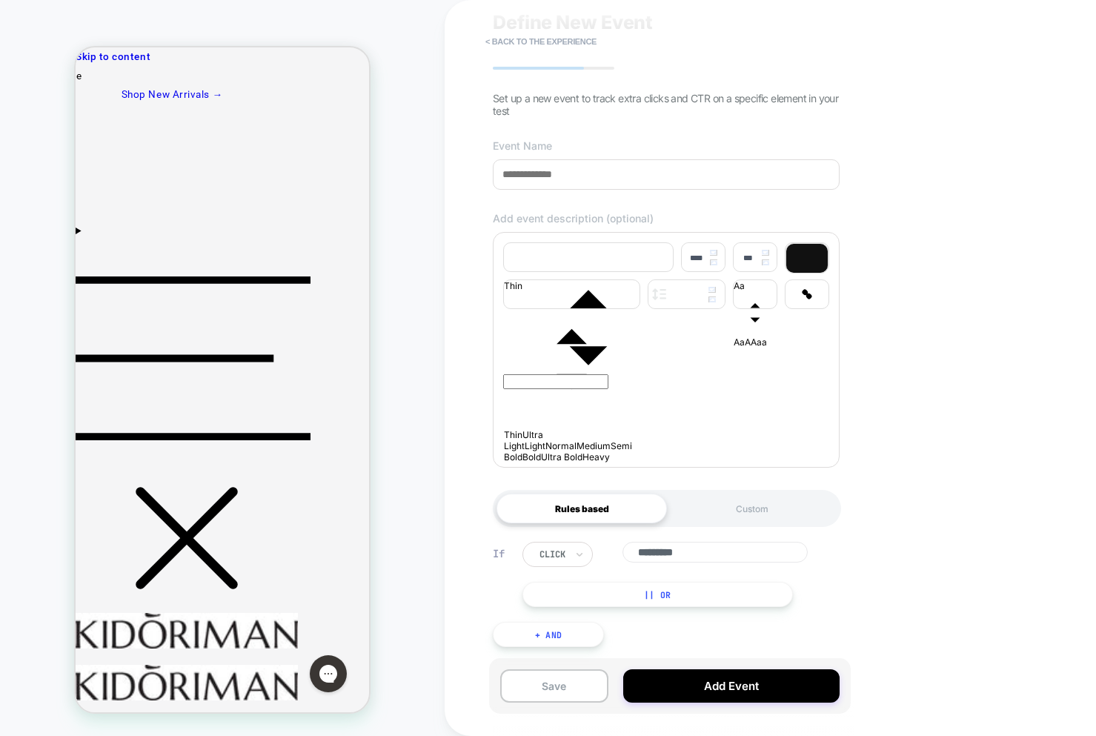
drag, startPoint x: 719, startPoint y: 516, endPoint x: 712, endPoint y: 517, distance: 7.4
click at [719, 516] on div "Custom" at bounding box center [752, 508] width 170 height 30
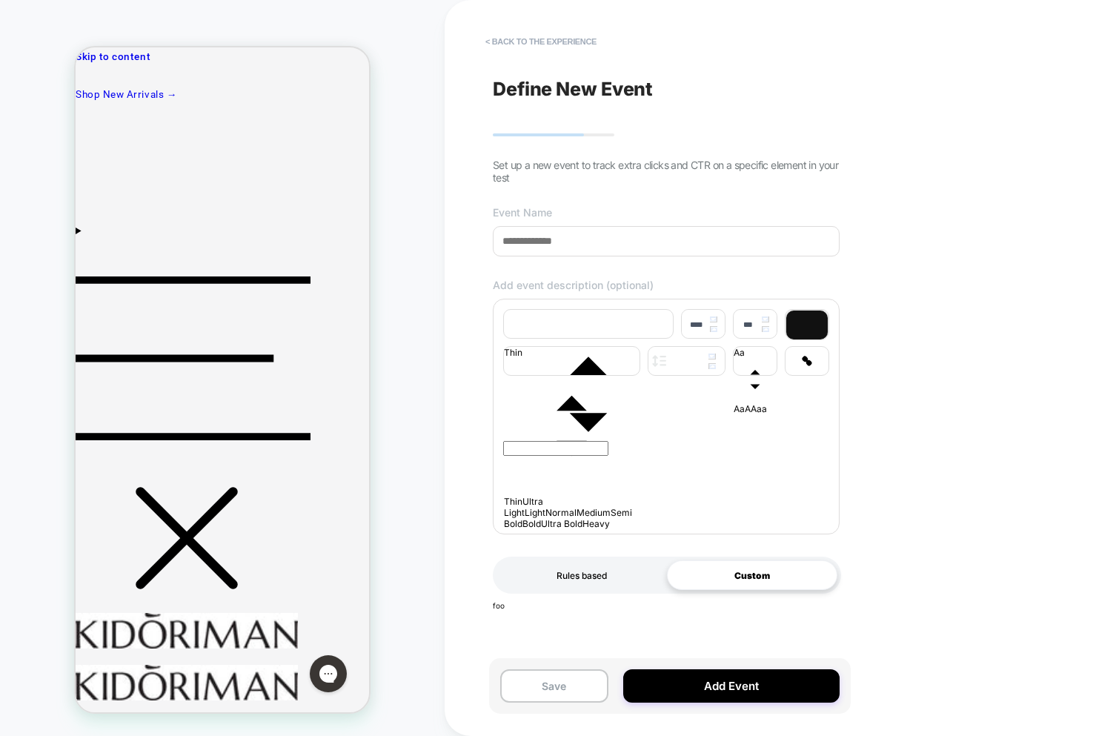
click at [575, 589] on div "Rules based" at bounding box center [581, 575] width 170 height 30
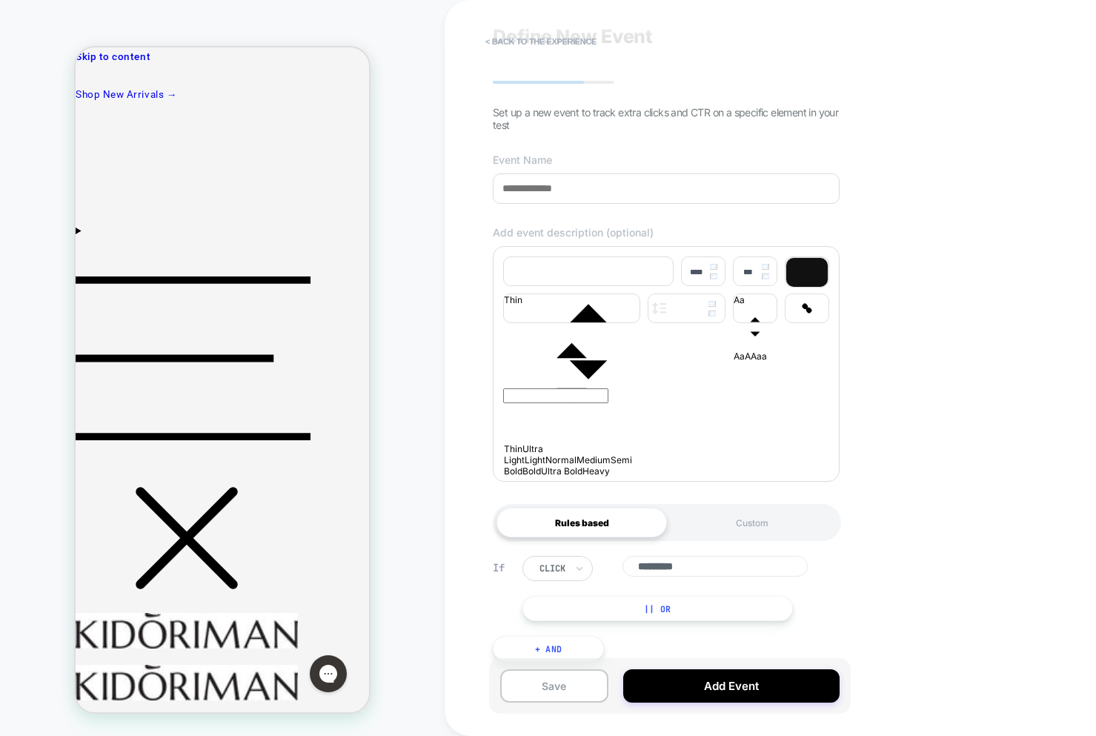
scroll to position [74, 0]
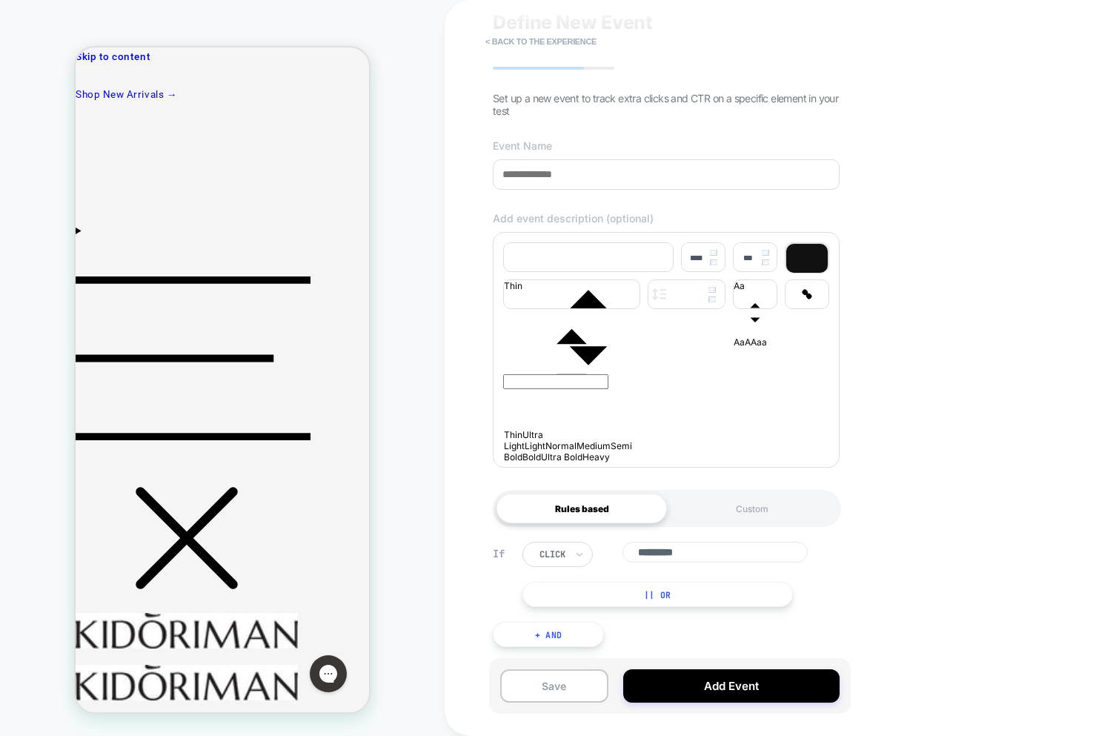
click at [559, 636] on button "+ And" at bounding box center [548, 634] width 111 height 25
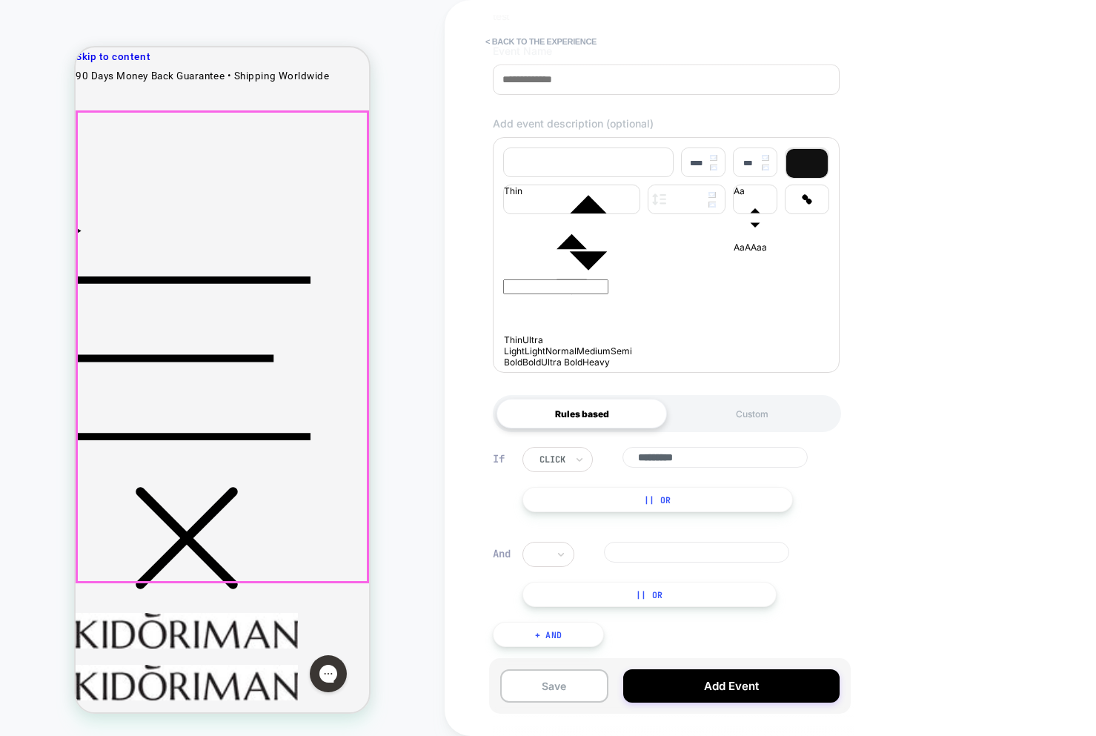
scroll to position [169, 0]
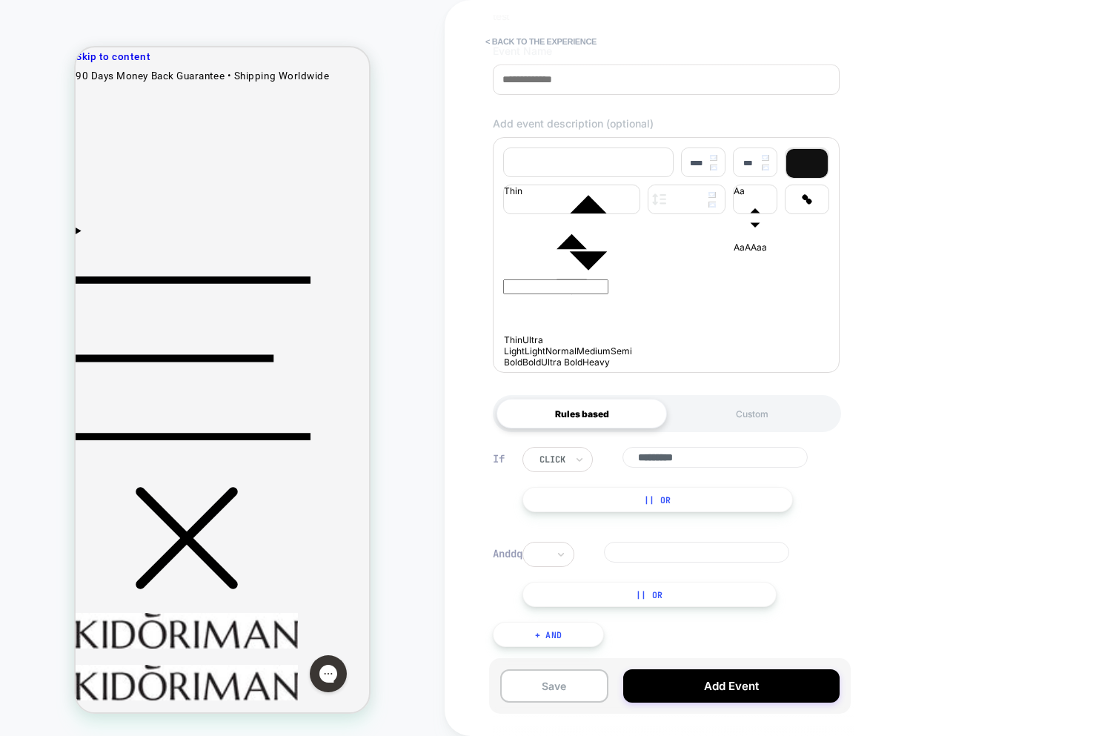
click at [777, 427] on div "Custom" at bounding box center [752, 414] width 170 height 30
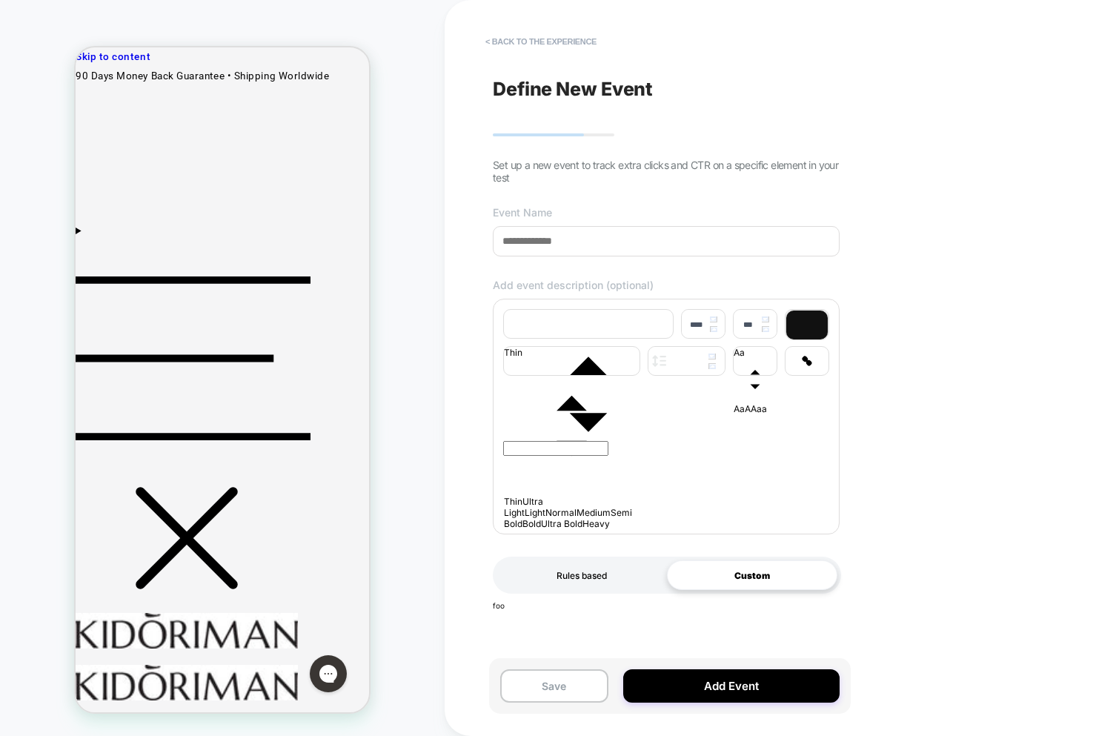
click at [577, 573] on div "Rules based" at bounding box center [581, 575] width 170 height 30
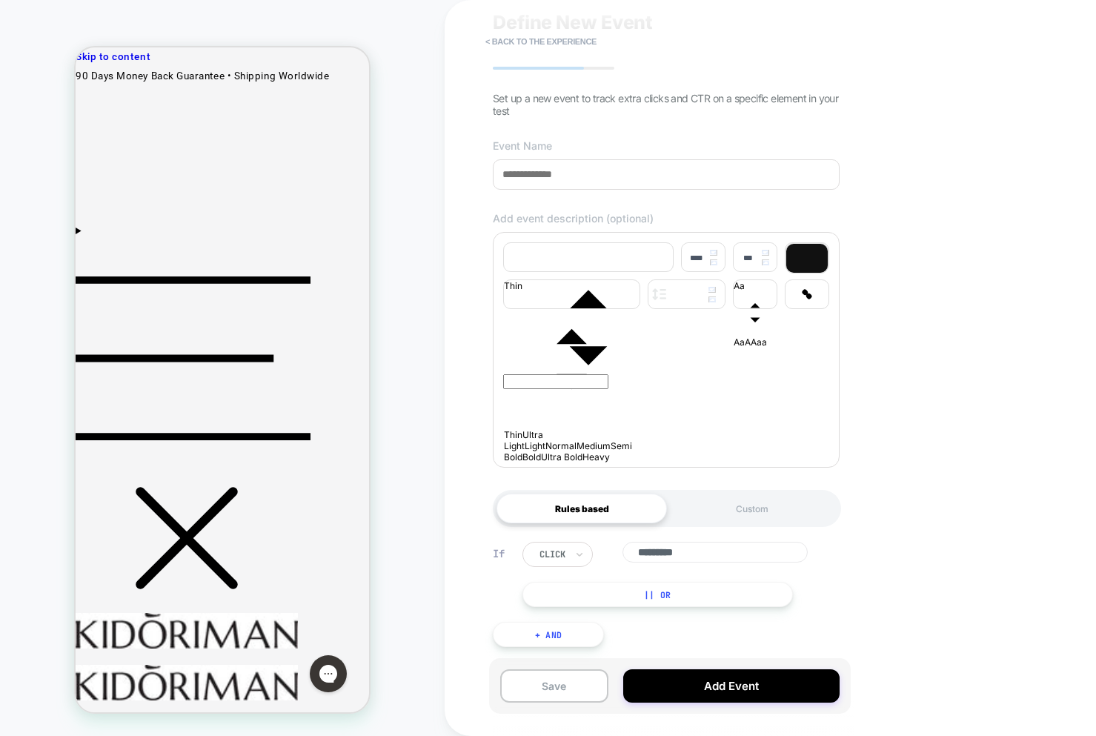
scroll to position [74, 0]
drag, startPoint x: 561, startPoint y: 637, endPoint x: 595, endPoint y: 627, distance: 35.4
click at [562, 637] on button "+ And" at bounding box center [548, 634] width 111 height 25
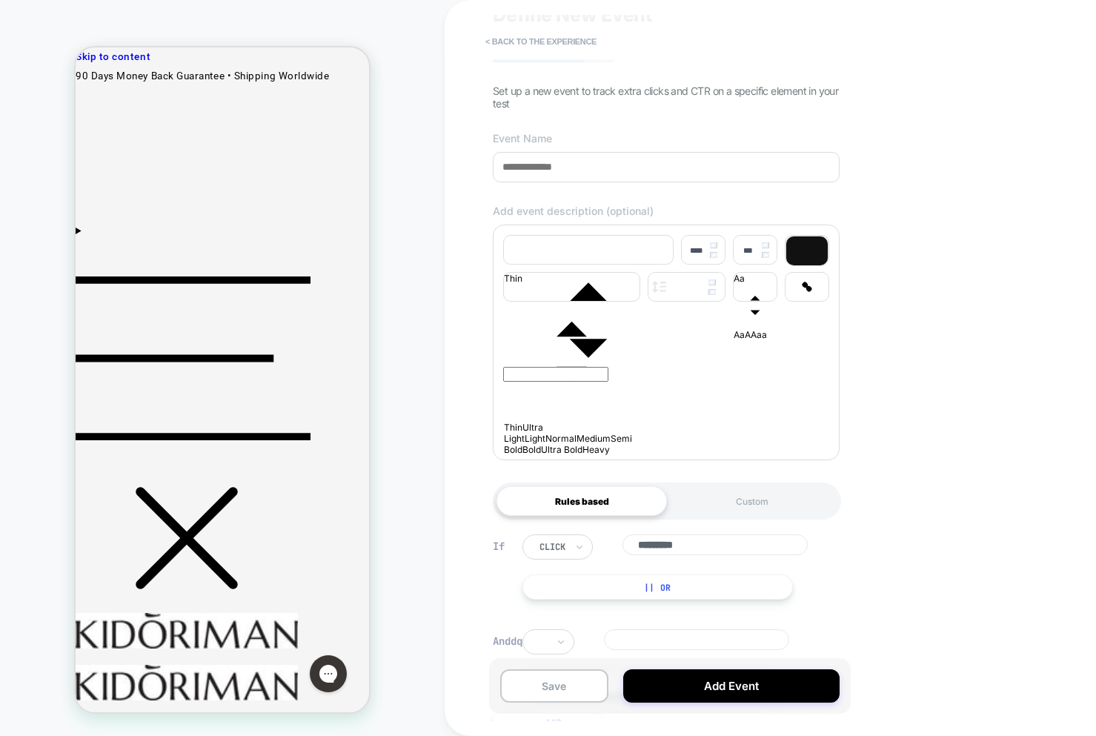
scroll to position [169, 0]
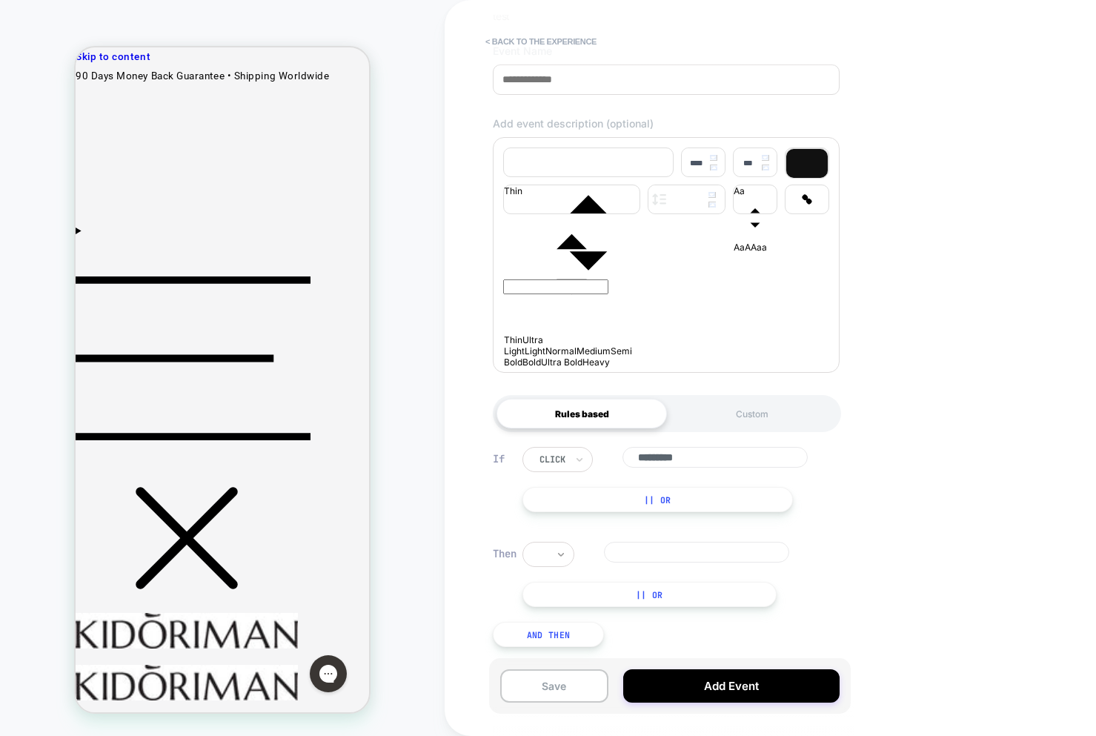
click at [558, 554] on icon at bounding box center [561, 554] width 10 height 15
drag, startPoint x: 501, startPoint y: 592, endPoint x: 516, endPoint y: 602, distance: 18.3
click at [501, 592] on div "Then option click focused, 1 of 2. 2 results available. Use Up and Down to choo…" at bounding box center [666, 574] width 347 height 65
click at [746, 426] on div "Custom" at bounding box center [752, 414] width 170 height 30
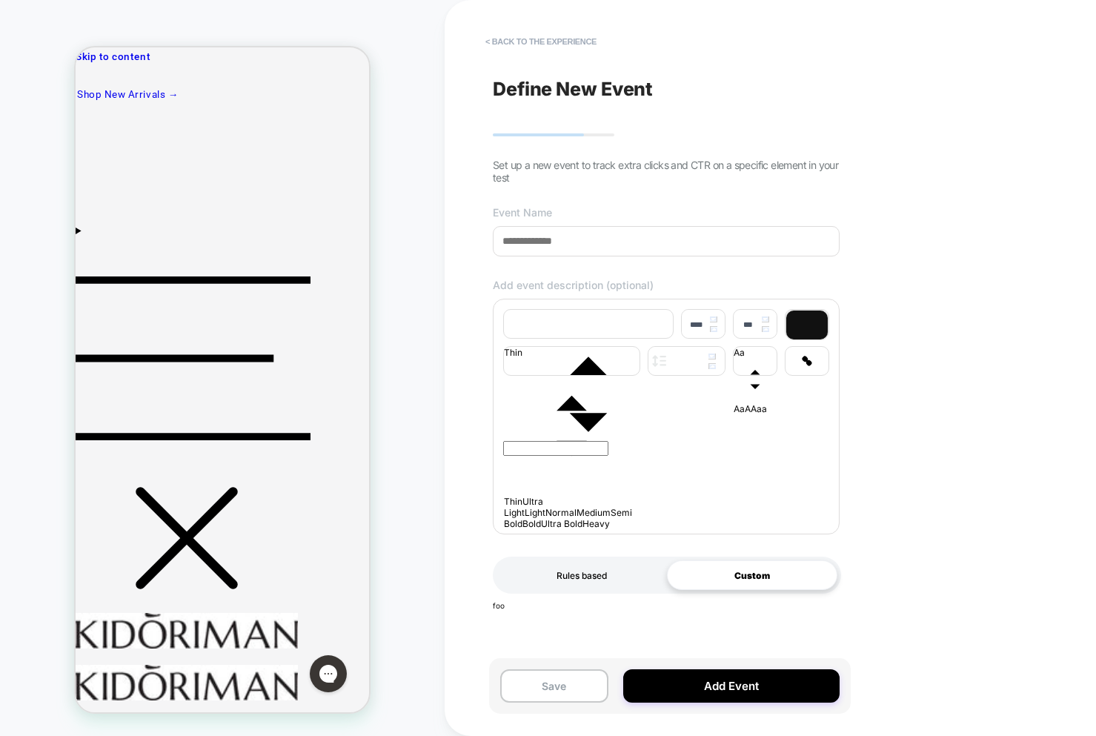
click at [580, 590] on div "Rules based" at bounding box center [581, 575] width 170 height 30
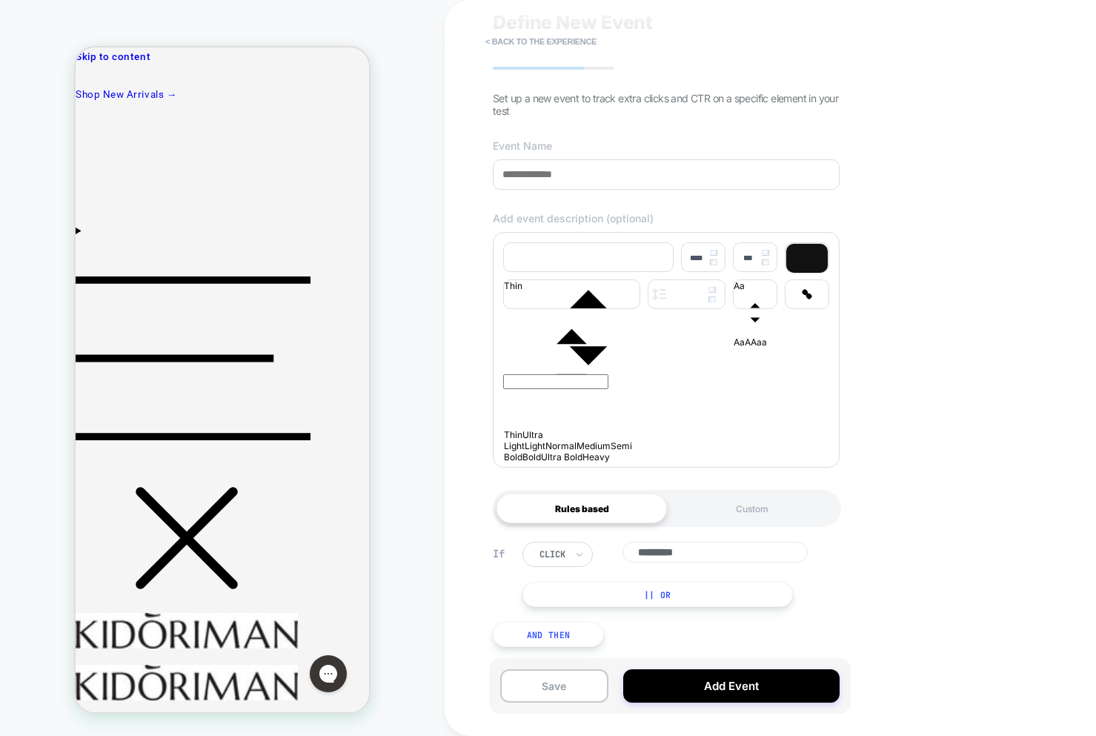
click at [697, 593] on button "|| Or" at bounding box center [657, 594] width 270 height 25
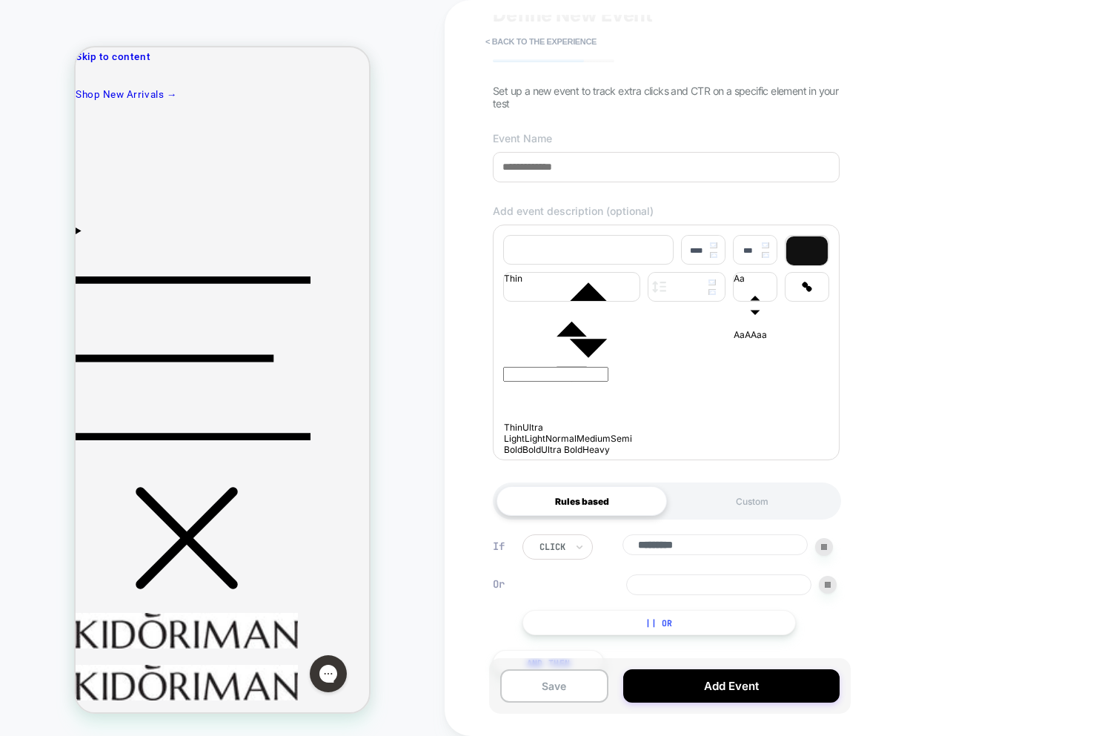
click at [691, 595] on input at bounding box center [718, 584] width 185 height 21
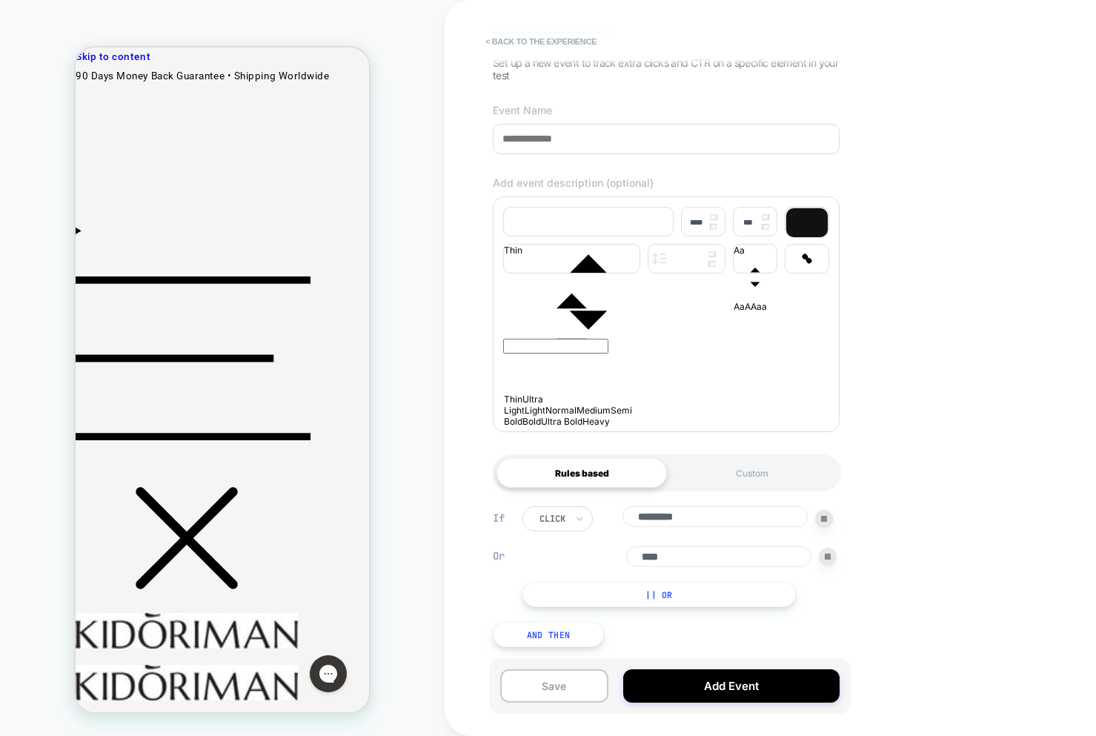
type input "****"
click at [542, 632] on button "And Then" at bounding box center [548, 634] width 111 height 25
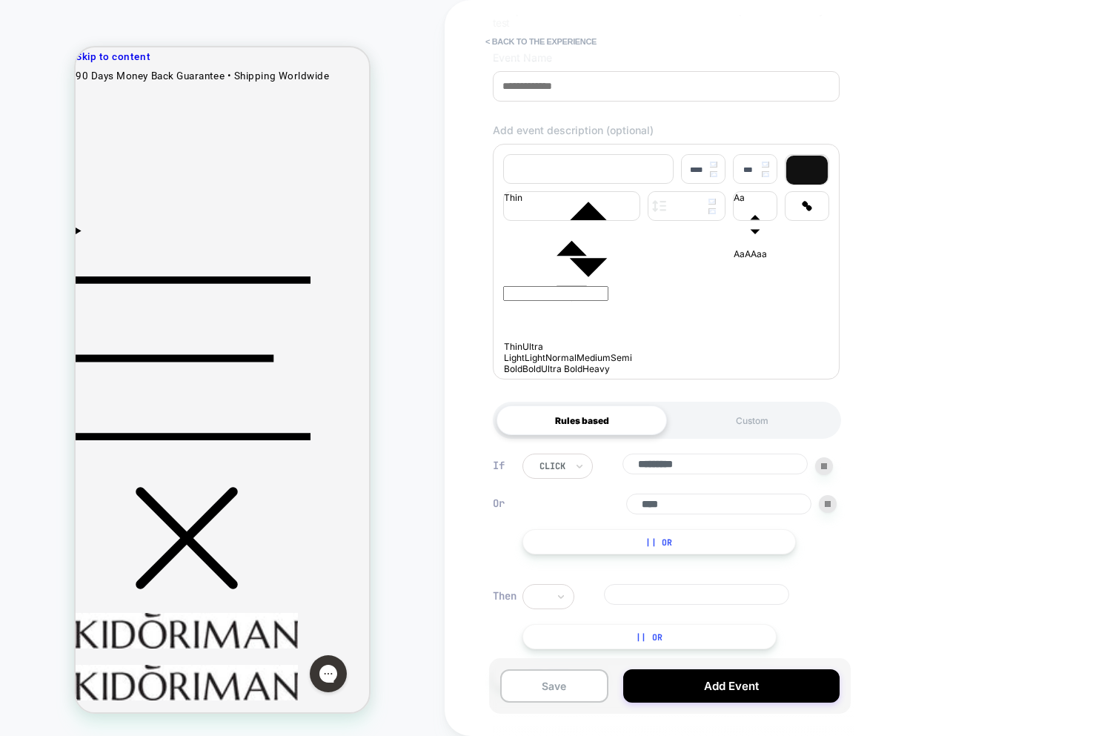
scroll to position [207, 0]
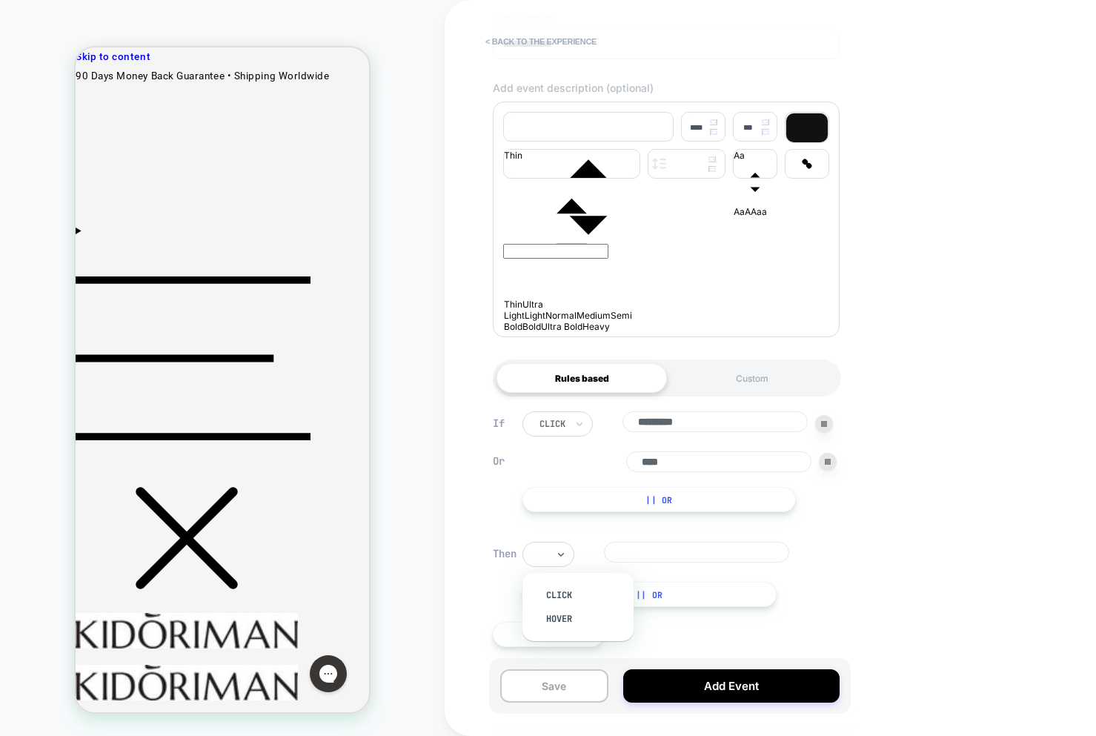
click at [552, 561] on div at bounding box center [548, 554] width 52 height 25
click at [562, 596] on div "click" at bounding box center [585, 595] width 96 height 24
click at [825, 464] on div at bounding box center [828, 462] width 18 height 18
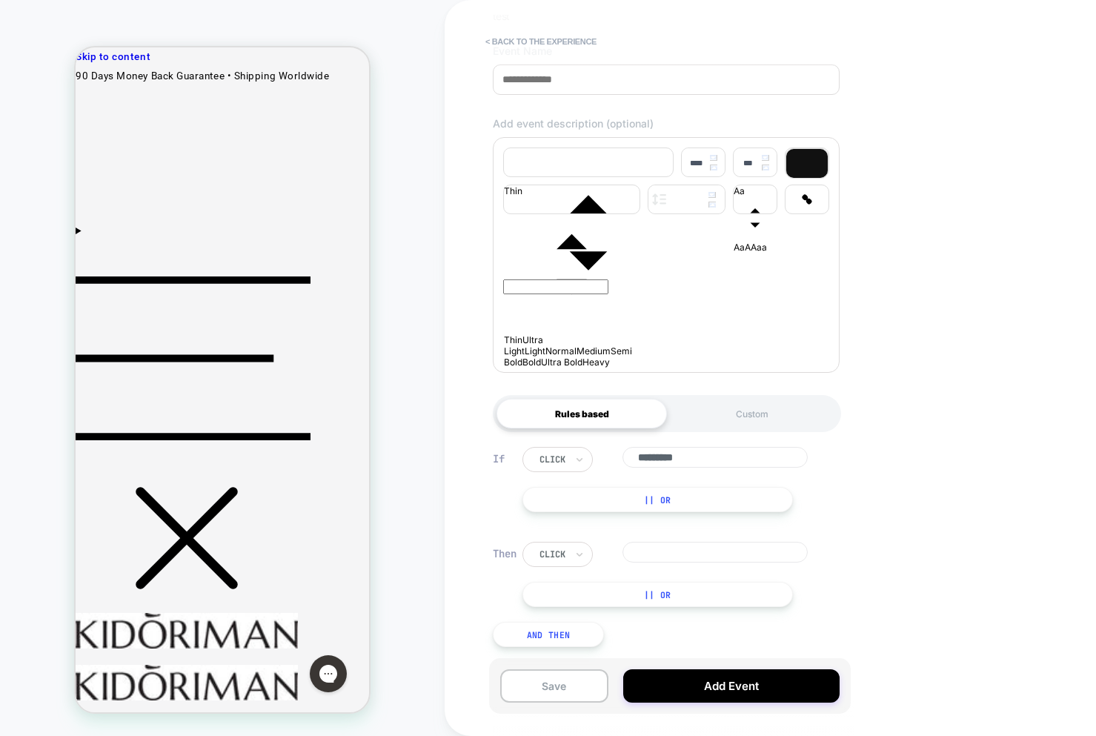
click at [665, 539] on div "If click ********* || Or Then click || Or And Then" at bounding box center [666, 546] width 362 height 244
click at [674, 552] on input at bounding box center [714, 552] width 185 height 21
click at [824, 548] on div "click" at bounding box center [677, 554] width 310 height 25
click at [829, 556] on div at bounding box center [824, 554] width 18 height 18
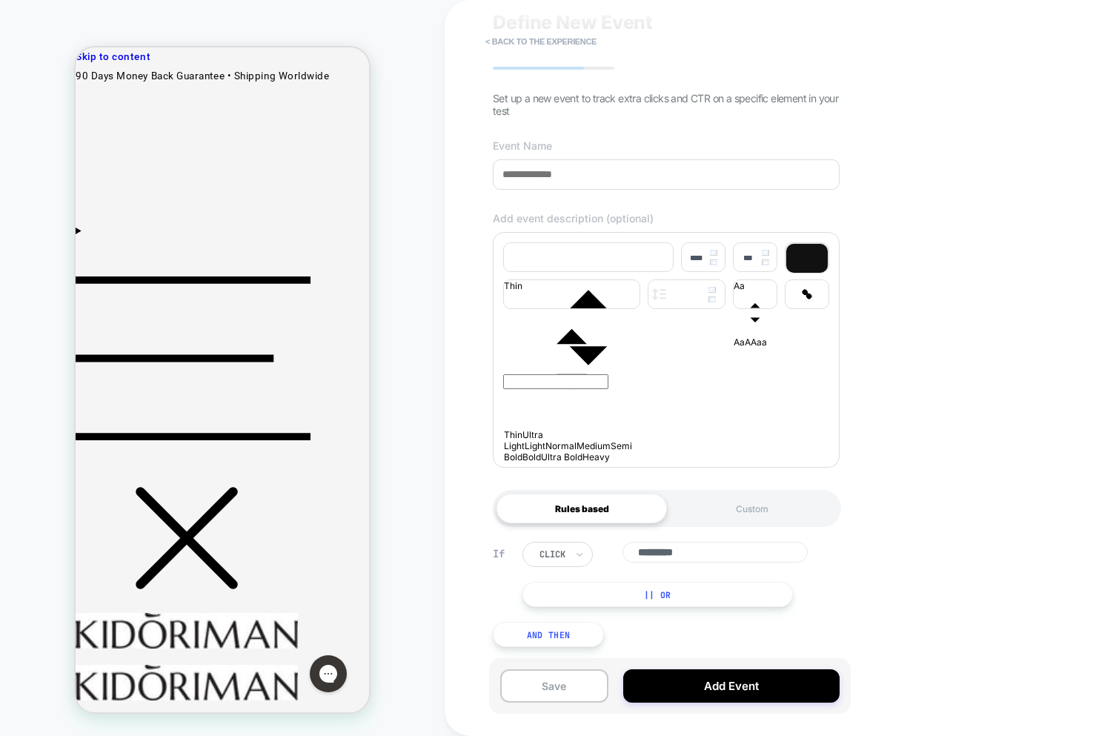
scroll to position [74, 0]
click at [547, 633] on button "And Then" at bounding box center [548, 634] width 111 height 25
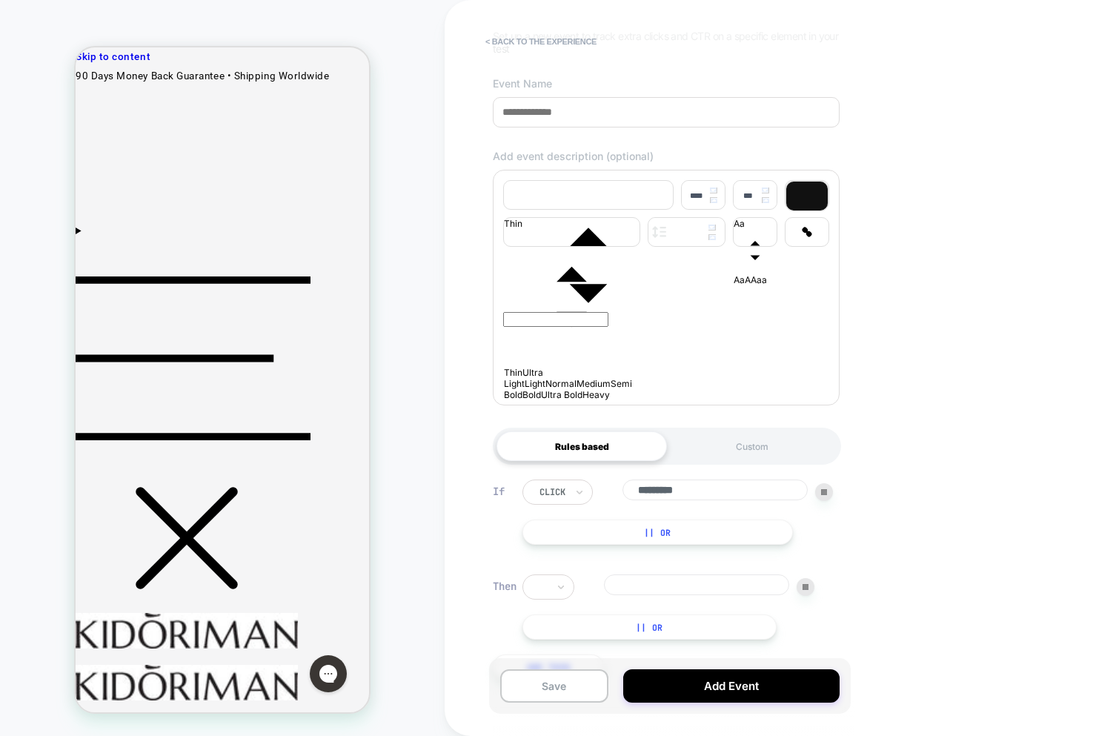
scroll to position [169, 0]
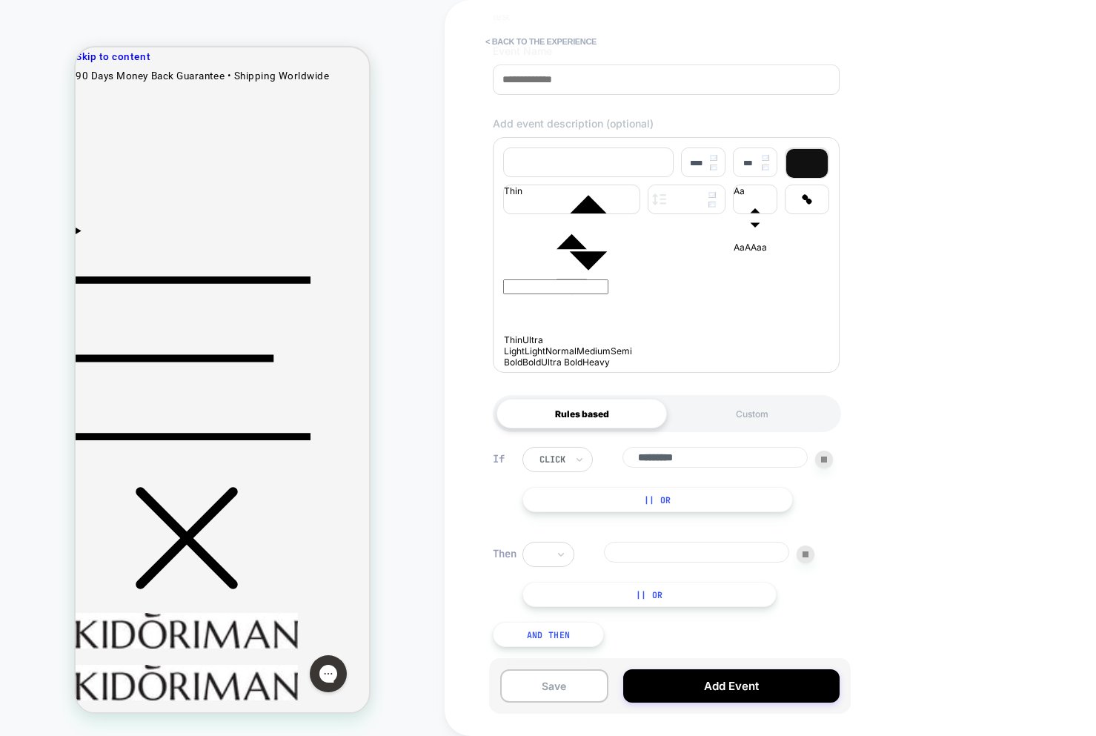
click at [805, 549] on div at bounding box center [805, 554] width 18 height 18
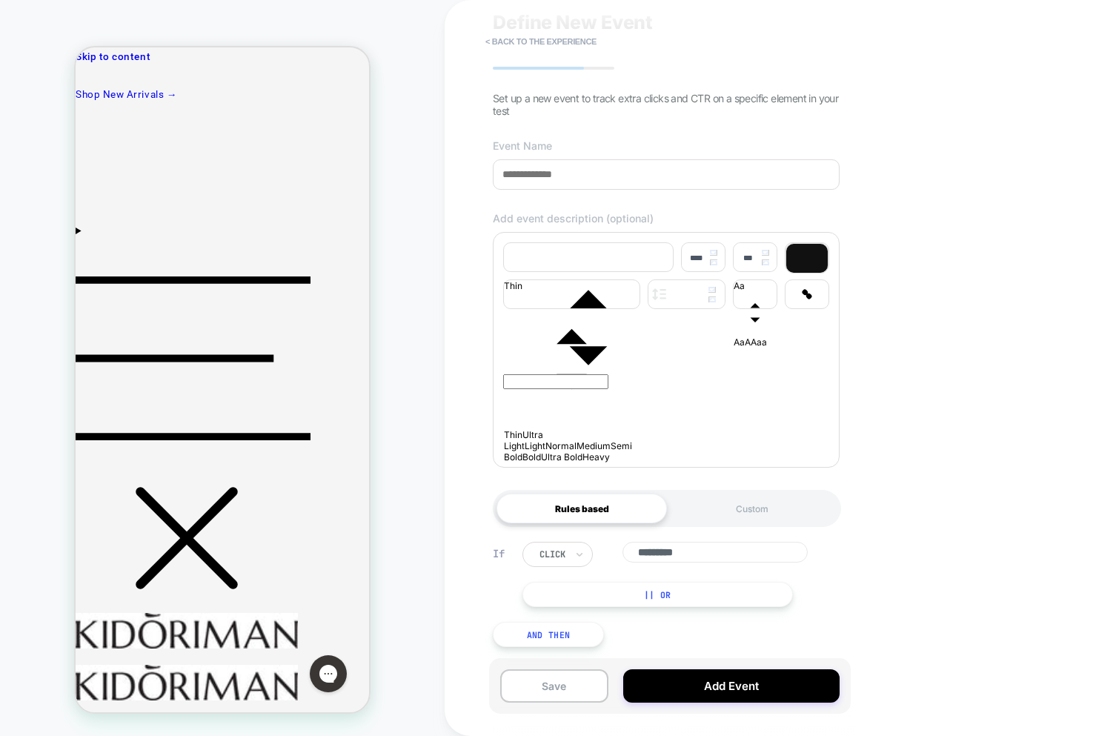
click at [646, 584] on button "|| Or" at bounding box center [657, 594] width 270 height 25
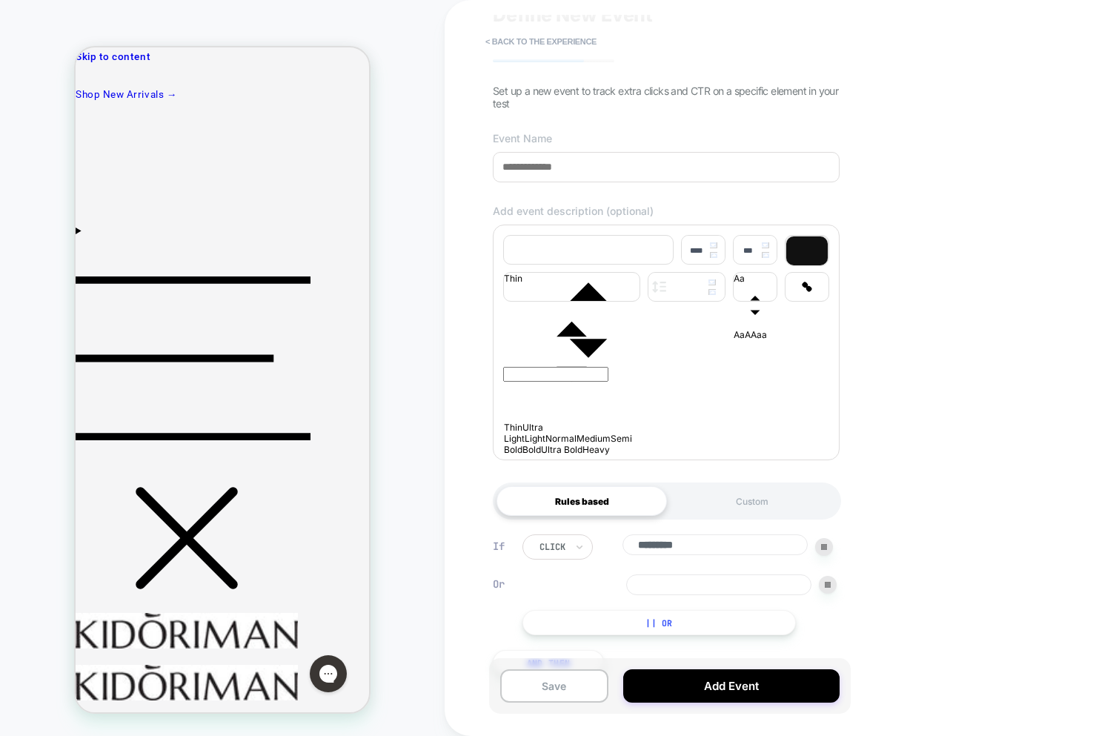
click at [644, 630] on button "|| Or" at bounding box center [658, 622] width 273 height 25
click at [829, 587] on img at bounding box center [828, 585] width 6 height 6
click at [825, 587] on img at bounding box center [828, 585] width 6 height 6
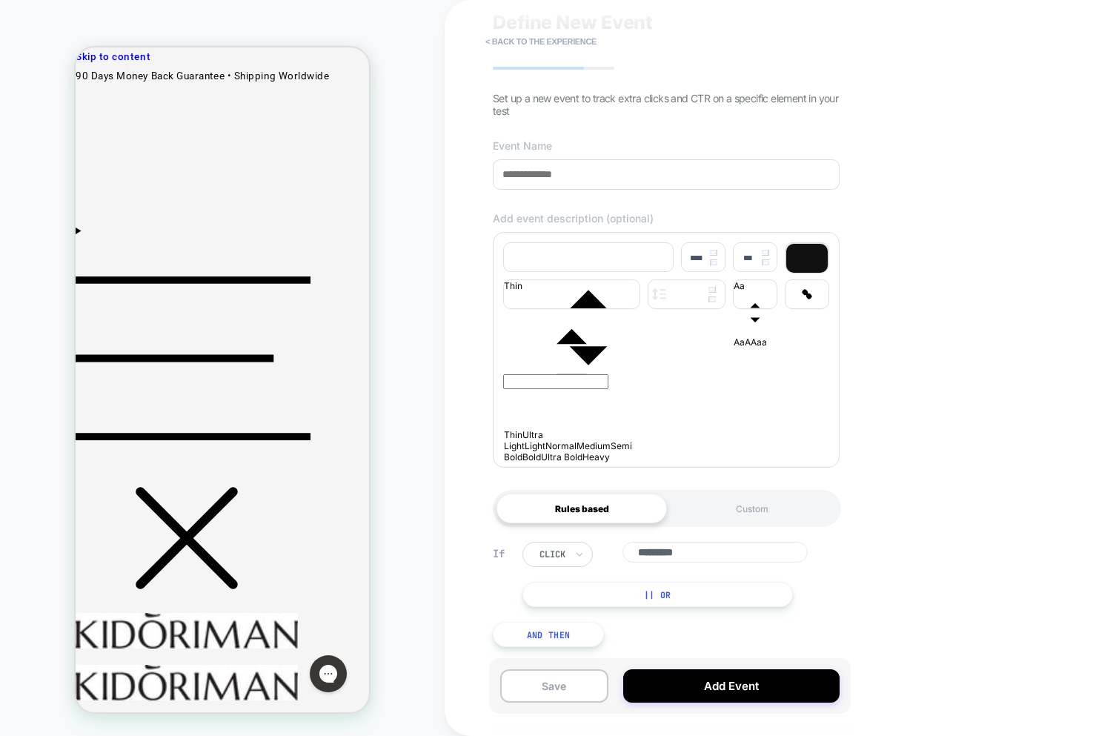
click at [556, 639] on button "And Then" at bounding box center [548, 634] width 111 height 25
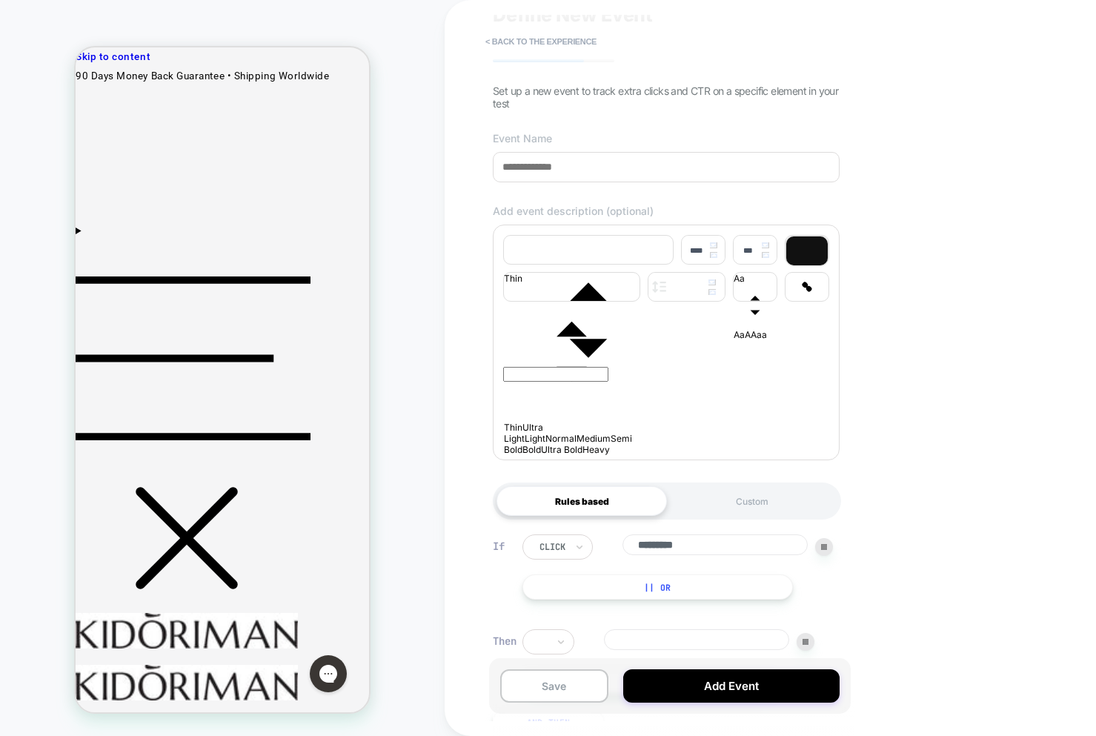
click at [811, 650] on div at bounding box center [805, 642] width 18 height 18
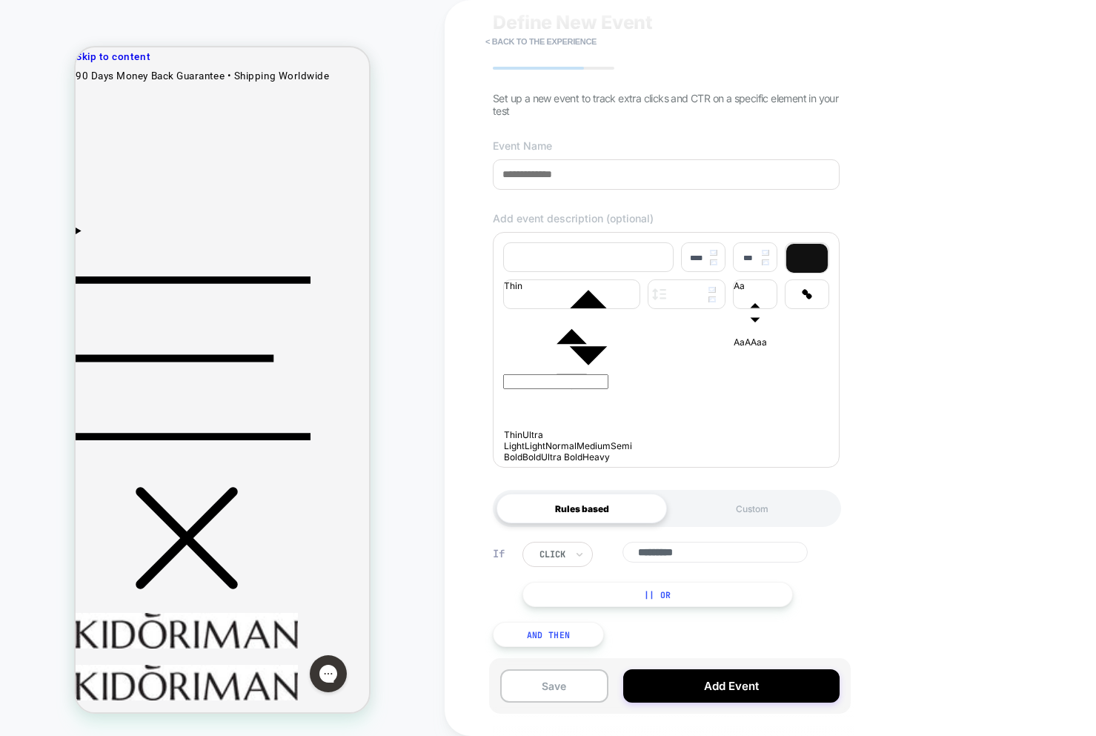
click at [577, 622] on button "And Then" at bounding box center [548, 634] width 111 height 25
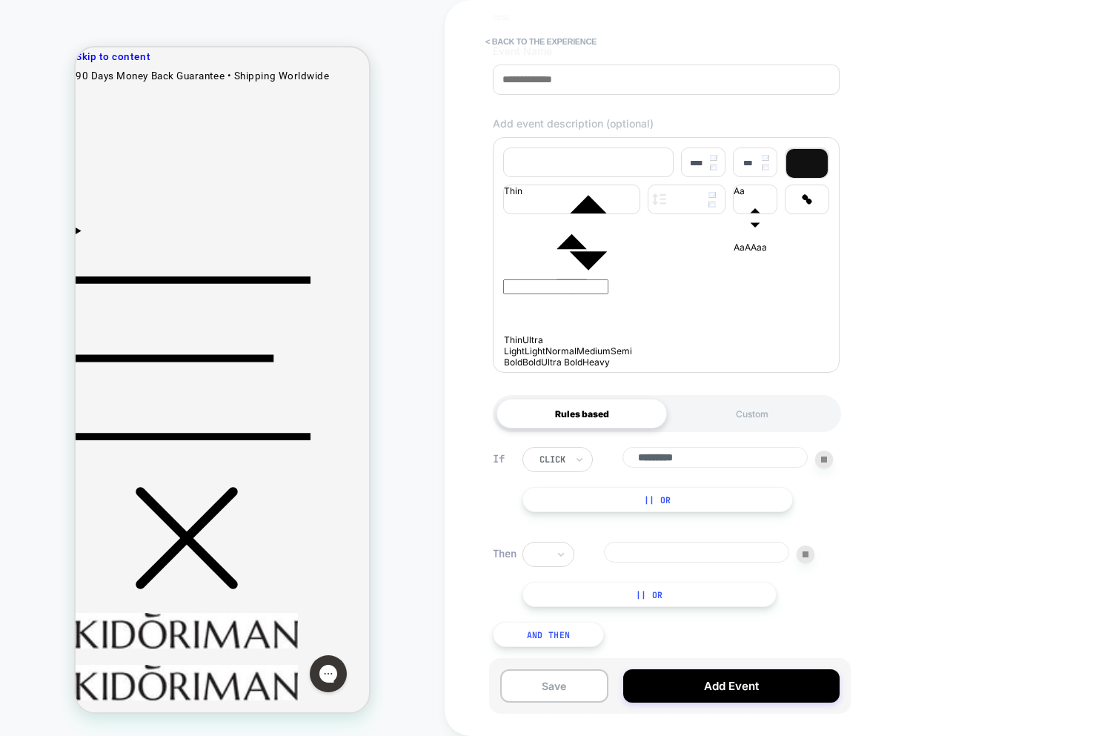
click at [804, 553] on img at bounding box center [805, 554] width 6 height 6
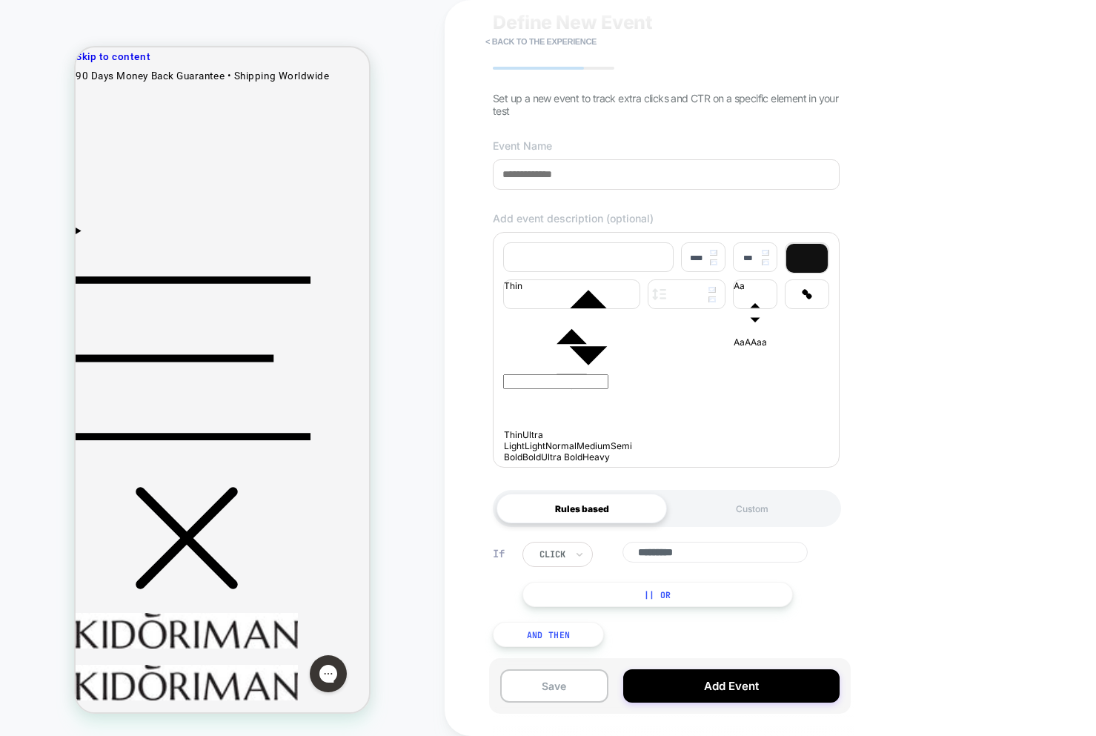
drag, startPoint x: 730, startPoint y: 506, endPoint x: 693, endPoint y: 513, distance: 37.6
click at [730, 507] on div "Custom" at bounding box center [752, 508] width 170 height 30
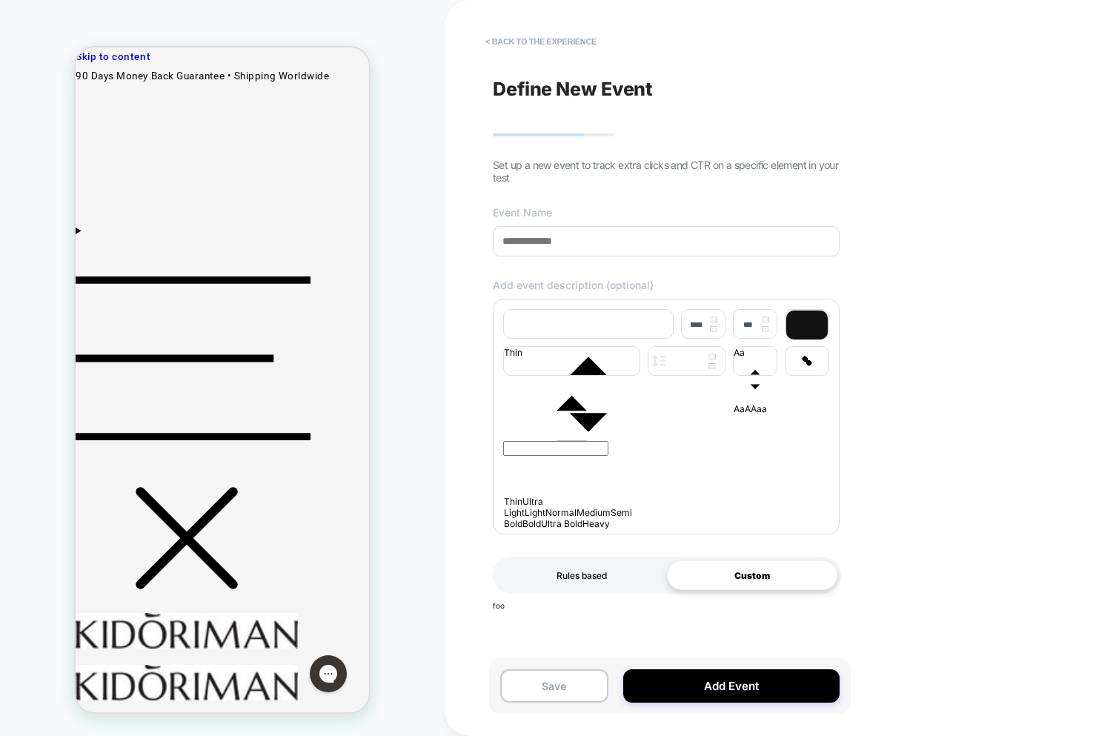
click at [587, 590] on div "Rules based" at bounding box center [581, 575] width 170 height 30
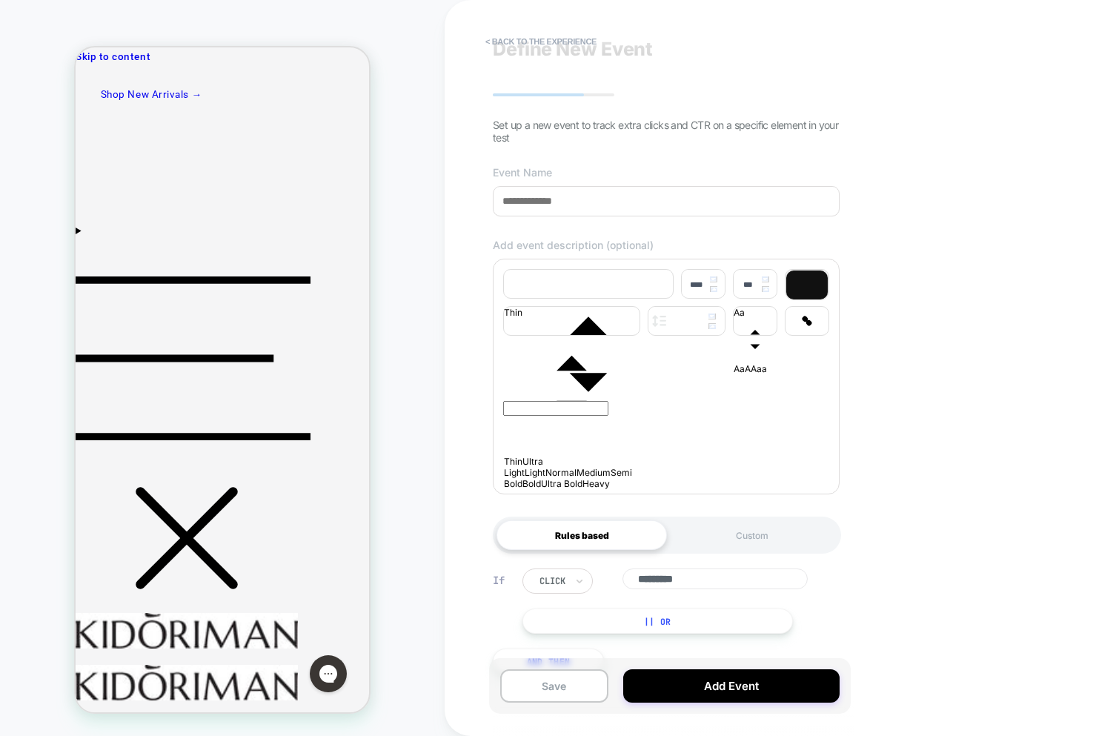
scroll to position [74, 0]
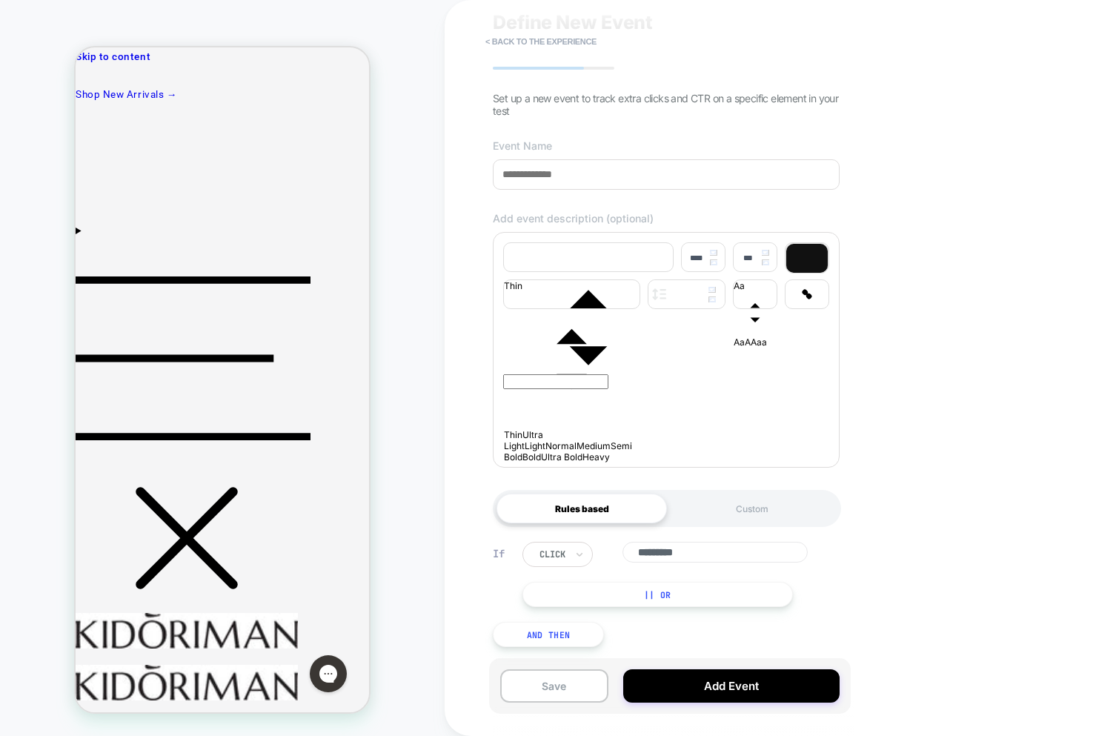
click at [559, 598] on button "|| Or" at bounding box center [657, 594] width 270 height 25
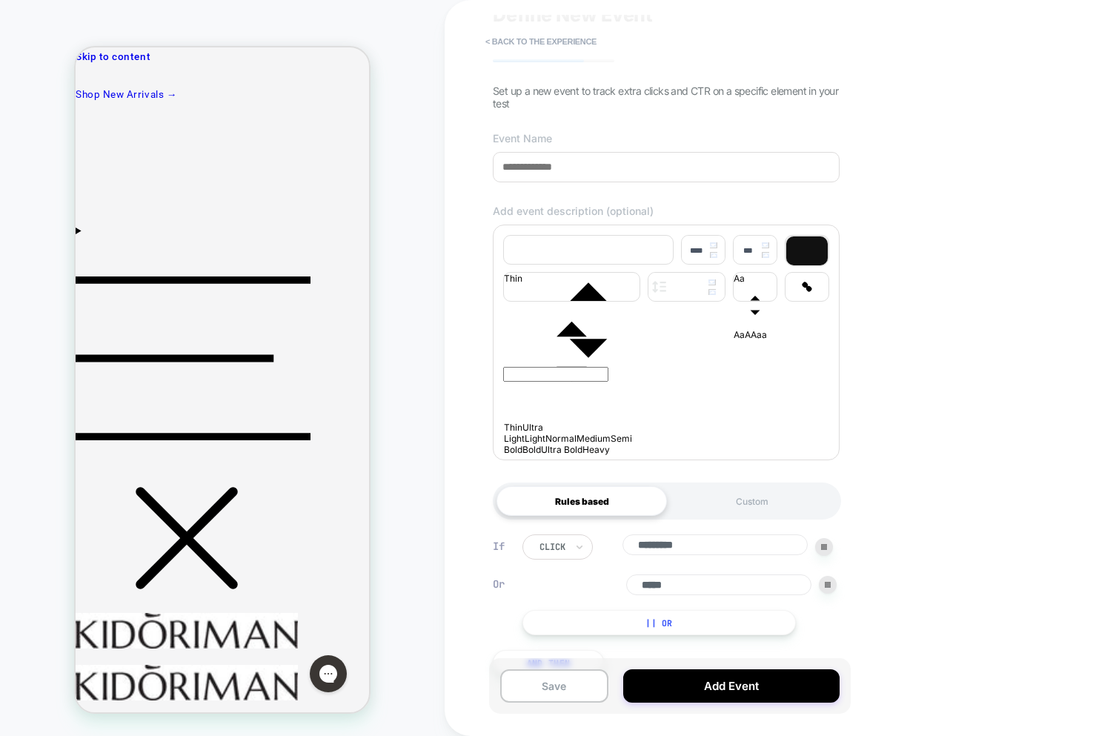
click at [830, 587] on img at bounding box center [828, 585] width 6 height 6
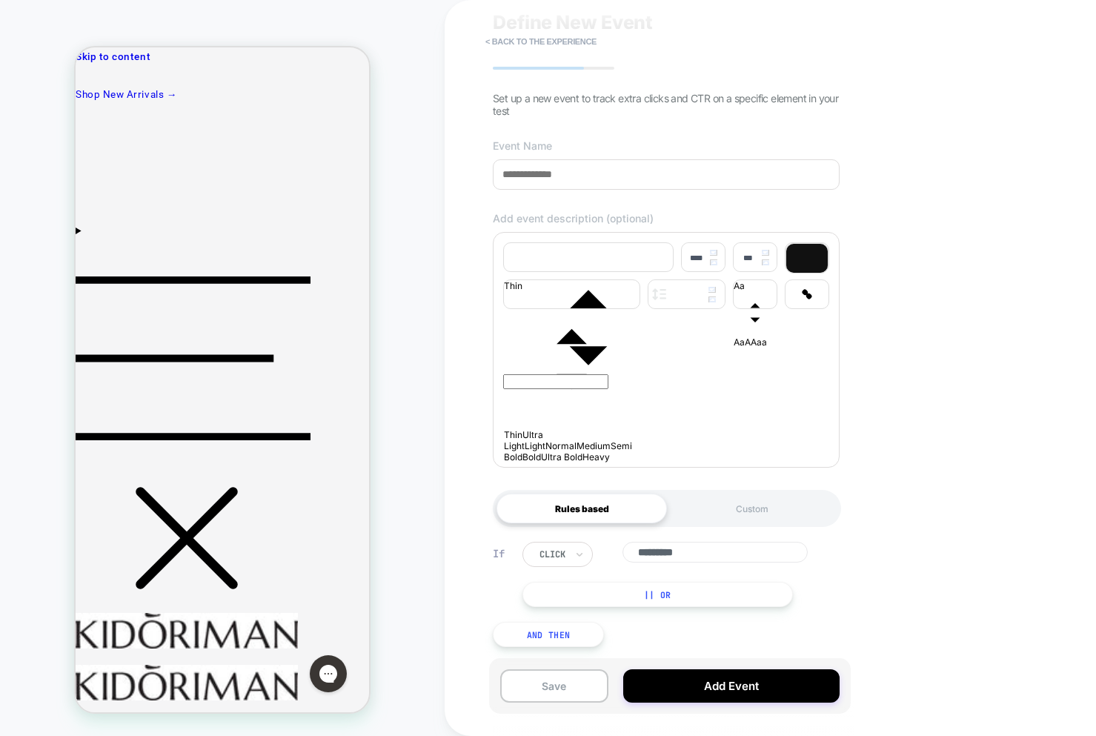
drag, startPoint x: 528, startPoint y: 628, endPoint x: 538, endPoint y: 619, distance: 13.1
click at [529, 628] on button "And Then" at bounding box center [548, 634] width 111 height 25
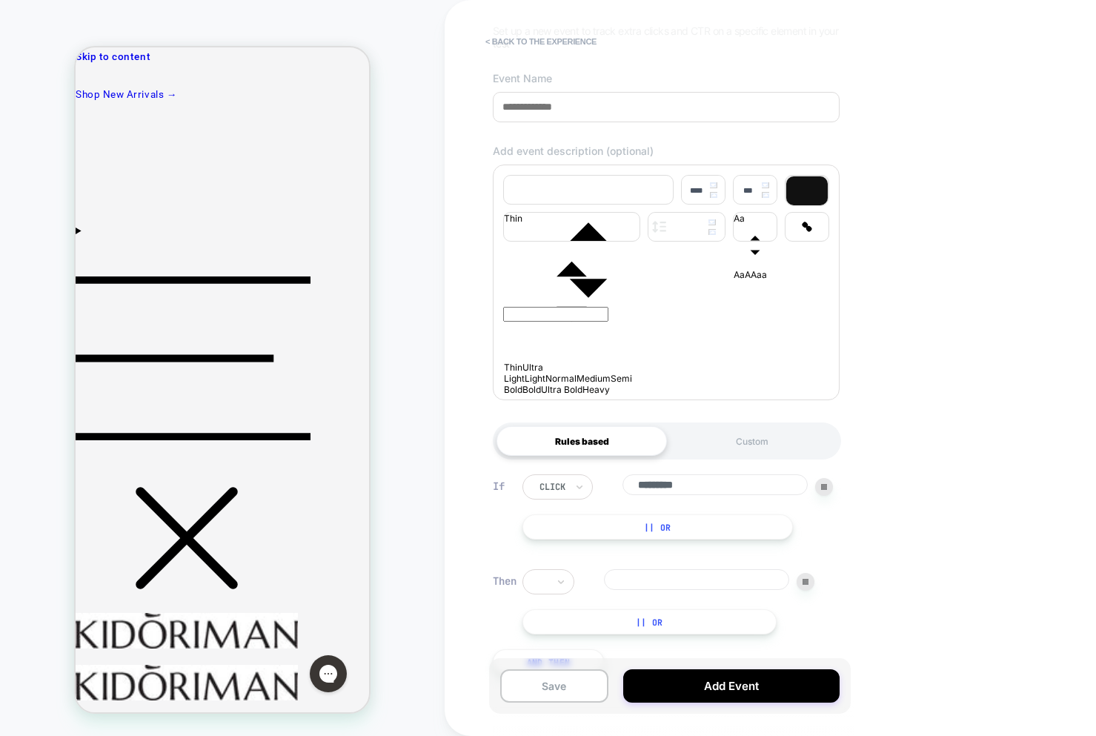
scroll to position [169, 0]
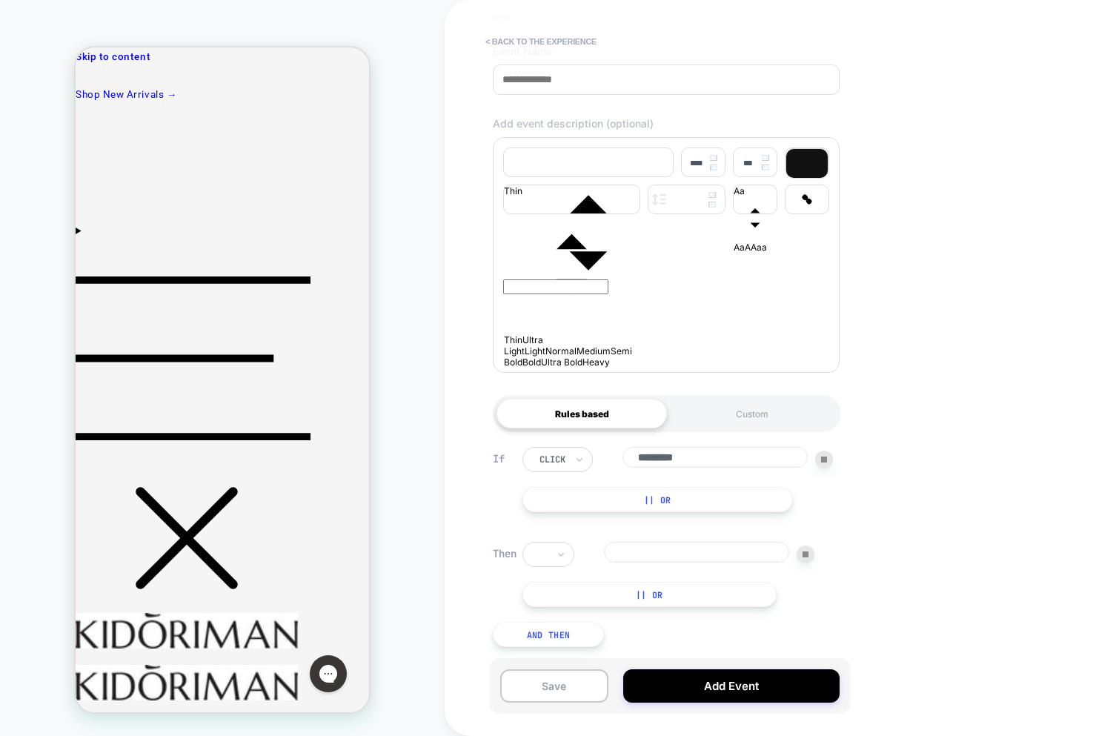
drag, startPoint x: 816, startPoint y: 554, endPoint x: 805, endPoint y: 554, distance: 10.4
click at [815, 555] on div "|| Or" at bounding box center [683, 574] width 322 height 65
click at [805, 554] on img at bounding box center [805, 554] width 6 height 6
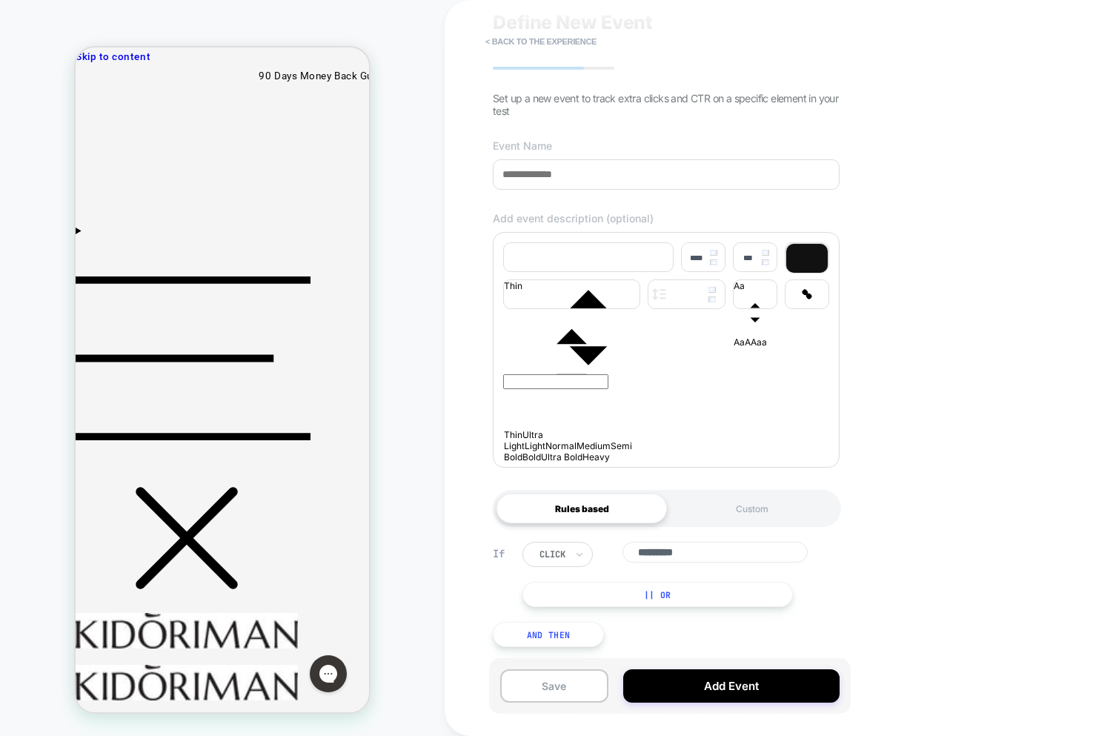
click at [620, 595] on button "|| Or" at bounding box center [657, 594] width 270 height 25
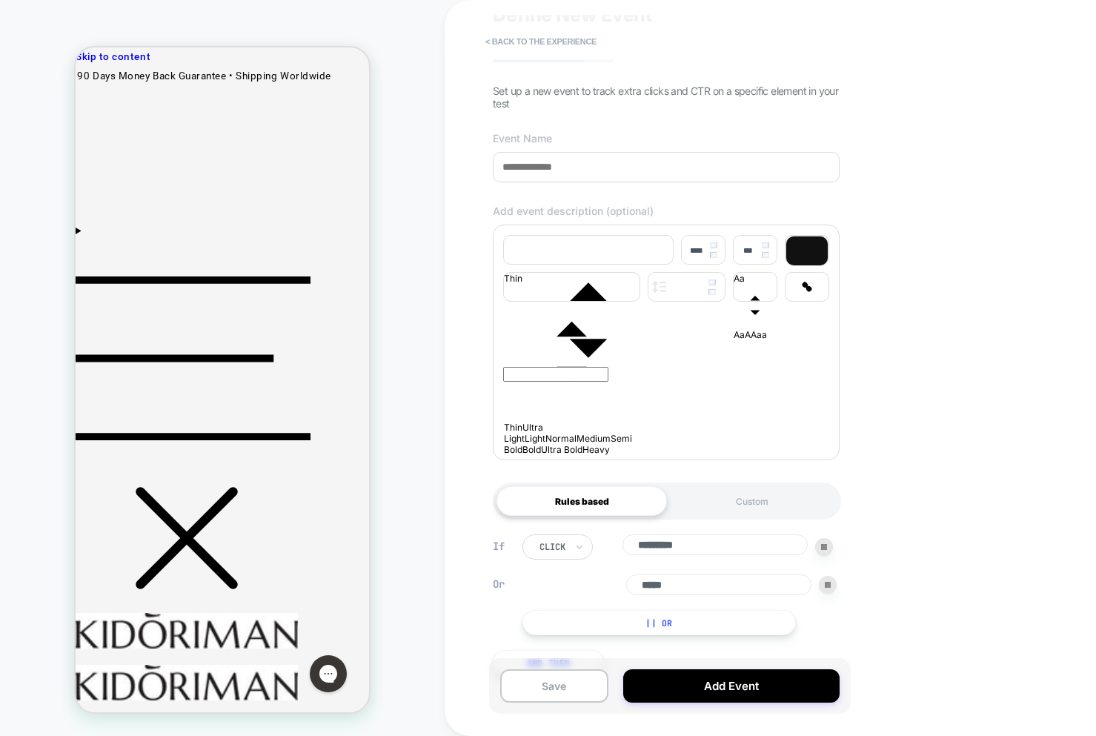
click at [633, 635] on button "|| Or" at bounding box center [658, 622] width 273 height 25
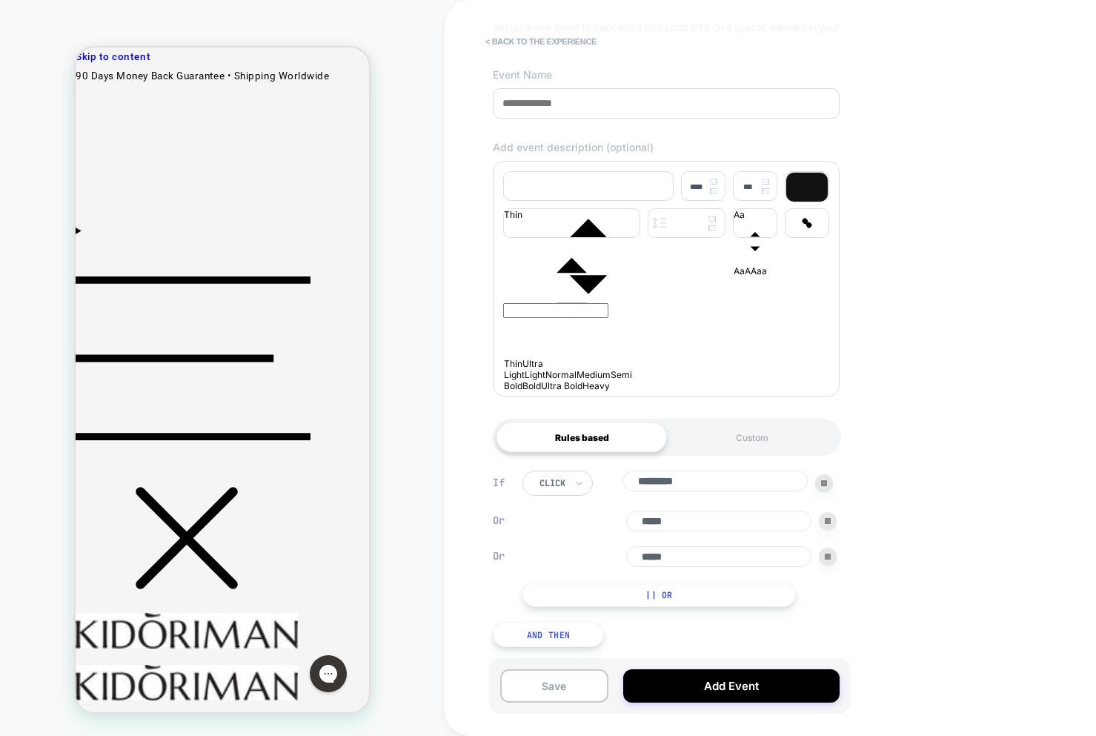
click at [819, 546] on div "Or *****" at bounding box center [679, 556] width 314 height 21
drag, startPoint x: 825, startPoint y: 550, endPoint x: 827, endPoint y: 530, distance: 20.1
click at [825, 550] on div at bounding box center [828, 556] width 18 height 18
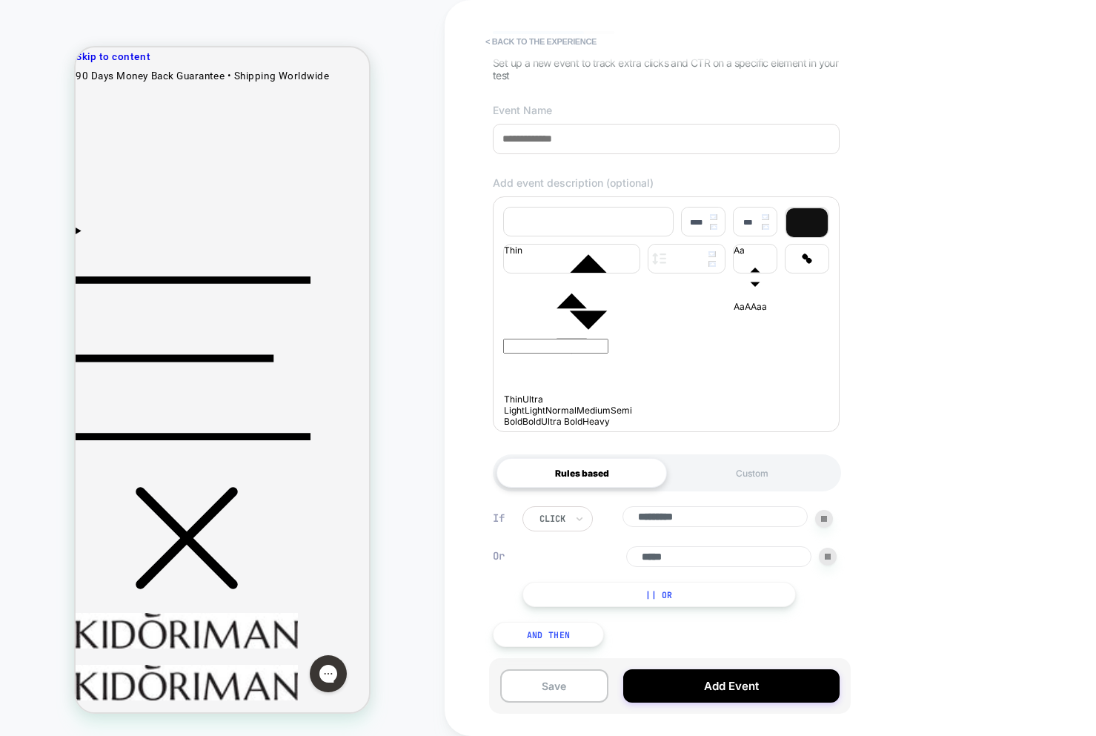
click at [827, 522] on div at bounding box center [824, 519] width 18 height 18
type input "*****"
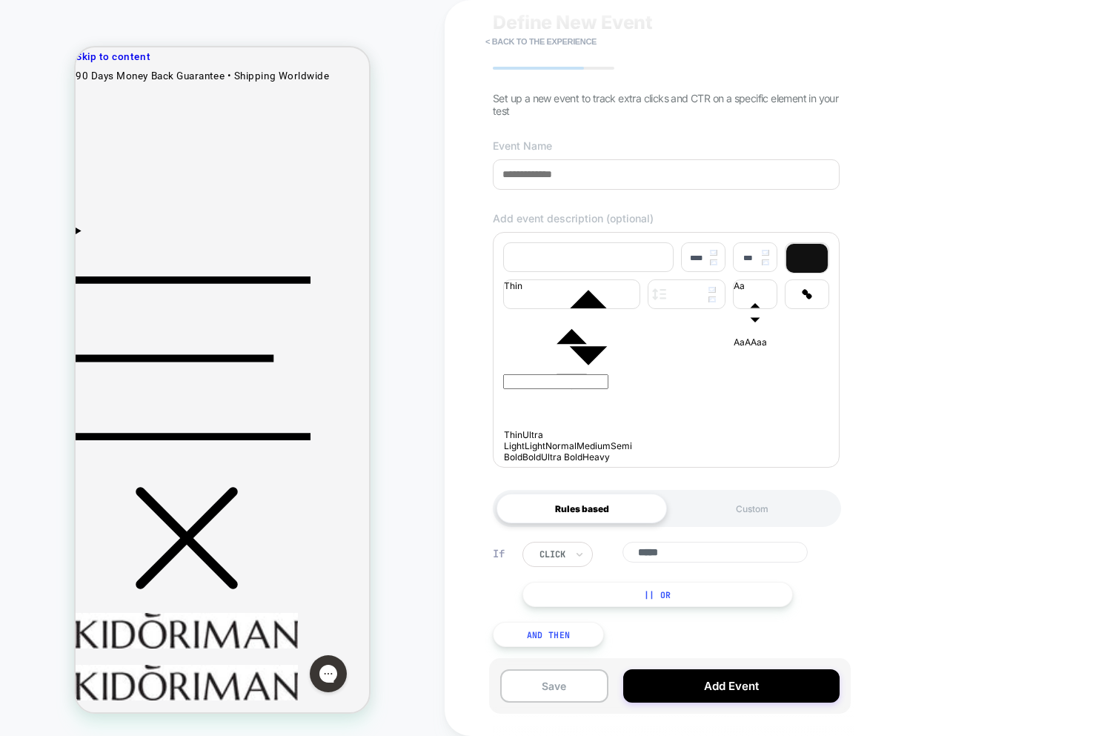
click at [560, 635] on button "And Then" at bounding box center [548, 634] width 111 height 25
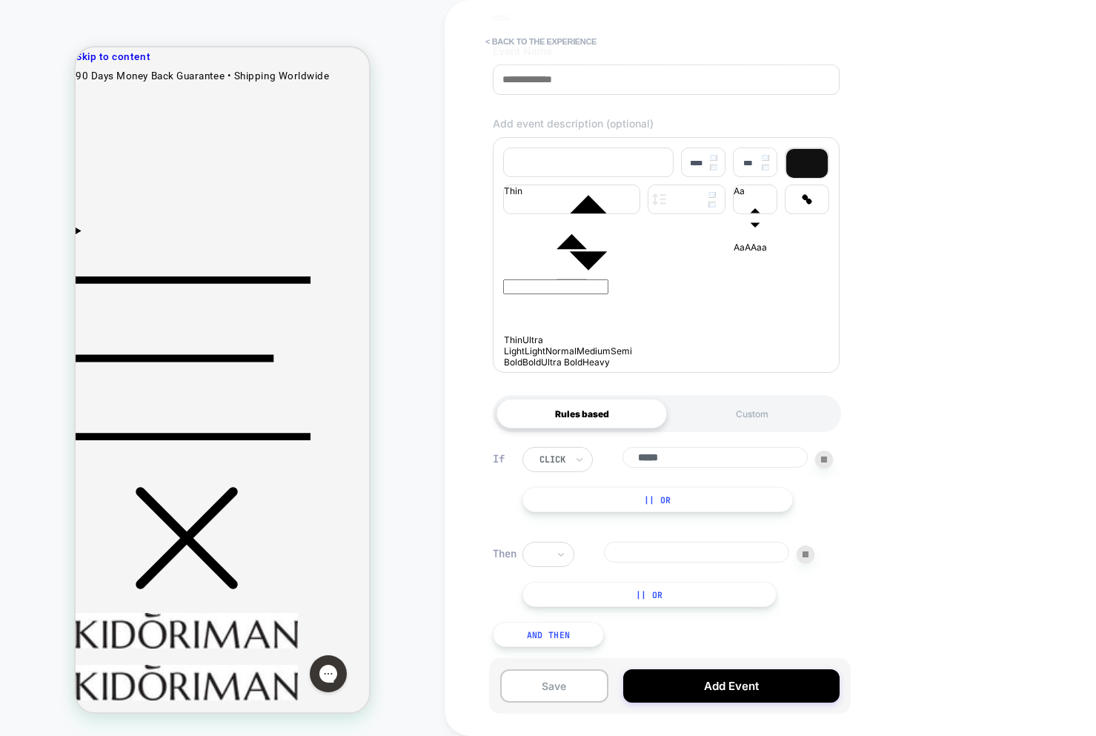
drag, startPoint x: 803, startPoint y: 550, endPoint x: 764, endPoint y: 573, distance: 45.1
click at [803, 551] on img at bounding box center [805, 554] width 6 height 6
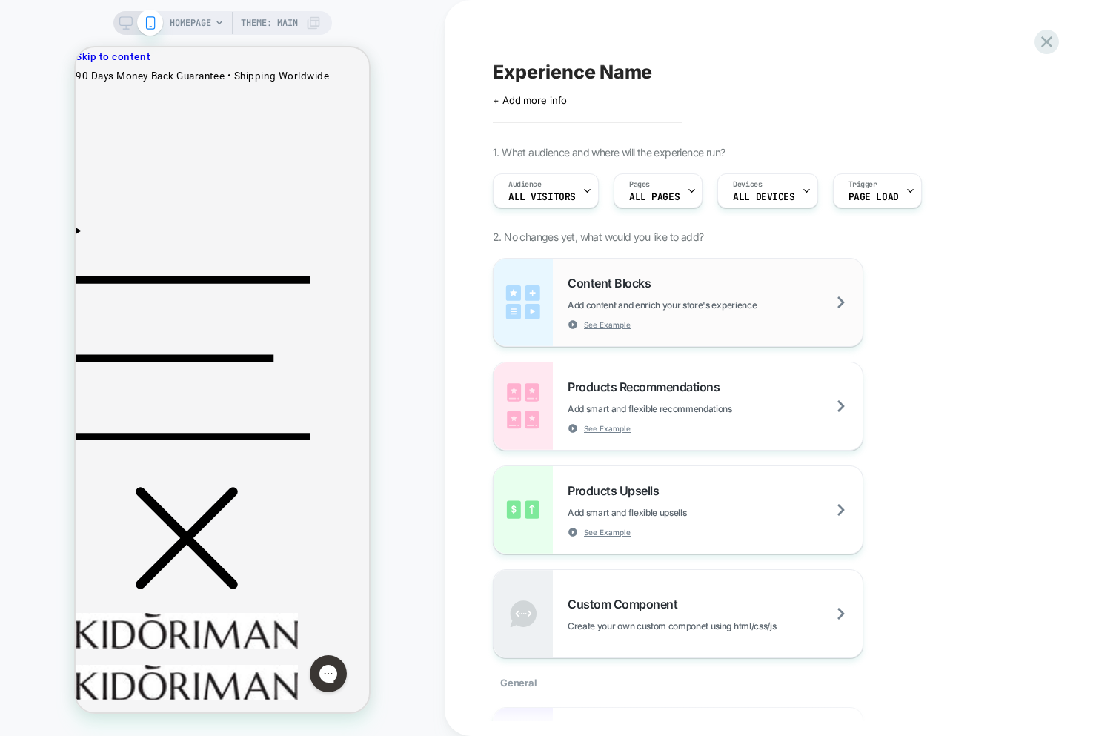
scroll to position [0, 0]
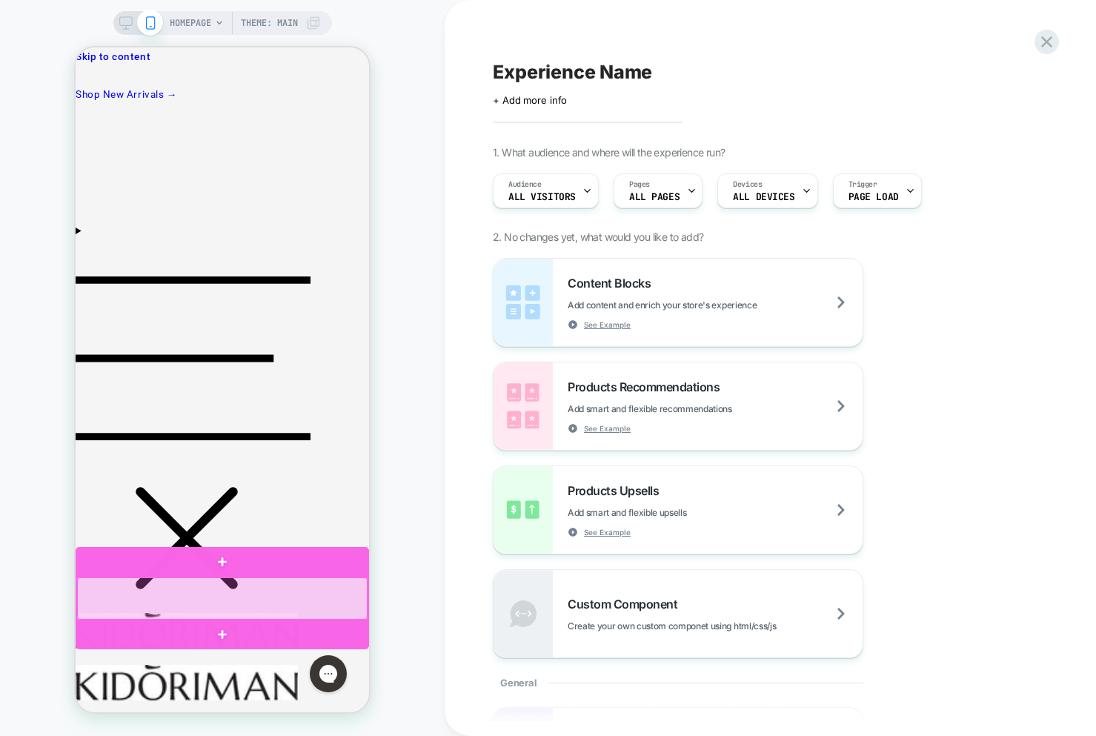
click at [301, 587] on div at bounding box center [222, 598] width 290 height 42
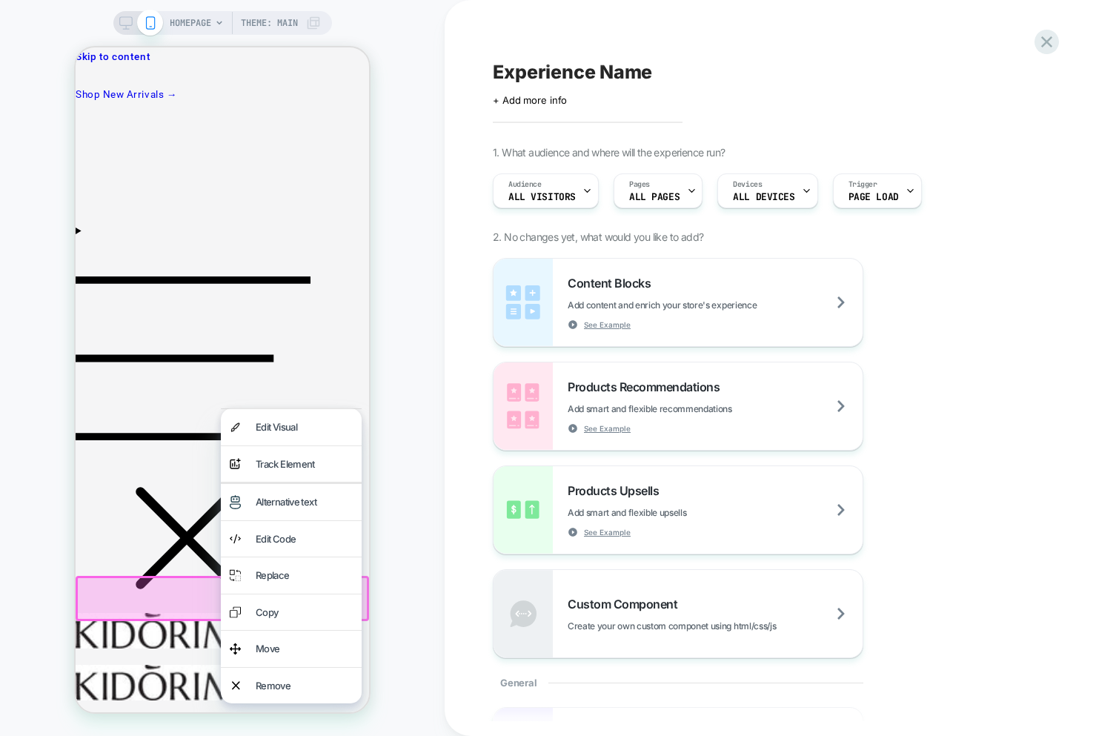
click at [293, 467] on div "Track Element" at bounding box center [304, 464] width 97 height 19
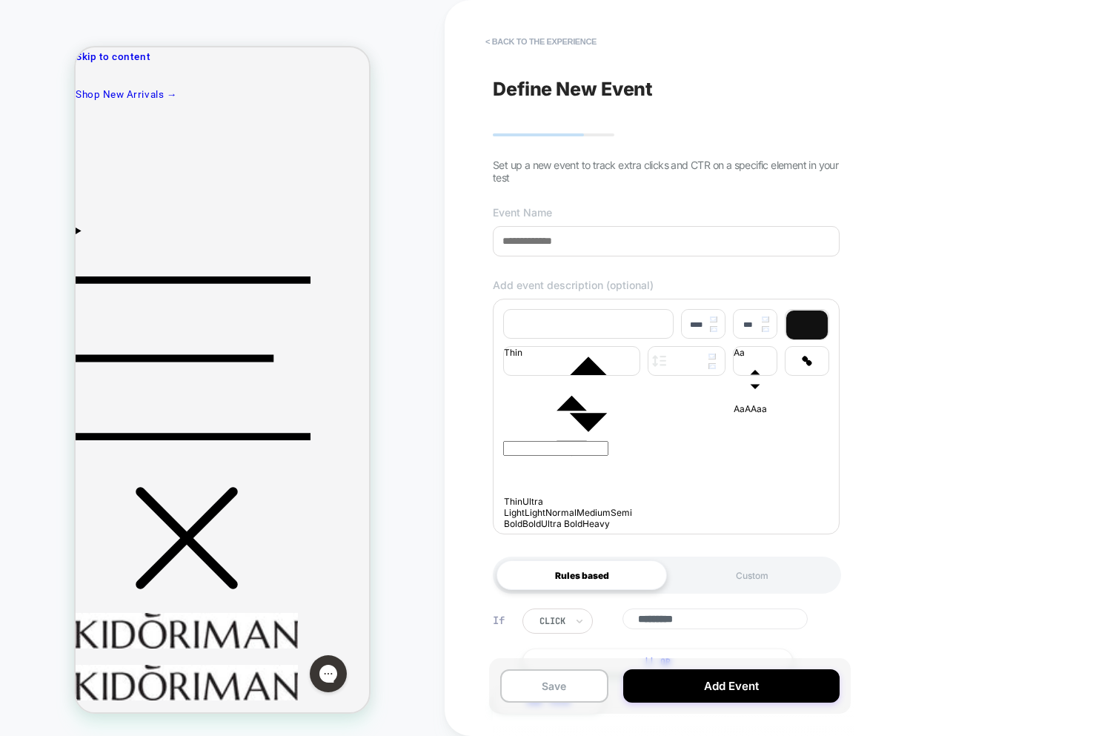
scroll to position [74, 0]
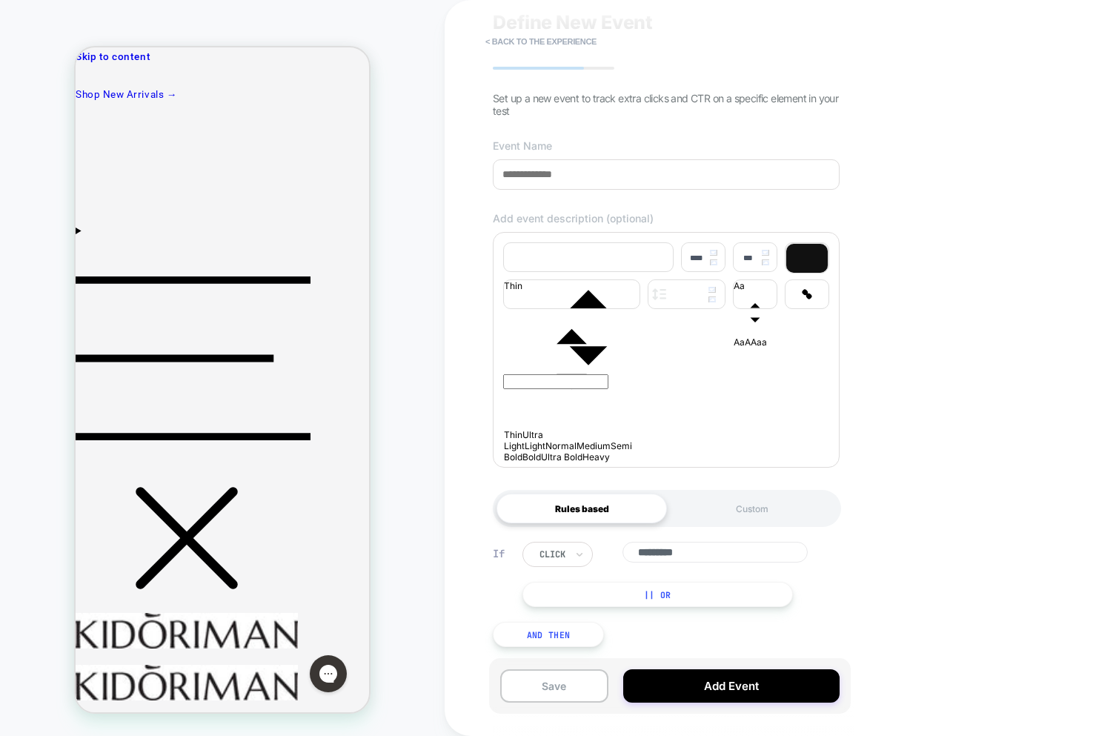
click at [620, 602] on button "|| Or" at bounding box center [657, 594] width 270 height 25
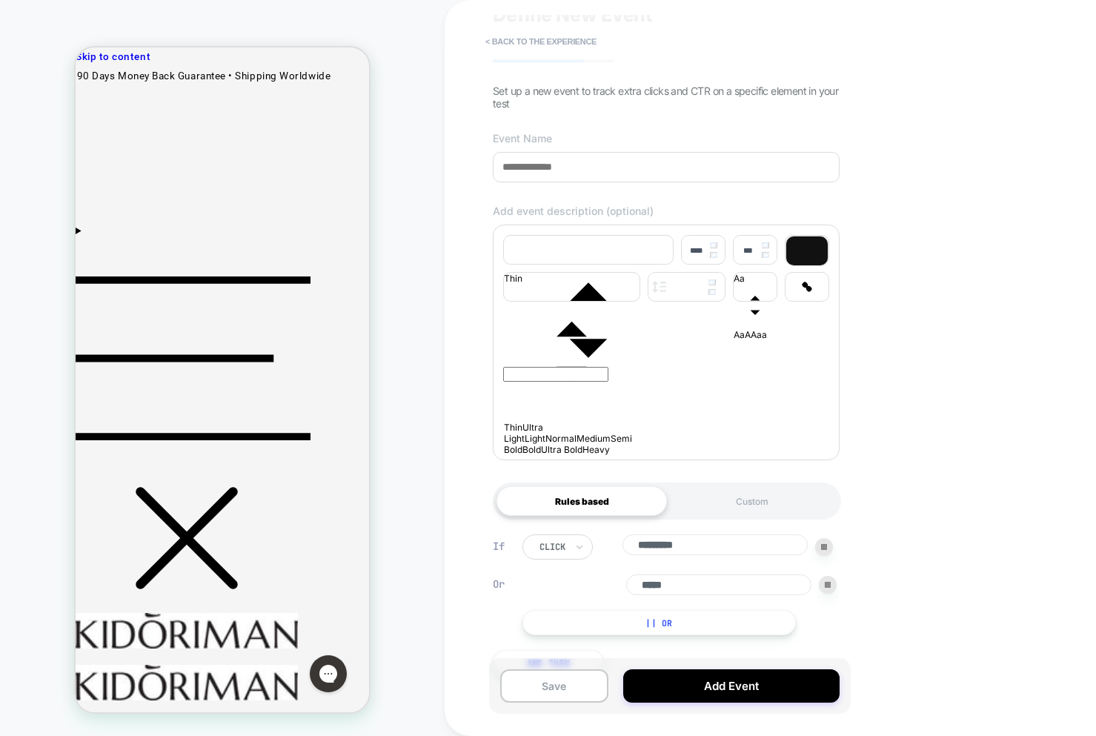
scroll to position [112, 0]
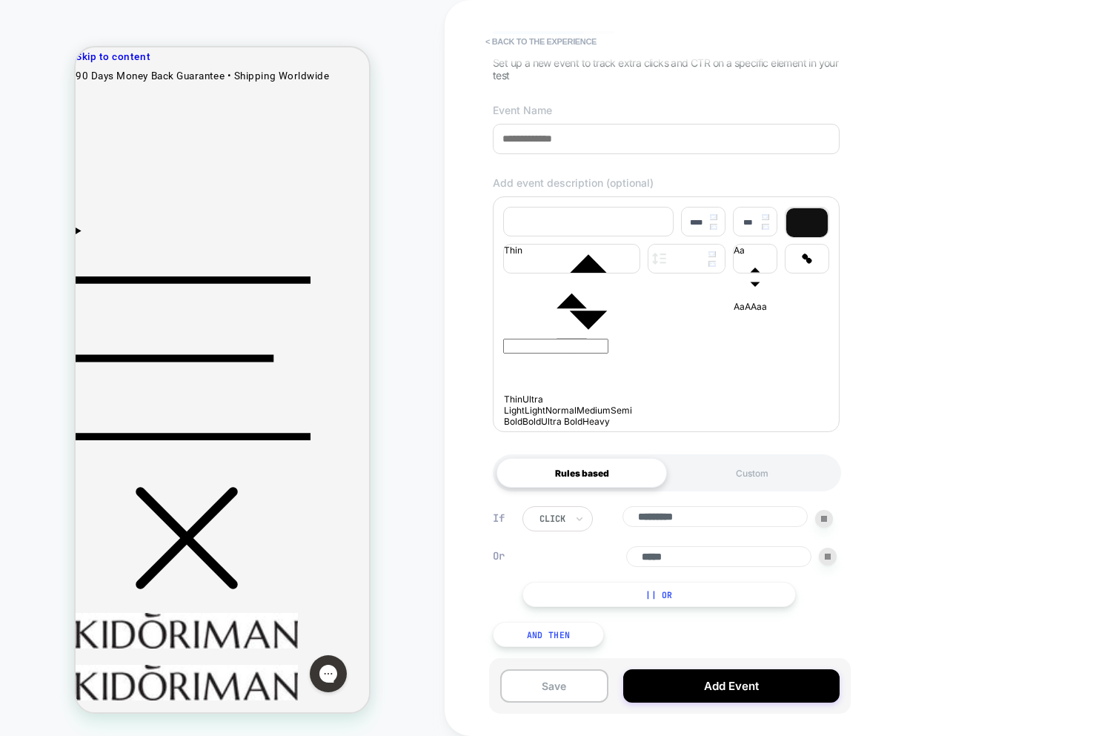
click at [542, 634] on button "And Then" at bounding box center [548, 634] width 111 height 25
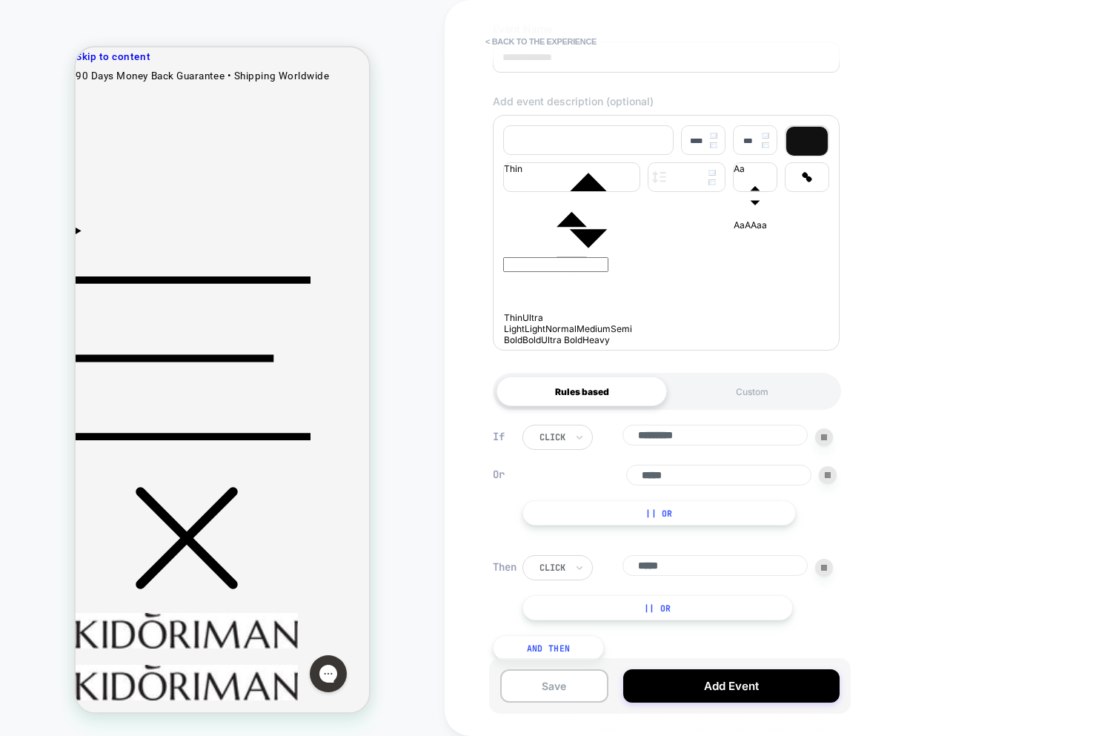
scroll to position [207, 0]
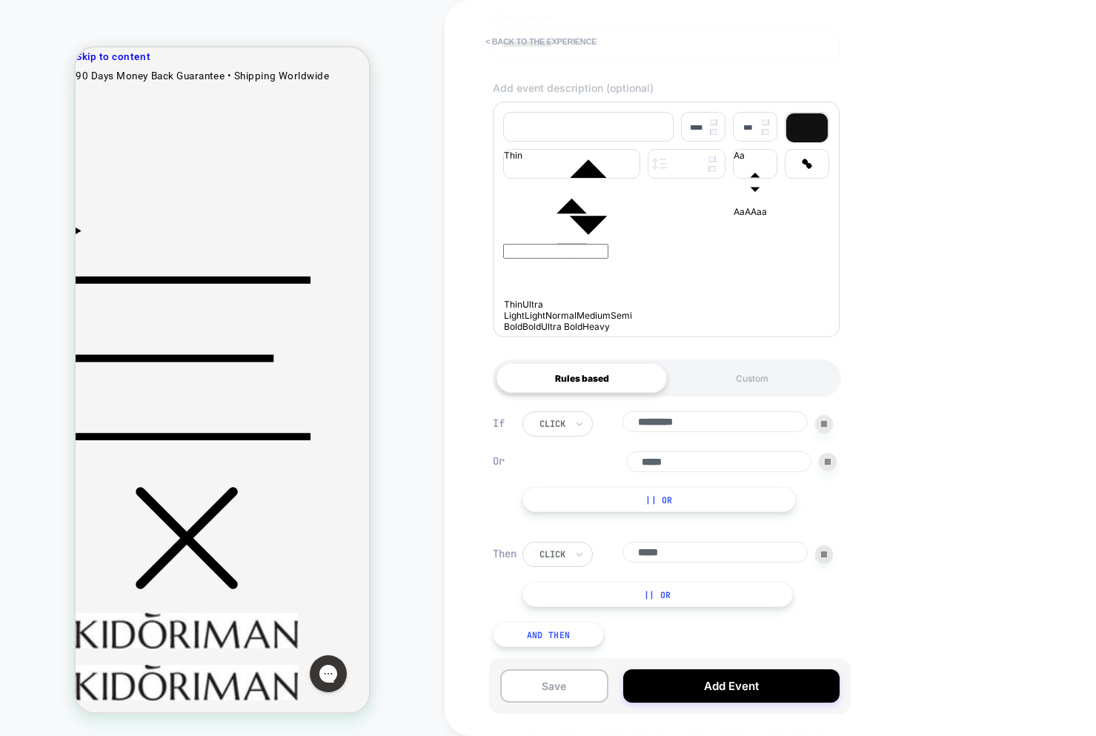
click at [706, 464] on input "*****" at bounding box center [718, 461] width 185 height 21
drag, startPoint x: 549, startPoint y: 460, endPoint x: 539, endPoint y: 460, distance: 9.6
click at [534, 460] on div "Or *****" at bounding box center [679, 461] width 314 height 21
click at [662, 461] on input "*****" at bounding box center [718, 461] width 185 height 21
click at [662, 460] on input "*****" at bounding box center [718, 461] width 185 height 21
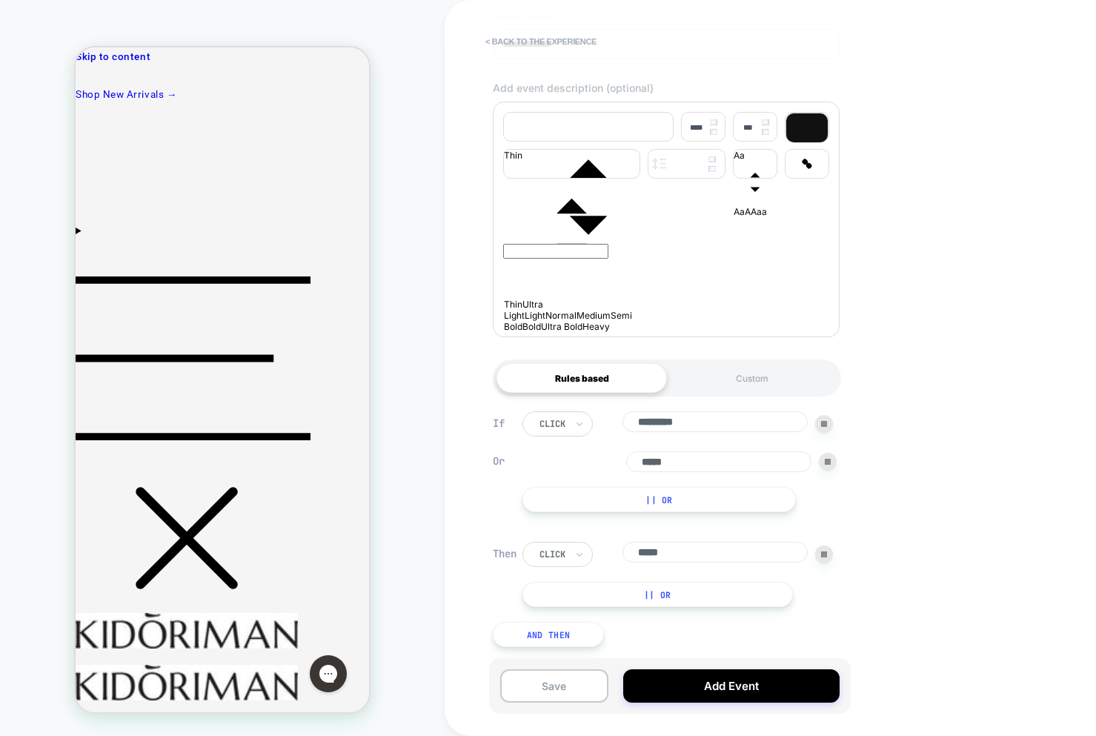
click at [689, 552] on input "*****" at bounding box center [714, 552] width 185 height 21
drag, startPoint x: 689, startPoint y: 552, endPoint x: 833, endPoint y: 450, distance: 177.0
click at [689, 552] on input "*****" at bounding box center [714, 552] width 185 height 21
click at [821, 462] on div at bounding box center [828, 462] width 18 height 18
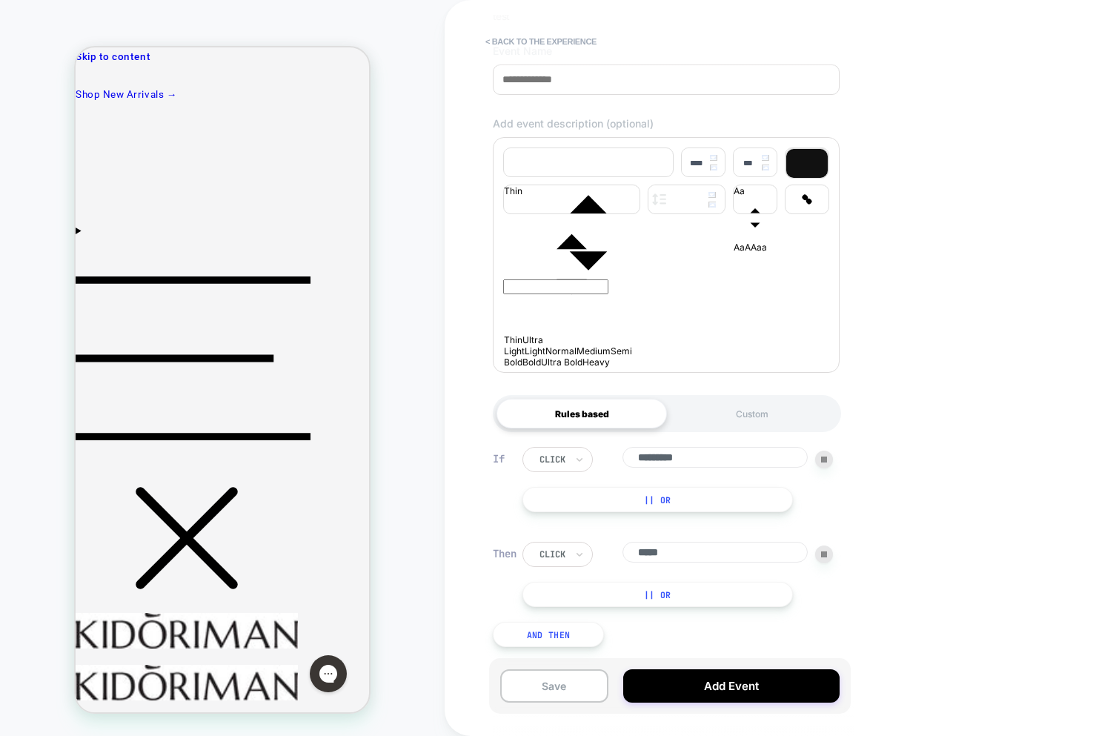
click at [823, 555] on img at bounding box center [824, 554] width 6 height 6
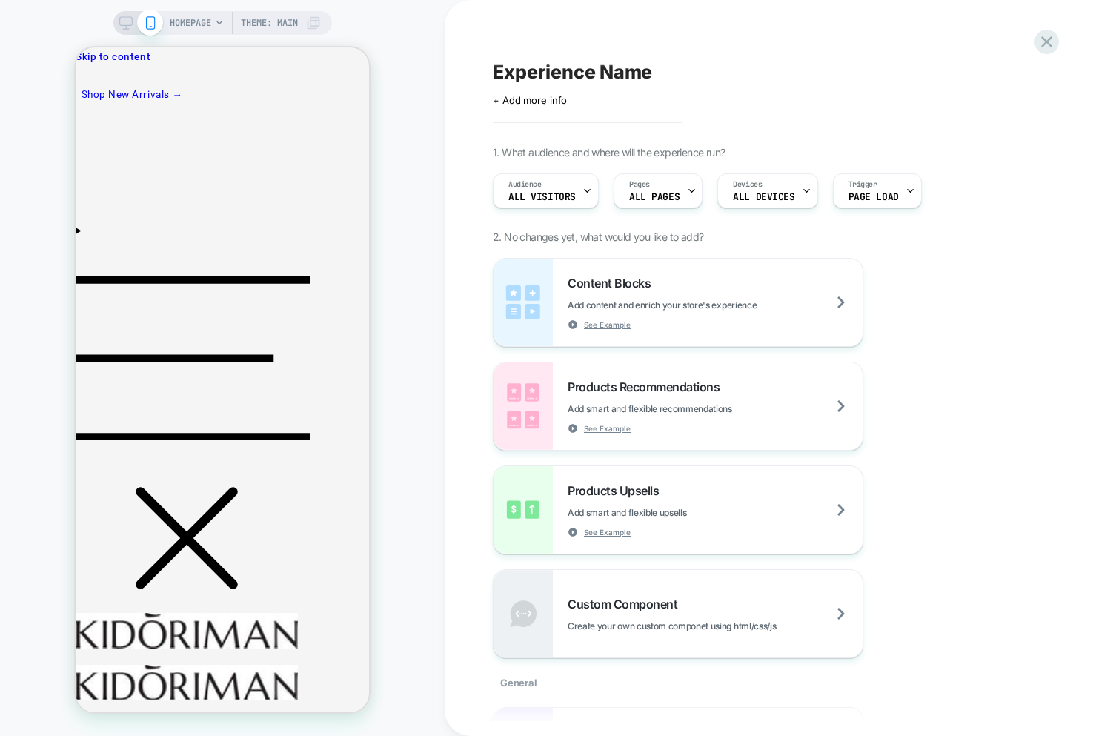
scroll to position [0, 0]
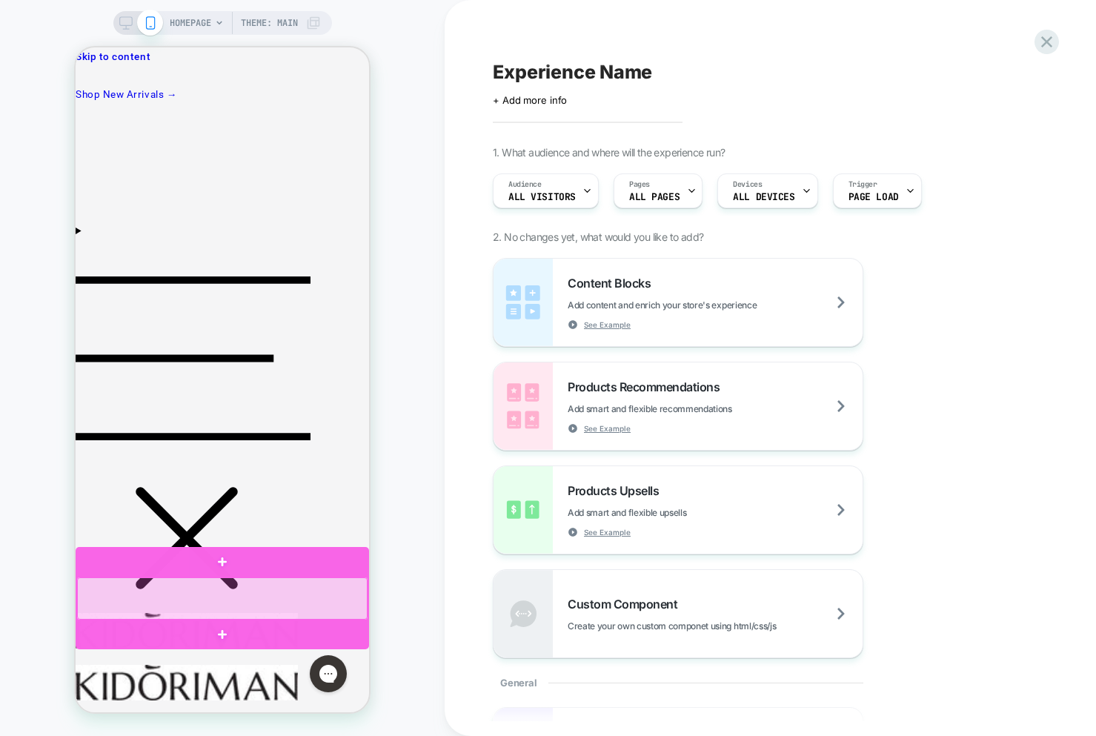
click at [228, 610] on div at bounding box center [222, 598] width 290 height 42
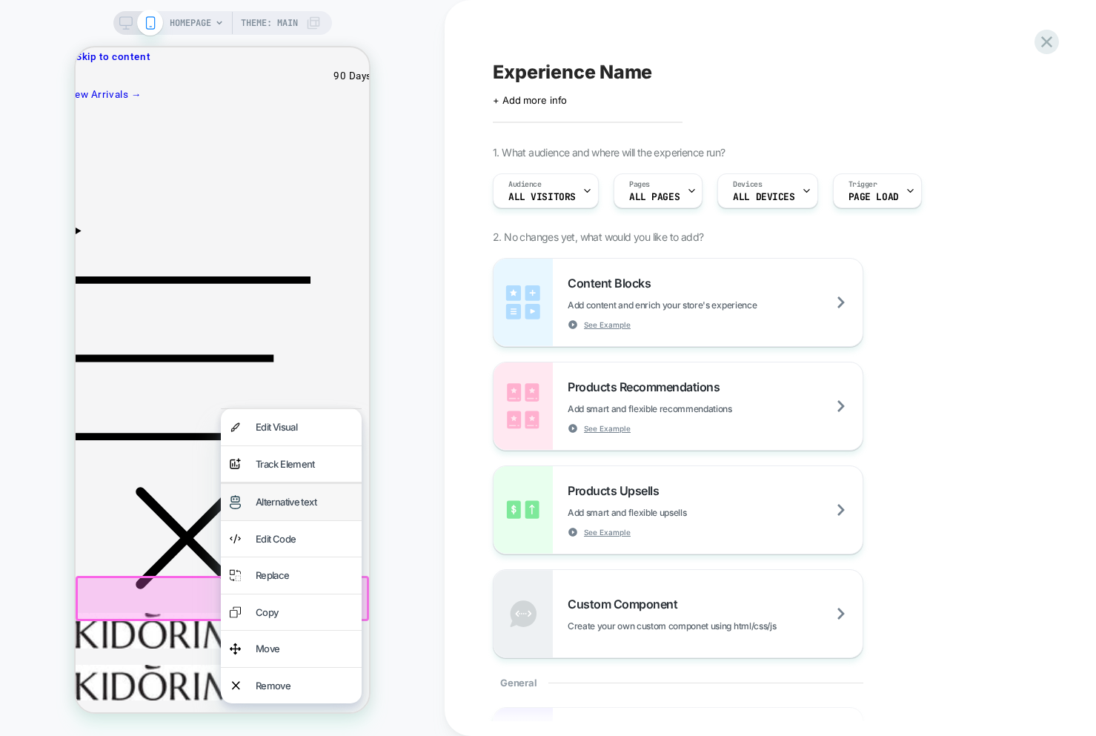
click at [299, 501] on div "Alternative text" at bounding box center [304, 502] width 97 height 19
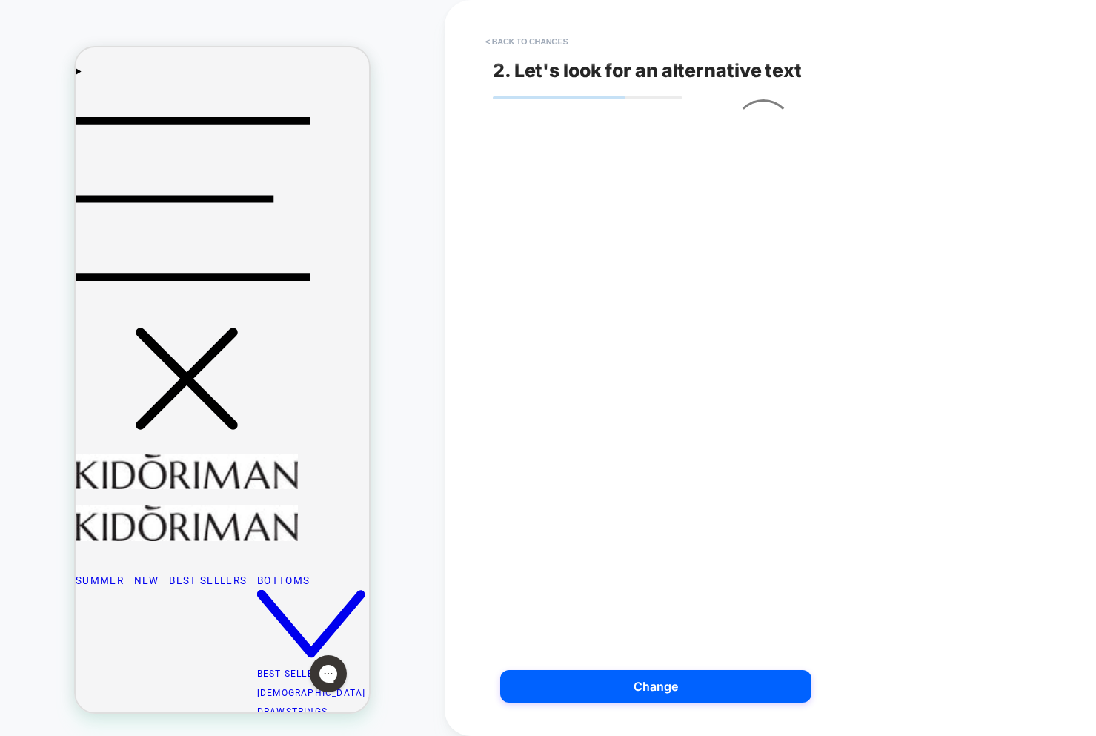
scroll to position [219, 0]
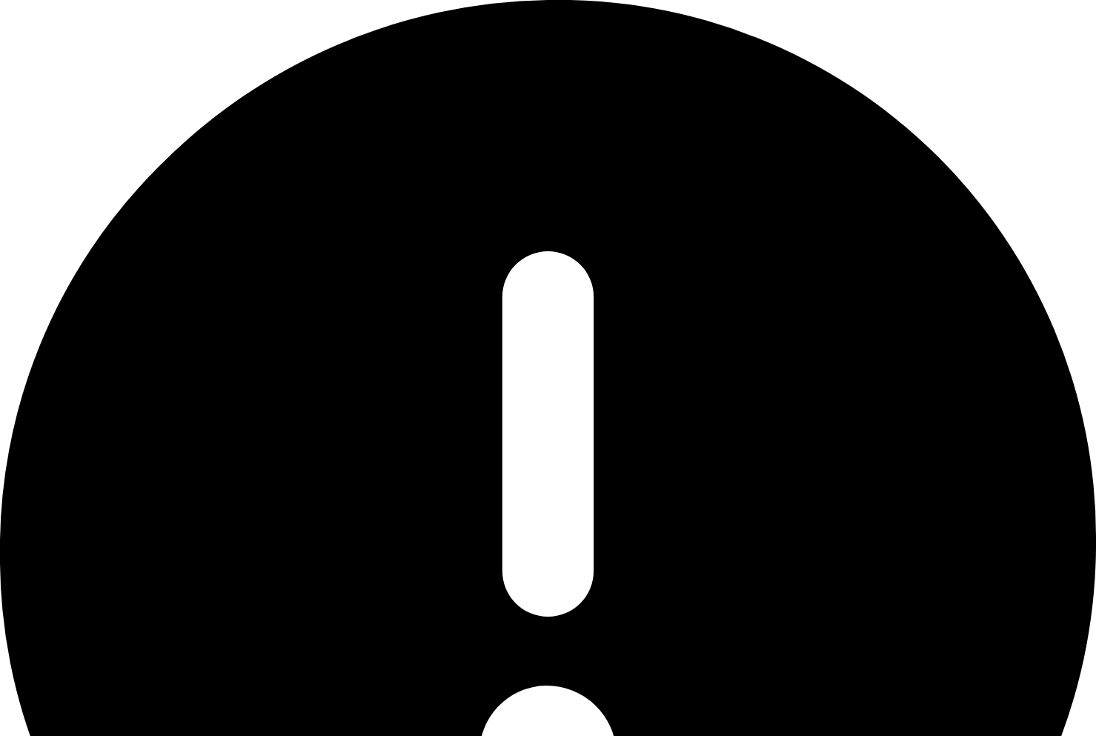
drag, startPoint x: 967, startPoint y: 48, endPoint x: 955, endPoint y: 50, distance: 12.7
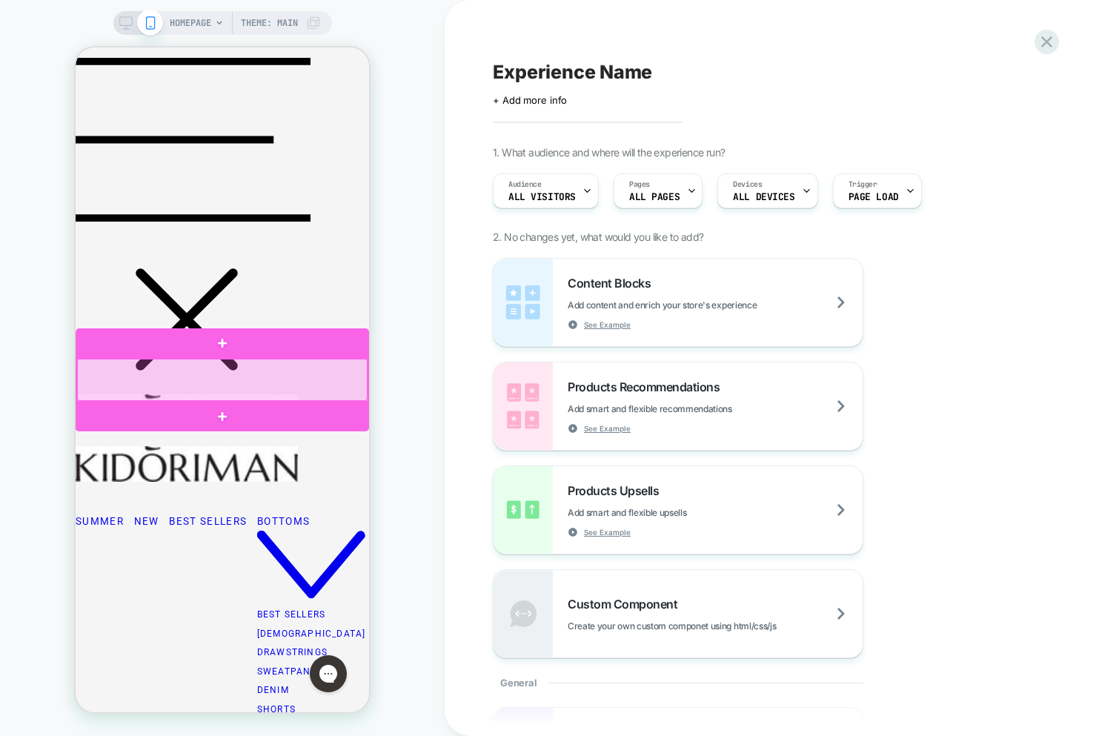
click at [271, 381] on div at bounding box center [222, 380] width 290 height 42
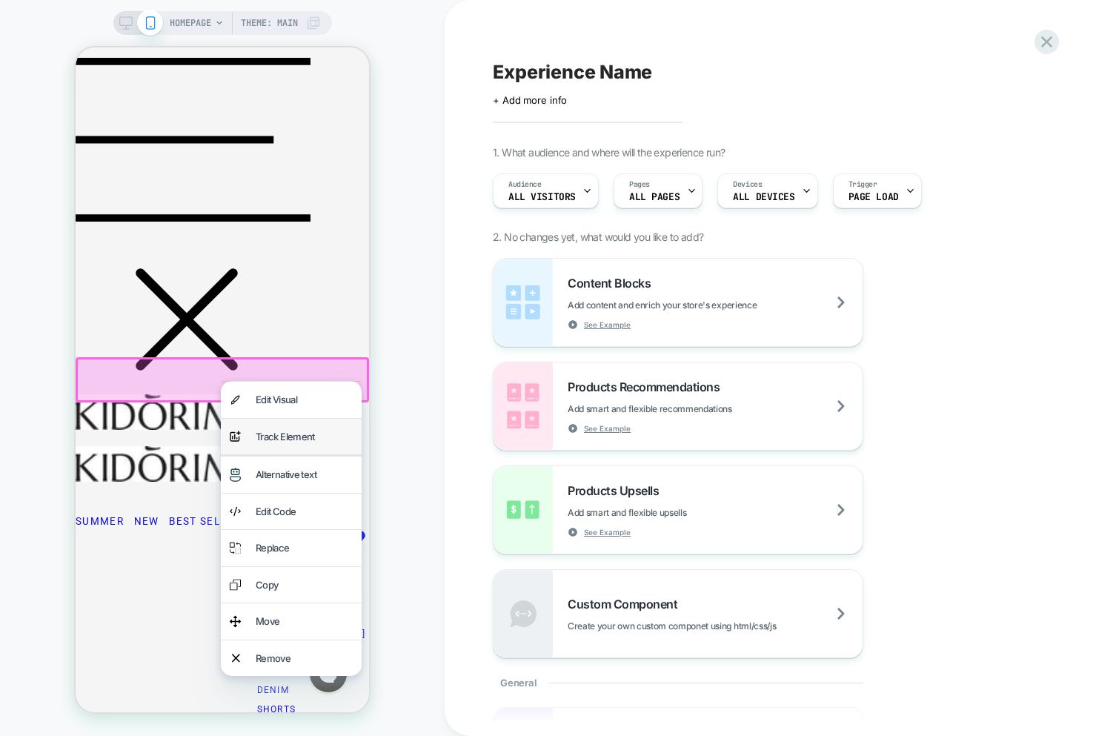
drag, startPoint x: 270, startPoint y: 424, endPoint x: 490, endPoint y: 498, distance: 232.6
click at [270, 424] on div "analytics-plus-line-svgrepo-com Track Element" at bounding box center [291, 437] width 141 height 36
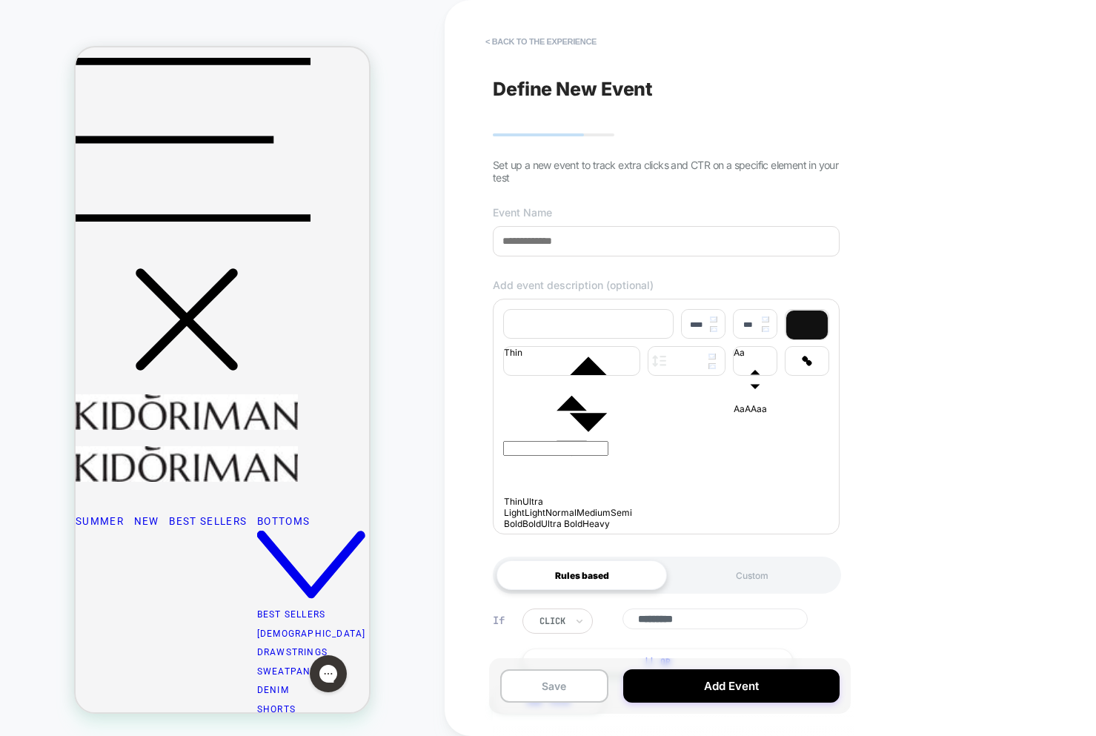
scroll to position [74, 0]
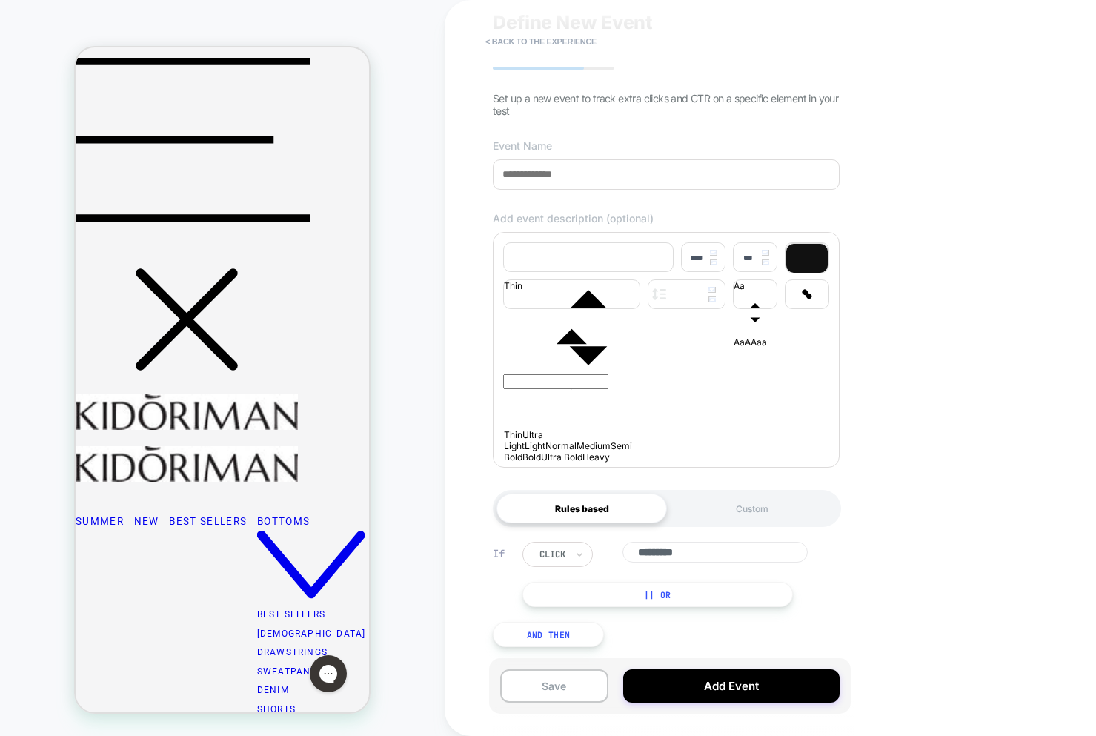
click at [556, 636] on button "And Then" at bounding box center [548, 634] width 111 height 25
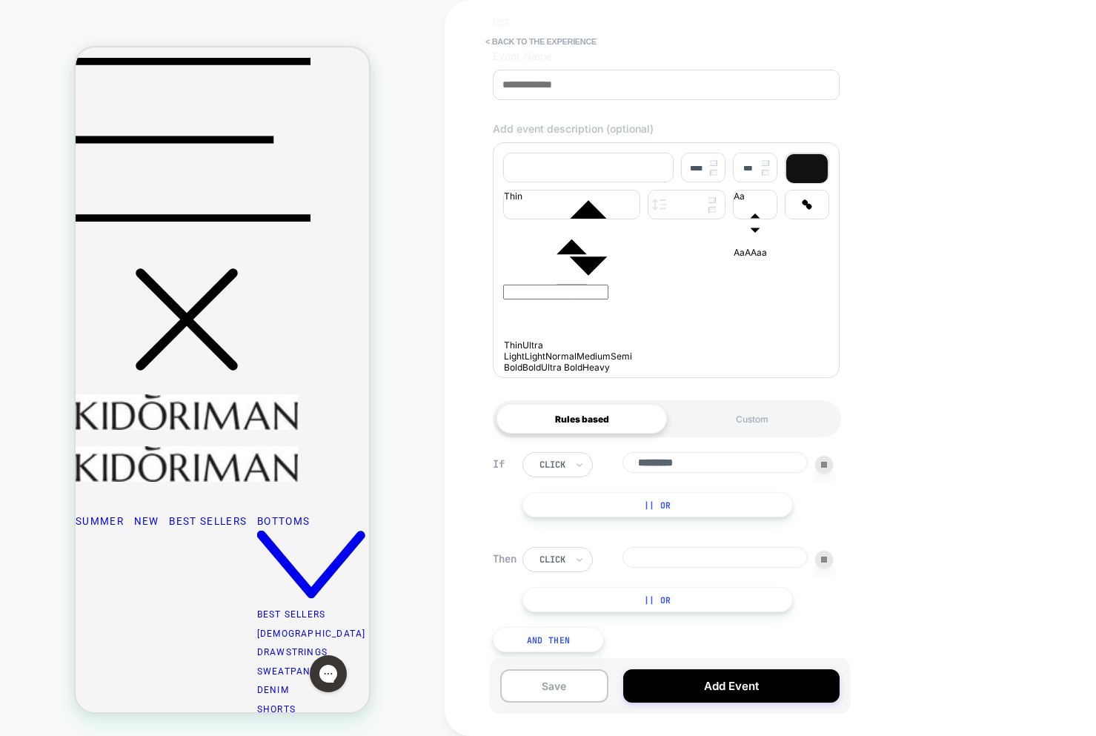
scroll to position [161, 0]
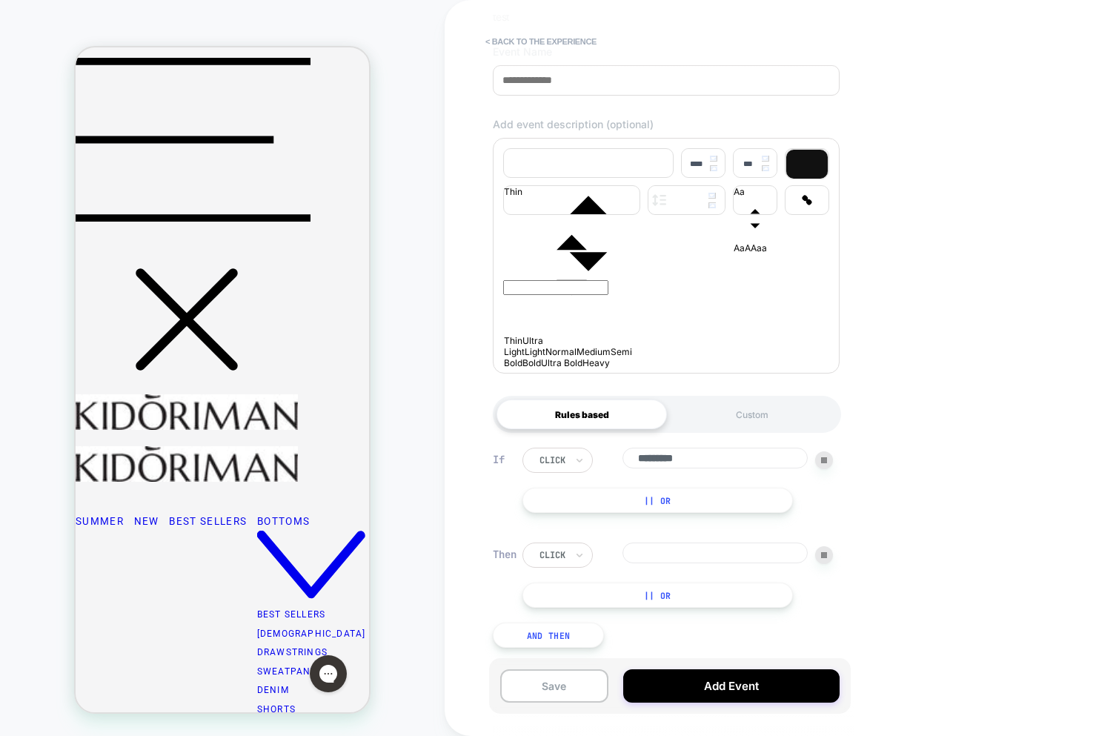
click at [658, 504] on button "|| Or" at bounding box center [657, 499] width 270 height 25
drag, startPoint x: 692, startPoint y: 507, endPoint x: 565, endPoint y: 499, distance: 126.9
click at [565, 499] on div "Or *****" at bounding box center [679, 497] width 314 height 21
click at [829, 501] on img at bounding box center [828, 498] width 6 height 6
click at [639, 506] on button "|| Or" at bounding box center [657, 499] width 270 height 25
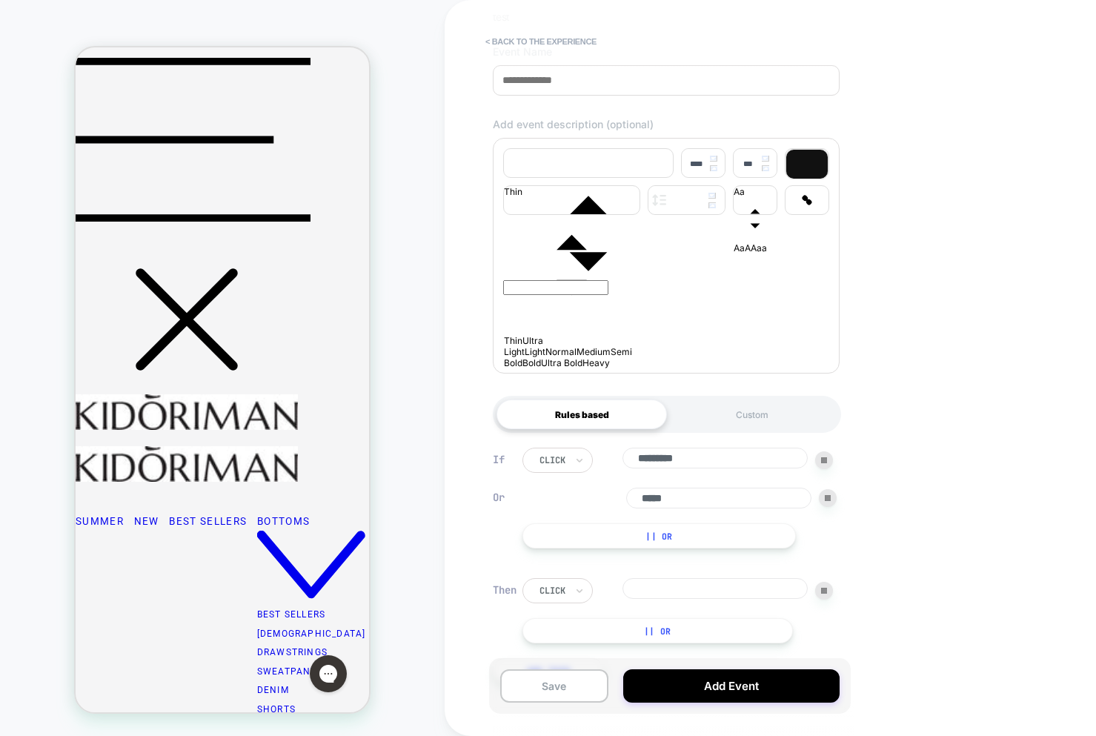
click at [826, 507] on div at bounding box center [828, 498] width 18 height 18
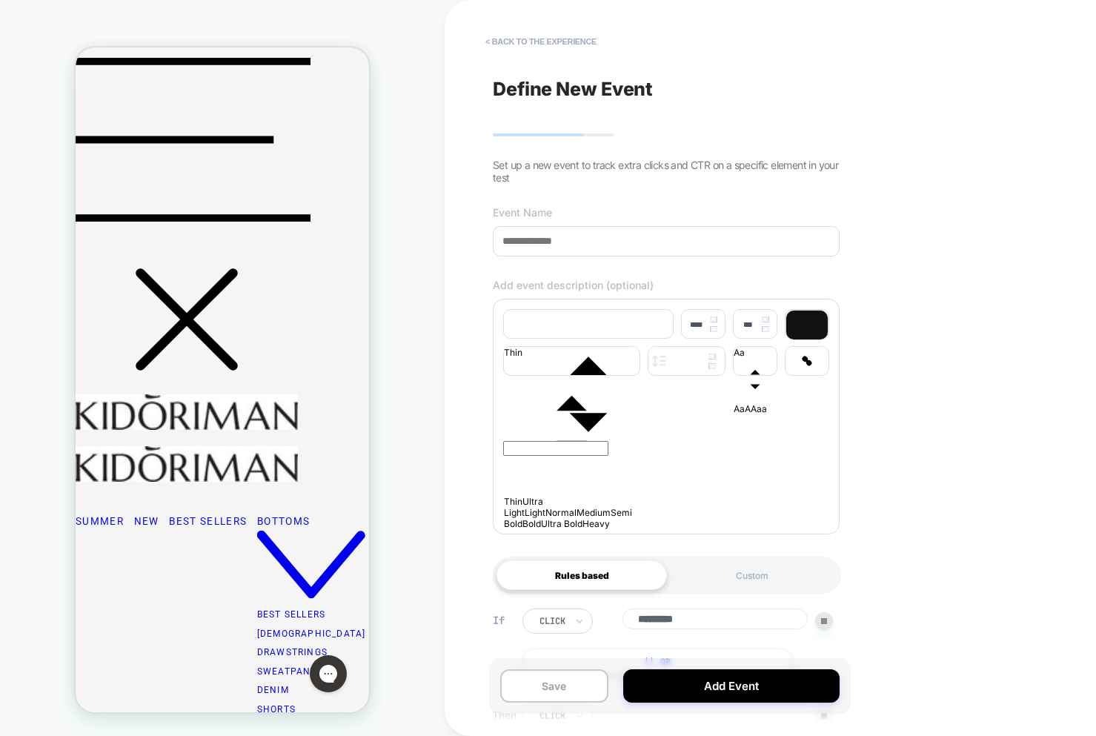
scroll to position [161, 0]
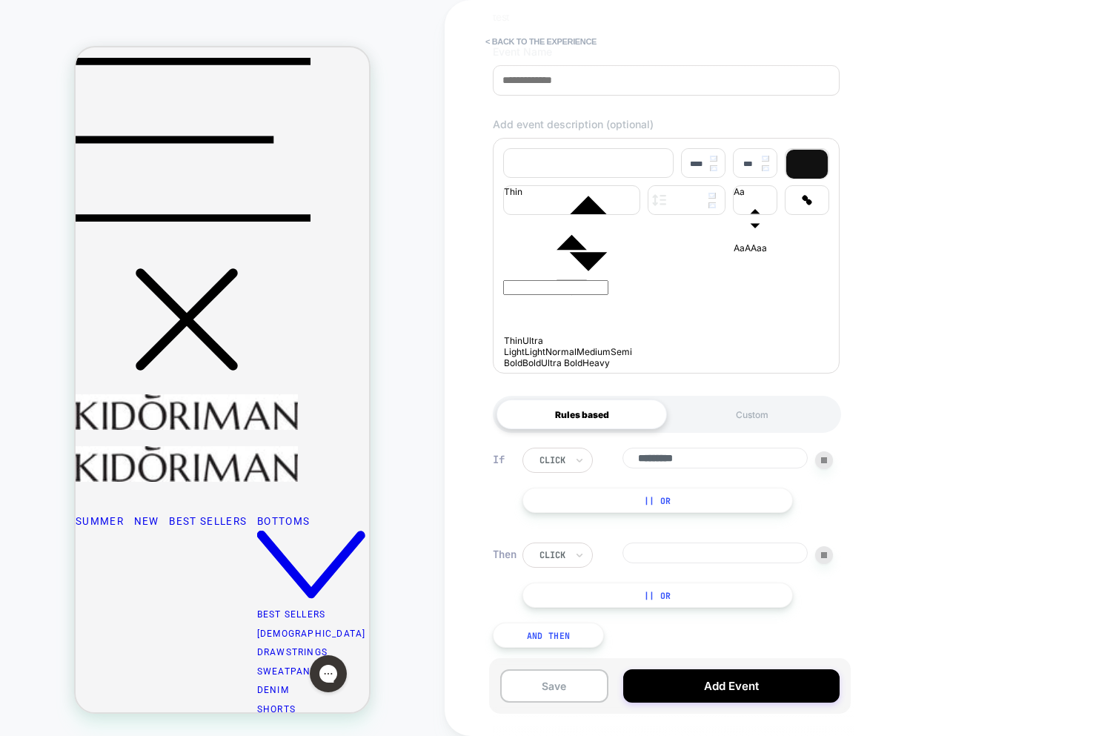
click at [832, 566] on div "click" at bounding box center [677, 554] width 310 height 25
click at [827, 558] on img at bounding box center [824, 555] width 6 height 6
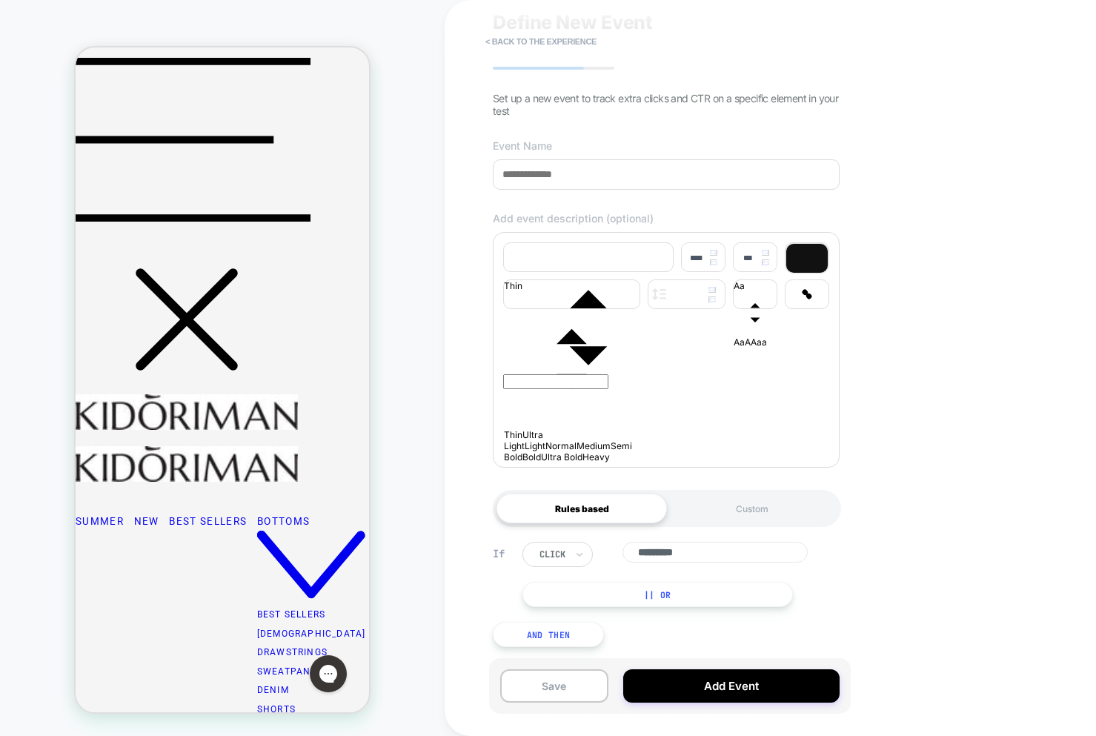
scroll to position [74, 0]
click at [745, 517] on div "Custom" at bounding box center [752, 508] width 170 height 30
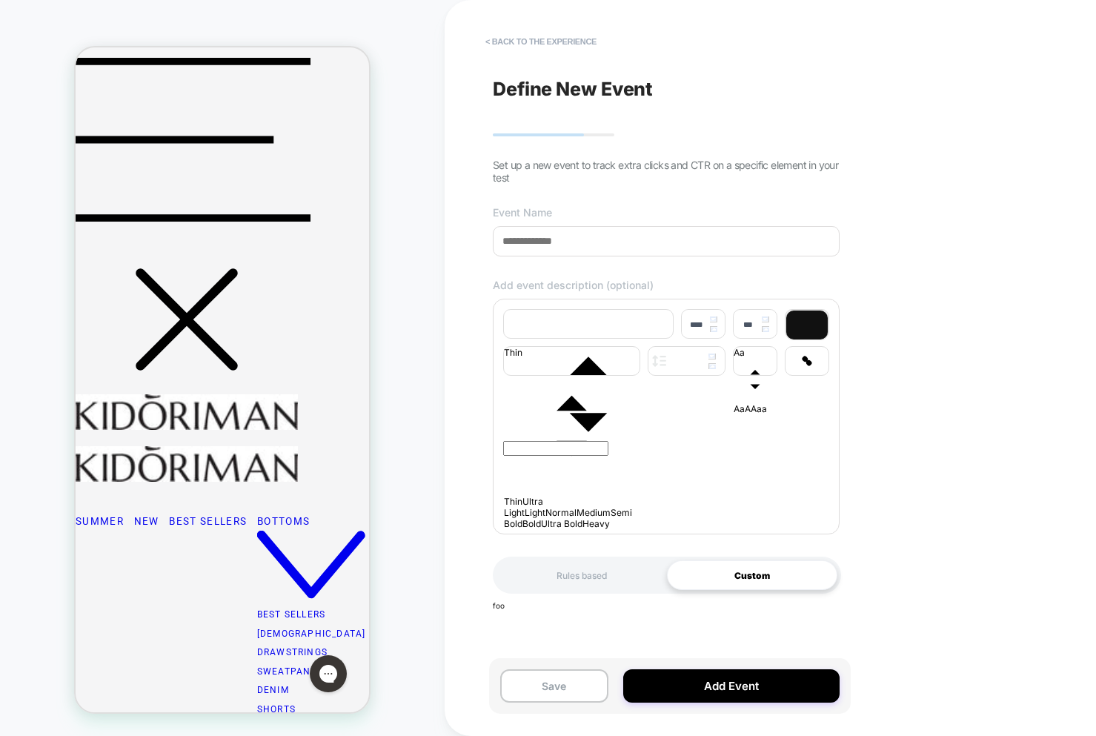
scroll to position [0, 0]
click at [574, 587] on div "Rules based" at bounding box center [581, 575] width 170 height 30
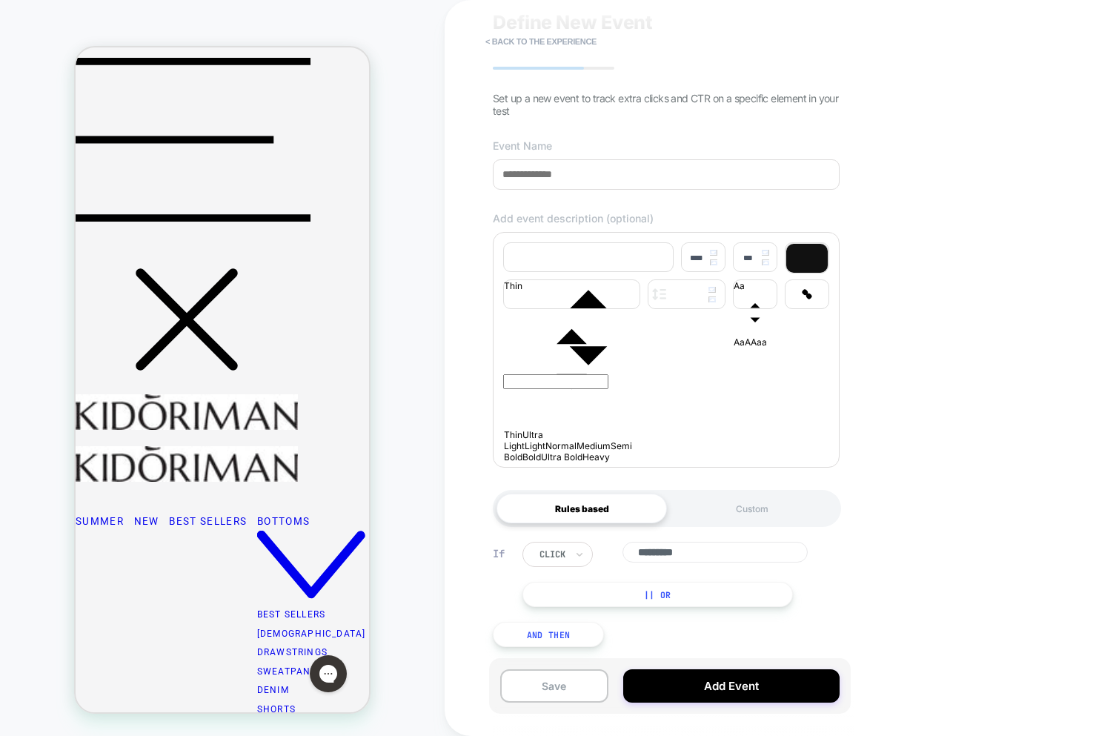
click at [685, 602] on button "|| Or" at bounding box center [657, 594] width 270 height 25
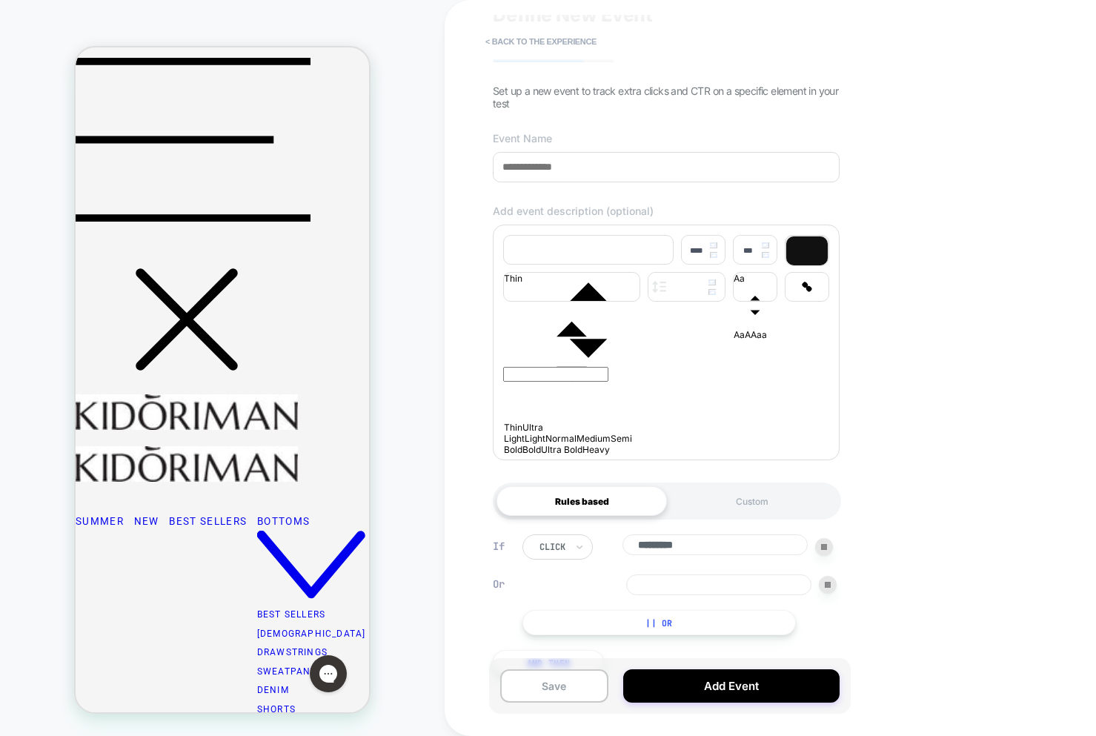
scroll to position [112, 0]
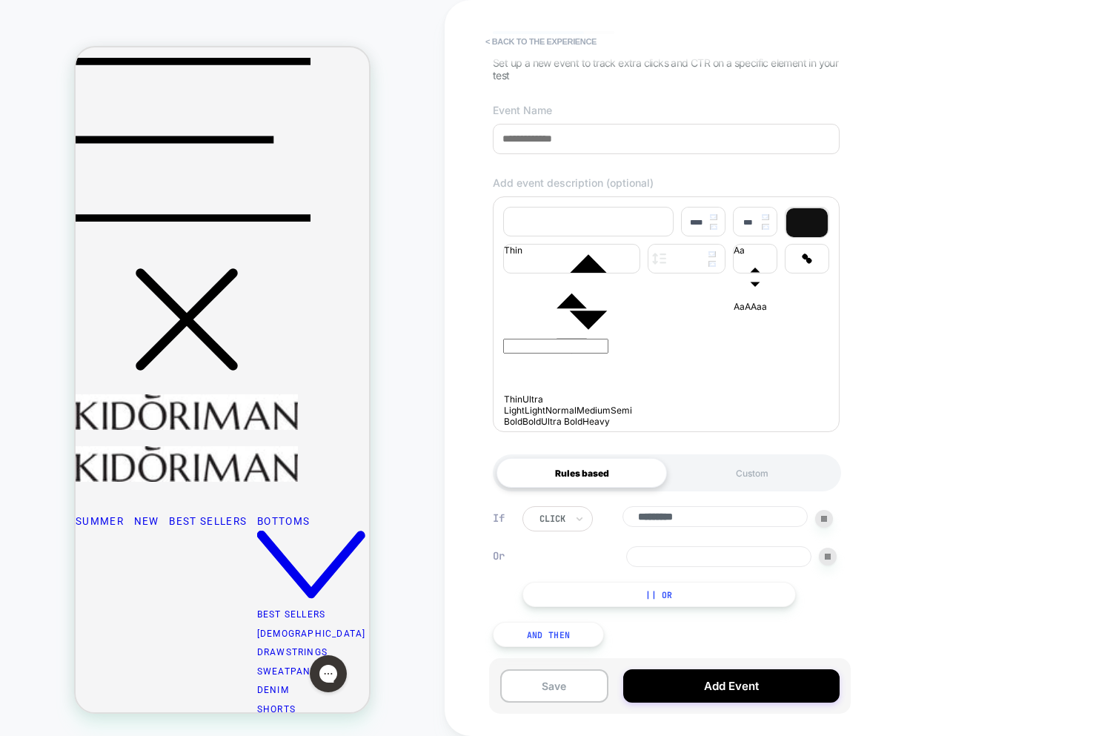
drag, startPoint x: 556, startPoint y: 639, endPoint x: 692, endPoint y: 607, distance: 140.1
click at [556, 639] on button "And Then" at bounding box center [548, 634] width 111 height 25
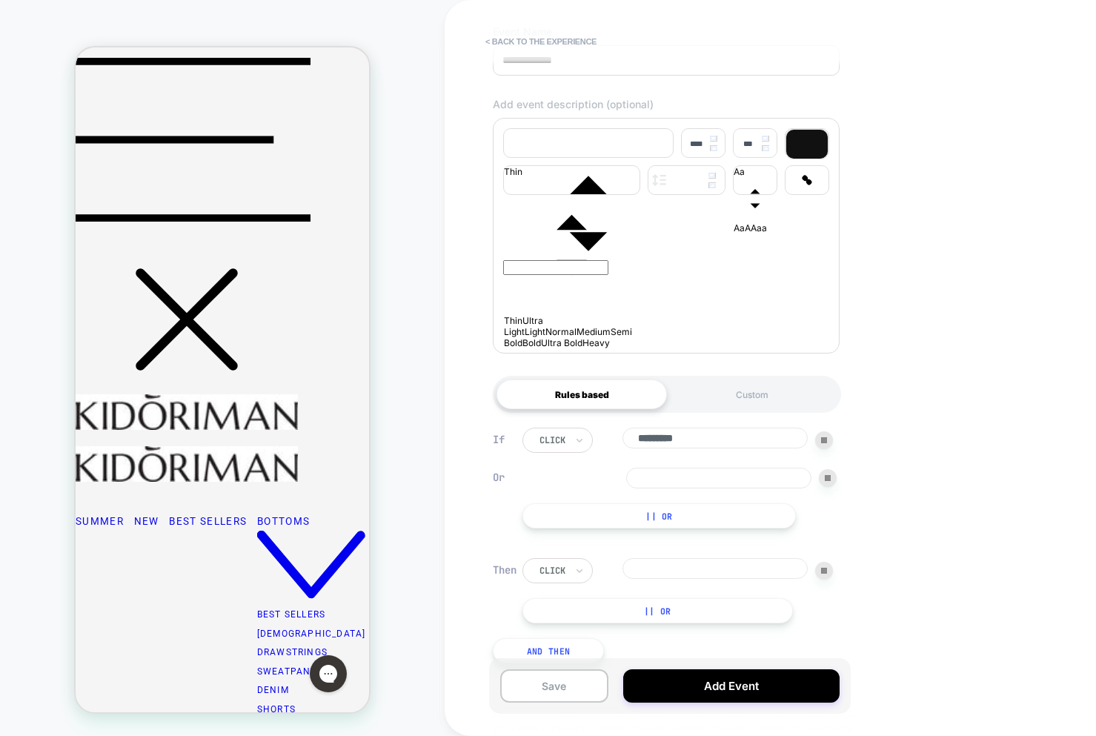
scroll to position [207, 0]
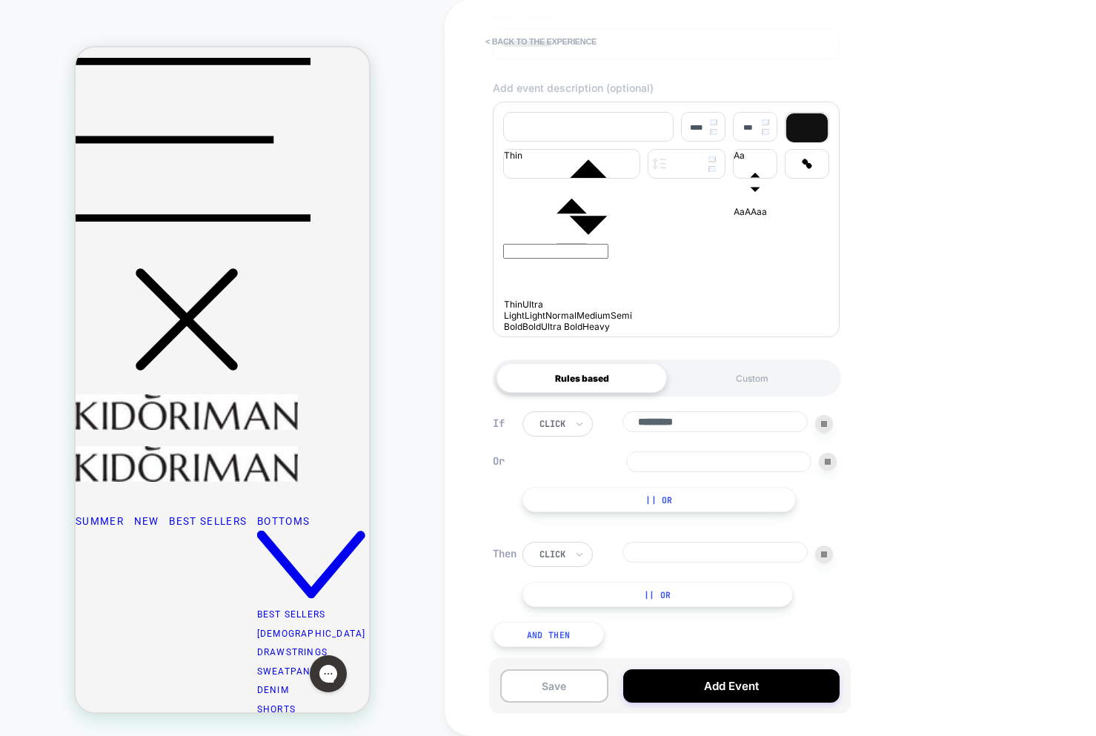
click at [513, 553] on div "Then" at bounding box center [504, 553] width 22 height 13
click at [538, 555] on div "click" at bounding box center [552, 554] width 29 height 16
click at [539, 554] on input "text" at bounding box center [542, 553] width 6 height 13
click at [859, 595] on div "**********" at bounding box center [770, 368] width 652 height 736
click at [820, 561] on div at bounding box center [824, 554] width 18 height 18
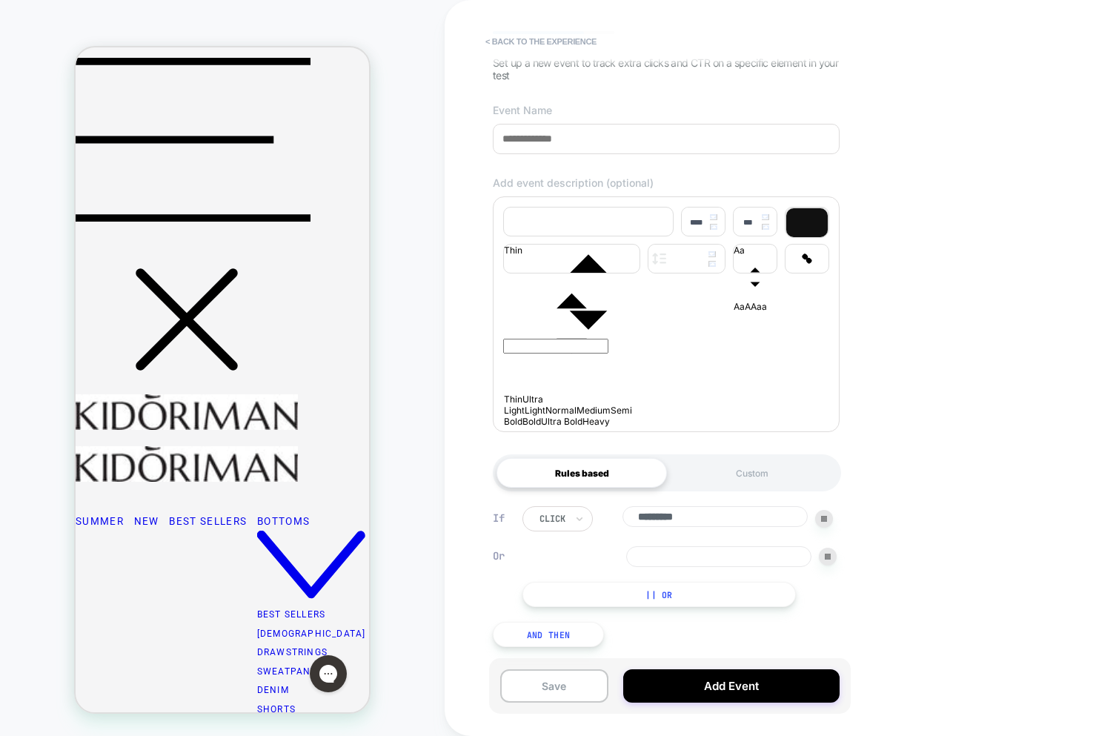
click at [827, 550] on div at bounding box center [828, 556] width 18 height 18
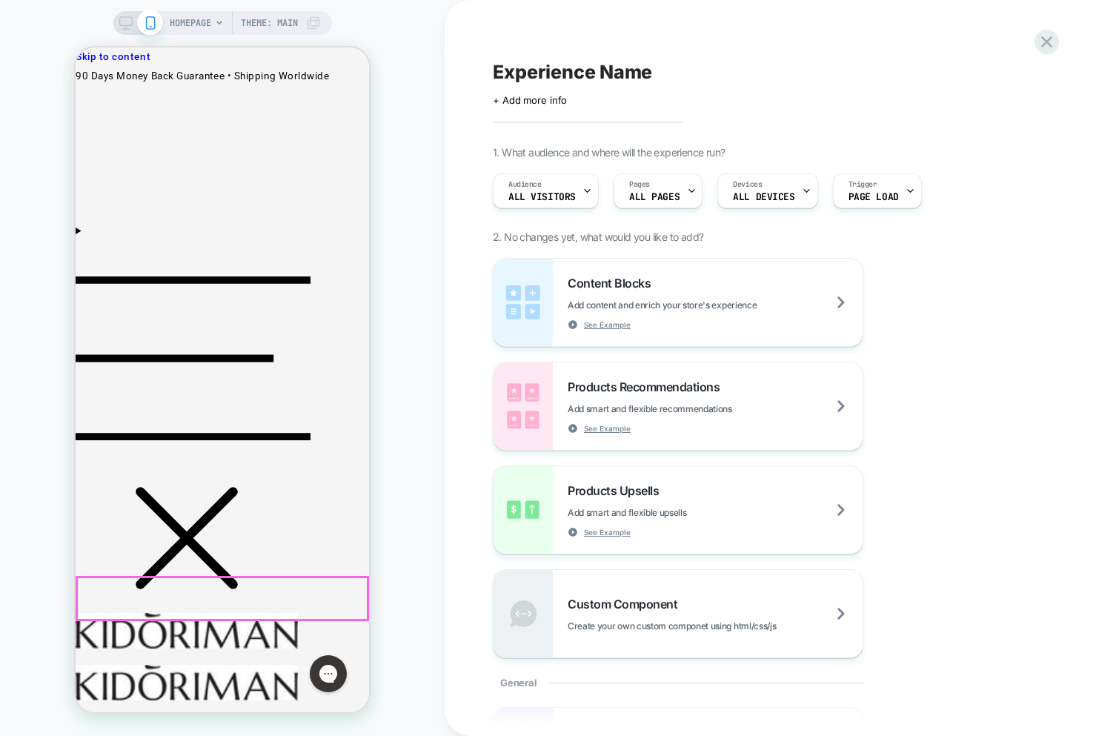
scroll to position [0, 0]
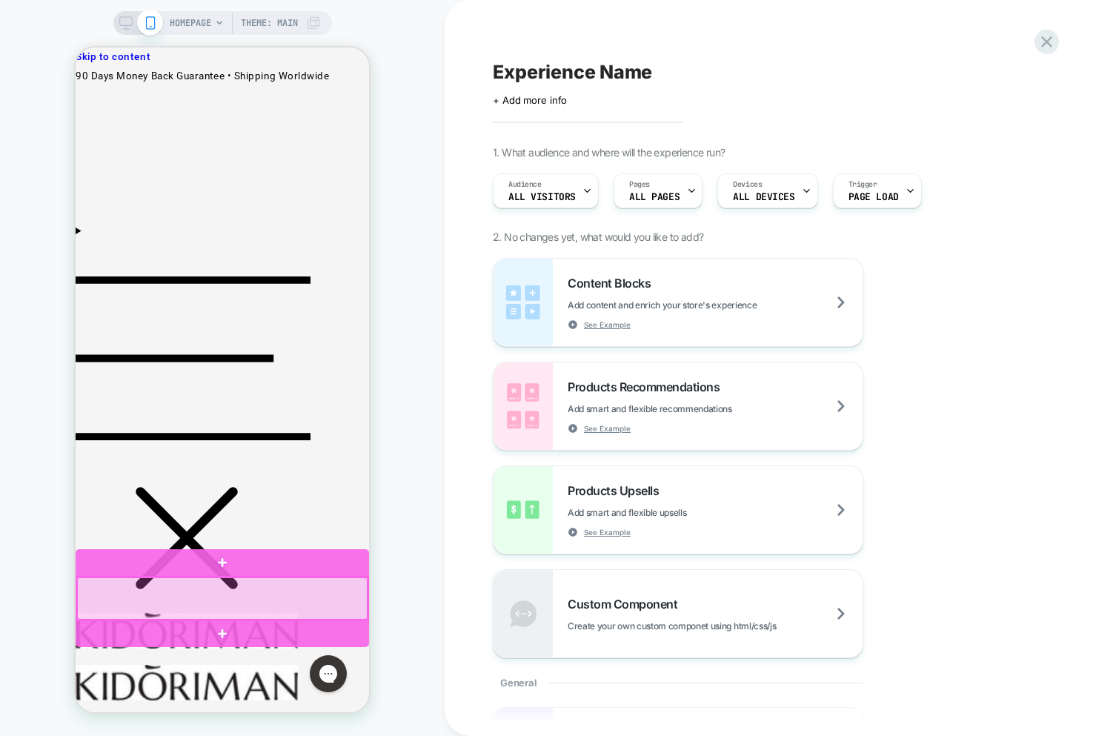
click at [277, 588] on div at bounding box center [222, 598] width 290 height 42
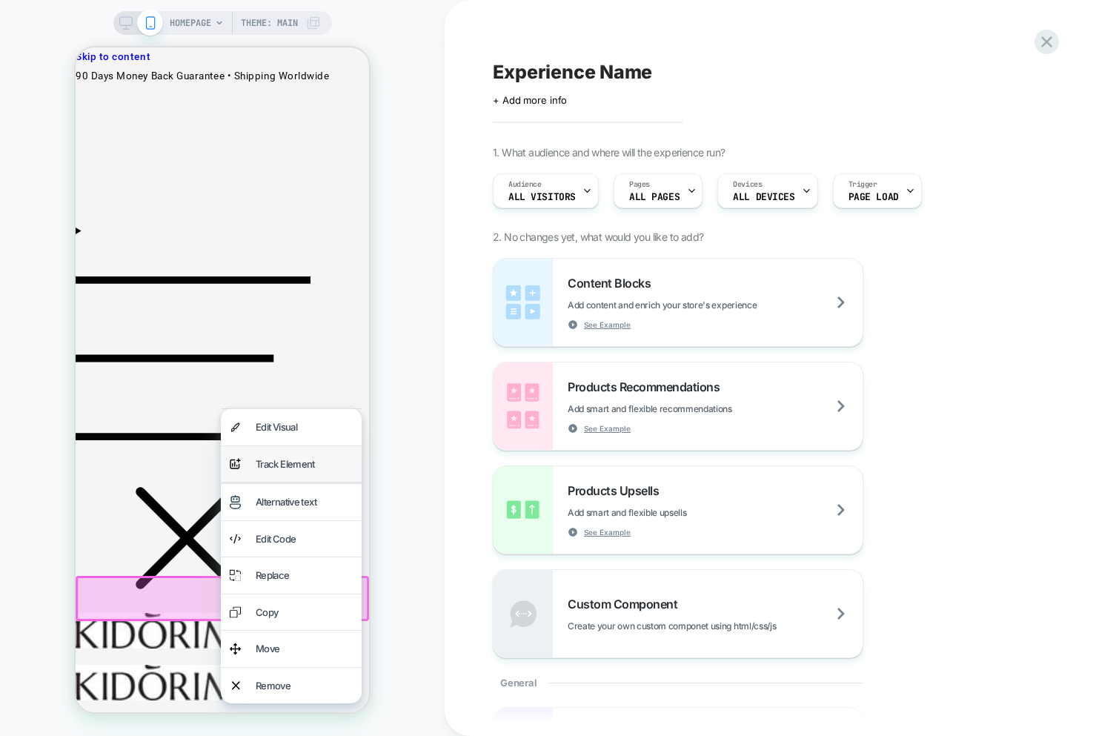
click at [285, 465] on div "Track Element" at bounding box center [304, 464] width 97 height 19
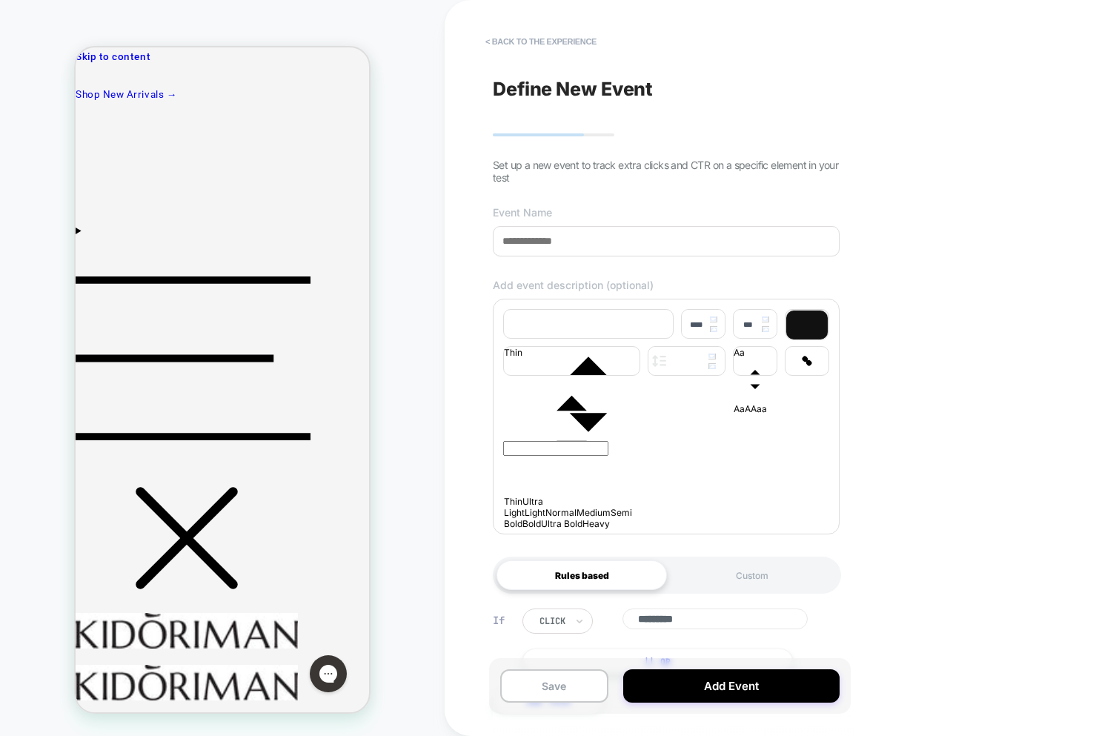
click at [580, 248] on input at bounding box center [666, 241] width 347 height 30
type input "***"
drag, startPoint x: 613, startPoint y: 417, endPoint x: 612, endPoint y: 435, distance: 17.8
click at [612, 418] on div at bounding box center [666, 414] width 326 height 8
type input "****"
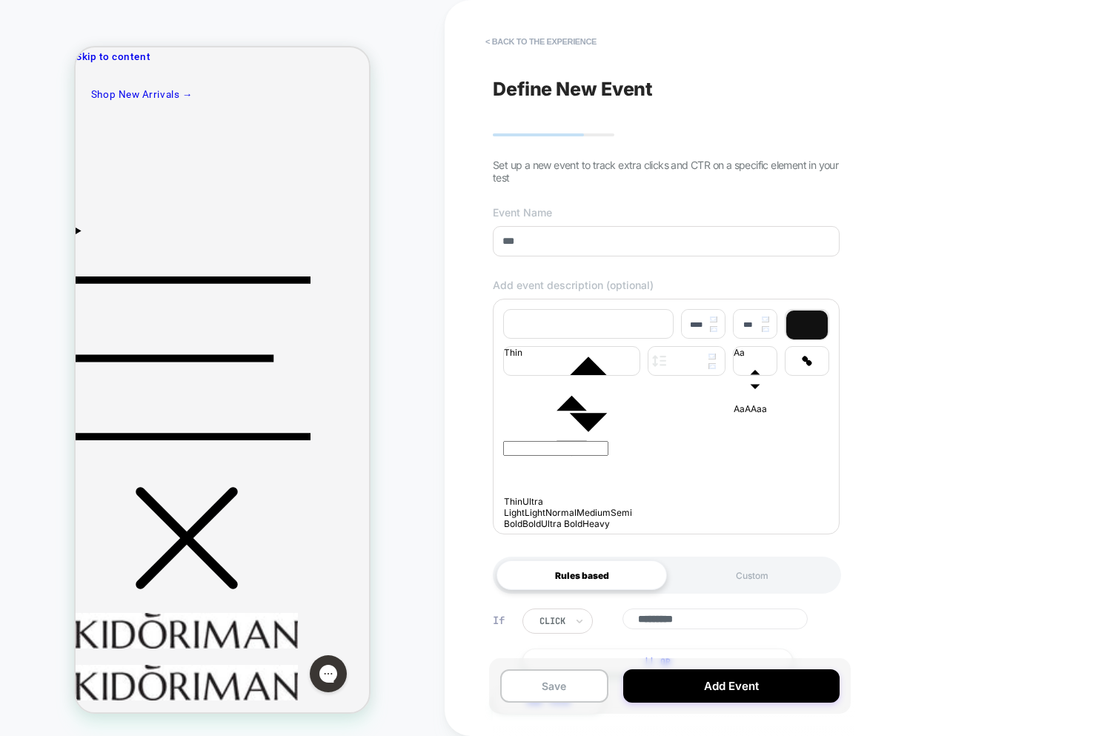
click at [612, 418] on p at bounding box center [666, 414] width 326 height 8
click at [560, 423] on p "**********" at bounding box center [645, 416] width 285 height 13
click at [559, 423] on p "**********" at bounding box center [645, 416] width 285 height 13
click at [813, 322] on div at bounding box center [806, 324] width 41 height 29
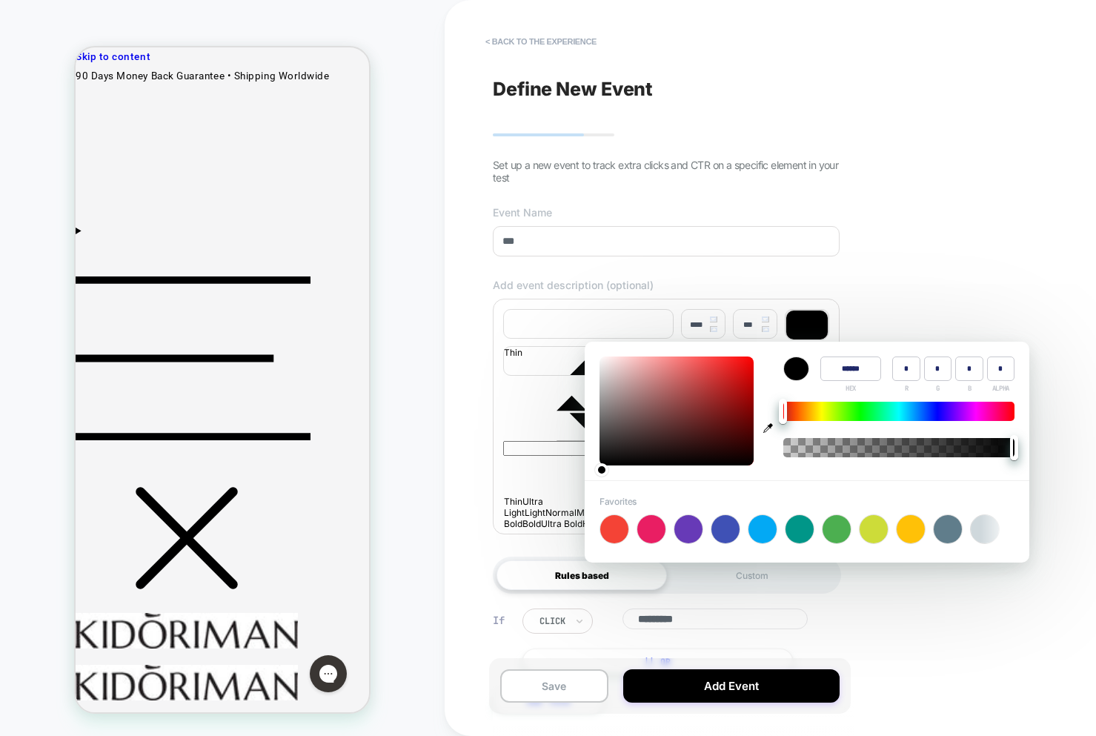
click at [645, 533] on div at bounding box center [651, 529] width 28 height 28
type input "******"
type input "***"
type input "**"
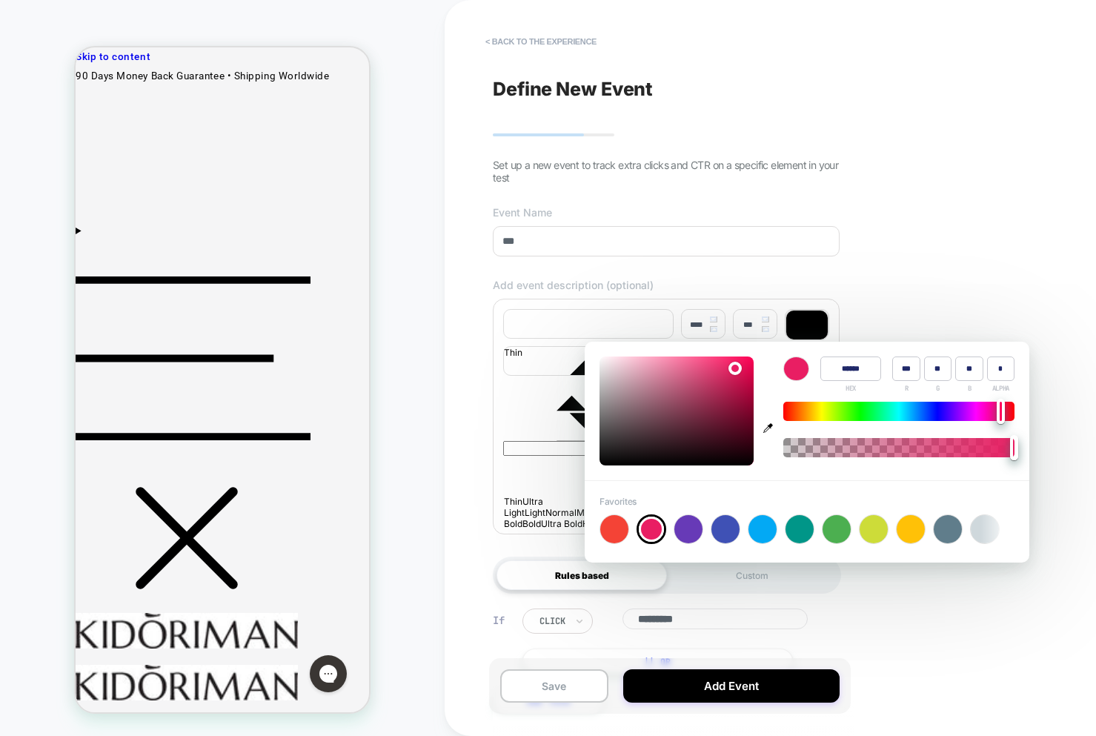
click at [547, 490] on div "﻿" at bounding box center [666, 461] width 326 height 119
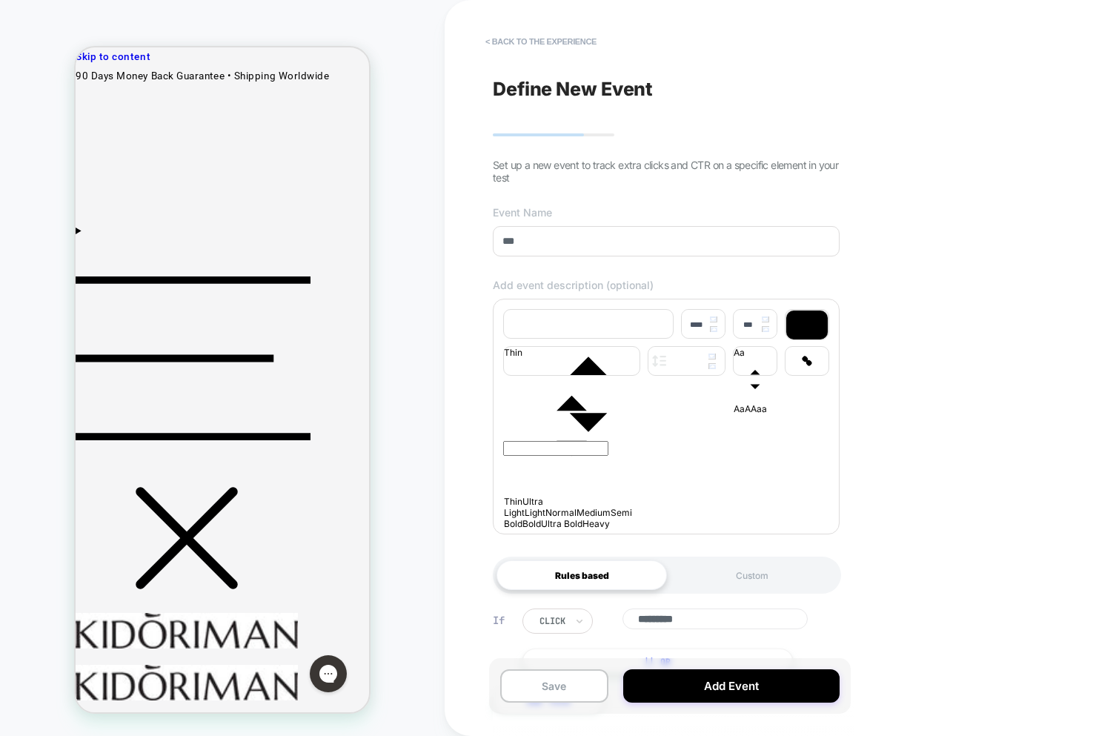
click at [552, 418] on div "﻿" at bounding box center [666, 414] width 326 height 8
click at [787, 333] on div at bounding box center [806, 324] width 41 height 29
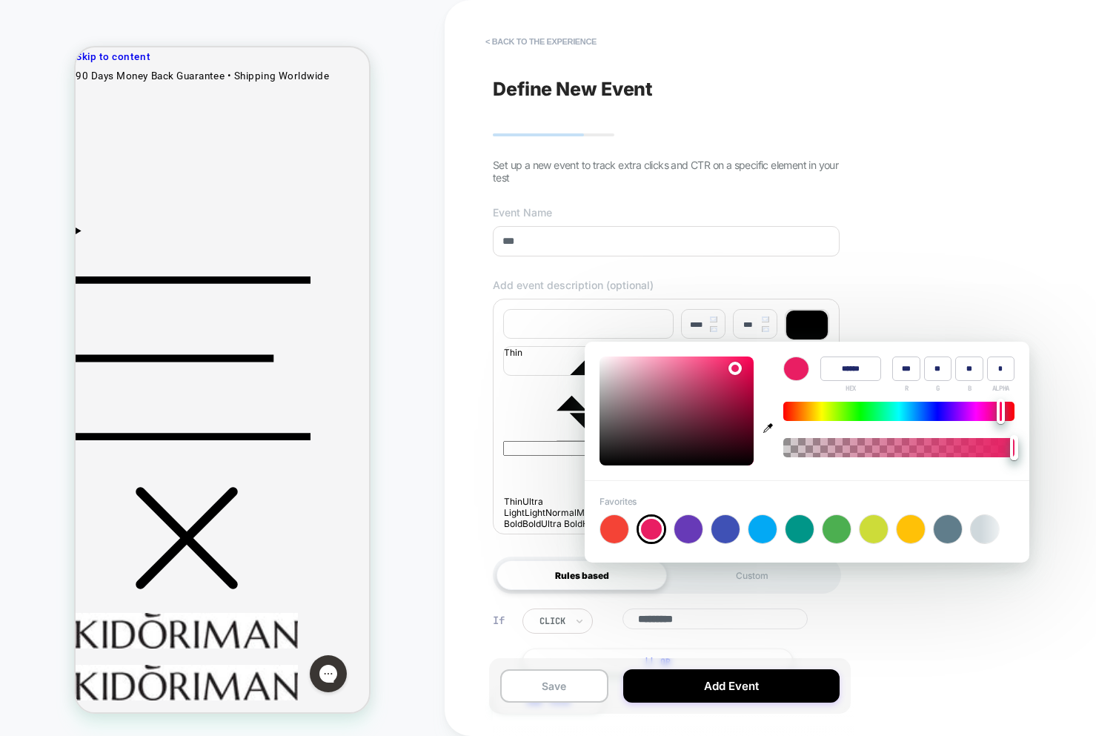
click at [905, 529] on div at bounding box center [910, 529] width 28 height 28
type input "******"
type input "***"
type input "*"
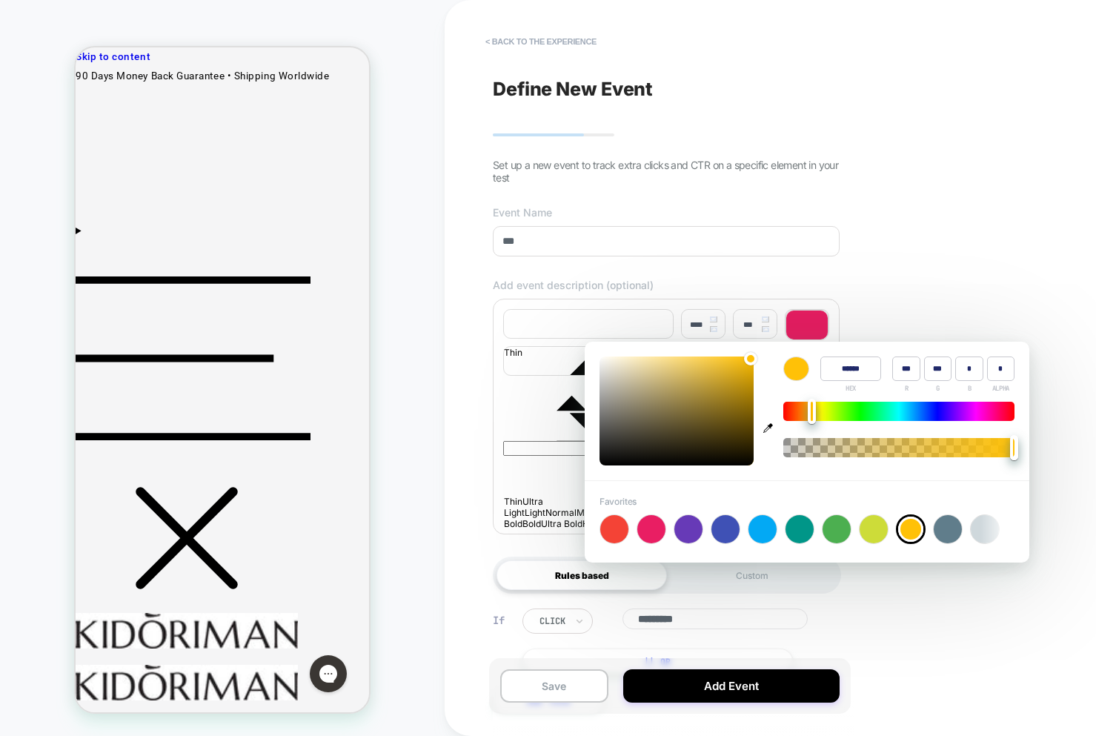
click at [535, 418] on div "﻿" at bounding box center [666, 414] width 326 height 8
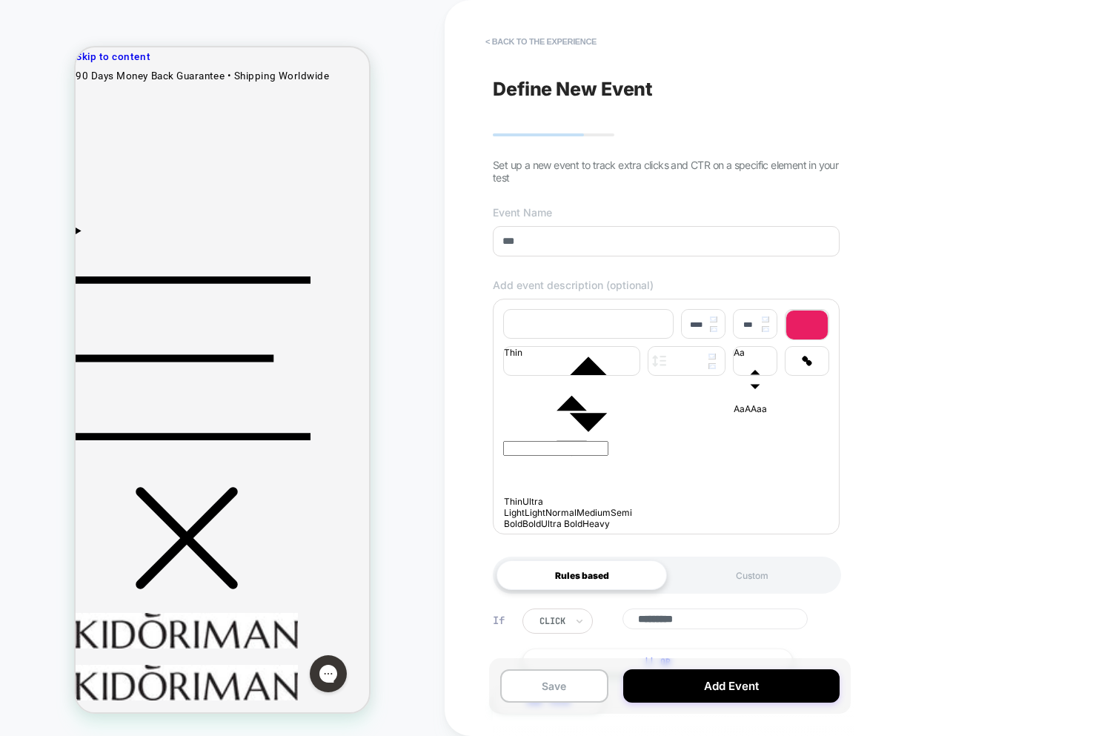
click at [579, 457] on div "﻿" at bounding box center [666, 461] width 326 height 119
click at [557, 418] on div "﻿" at bounding box center [666, 414] width 326 height 8
click at [789, 332] on div at bounding box center [806, 324] width 41 height 29
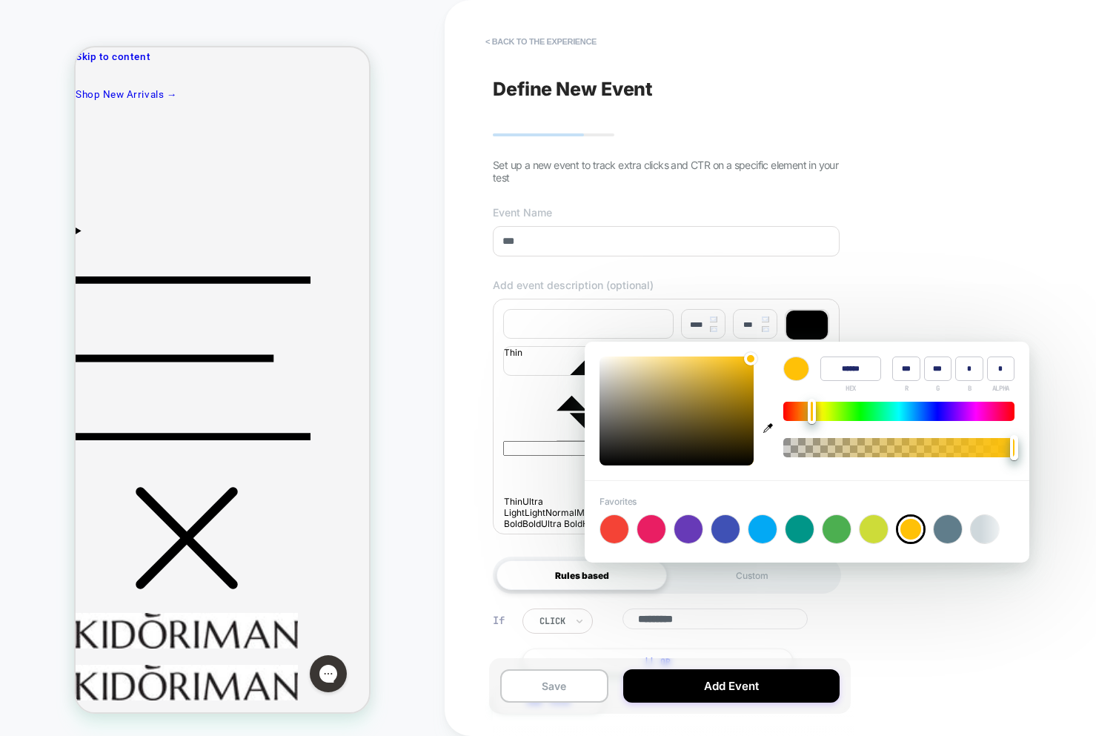
type input "******"
type input "**"
click at [599, 462] on div at bounding box center [676, 410] width 154 height 109
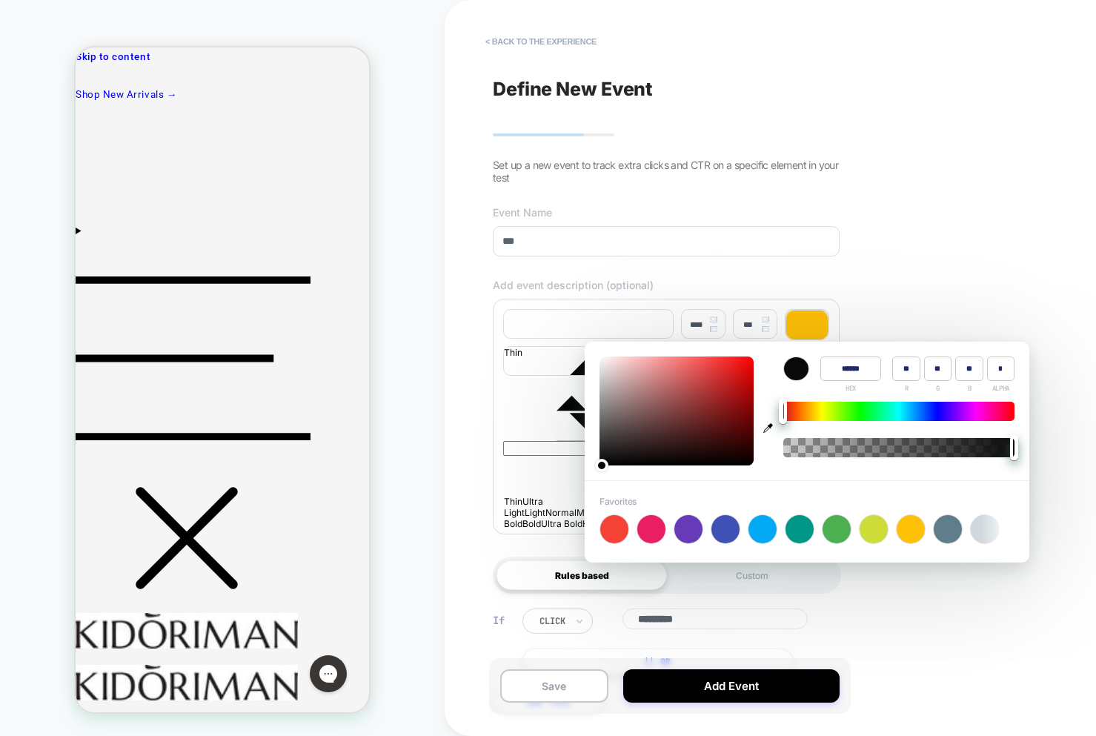
click at [530, 470] on div "﻿" at bounding box center [666, 461] width 326 height 119
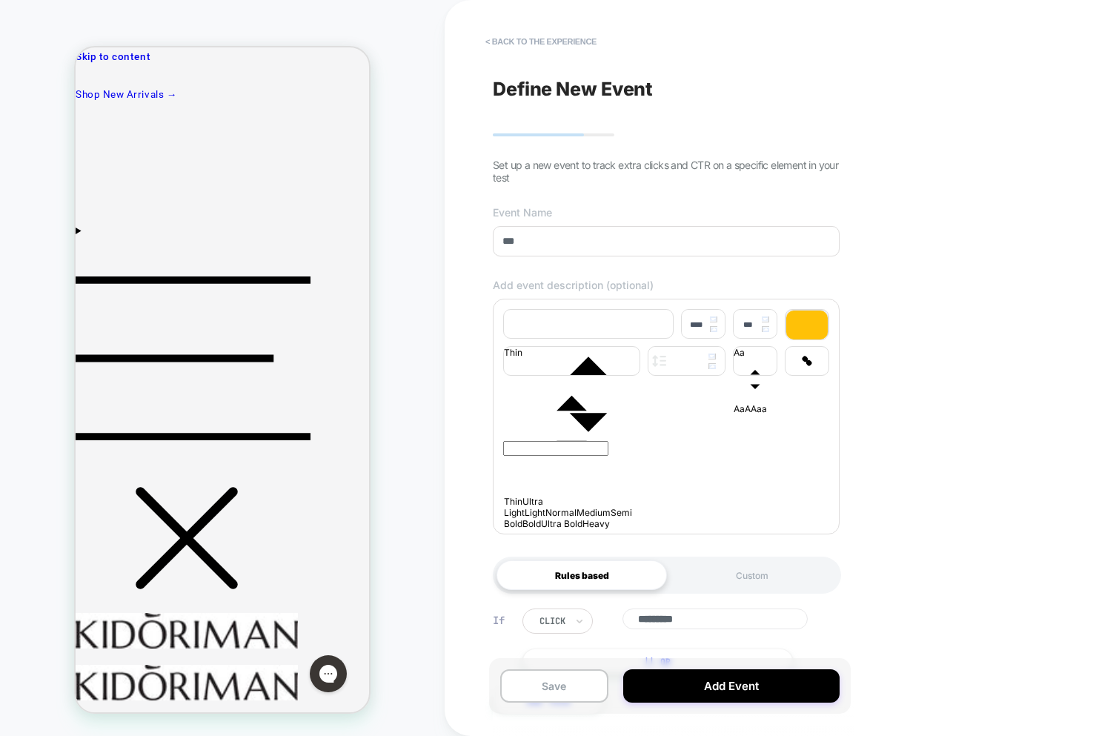
click at [550, 418] on p "﻿" at bounding box center [666, 414] width 326 height 8
click at [550, 417] on span "**********" at bounding box center [526, 413] width 47 height 7
click at [793, 332] on div at bounding box center [806, 324] width 41 height 29
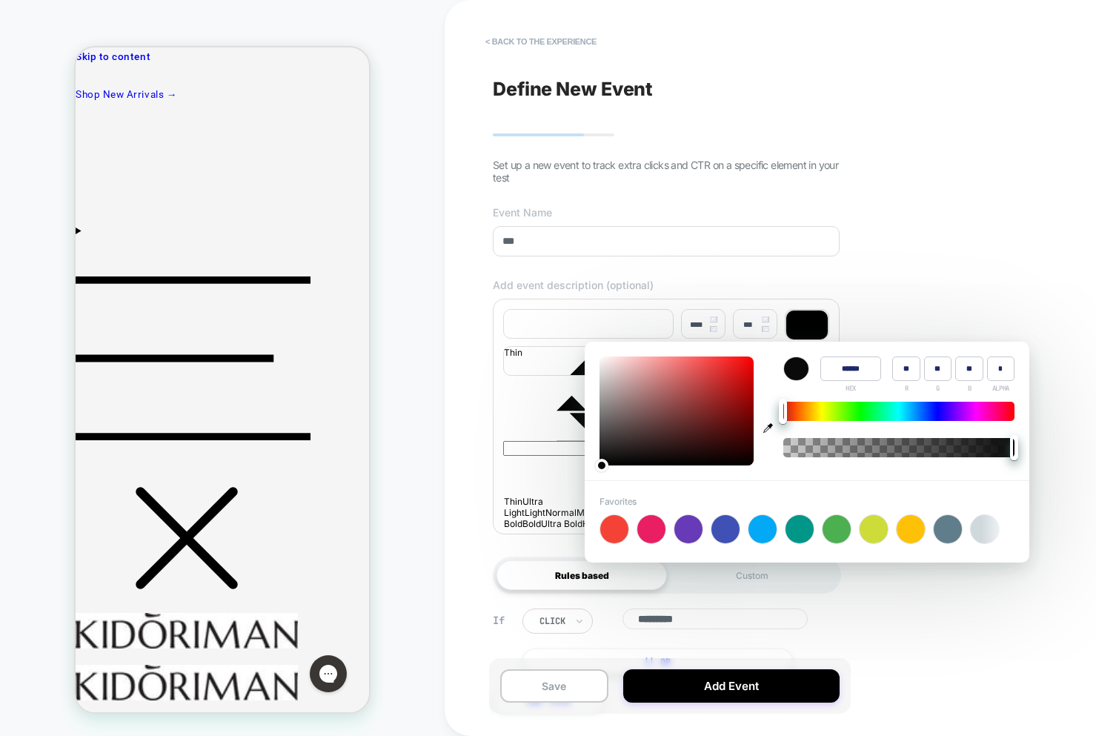
click at [559, 466] on div "﻿" at bounding box center [666, 461] width 326 height 119
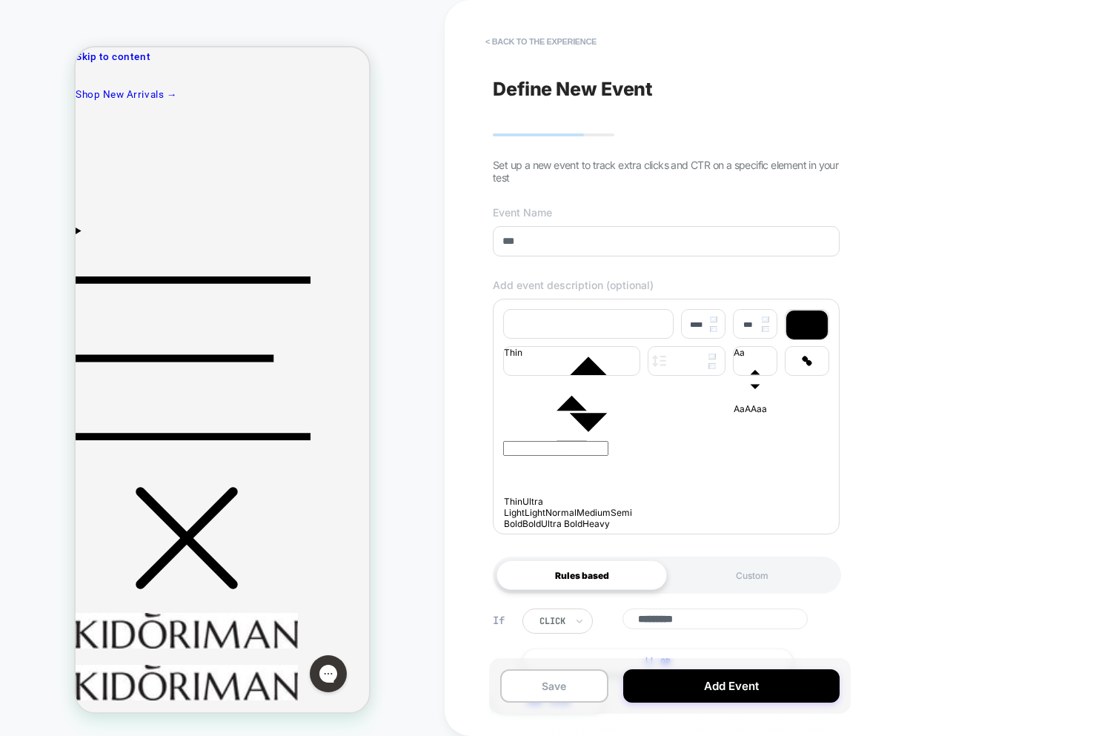
drag, startPoint x: 537, startPoint y: 422, endPoint x: 579, endPoint y: 446, distance: 48.8
click at [537, 418] on div "﻿" at bounding box center [666, 414] width 326 height 8
click at [632, 482] on div "﻿" at bounding box center [666, 461] width 326 height 119
click at [549, 239] on input "***" at bounding box center [666, 241] width 347 height 30
click at [579, 418] on p "﻿" at bounding box center [666, 414] width 326 height 8
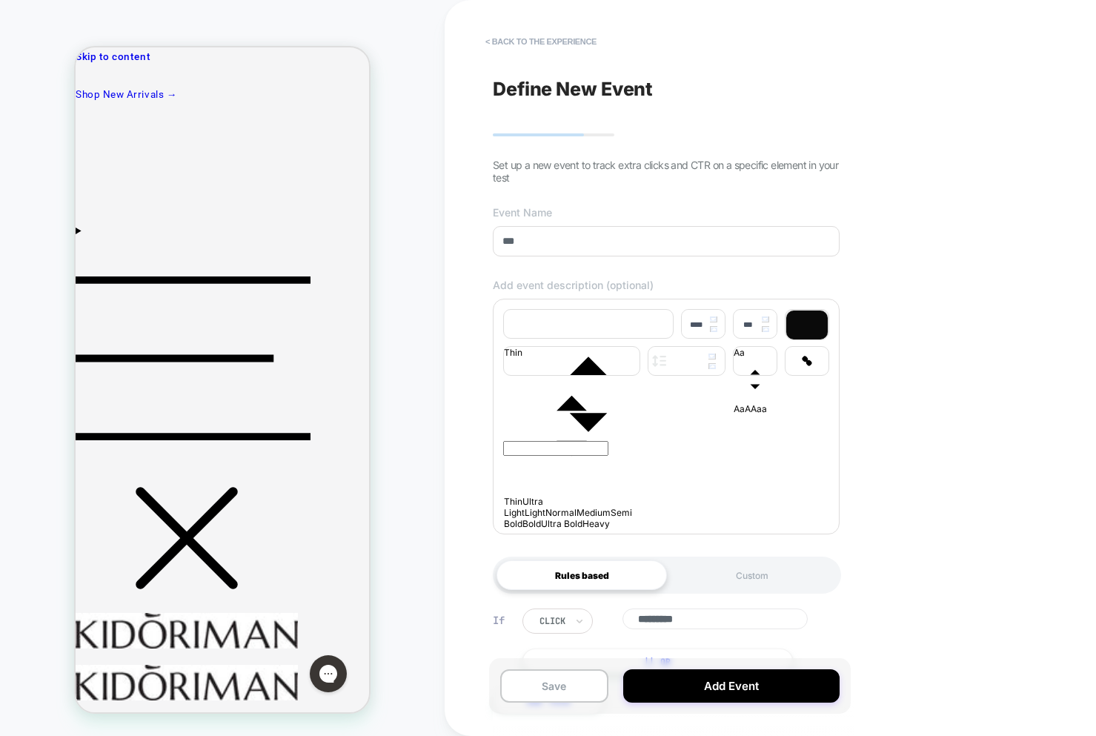
scroll to position [74, 0]
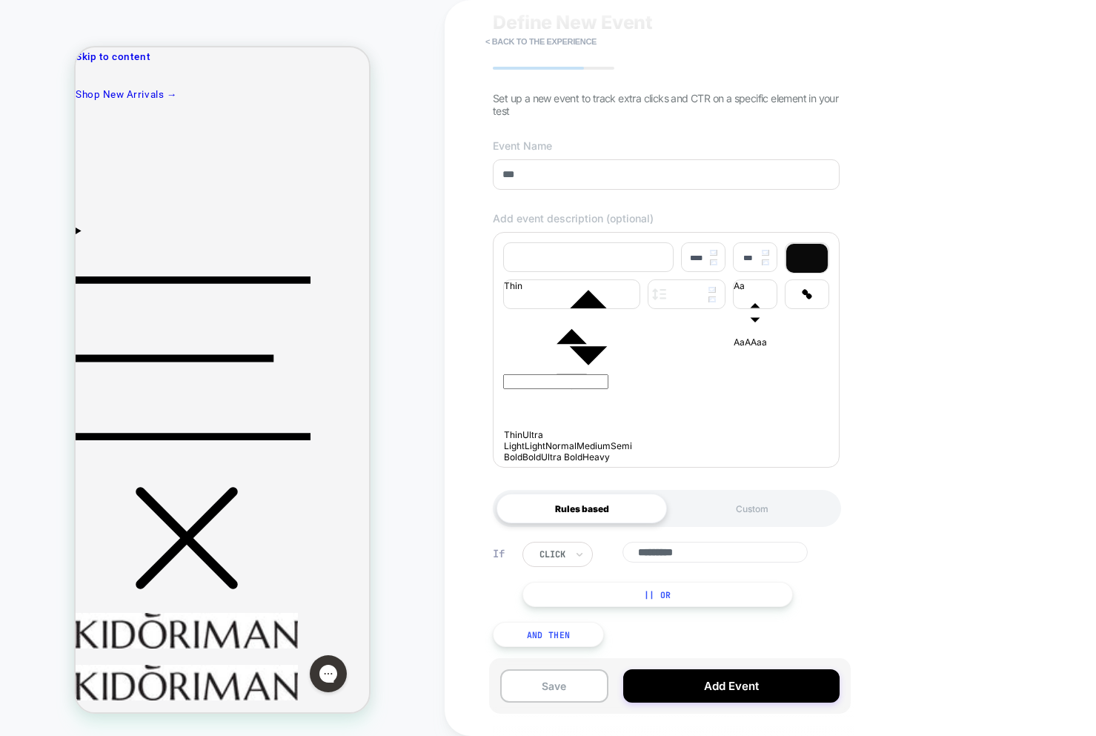
click at [583, 351] on p "﻿" at bounding box center [666, 347] width 326 height 8
click at [604, 587] on button "|| Or" at bounding box center [657, 594] width 270 height 25
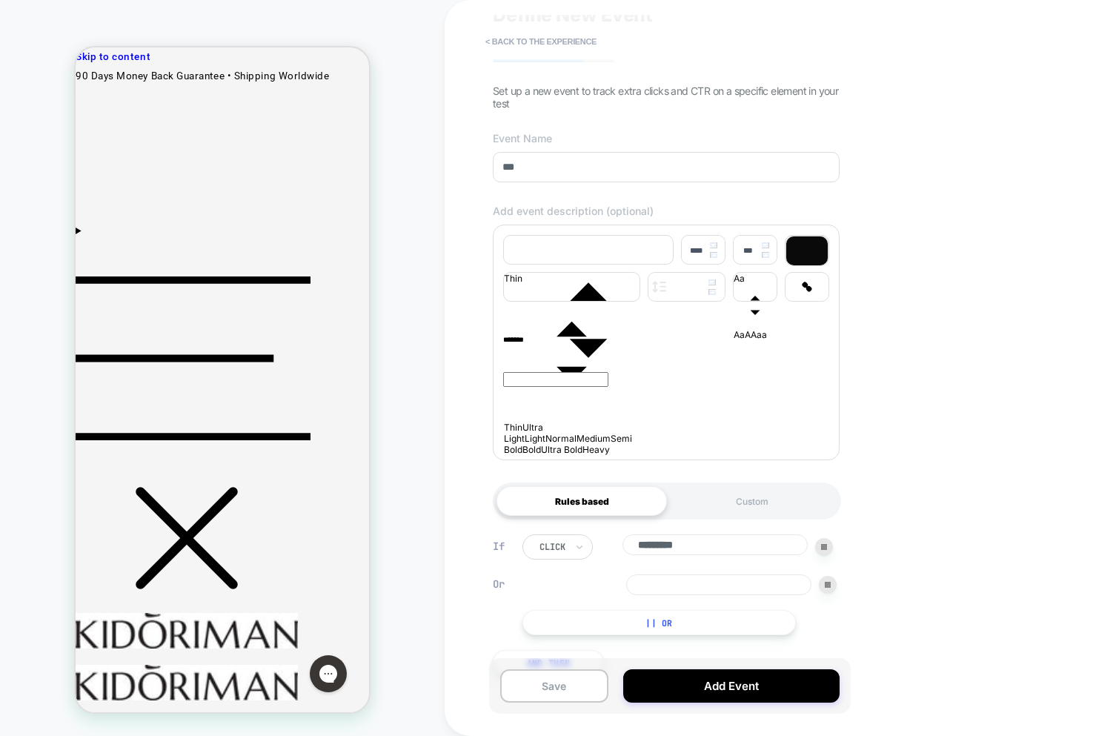
click at [653, 593] on input at bounding box center [718, 584] width 185 height 21
click at [737, 478] on div "**********" at bounding box center [666, 368] width 362 height 706
click at [748, 504] on div "Custom" at bounding box center [752, 501] width 170 height 30
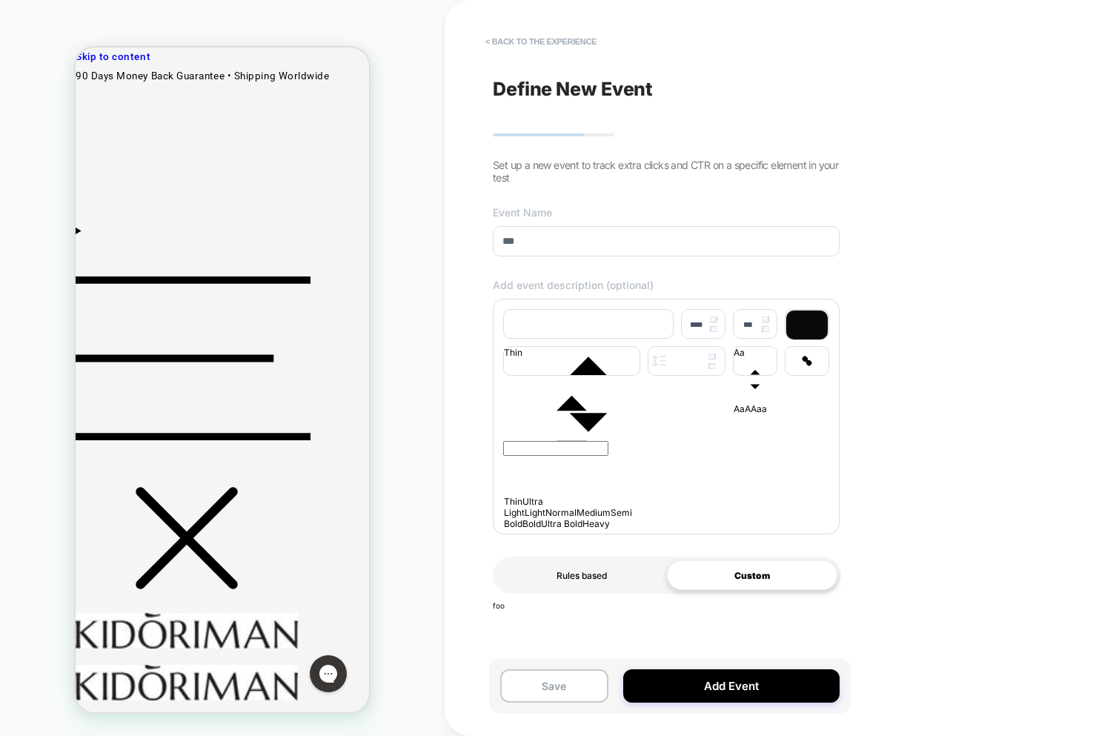
click at [588, 573] on div "Rules based" at bounding box center [581, 575] width 170 height 30
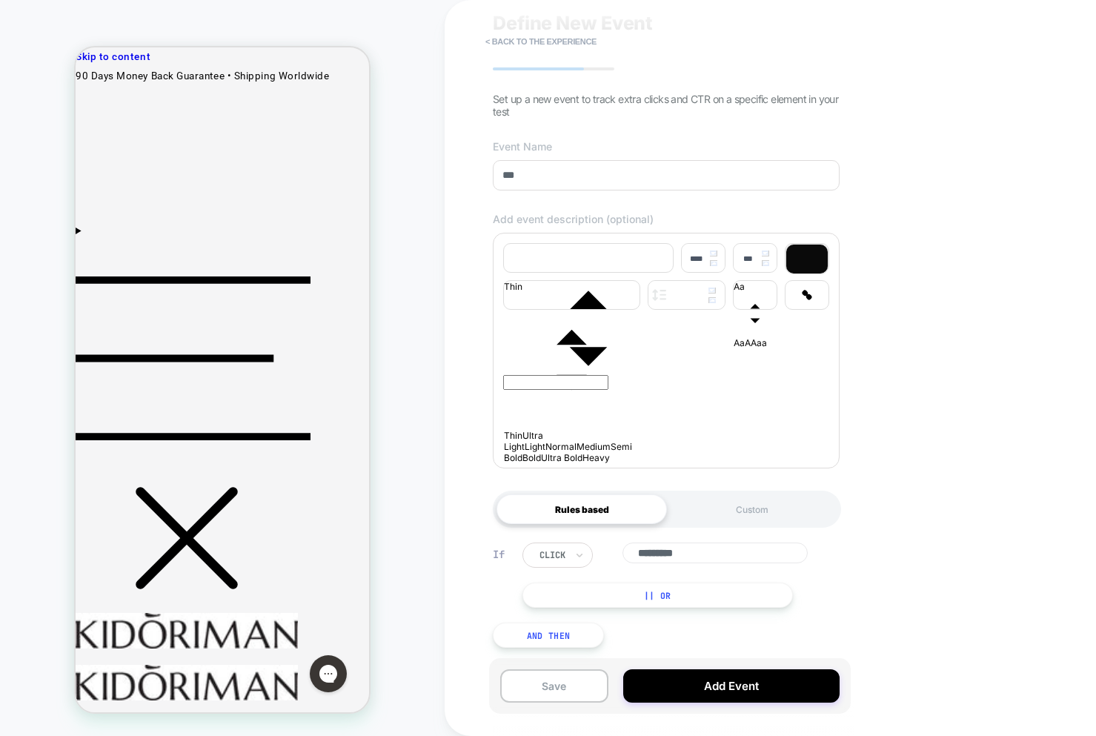
scroll to position [74, 0]
click at [670, 554] on input "*********" at bounding box center [714, 552] width 185 height 21
click at [707, 553] on input "*********" at bounding box center [714, 552] width 185 height 21
type input "*********"
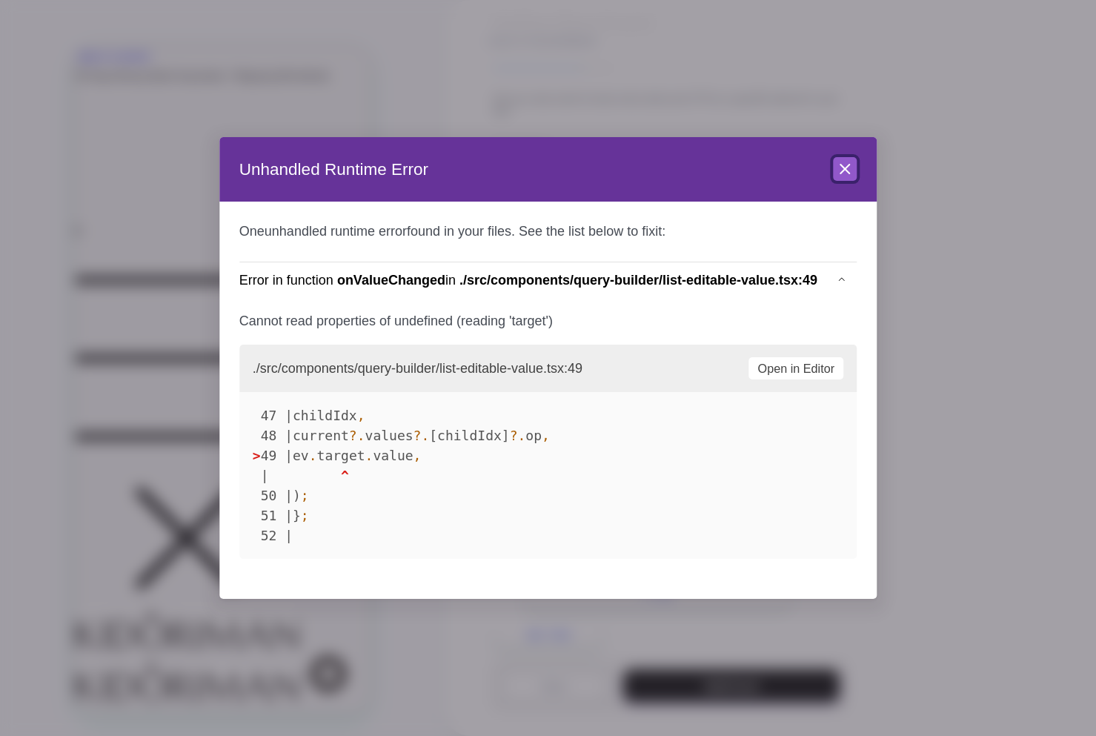
click at [847, 175] on icon at bounding box center [845, 169] width 18 height 18
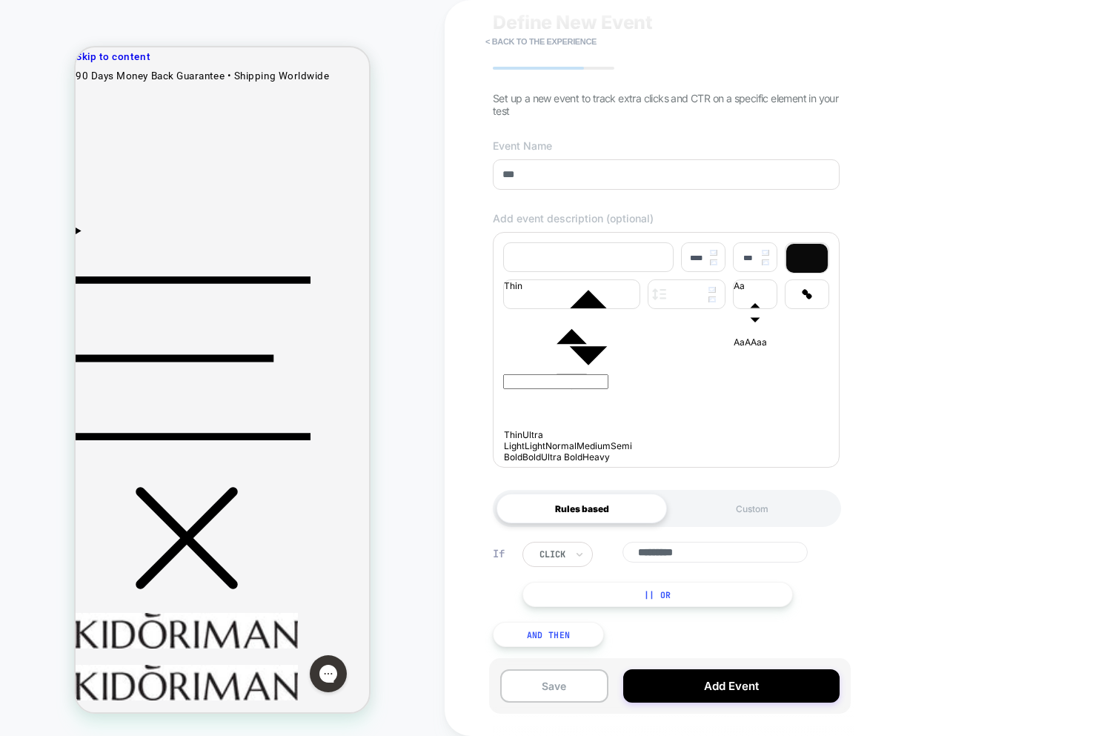
click at [750, 534] on div "If click ********* || Or And Then" at bounding box center [666, 594] width 362 height 150
click at [750, 530] on div "If click ********* || Or And Then" at bounding box center [666, 594] width 362 height 150
click at [754, 527] on div "If click ********* || Or And Then" at bounding box center [666, 594] width 362 height 150
click at [750, 522] on div "Rules based Custom" at bounding box center [667, 508] width 348 height 37
click at [747, 522] on div "Custom" at bounding box center [752, 508] width 170 height 30
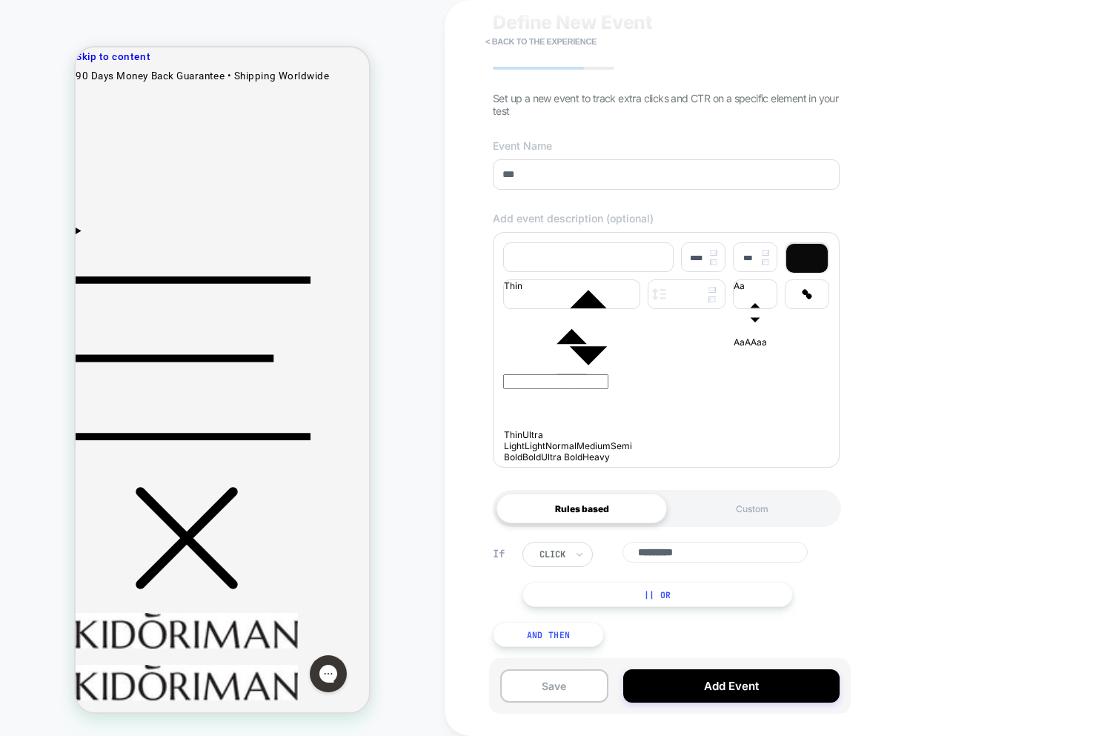
scroll to position [0, 0]
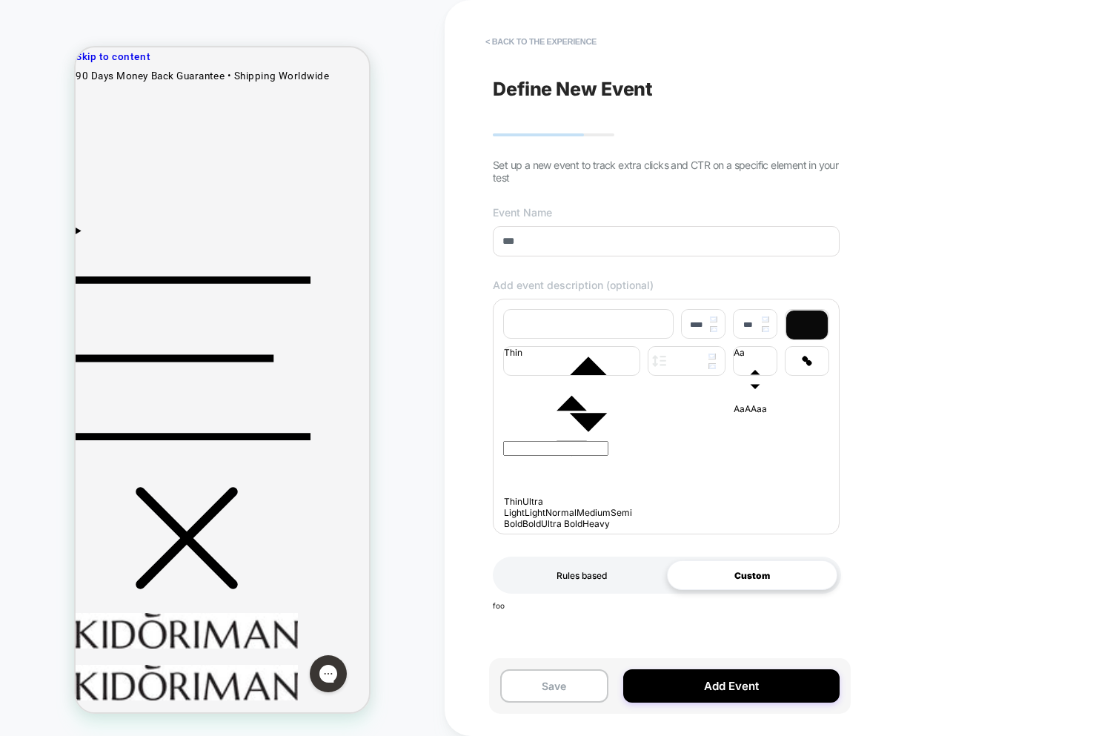
drag, startPoint x: 601, startPoint y: 588, endPoint x: 594, endPoint y: 576, distance: 13.6
click at [602, 588] on div "Rules based" at bounding box center [581, 575] width 170 height 30
click at [707, 628] on input "*********" at bounding box center [714, 618] width 185 height 21
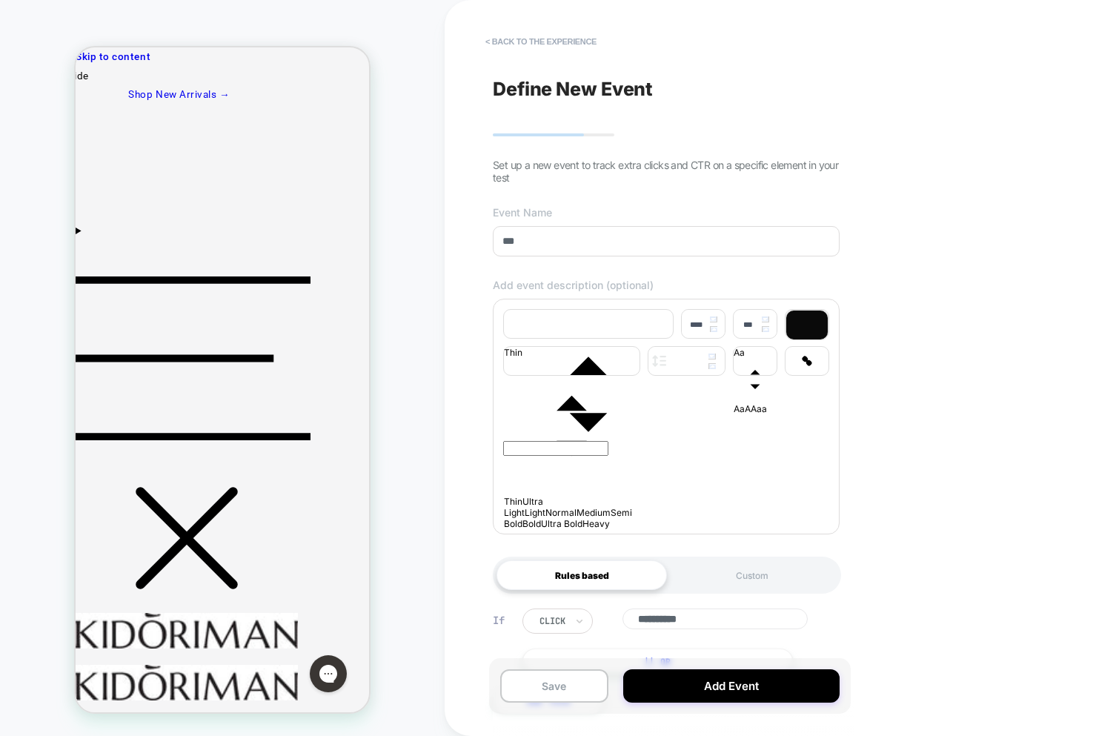
scroll to position [72, 0]
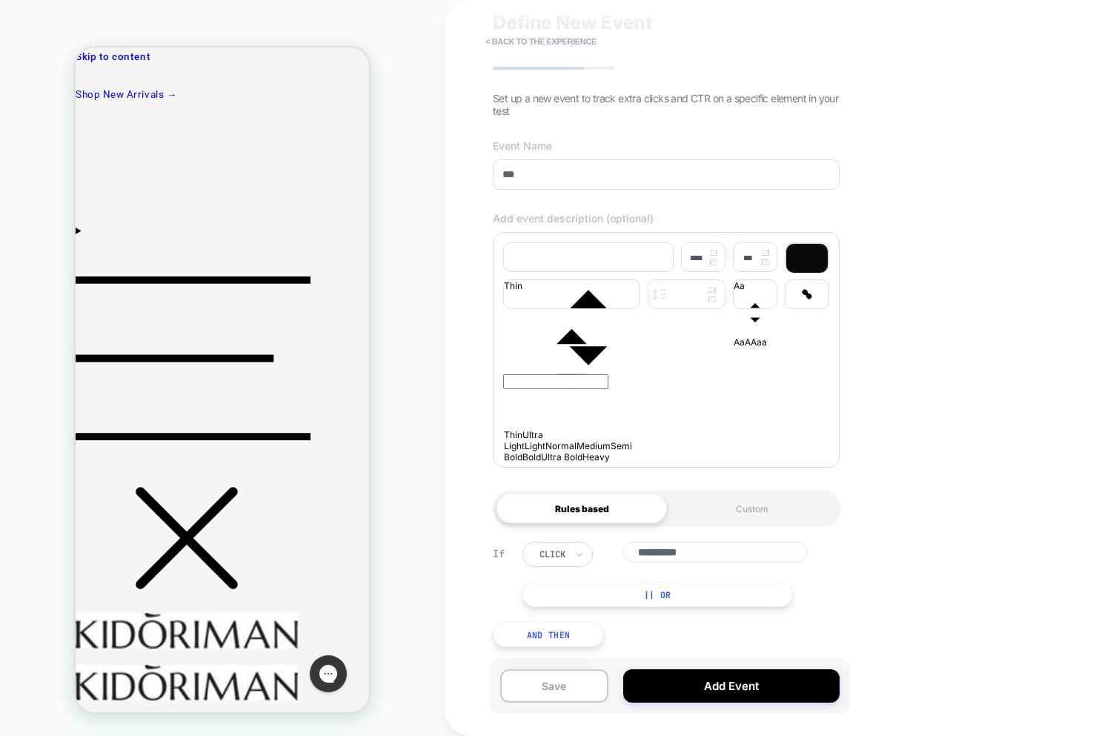
type input "**********"
drag, startPoint x: 662, startPoint y: 599, endPoint x: 698, endPoint y: 607, distance: 36.3
click at [663, 599] on button "|| Or" at bounding box center [657, 594] width 270 height 25
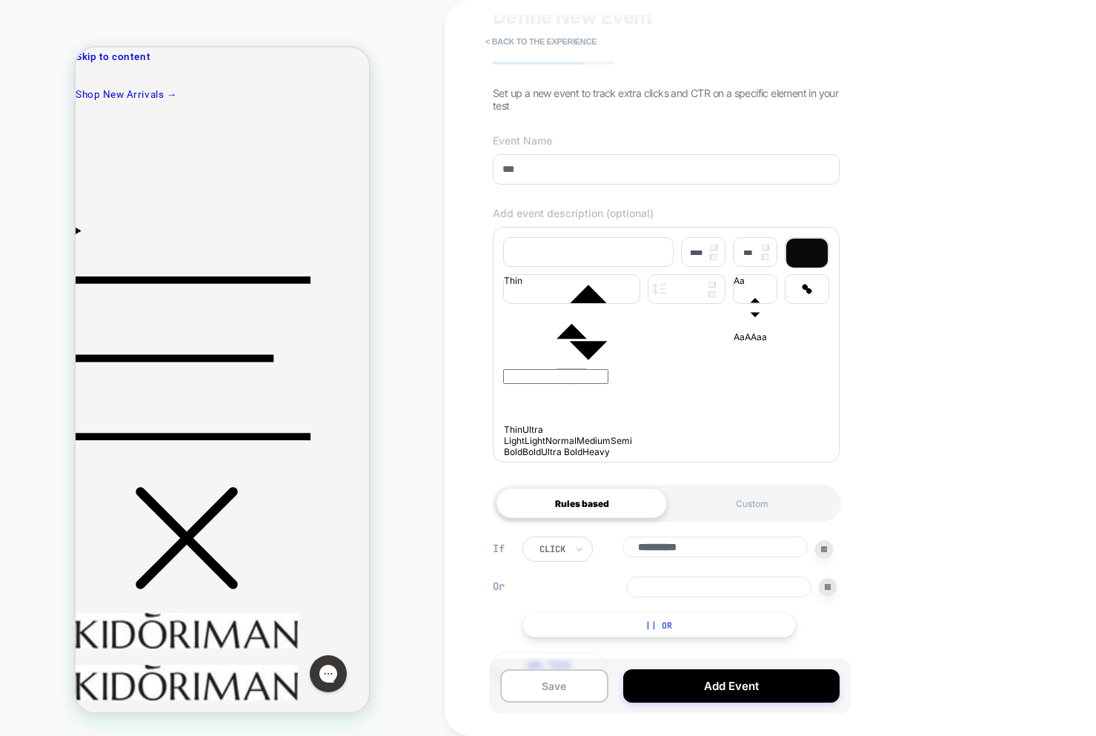
click at [710, 594] on input at bounding box center [718, 586] width 185 height 21
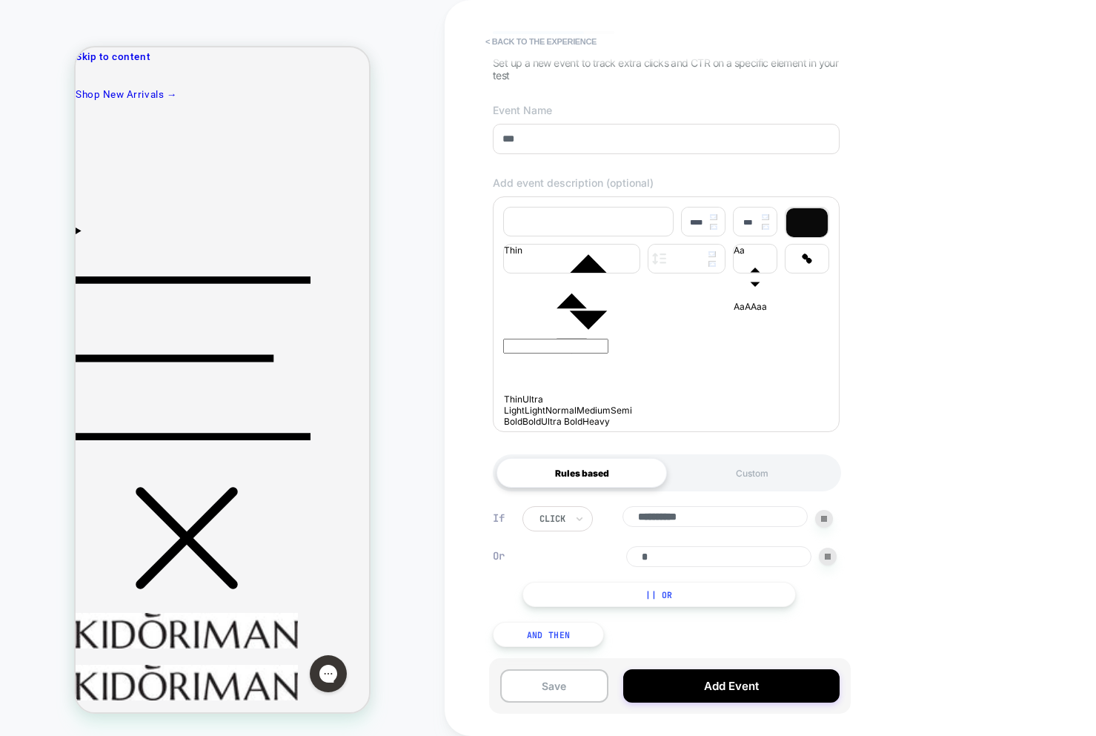
type input "*"
click at [557, 640] on button "And Then" at bounding box center [548, 634] width 111 height 25
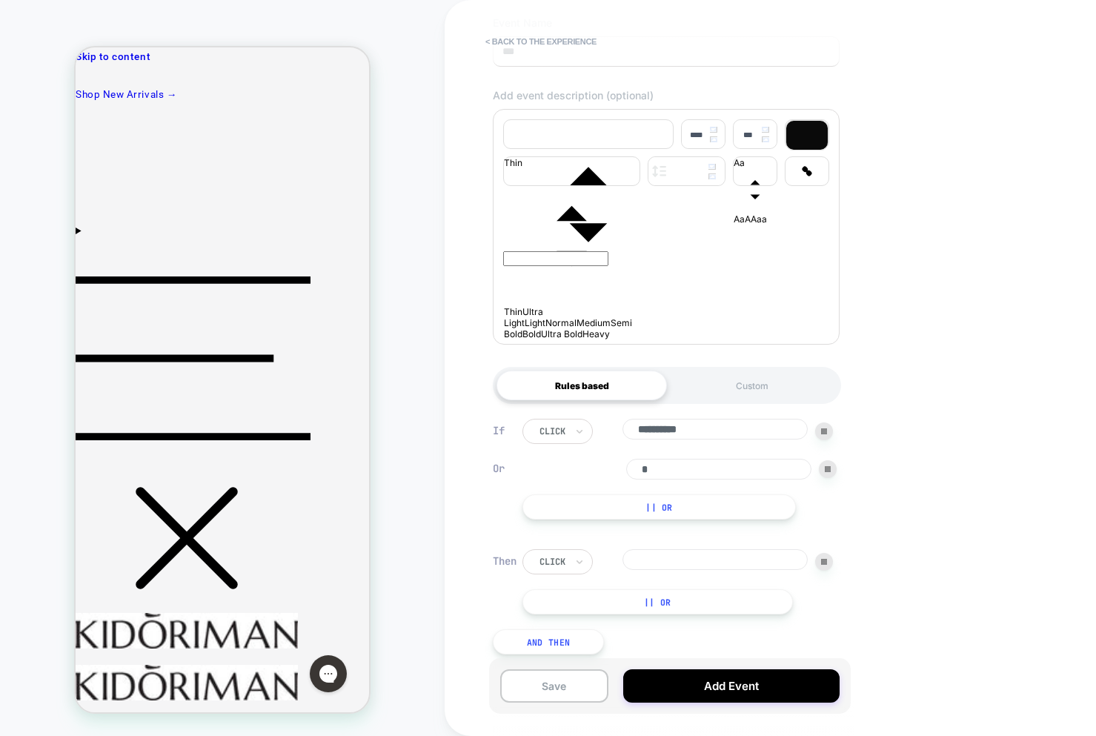
scroll to position [207, 0]
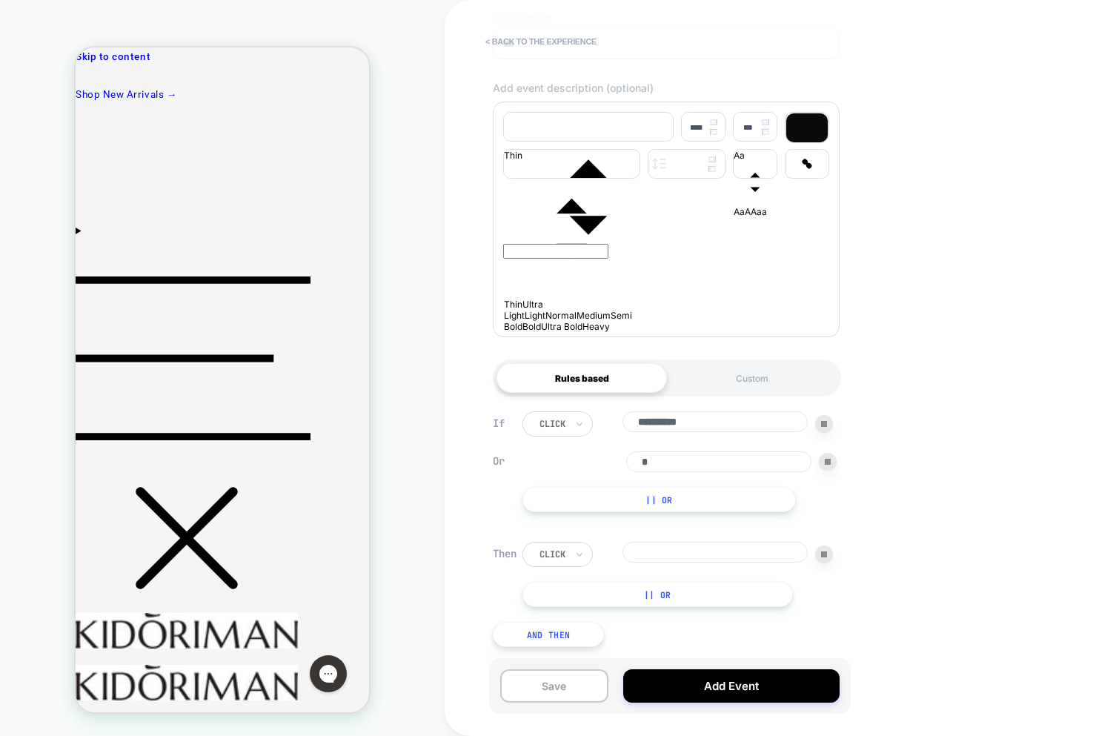
click at [653, 551] on input at bounding box center [714, 552] width 185 height 21
type input "*"
drag, startPoint x: 700, startPoint y: 622, endPoint x: 710, endPoint y: 622, distance: 9.7
click at [700, 622] on div "**********" at bounding box center [666, 529] width 362 height 280
click at [822, 553] on img at bounding box center [824, 554] width 6 height 6
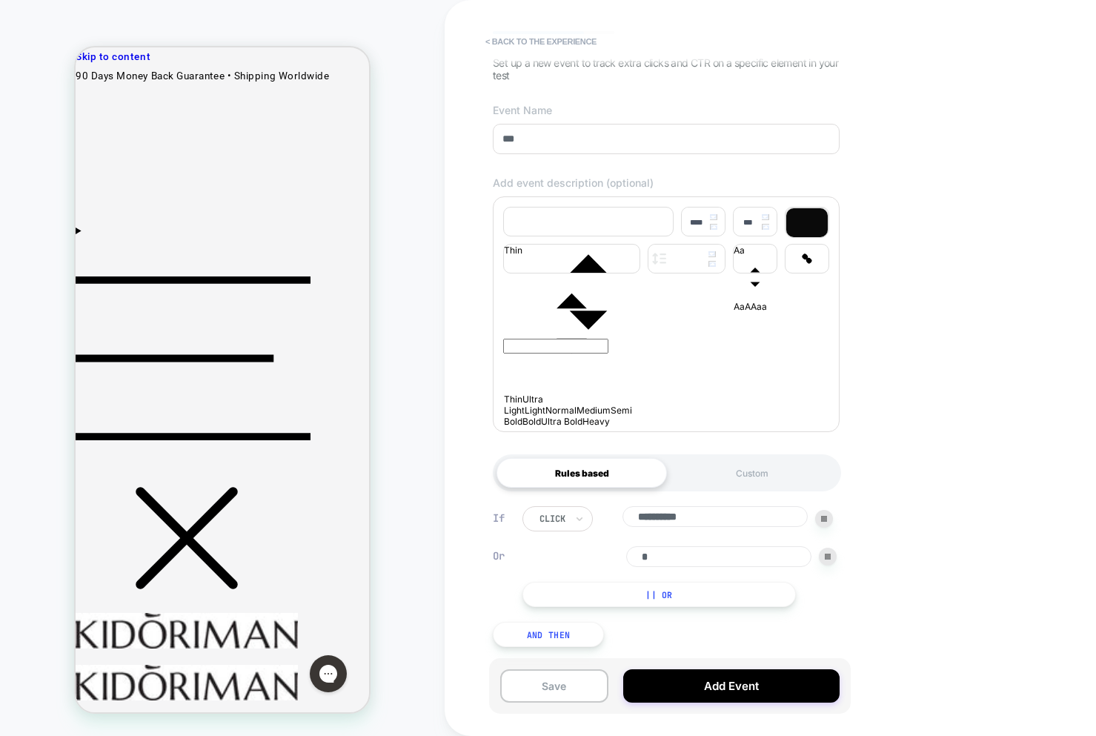
click at [830, 556] on img at bounding box center [828, 556] width 6 height 6
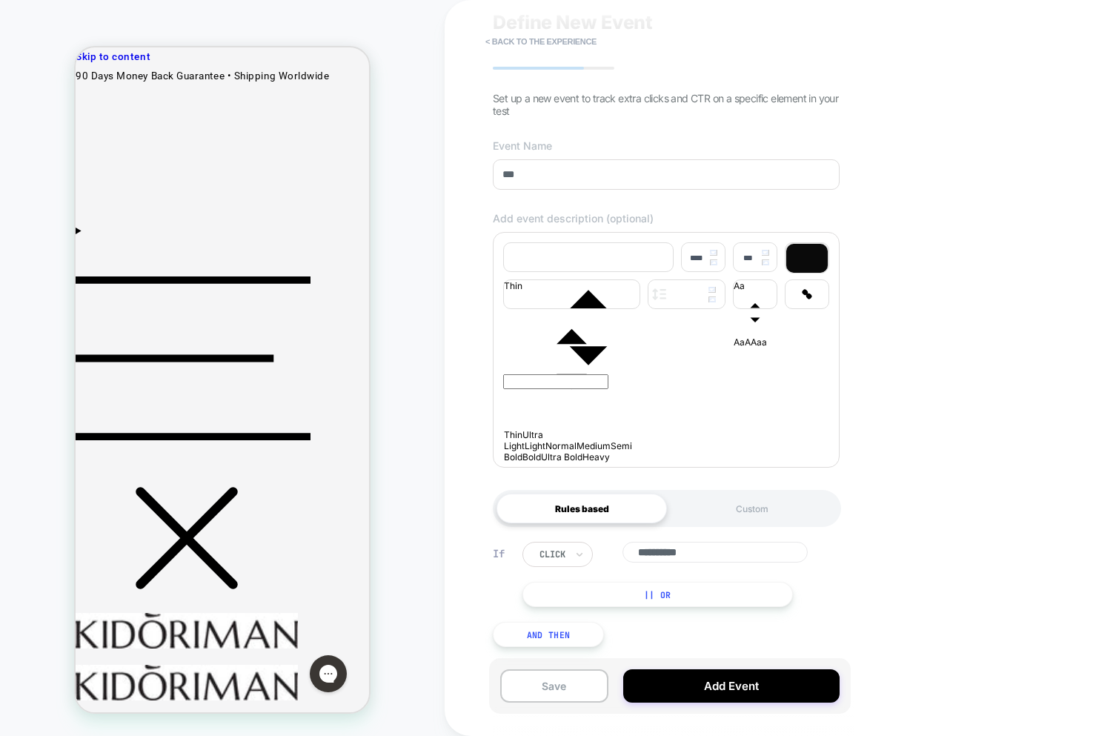
scroll to position [74, 0]
